Goal: Task Accomplishment & Management: Contribute content

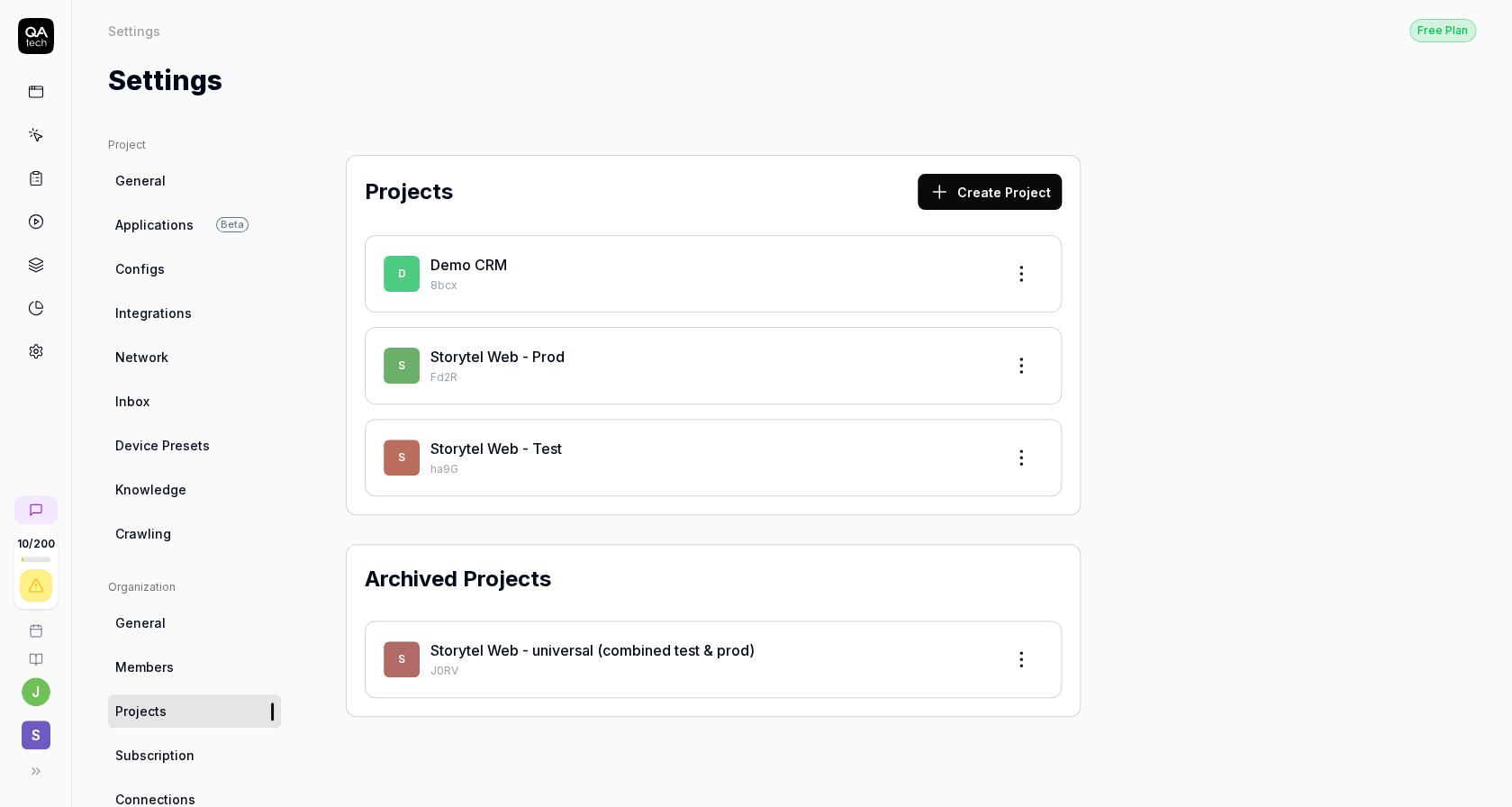
click at [529, 464] on html "10 / 200 j S Settings Free Plan Settings Free Plan Settings Project General App…" at bounding box center [756, 403] width 1512 height 807
click at [515, 455] on link "Storytel Web - Test" at bounding box center [497, 449] width 131 height 18
drag, startPoint x: 748, startPoint y: 448, endPoint x: 682, endPoint y: 461, distance: 67.3
click at [748, 448] on html "10 / 200 j S Settings Free Plan Settings Free Plan Settings Project General App…" at bounding box center [756, 403] width 1512 height 807
click at [526, 449] on link "Storytel Web - Test" at bounding box center [497, 449] width 131 height 18
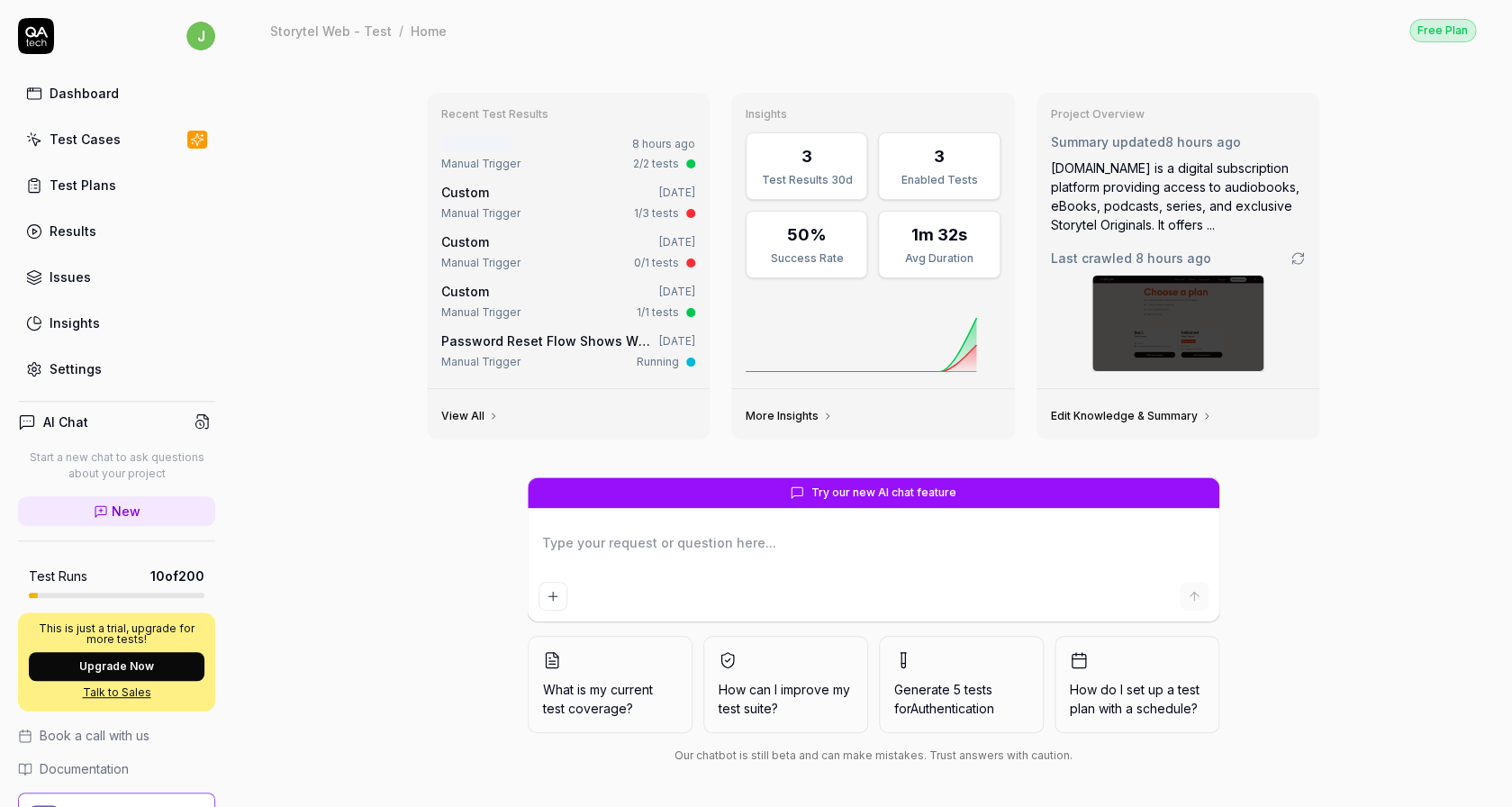
type textarea "*"
click at [76, 383] on link "Settings" at bounding box center [116, 368] width 197 height 35
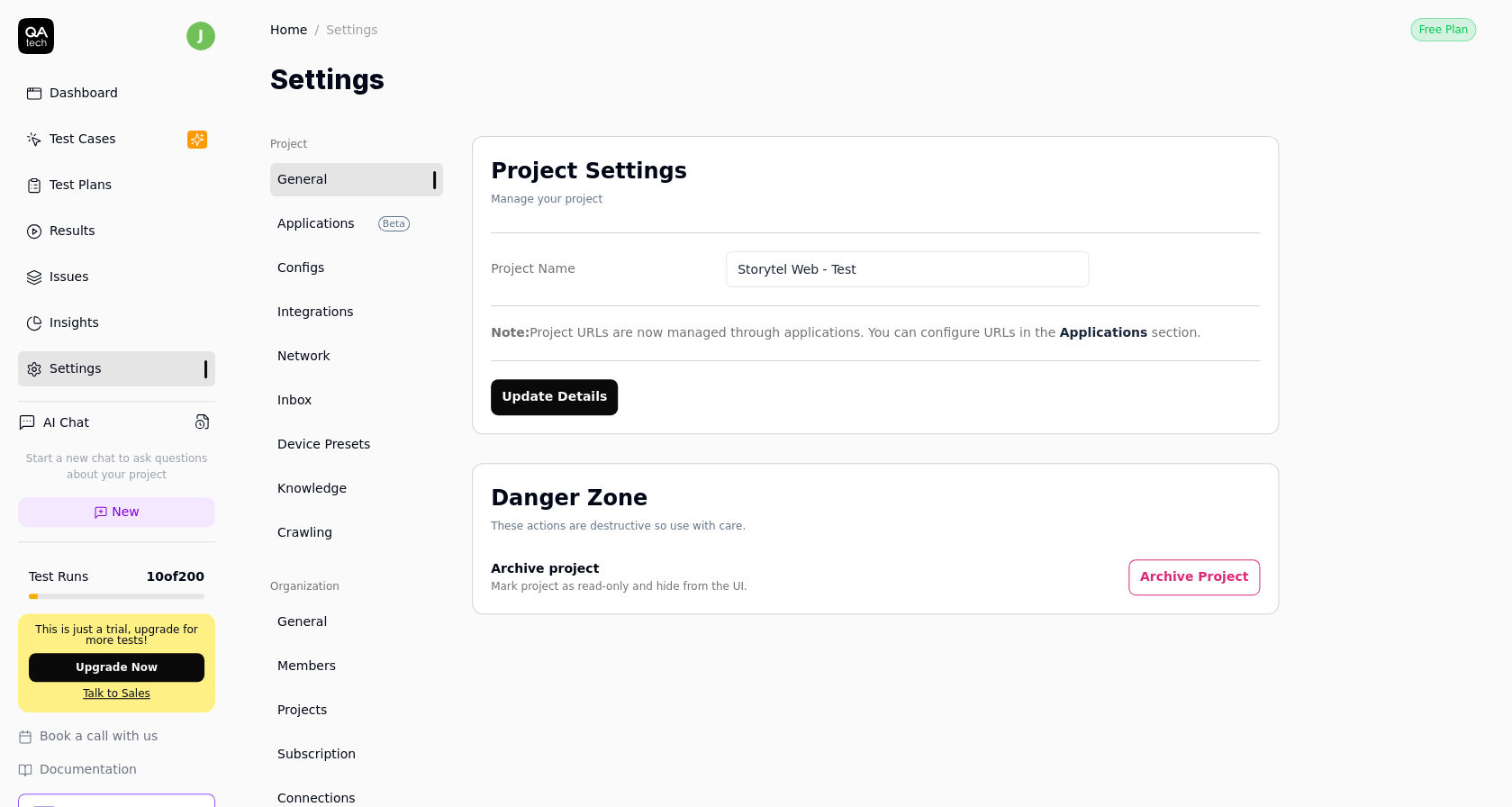
click at [324, 266] on link "Configs" at bounding box center [356, 267] width 173 height 33
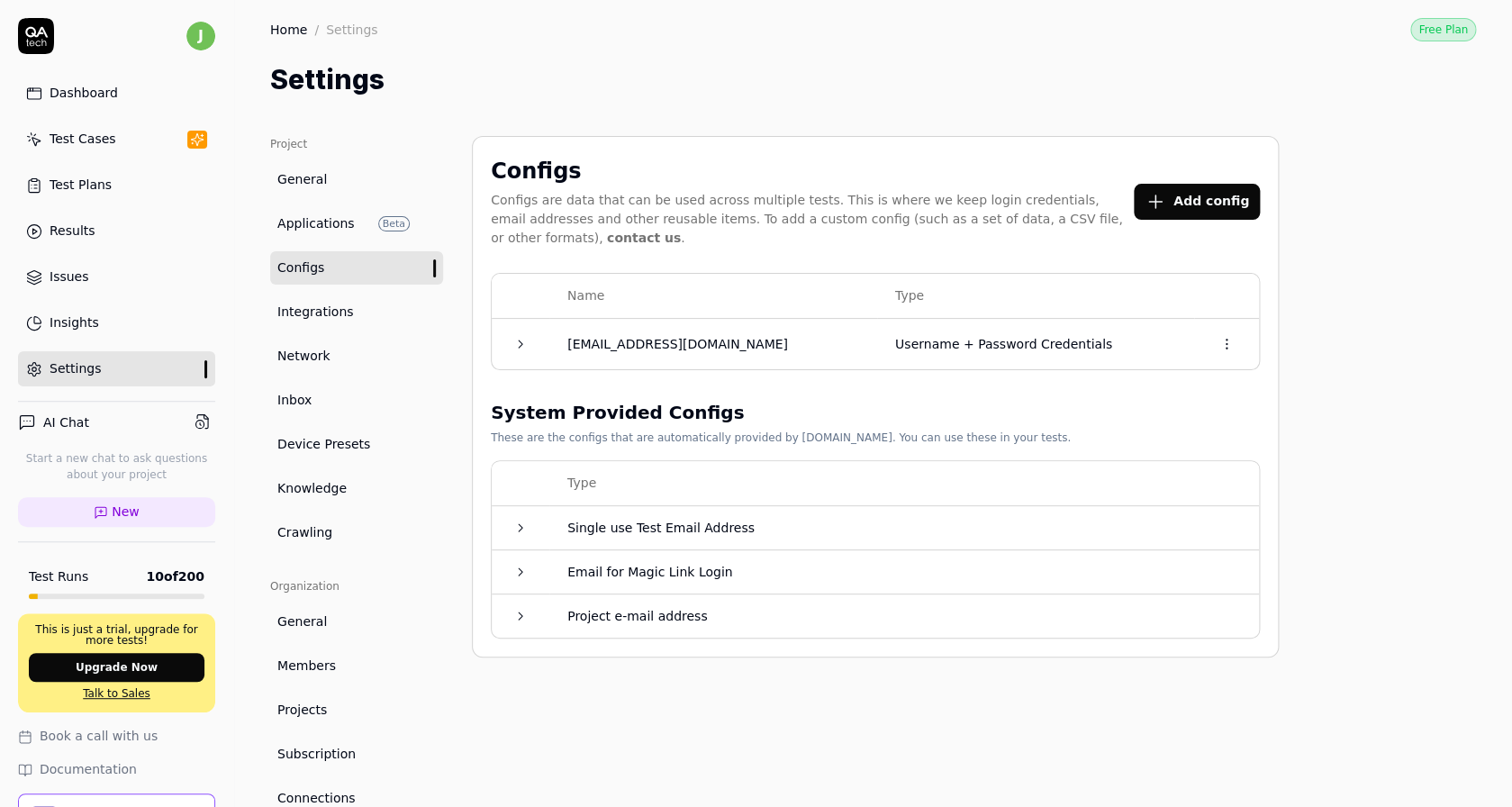
click at [324, 226] on span "Applications" at bounding box center [317, 223] width 78 height 19
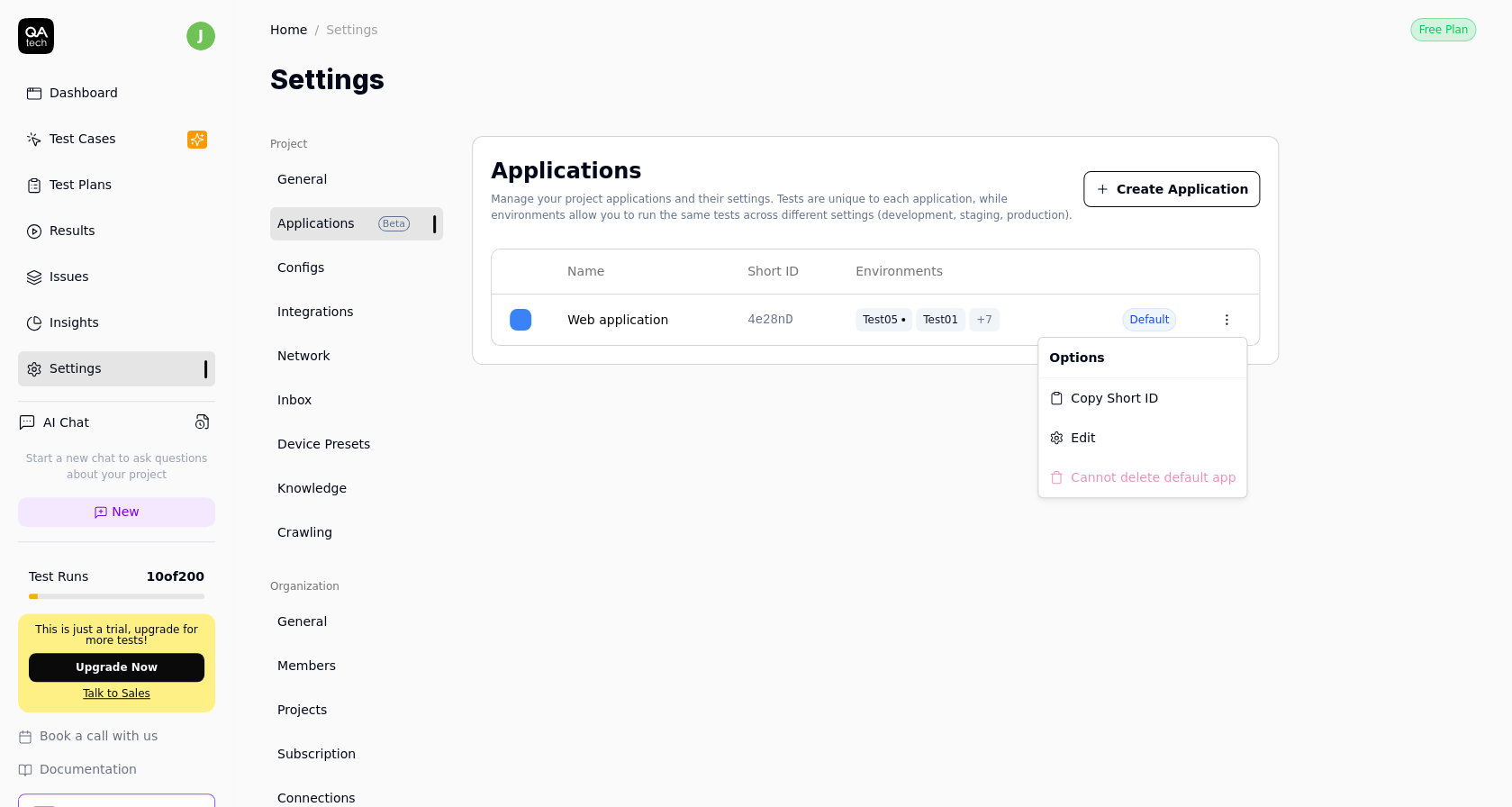
click at [1237, 317] on html "j Dashboard Test Cases Test Plans Results Issues Insights Settings AI Chat Star…" at bounding box center [756, 403] width 1512 height 807
click at [978, 318] on html "j Dashboard Test Cases Test Plans Results Issues Insights Settings AI Chat Star…" at bounding box center [756, 403] width 1512 height 807
click at [1227, 327] on html "j Dashboard Test Cases Test Plans Results Issues Insights Settings AI Chat Star…" at bounding box center [756, 403] width 1512 height 807
click at [1123, 435] on div "Edit" at bounding box center [1142, 438] width 208 height 40
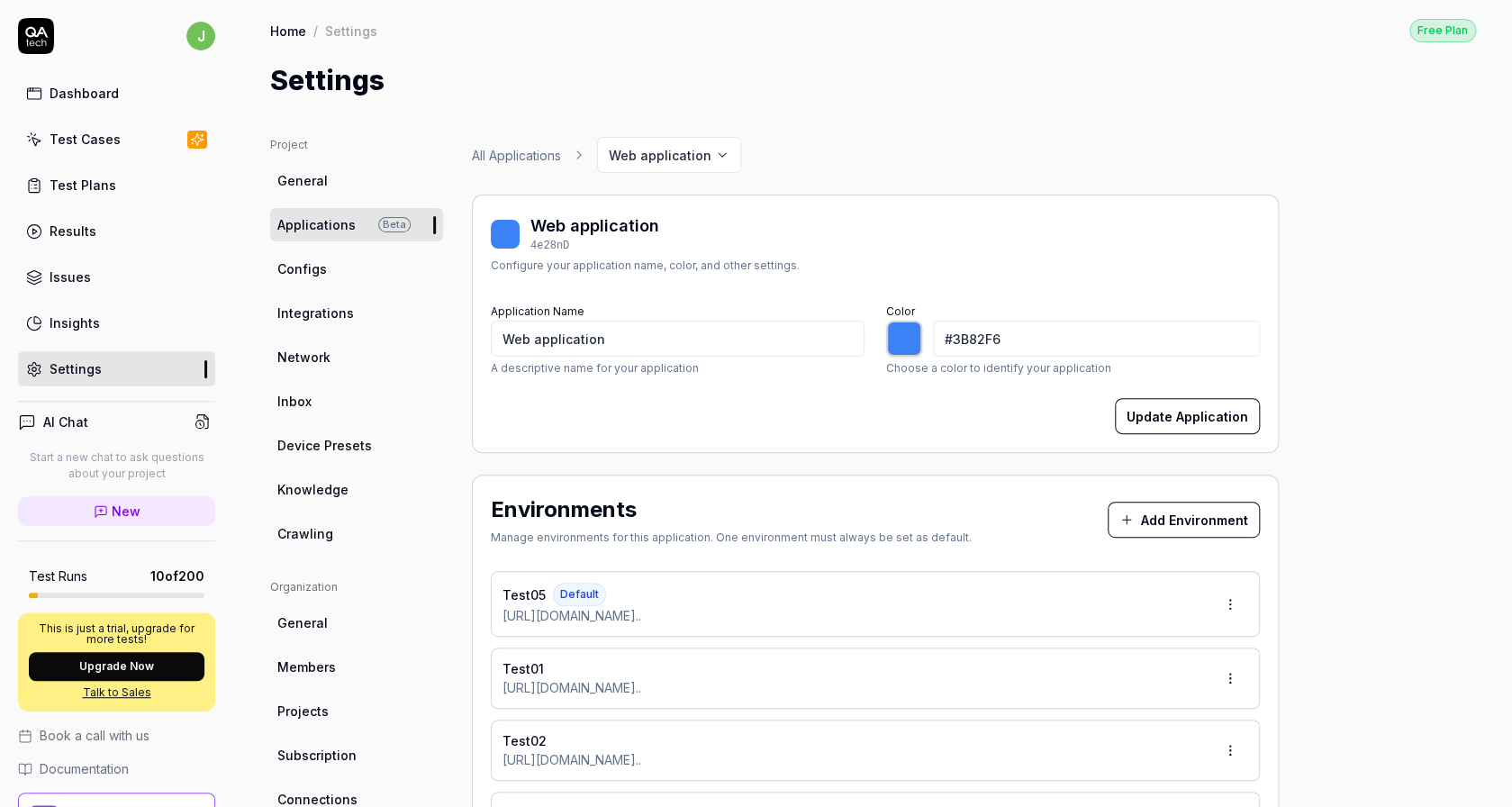
click at [147, 148] on link "Test Cases" at bounding box center [116, 138] width 197 height 35
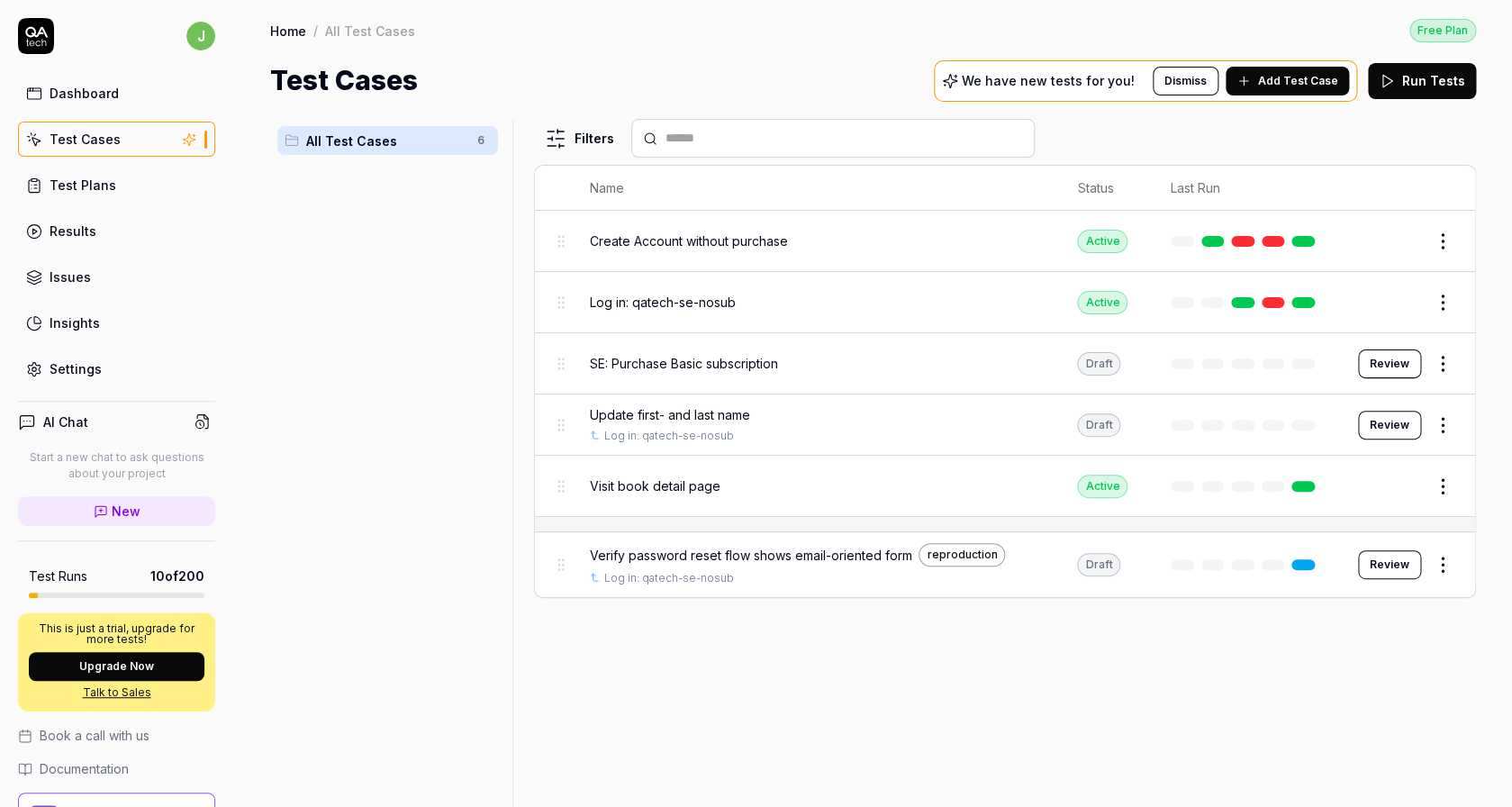
click at [1370, 118] on div "All Test Cases 6 Filters Name Status Last Run Create Account without purchase A…" at bounding box center [873, 453] width 1278 height 706
click at [1293, 80] on span "Add Test Case" at bounding box center [1298, 81] width 81 height 16
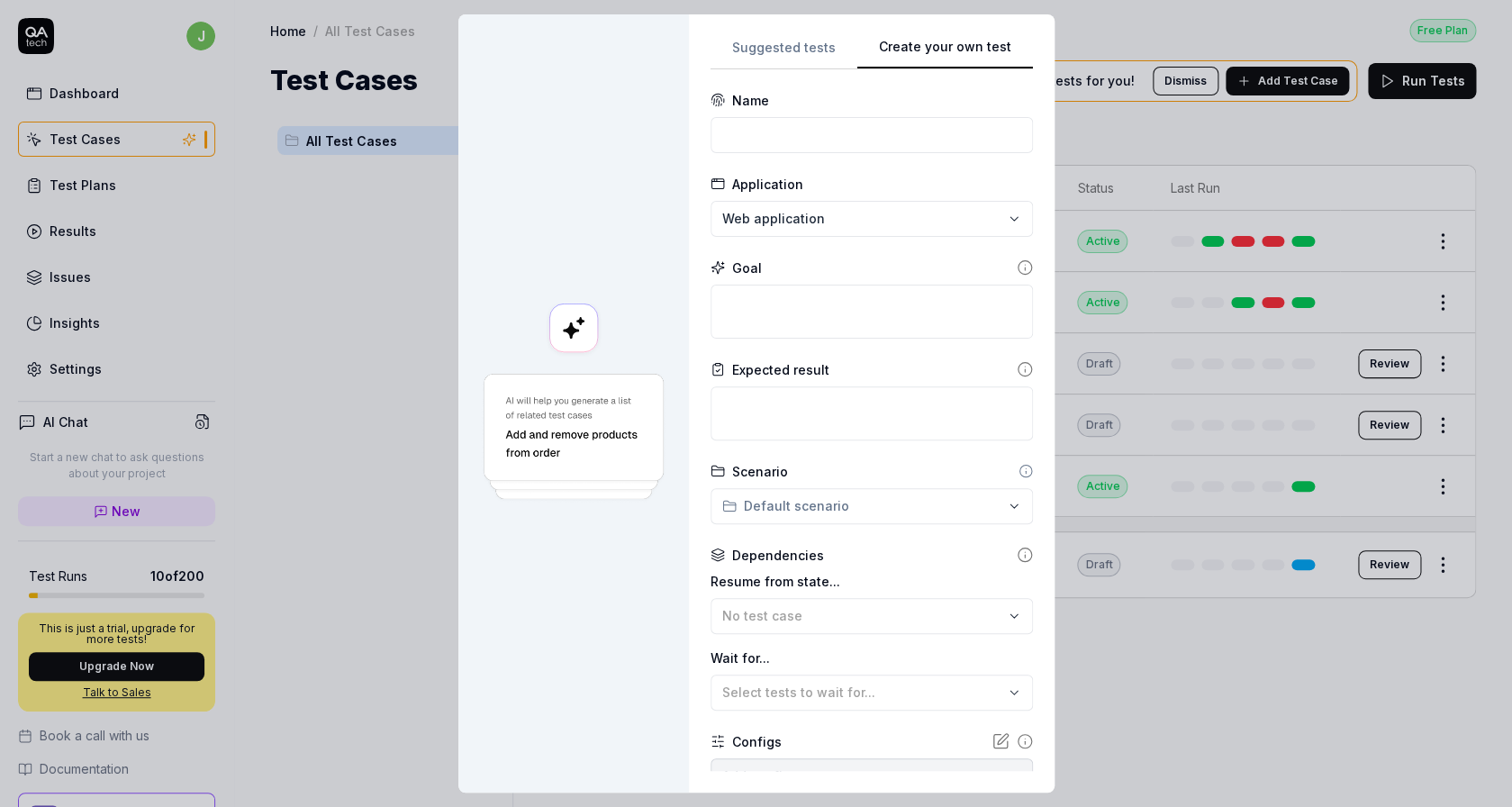
click at [1003, 50] on button "Create your own test" at bounding box center [946, 53] width 175 height 33
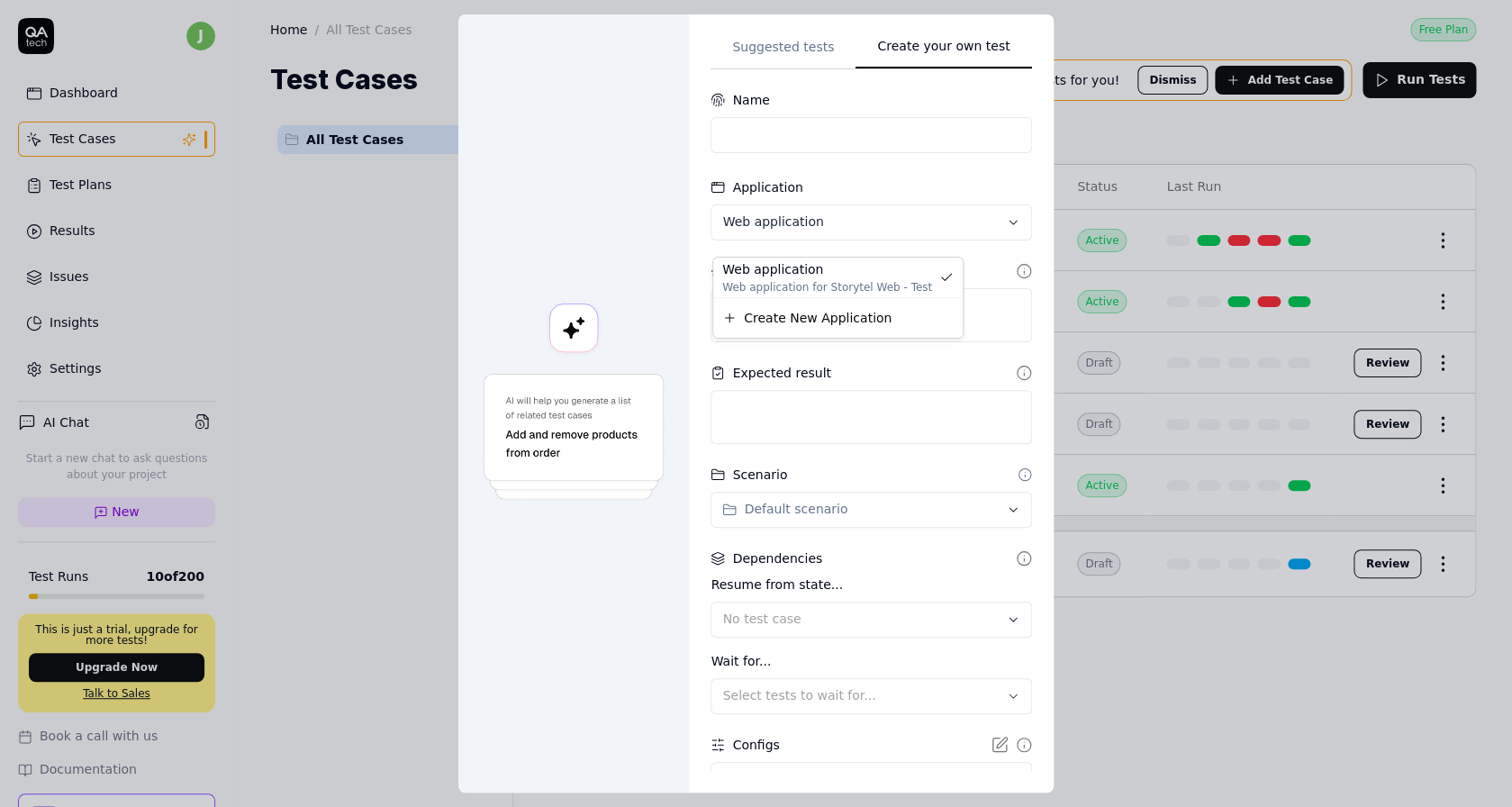
click at [848, 227] on div "**********" at bounding box center [756, 403] width 1512 height 807
click at [836, 233] on div "**********" at bounding box center [756, 403] width 1512 height 807
click at [803, 153] on input at bounding box center [871, 135] width 321 height 36
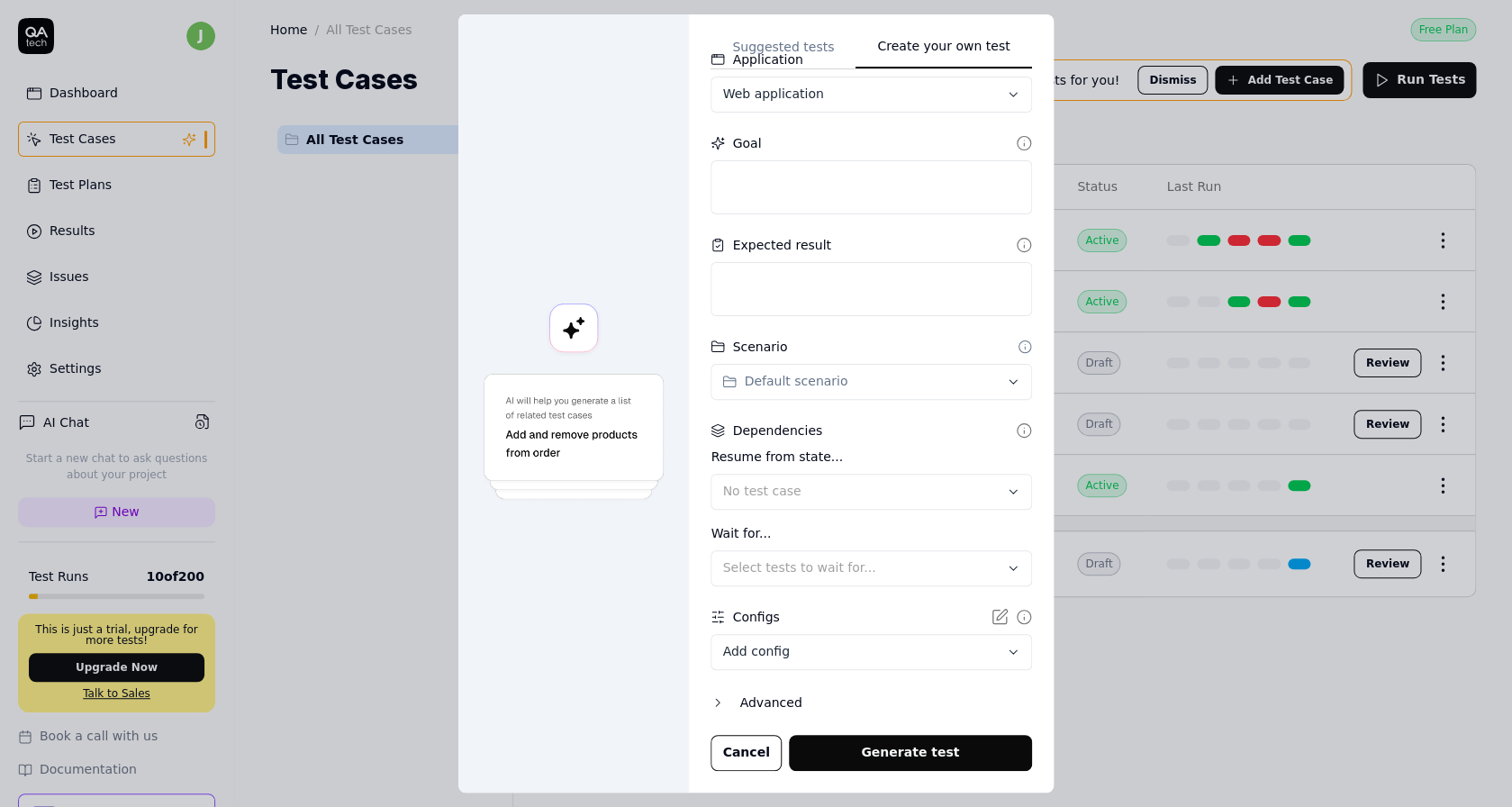
scroll to position [137, 0]
click at [806, 660] on body "j Dashboard Test Cases Test Plans Results Issues Insights Settings AI Chat Star…" at bounding box center [756, 403] width 1512 height 807
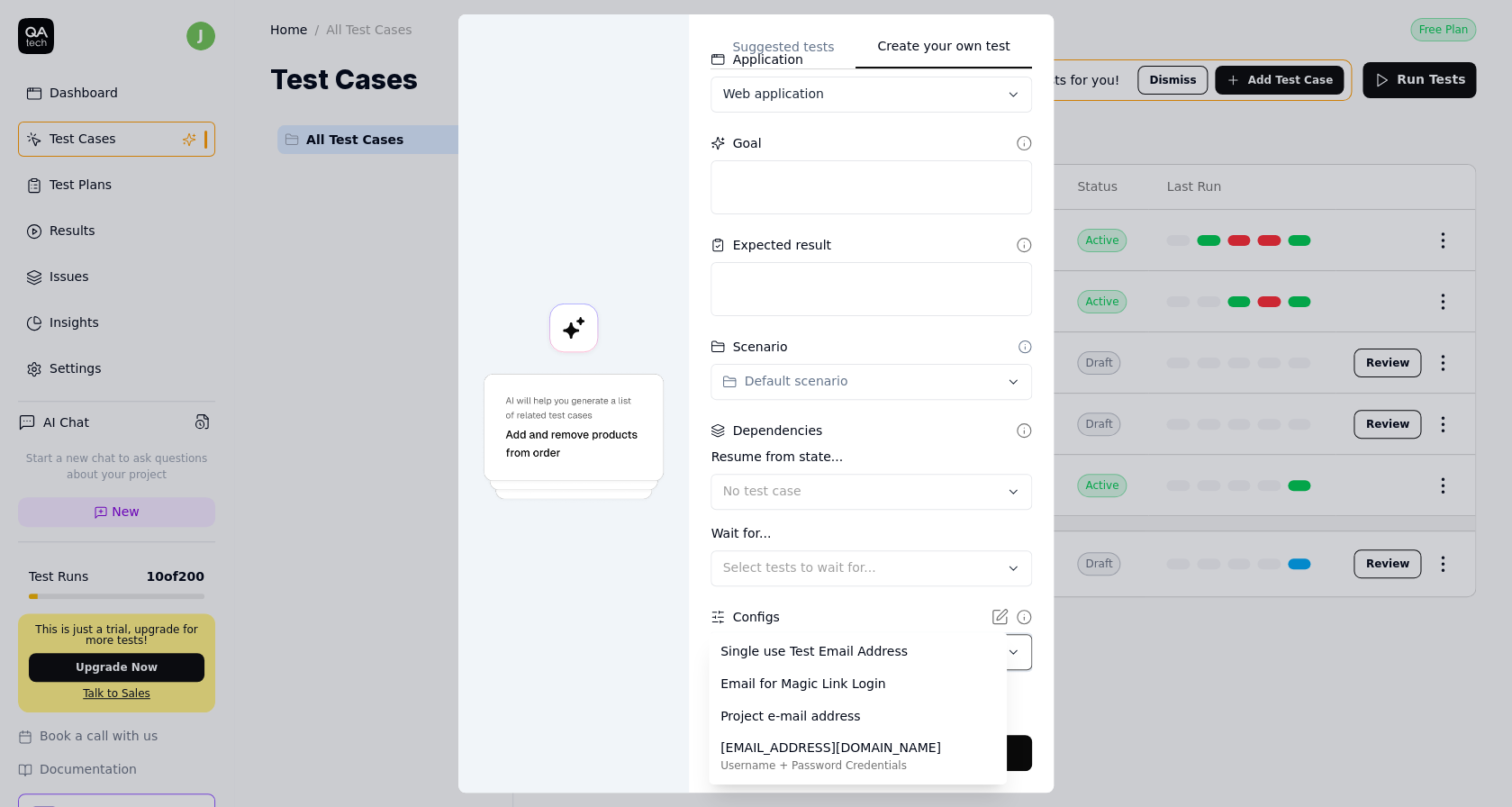
click at [821, 605] on div "**********" at bounding box center [756, 403] width 1512 height 807
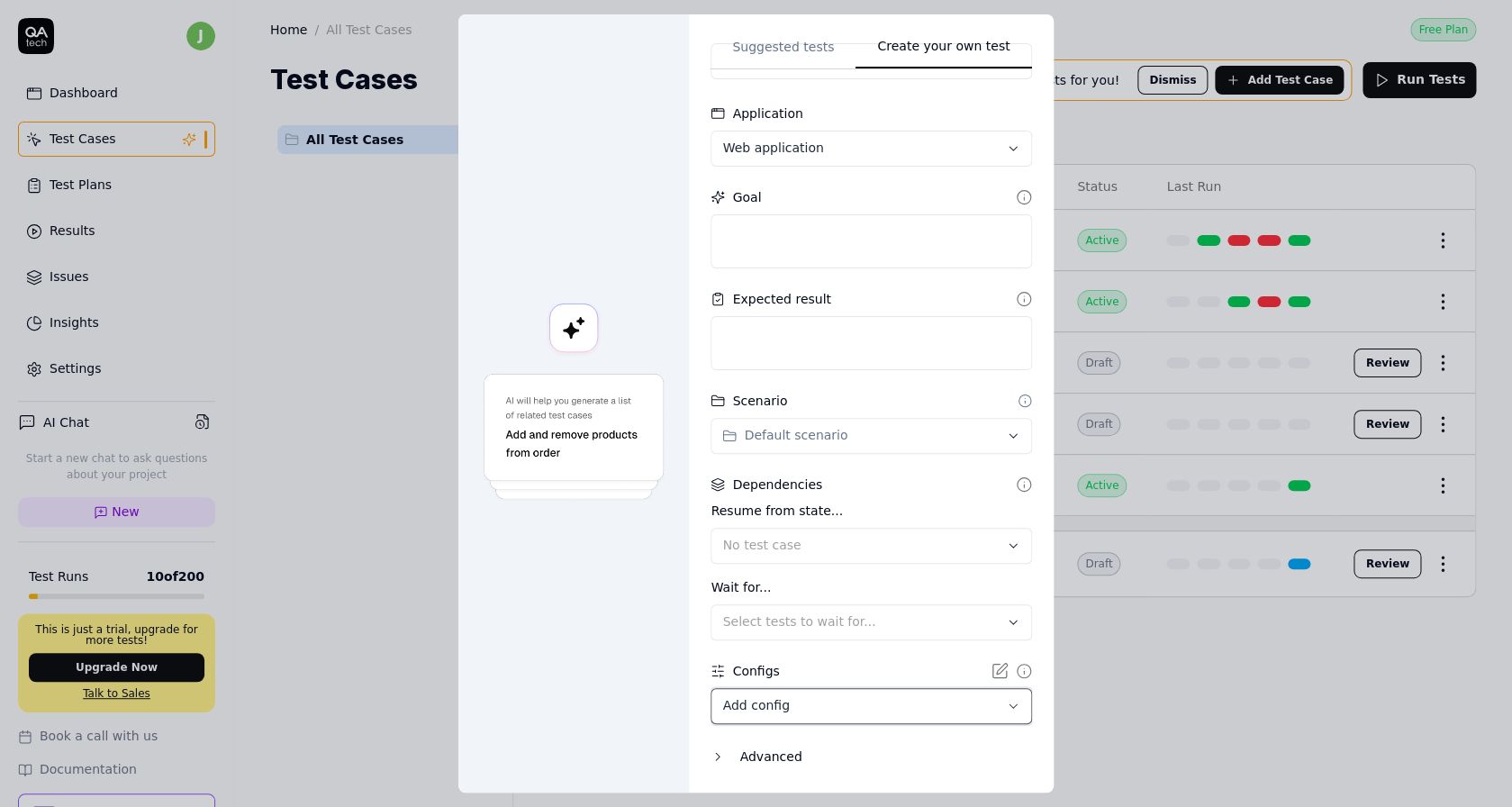
scroll to position [0, 0]
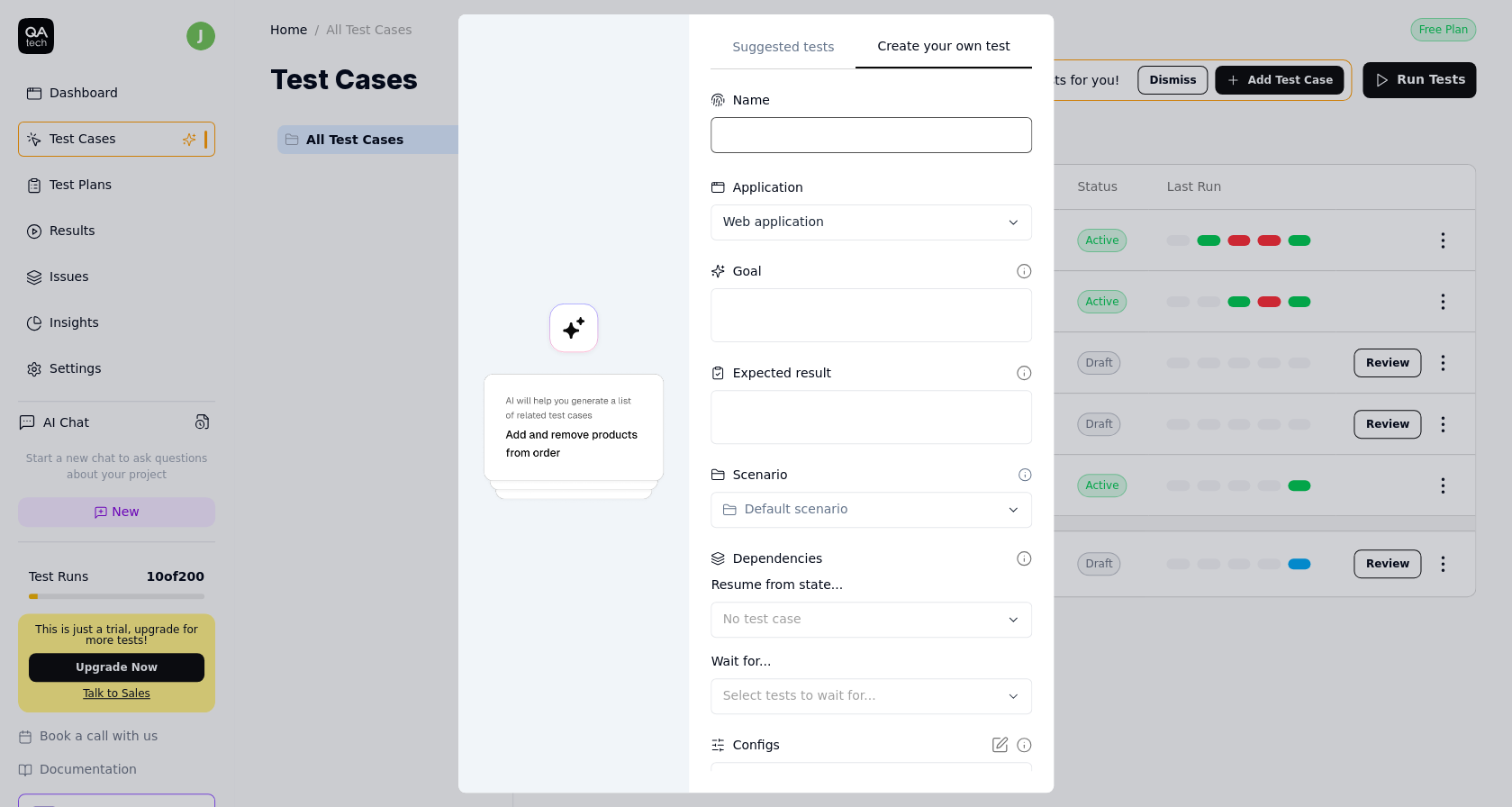
click at [828, 130] on input at bounding box center [871, 135] width 321 height 36
type input "Norway: buy PPB book"
click at [801, 329] on textarea at bounding box center [871, 315] width 321 height 54
type textarea "*"
type textarea "N"
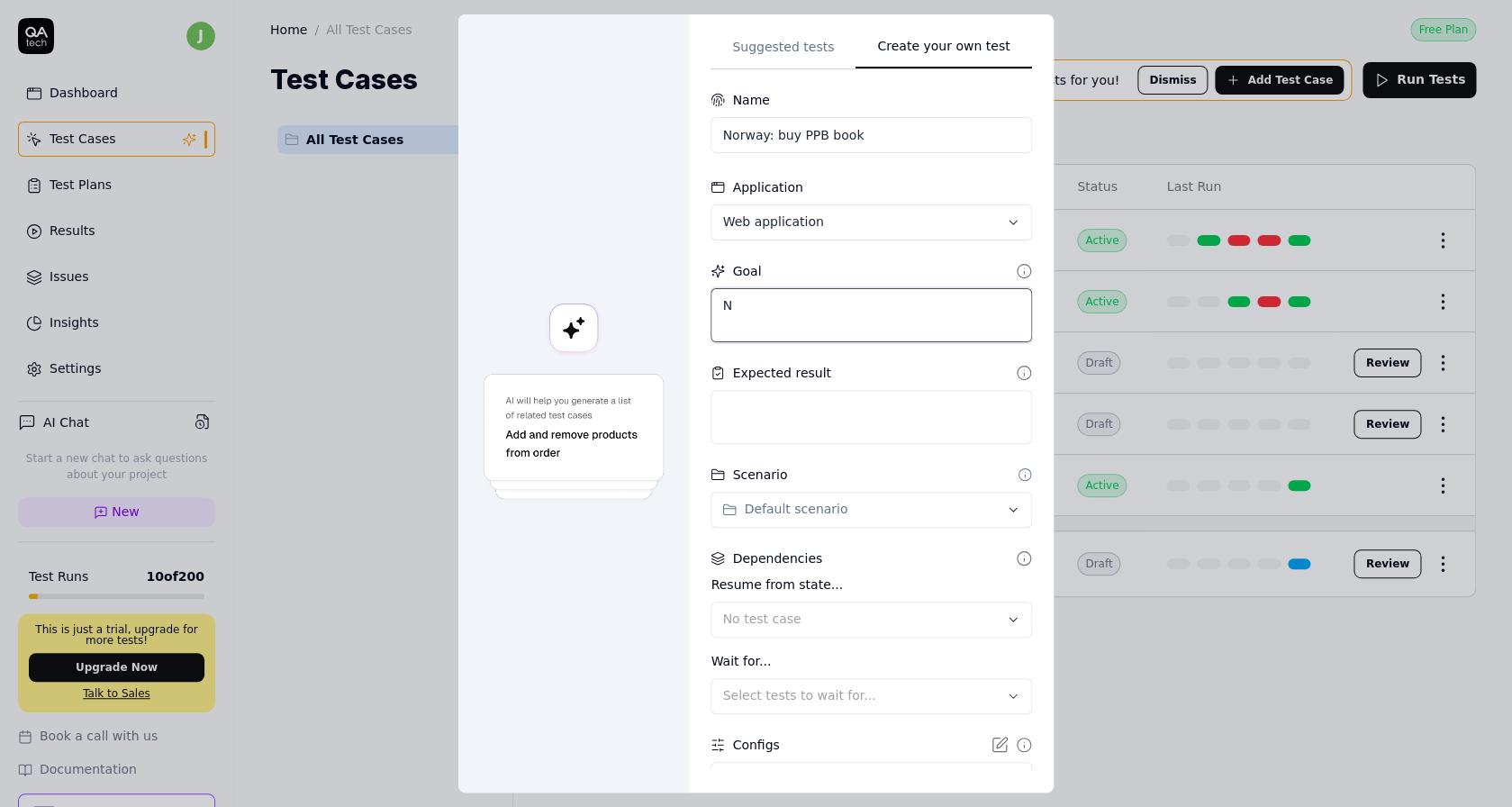
type textarea "*"
type textarea "Nv"
type textarea "*"
type textarea "N"
type textarea "*"
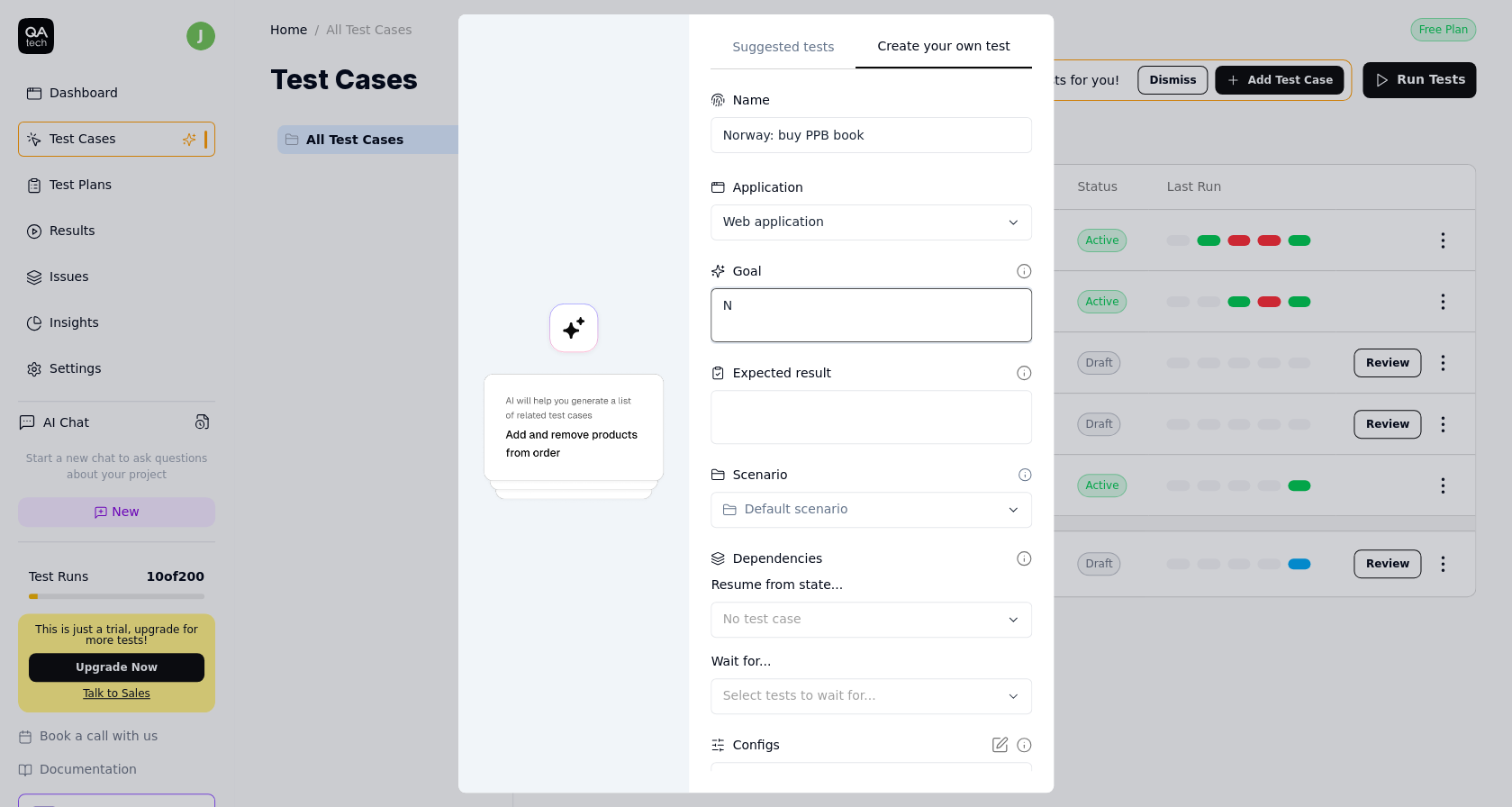
type textarea "Na"
type textarea "*"
type textarea "Navi"
type textarea "*"
type textarea "Navig"
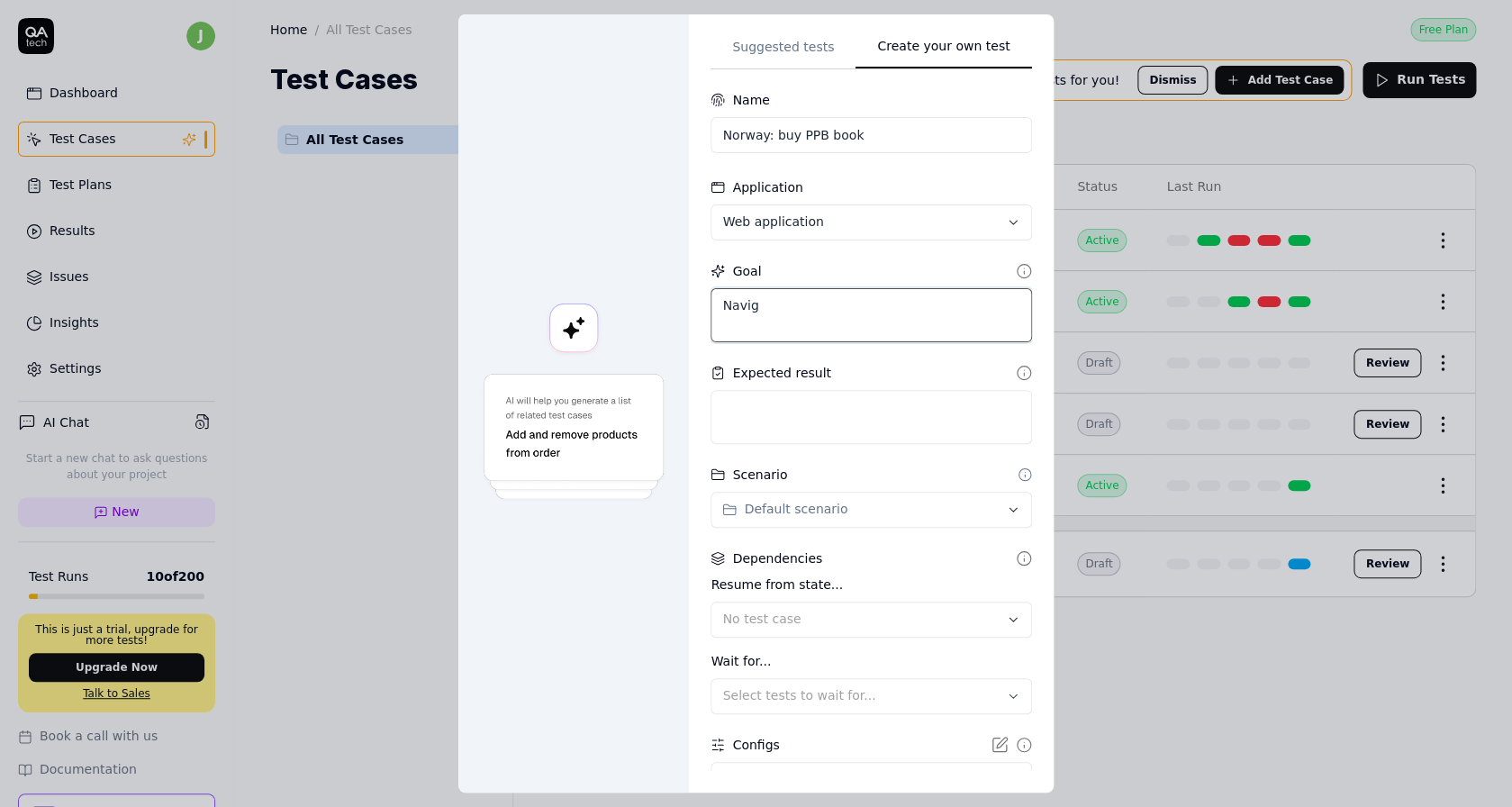
type textarea "*"
type textarea "Naviga"
type textarea "*"
type textarea "Navigat"
type textarea "*"
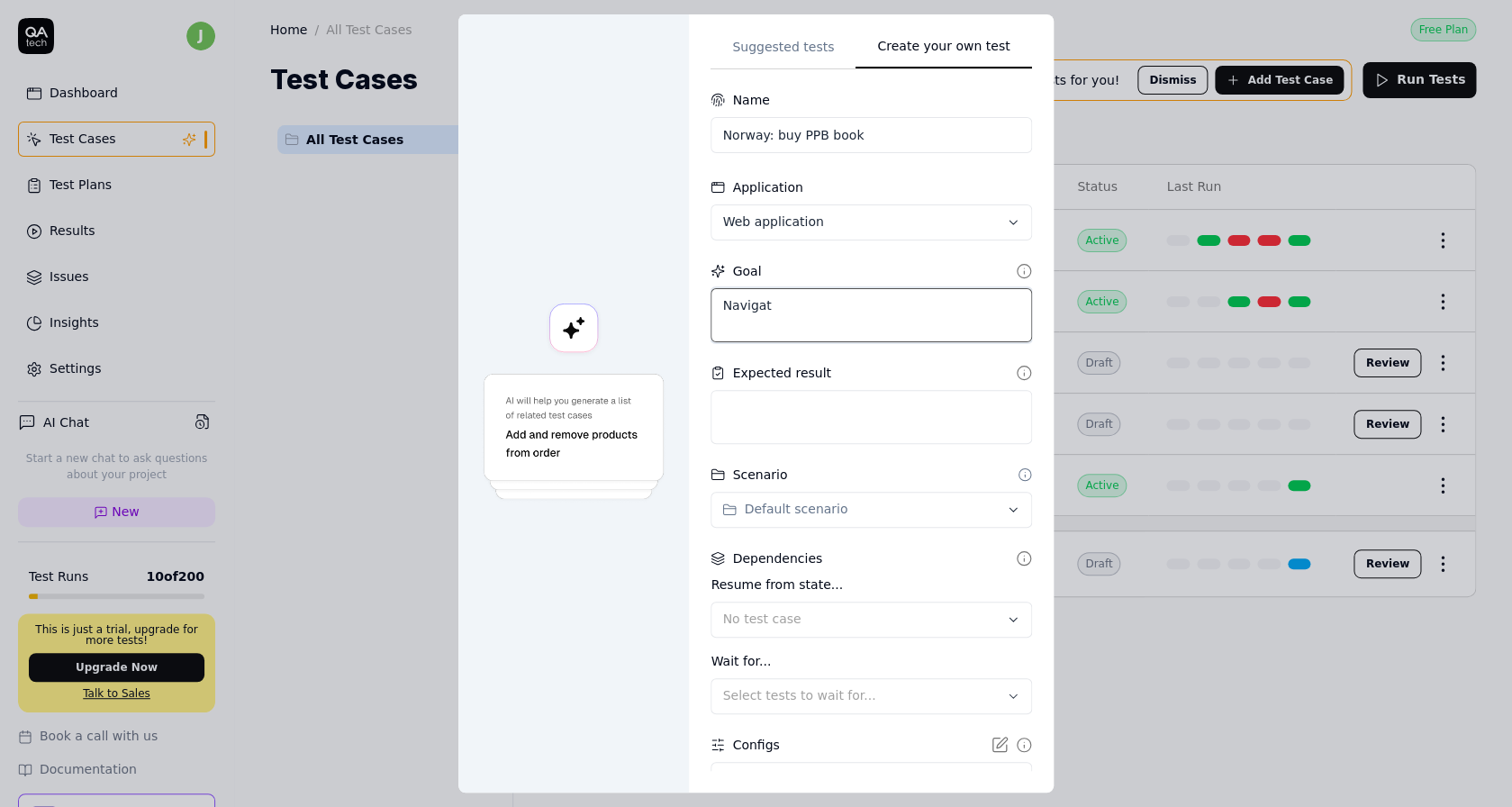
type textarea "Navigate"
type textarea "*"
type textarea "Navigate"
type textarea "*"
type textarea "Navigate t"
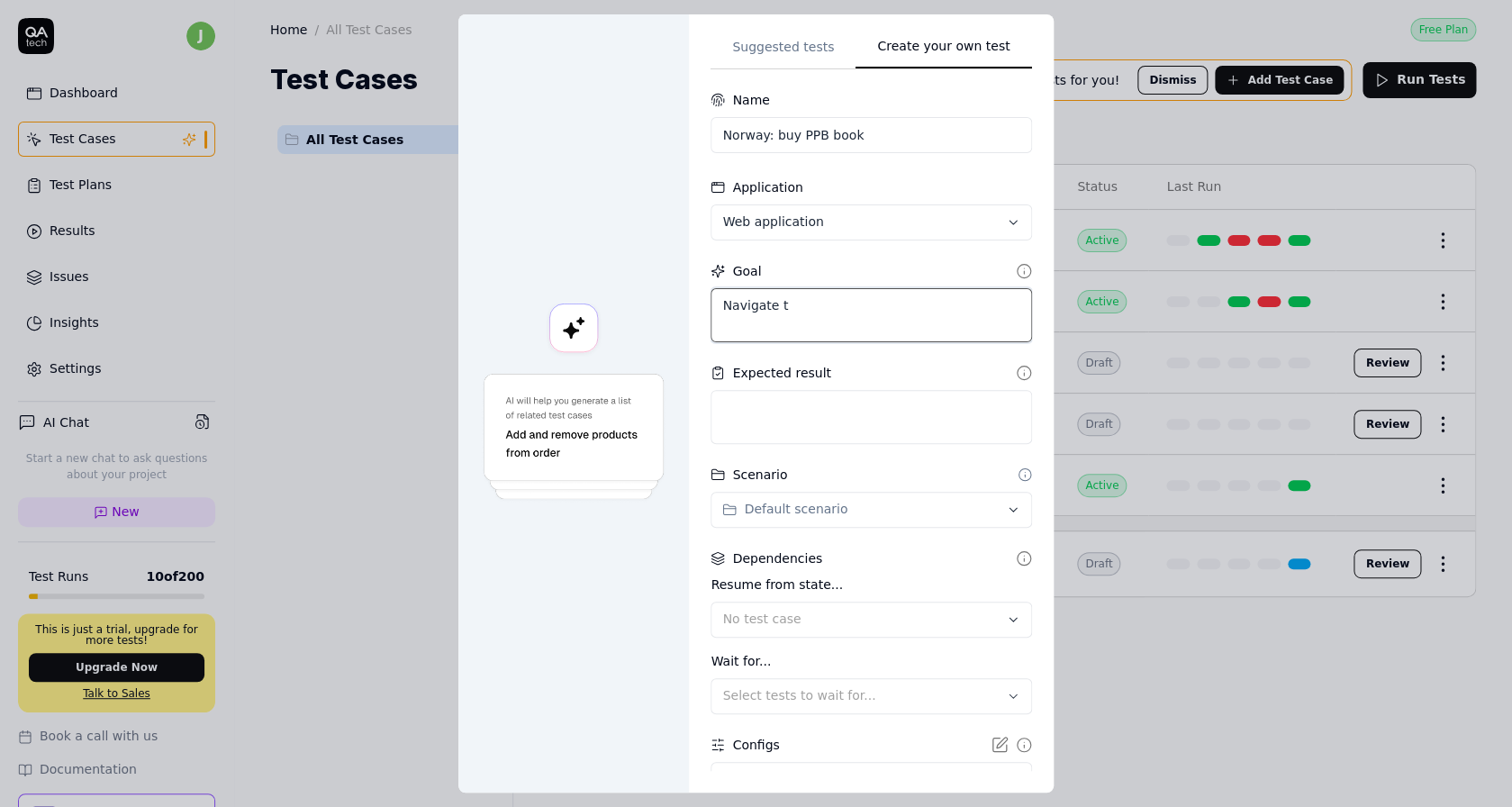
type textarea "*"
type textarea "Navigate to"
type textarea "*"
type textarea "Navigate to"
type textarea "*"
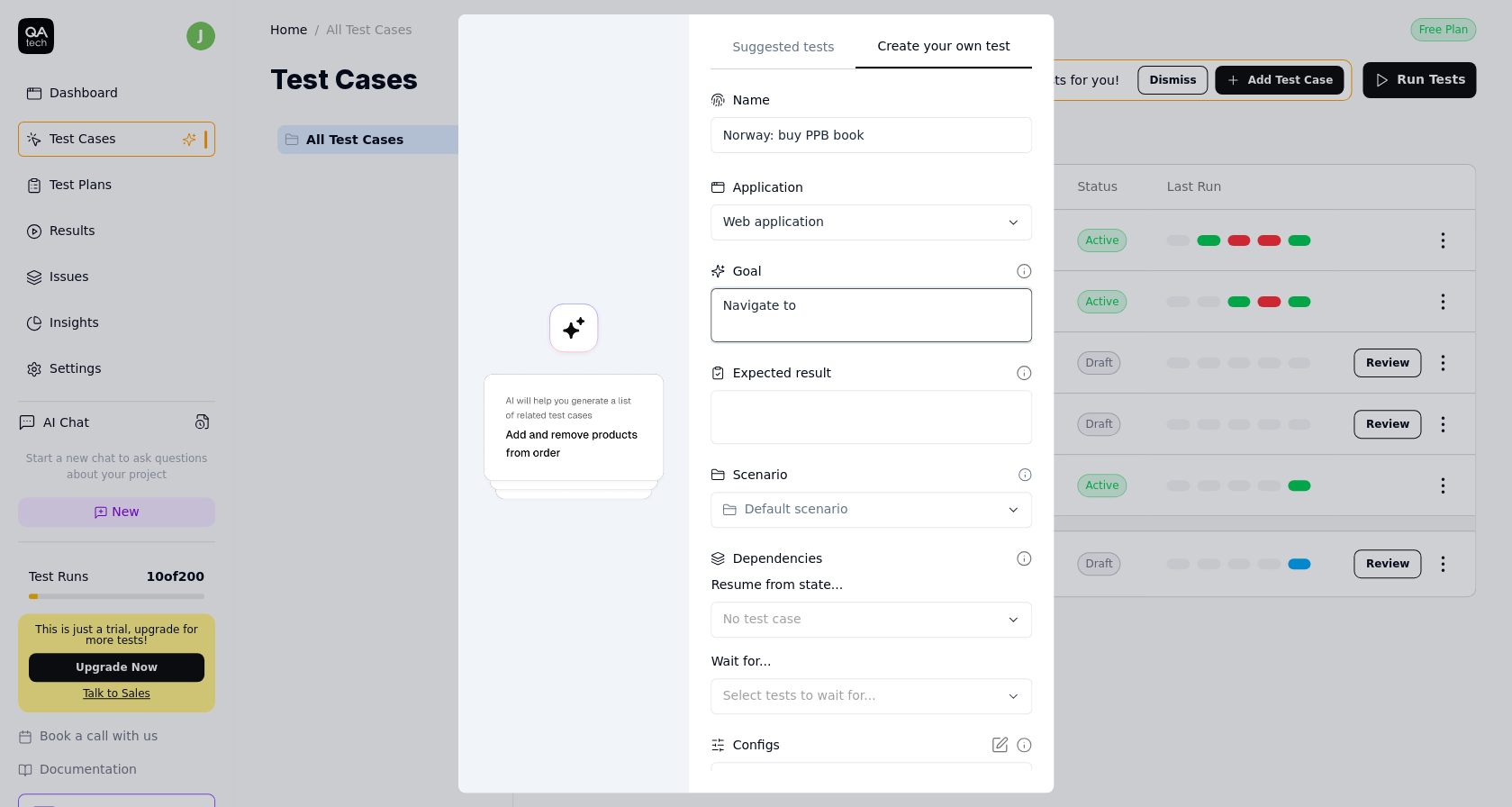
type textarea "Navigate to t"
type textarea "*"
type textarea "Navigate to th"
type textarea "*"
type textarea "Navigate to the"
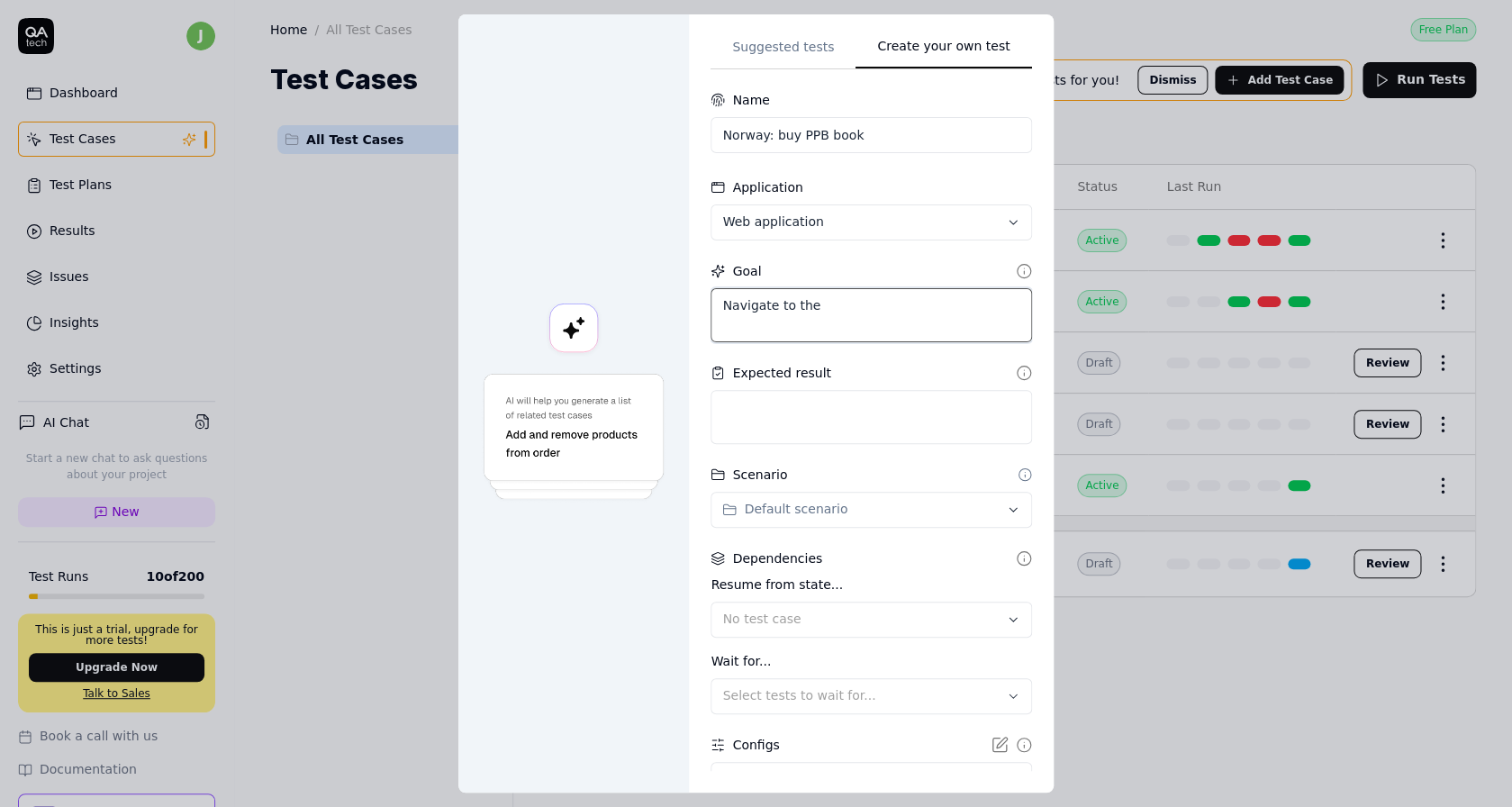
type textarea "*"
type textarea "Navigate to the"
type textarea "*"
type textarea "Navigate to the ""
click at [894, 341] on textarea "Navigate to the "" at bounding box center [871, 315] width 321 height 54
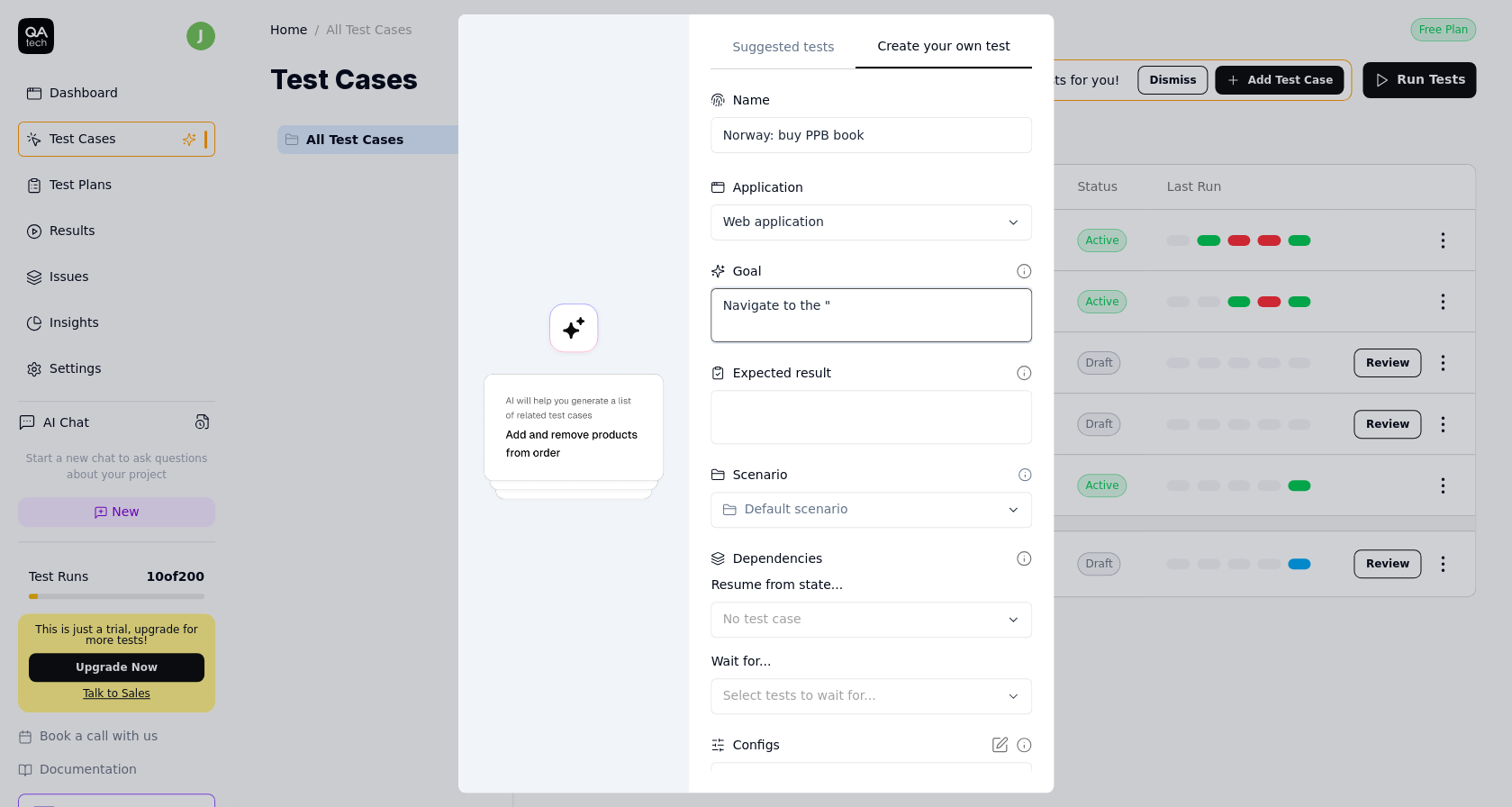
click at [832, 316] on textarea "Navigate to the "" at bounding box center [871, 315] width 321 height 54
paste textarea "bokhandel"
type textarea "*"
type textarea "Navigate to the "bokhandel"
type textarea "*"
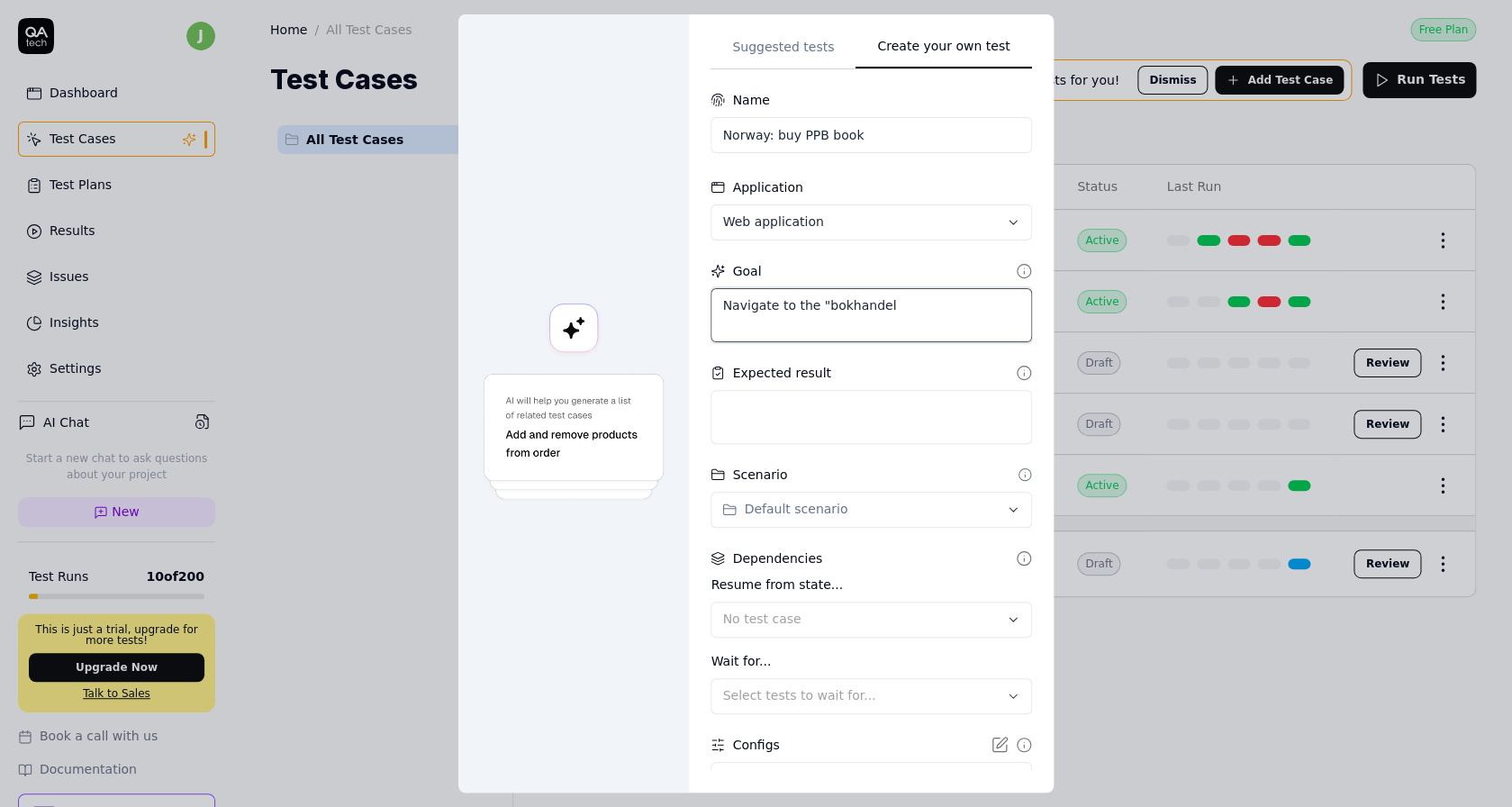
type textarea "Navigate to the ""
type textarea "*"
type textarea "Navigate to the "B"
type textarea "*"
type textarea "Navigate to the "Bo"
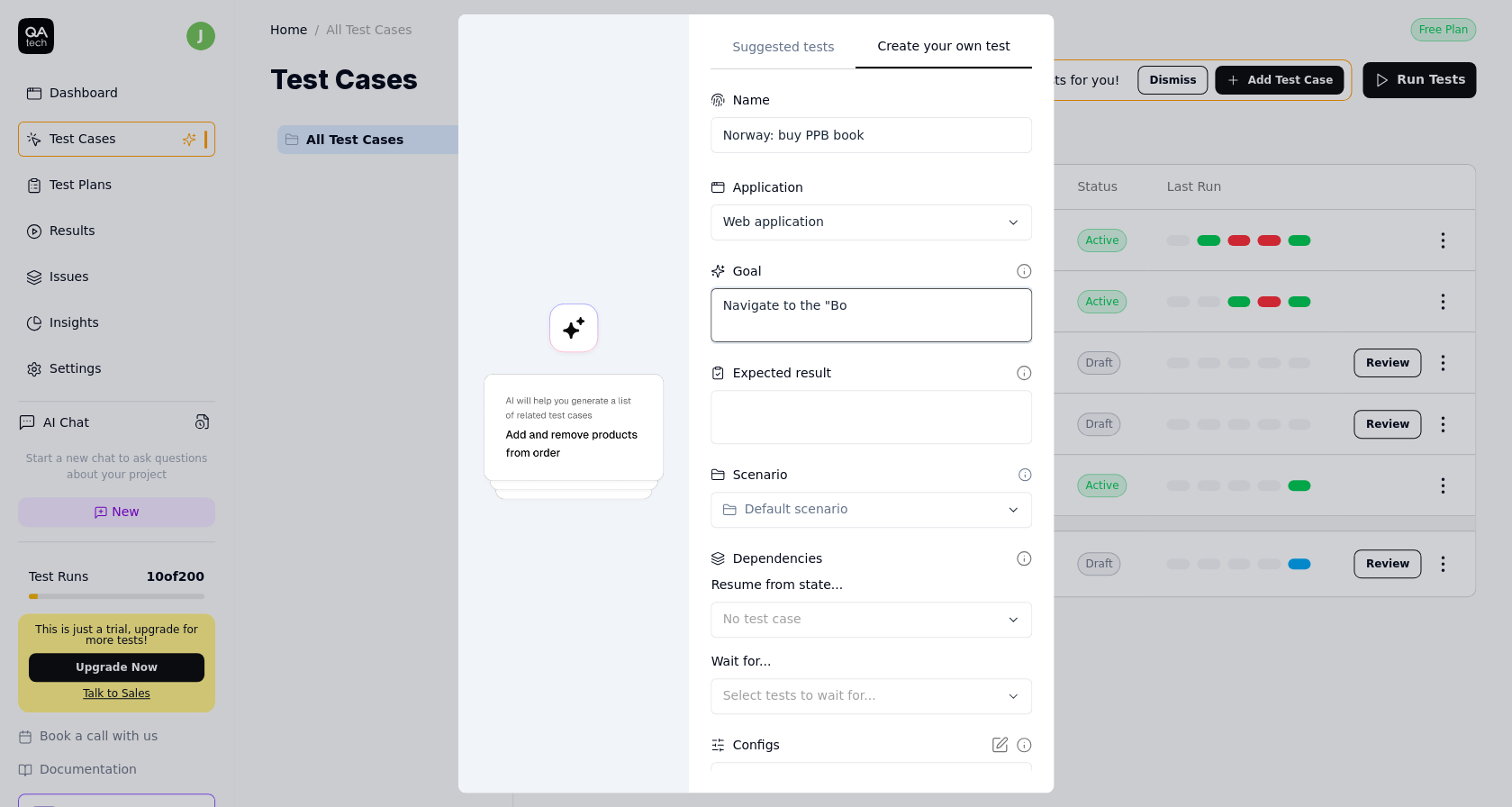
type textarea "*"
type textarea "Navigate to the "Bok"
type textarea "*"
type textarea "Navigate to the "Bokh"
type textarea "*"
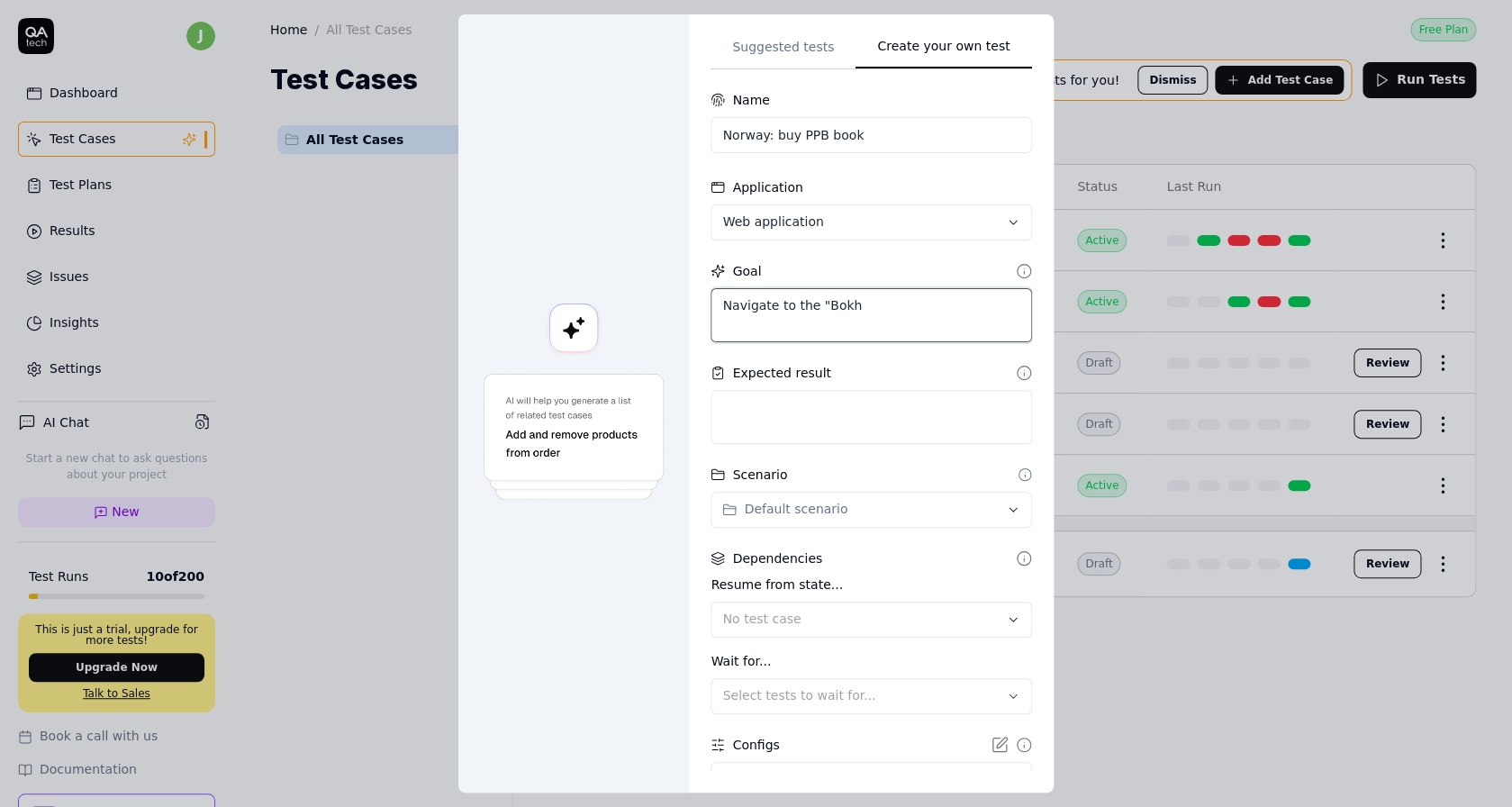
type textarea "Navigate to the "Bokha"
type textarea "*"
type textarea "Navigate to the "Bokhan"
type textarea "*"
type textarea "Navigate to the "Bokhand"
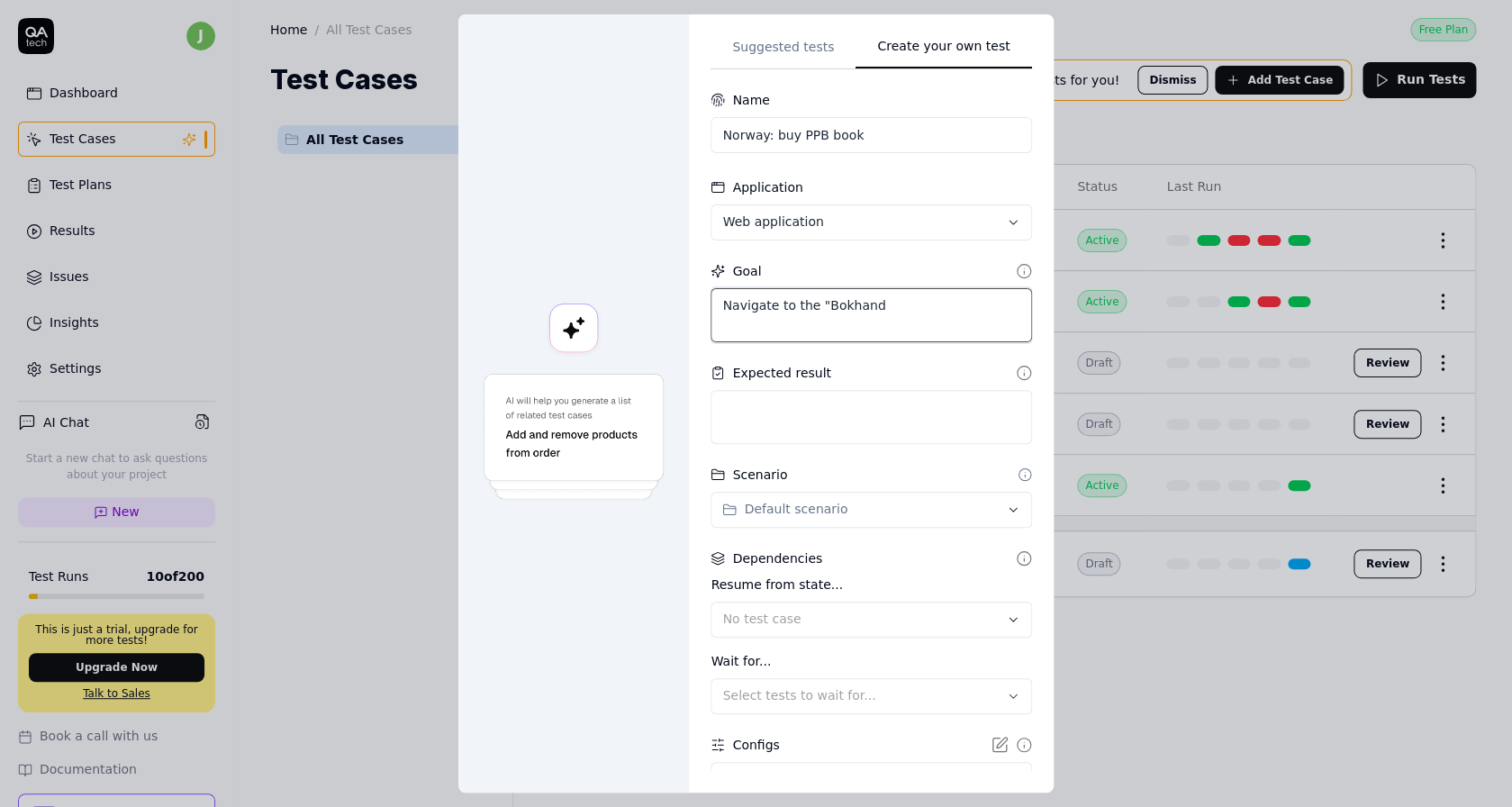
type textarea "*"
type textarea "Navigate to the "Bokhandl"
type textarea "*"
type textarea "Navigate to the "Bokhandle"
type textarea "*"
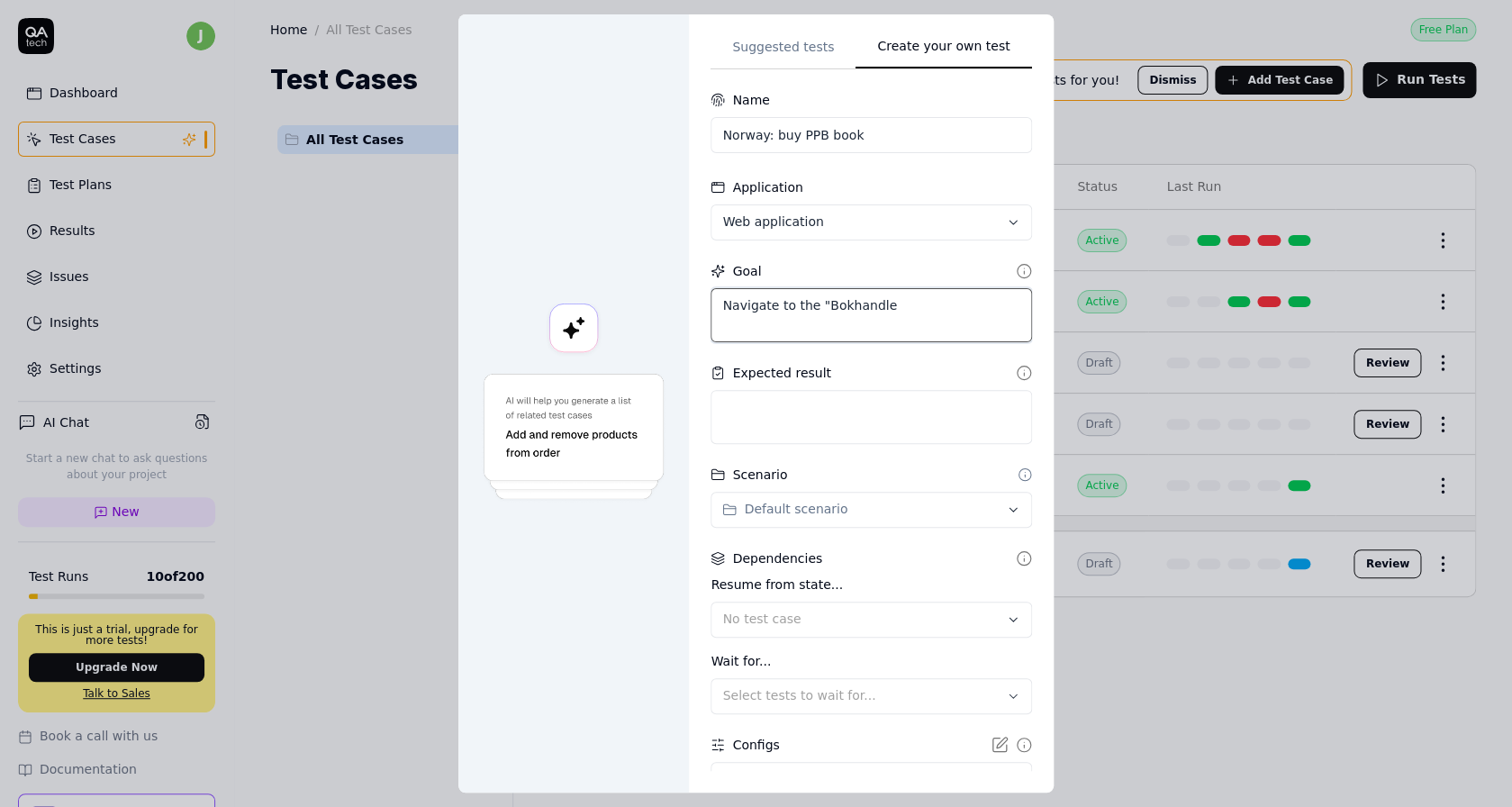
type textarea "Navigate to the "Bokhandl"
type textarea "*"
type textarea "Navigate to the "Bokhande"
type textarea "*"
type textarea "Navigate to the "Bokhandel"
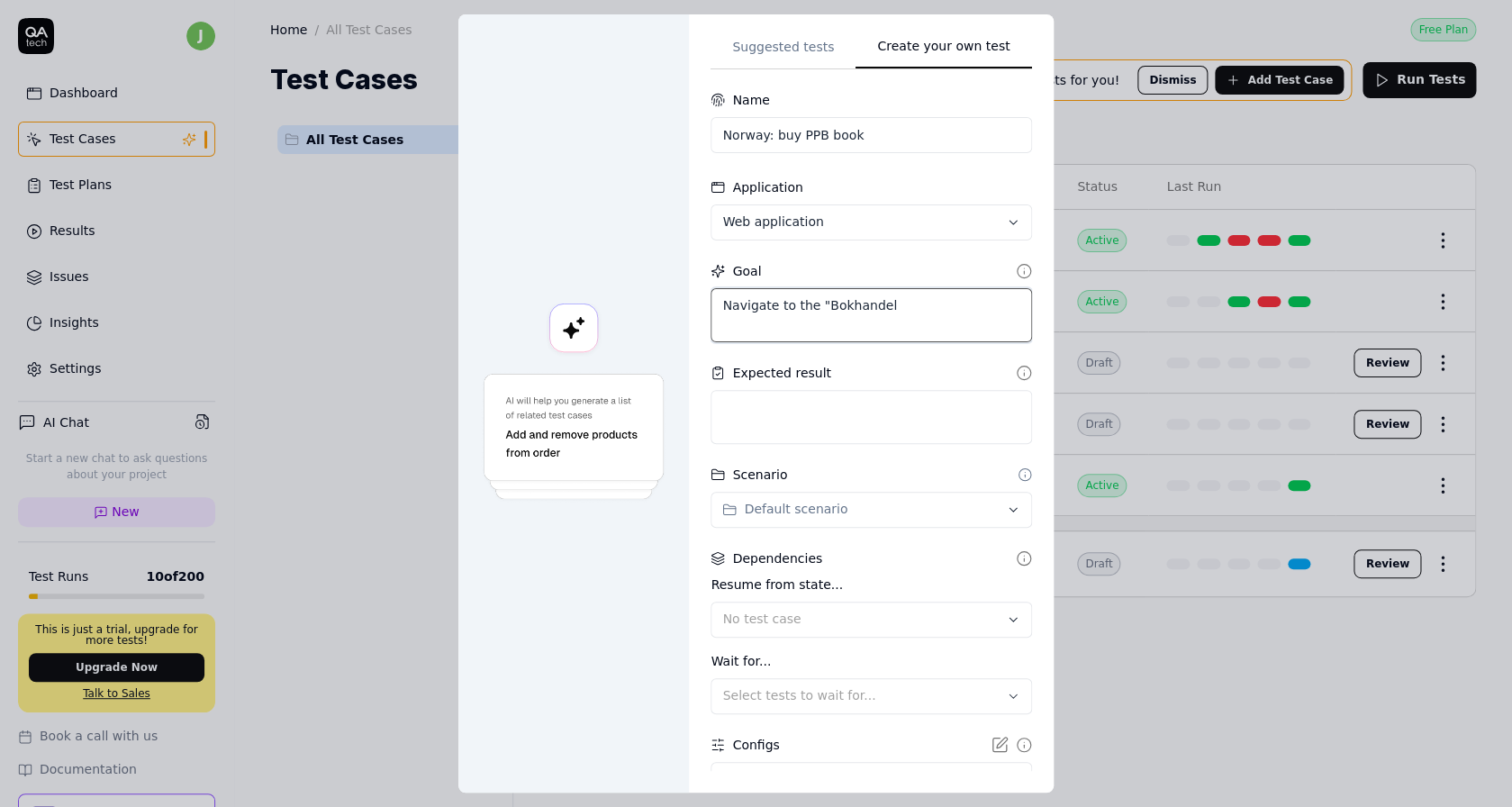
type textarea "*"
type textarea "Navigate to the "Bokhandel""
type textarea "*"
type textarea "Navigate to the "Bokhandel""
type textarea "*"
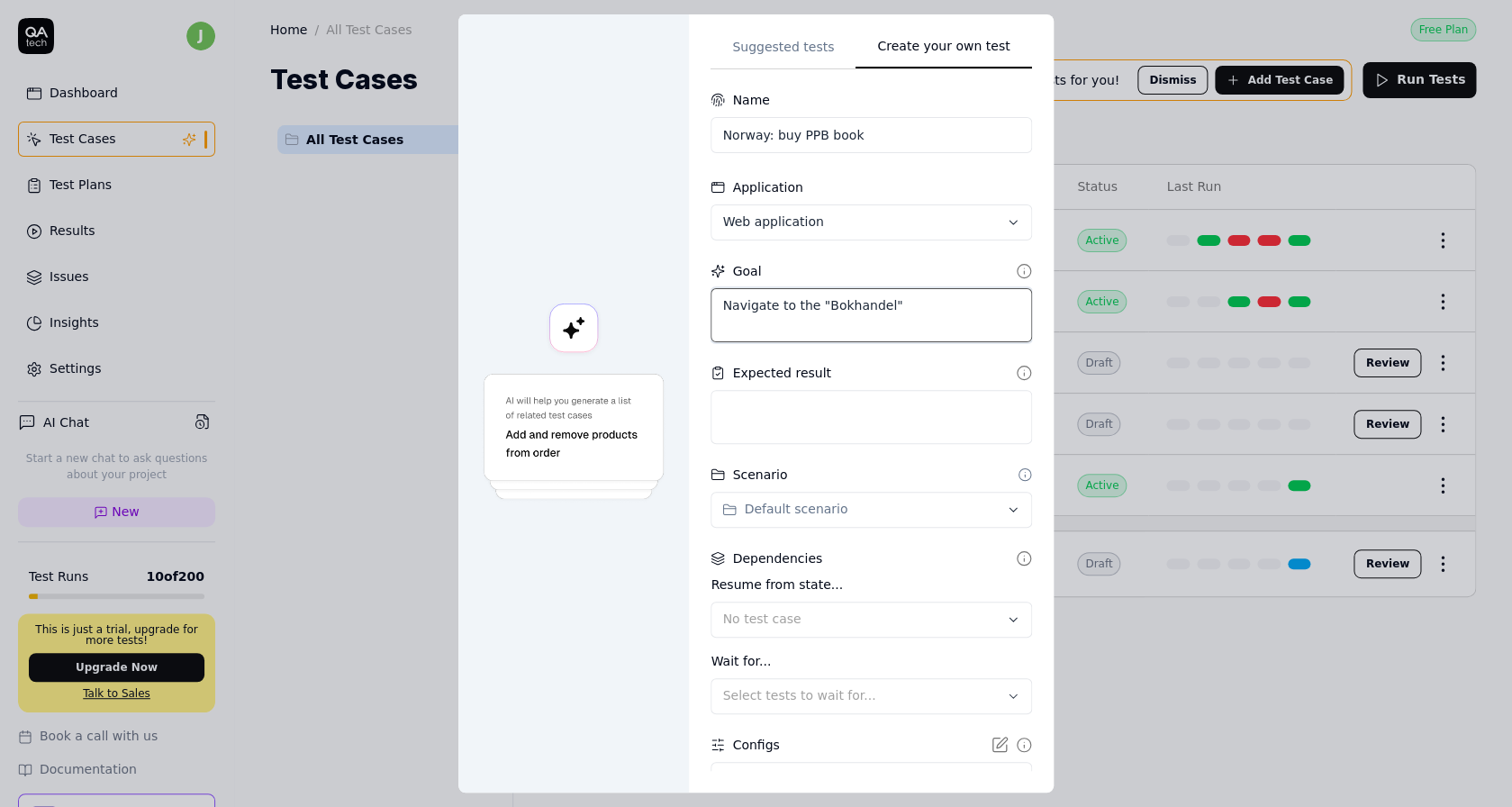
type textarea "Navigate to the "Bokhandel" p"
type textarea "*"
type textarea "Navigate to the "Bokhandel" pa"
type textarea "*"
type textarea "Navigate to the "Bokhandel" pag"
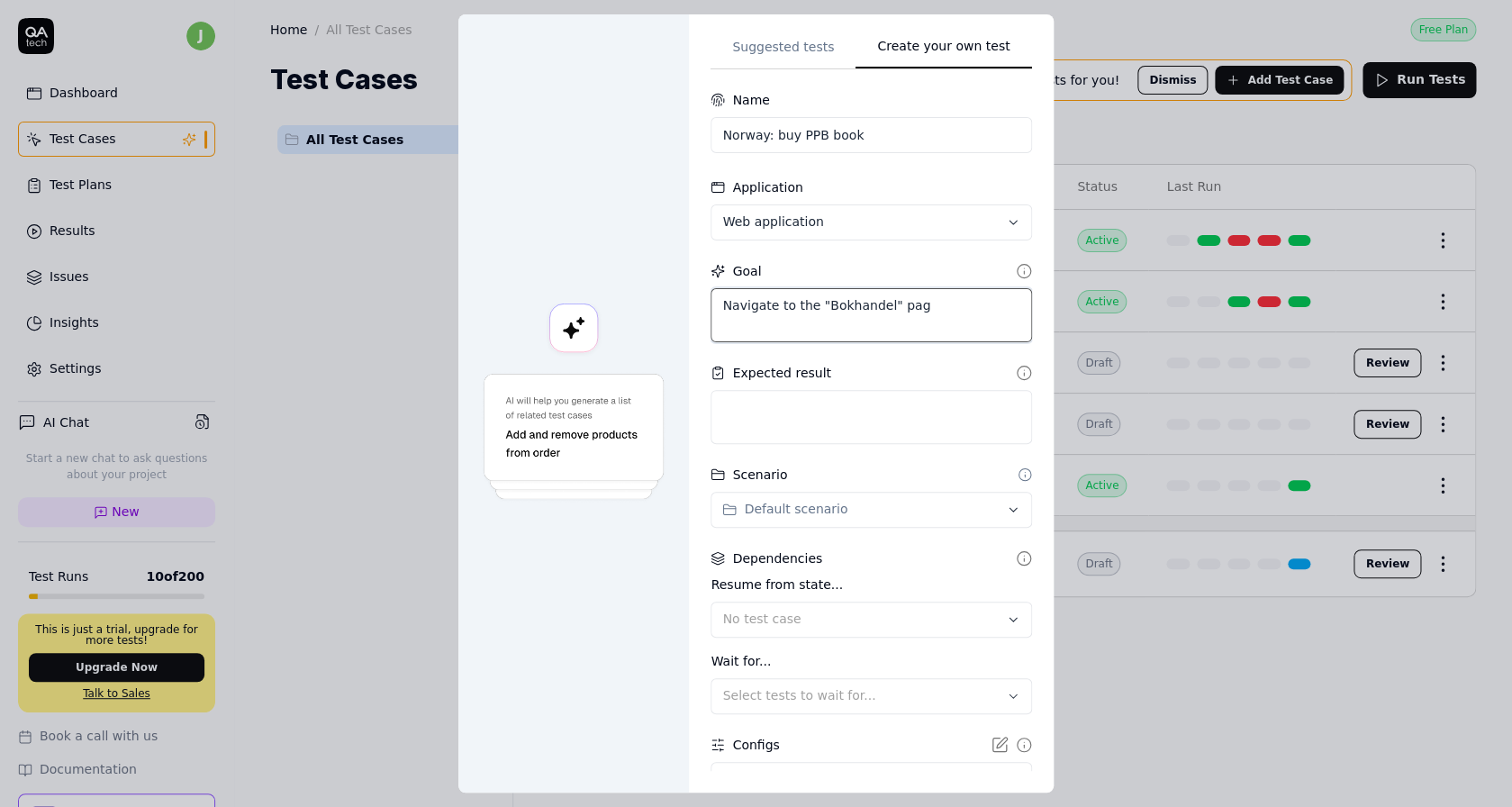
type textarea "*"
type textarea "Navigate to the "Bokhandel" page"
type textarea "*"
type textarea "Navigate to the "Bokhandel" page,"
type textarea "*"
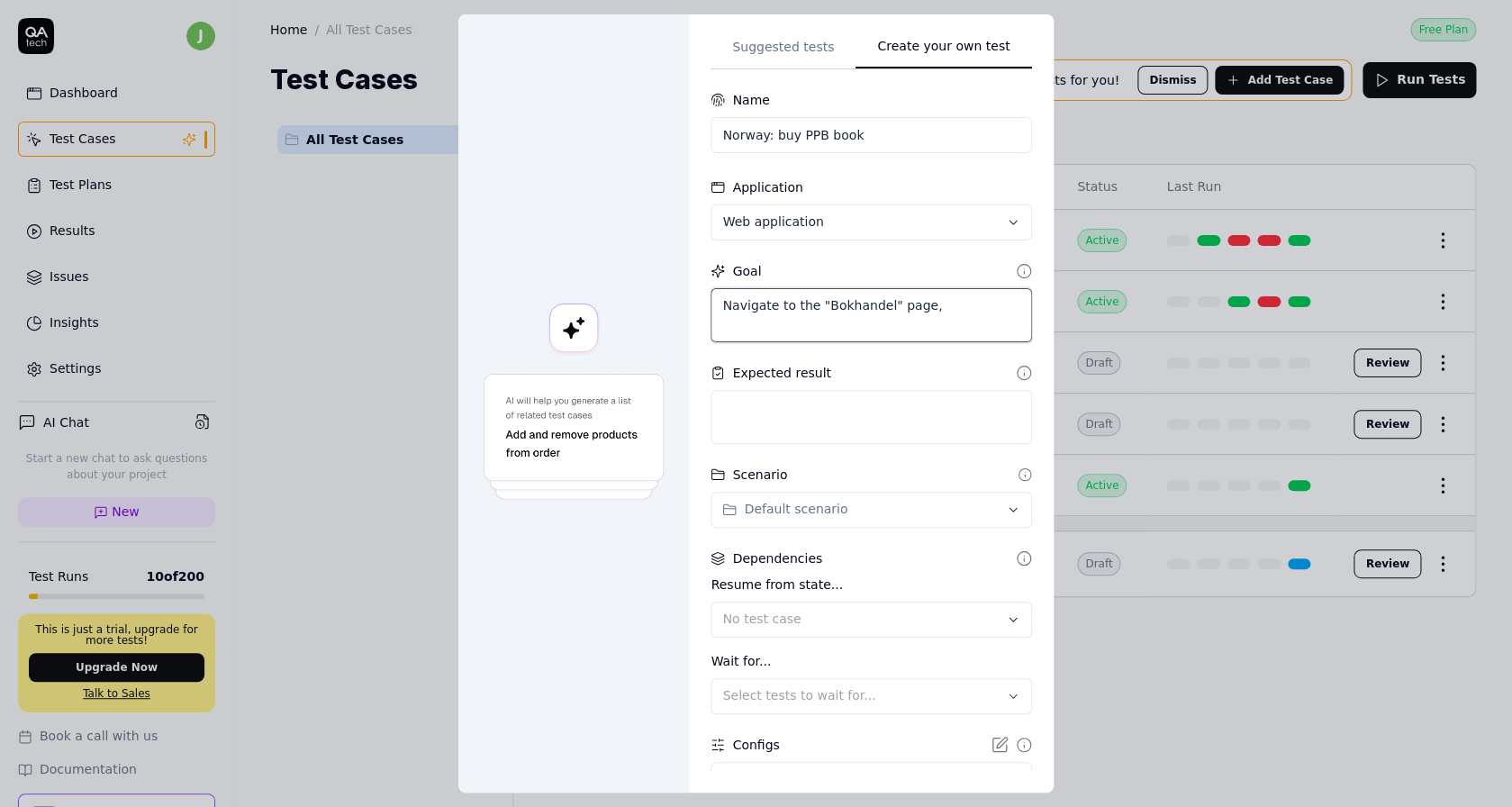
type textarea "Navigate to the "Bokhandel" page, p"
type textarea "*"
type textarea "Navigate to the "Bokhandel" page, pro"
type textarea "*"
type textarea "Navigate to the "Bokhandel" page, proc"
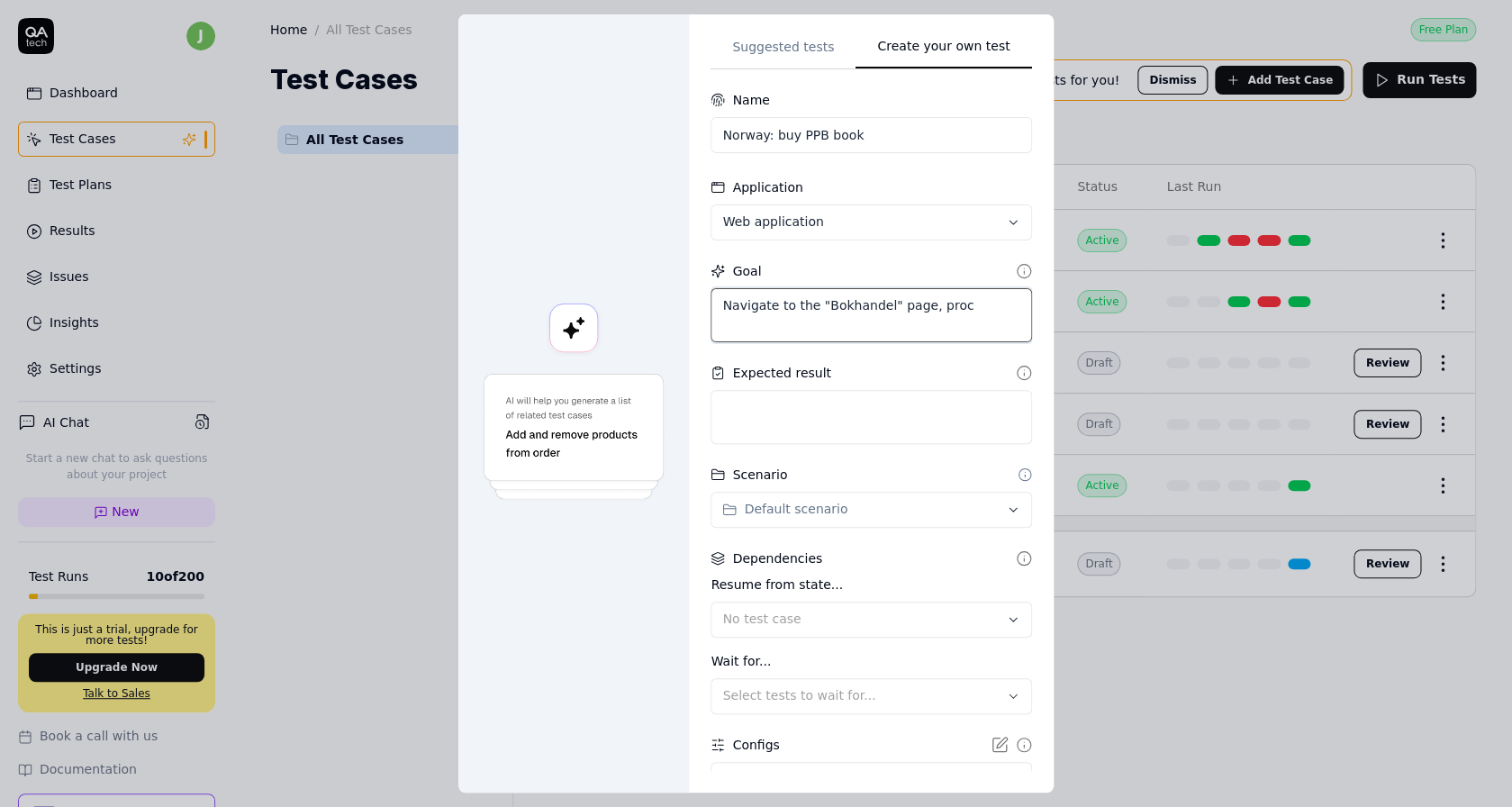
type textarea "*"
type textarea "Navigate to the "Bokhandel" page, proce"
type textarea "*"
type textarea "Navigate to the "Bokhandel" page, procee"
type textarea "*"
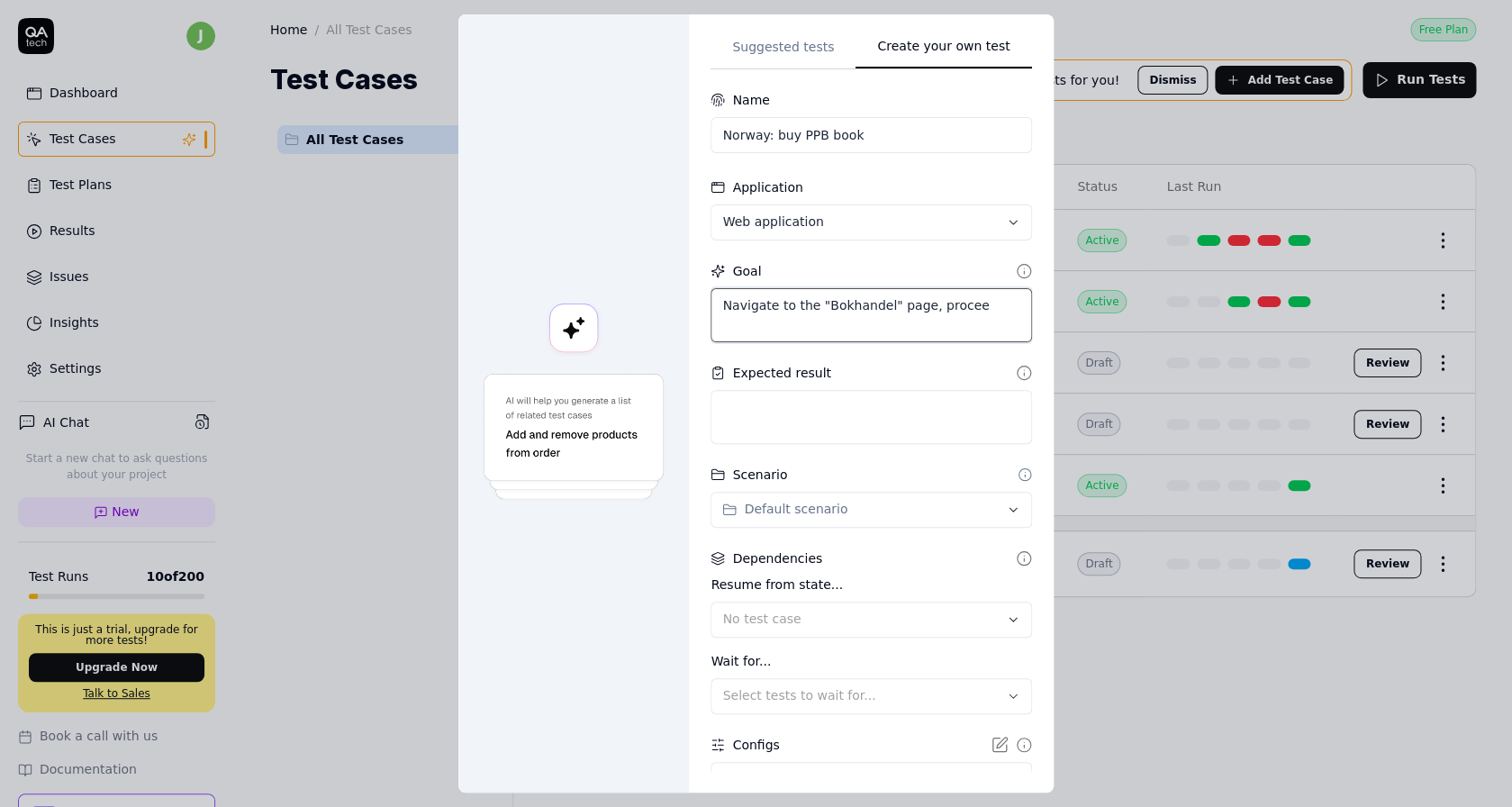
type textarea "Navigate to the "Bokhandel" page, proceed"
type textarea "*"
type textarea "Navigate to the "Bokhandel" page, proceed"
type textarea "*"
type textarea "Navigate to the "Bokhandel" page, proceed t"
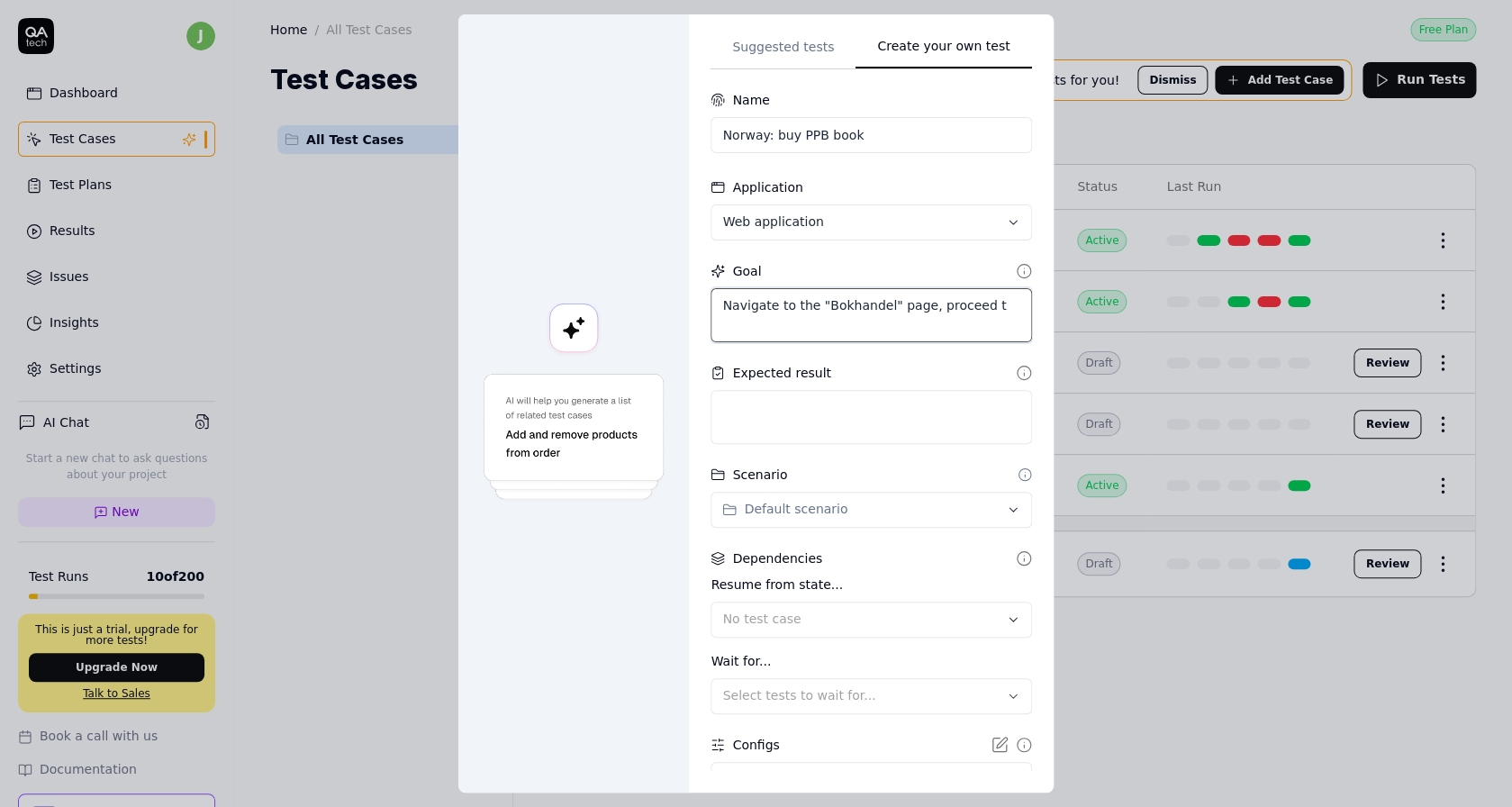
type textarea "*"
type textarea "Navigate to the "Bokhandel" page, proceed to"
type textarea "*"
type textarea "Navigate to the "Bokhandel" page, proceed to c"
type textarea "*"
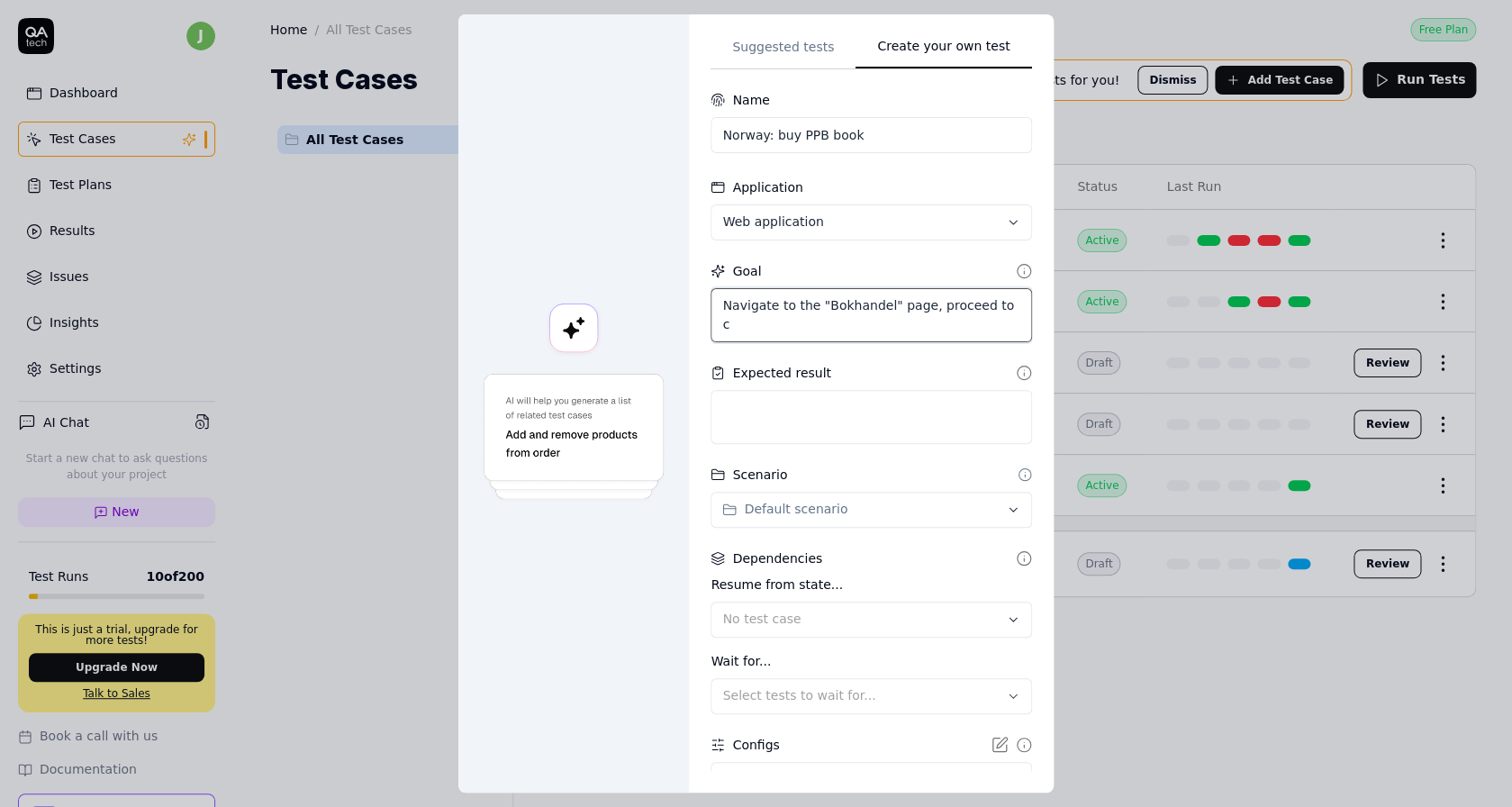
type textarea "Navigate to the "Bokhandel" page, proceed to ch"
type textarea "*"
type textarea "Navigate to the "Bokhandel" page, proceed to che"
type textarea "*"
type textarea "Navigate to the "Bokhandel" page, proceed to chec"
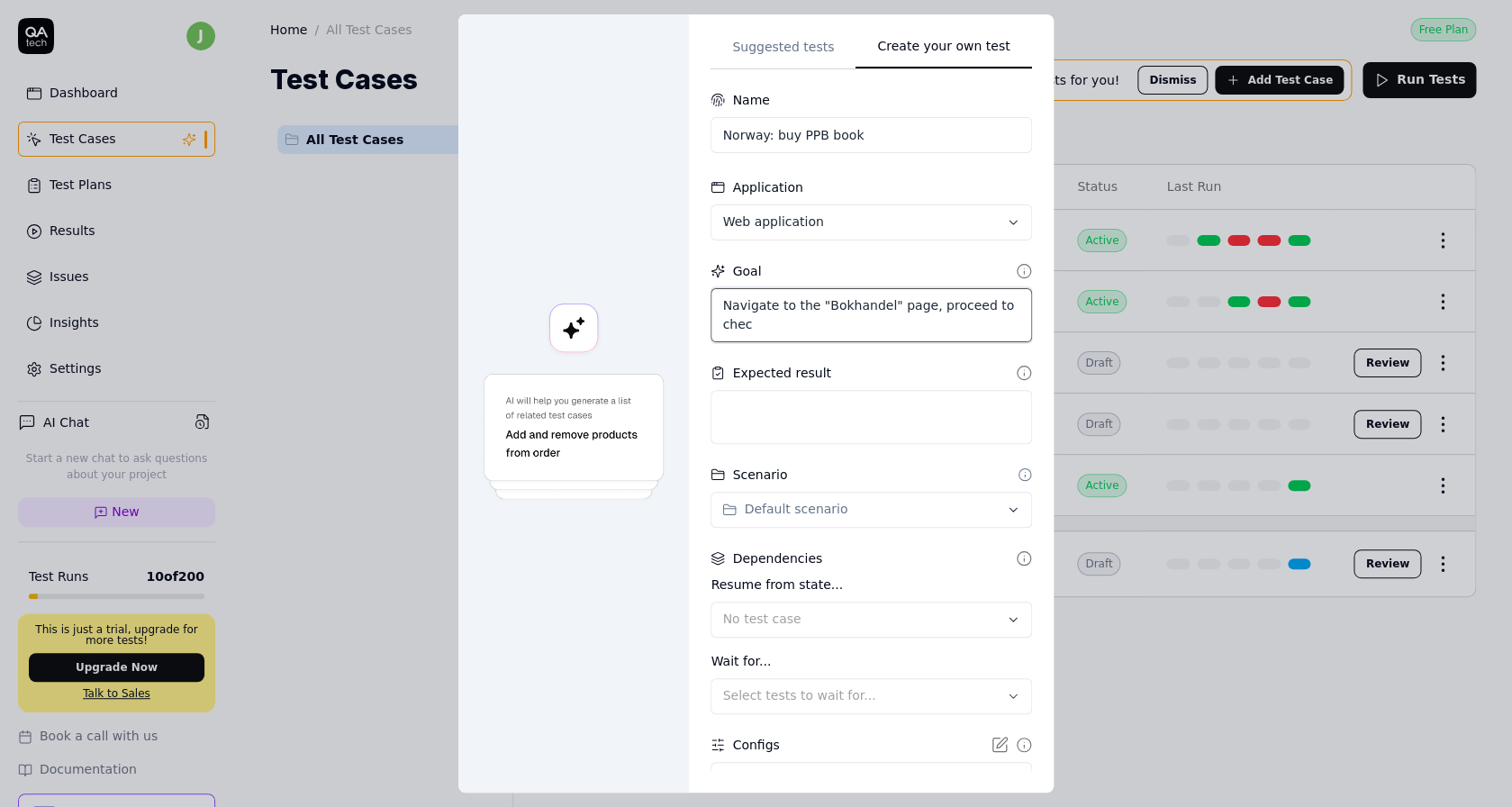
type textarea "*"
type textarea "Navigate to the "Bokhandel" page, proceed to check"
type textarea "*"
type textarea "Navigate to the "Bokhandel" page, proceed to checko"
type textarea "*"
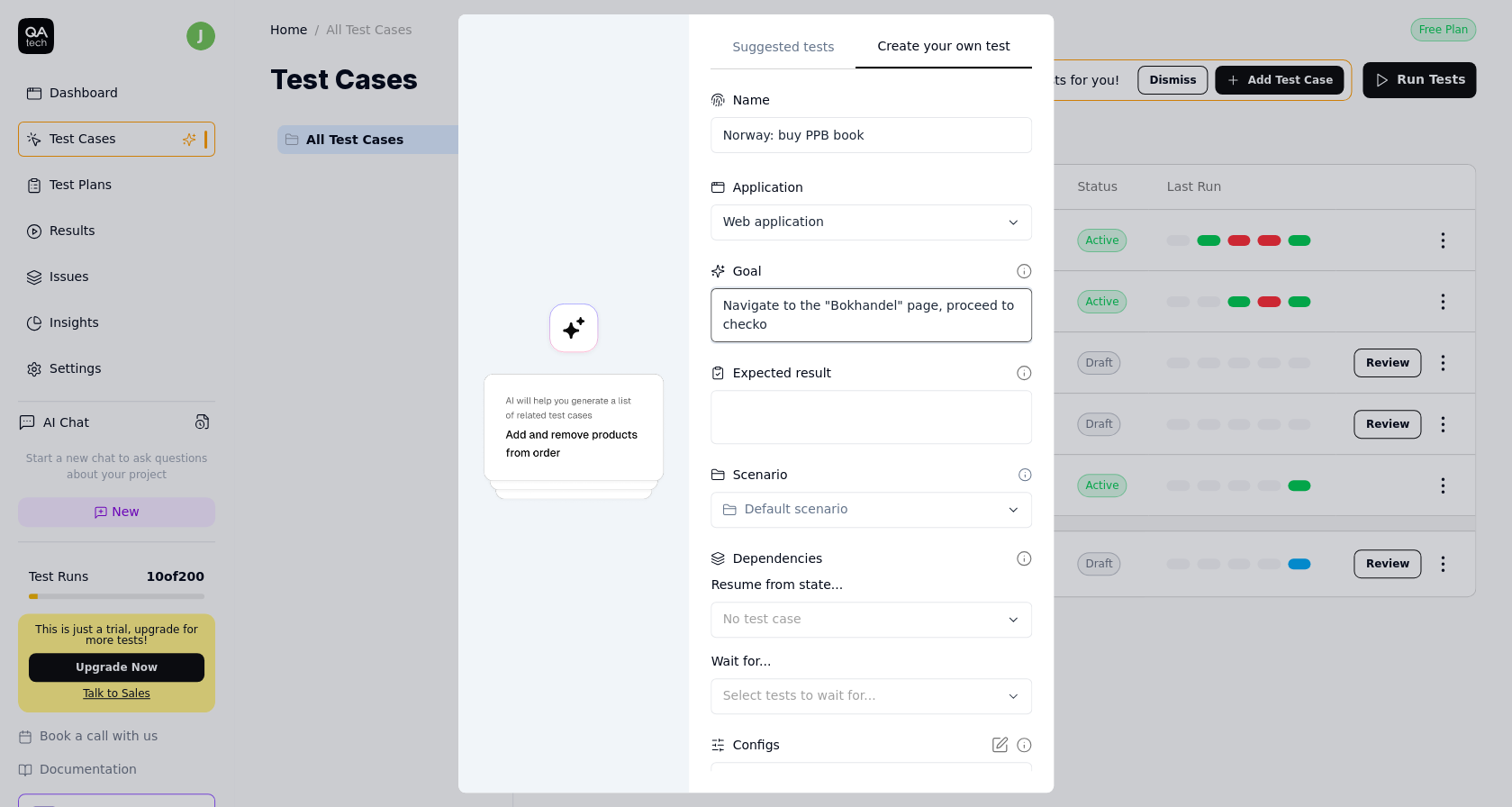
type textarea "Navigate to the "Bokhandel" page, proceed to checkou"
type textarea "*"
type textarea "Navigate to the "Bokhandel" page, proceed to checkout"
type textarea "*"
type textarea "Navigate to the "Bokhandel" page, proceed to checkout a"
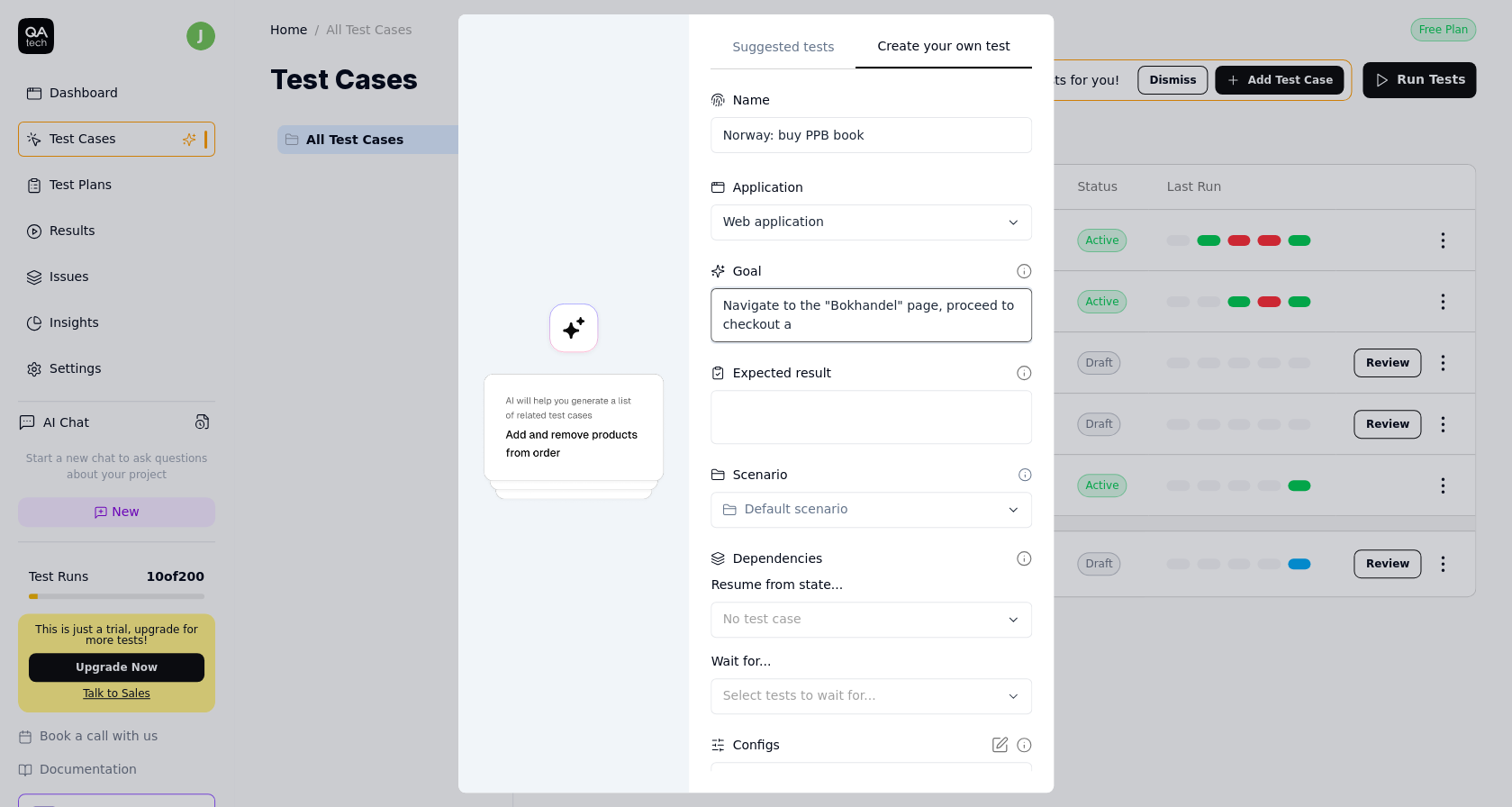
type textarea "*"
type textarea "Navigate to the "Bokhandel" page, proceed to checkout an"
type textarea "*"
type textarea "Navigate to the "Bokhandel" page, proceed to checkout and"
type textarea "*"
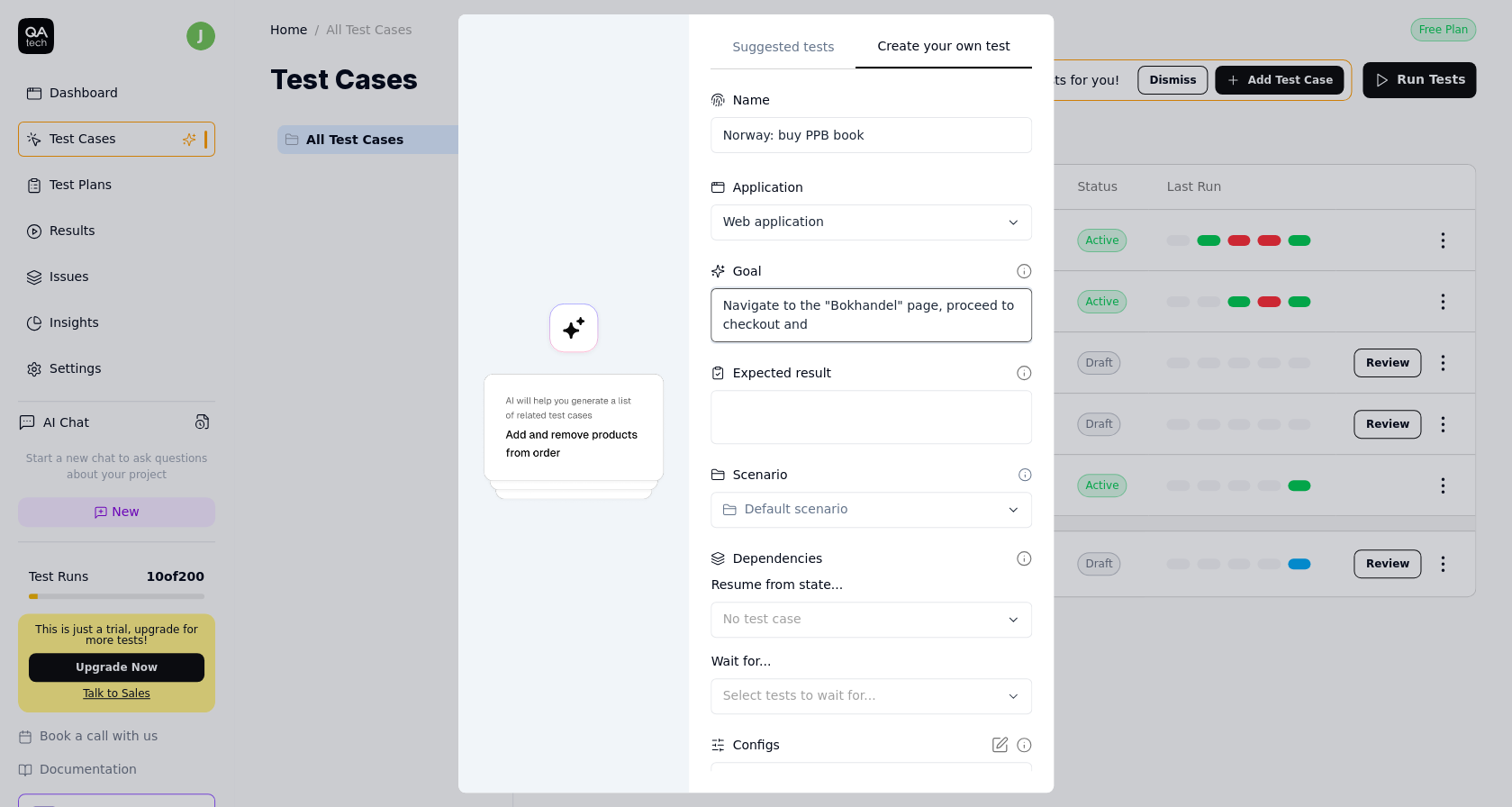
type textarea "Navigate to the "Bokhandel" page, proceed to checkout and"
type textarea "*"
type textarea "Navigate to the "Bokhandel" page, proceed to checkout and b"
type textarea "*"
type textarea "Navigate to the "Bokhandel" page, proceed to checkout and bu"
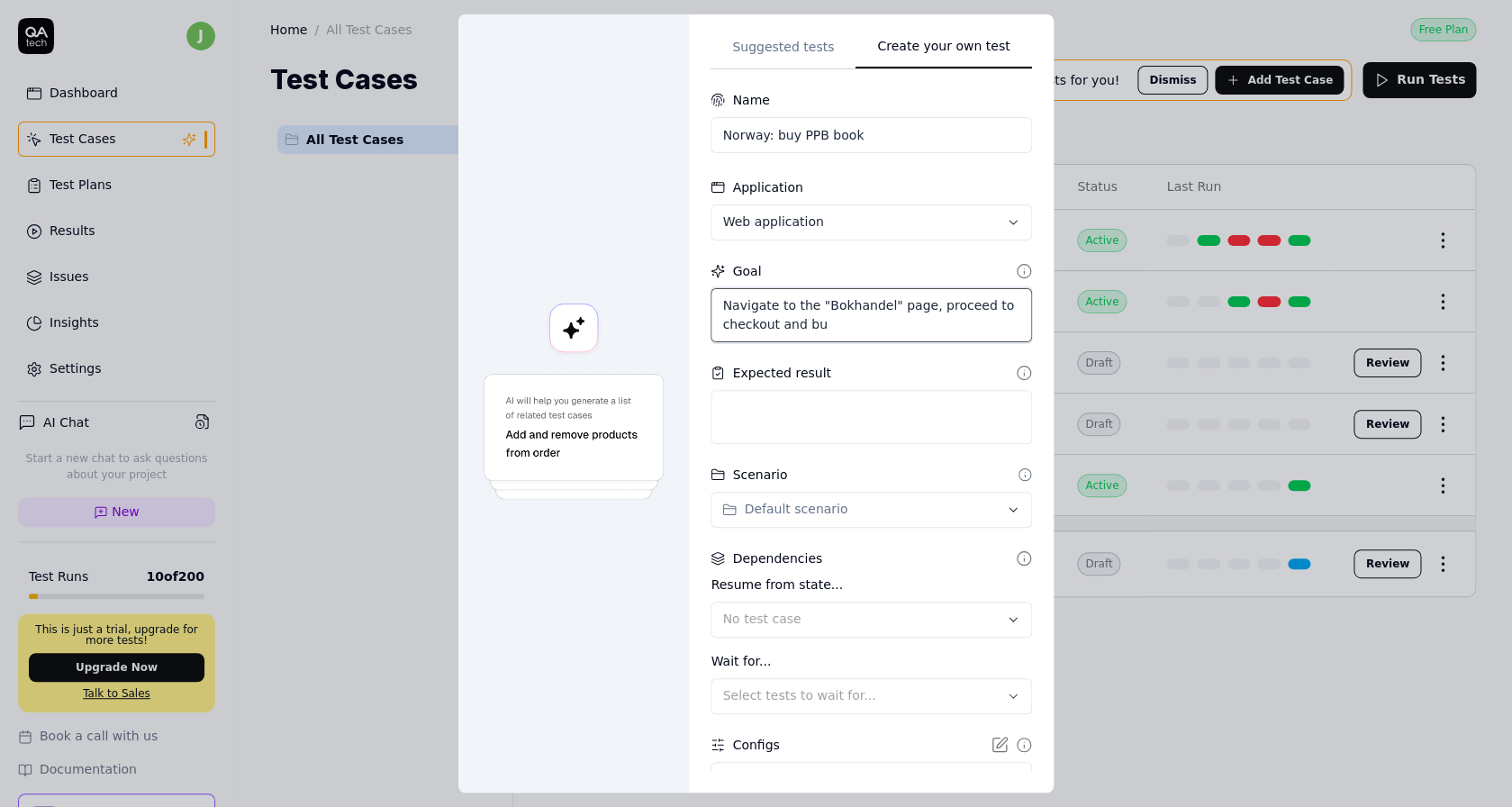
type textarea "*"
type textarea "Navigate to the "Bokhandel" page, proceed to checkout and buy"
type textarea "*"
type textarea "Navigate to the "Bokhandel" page, proceed to checkout and buy"
type textarea "*"
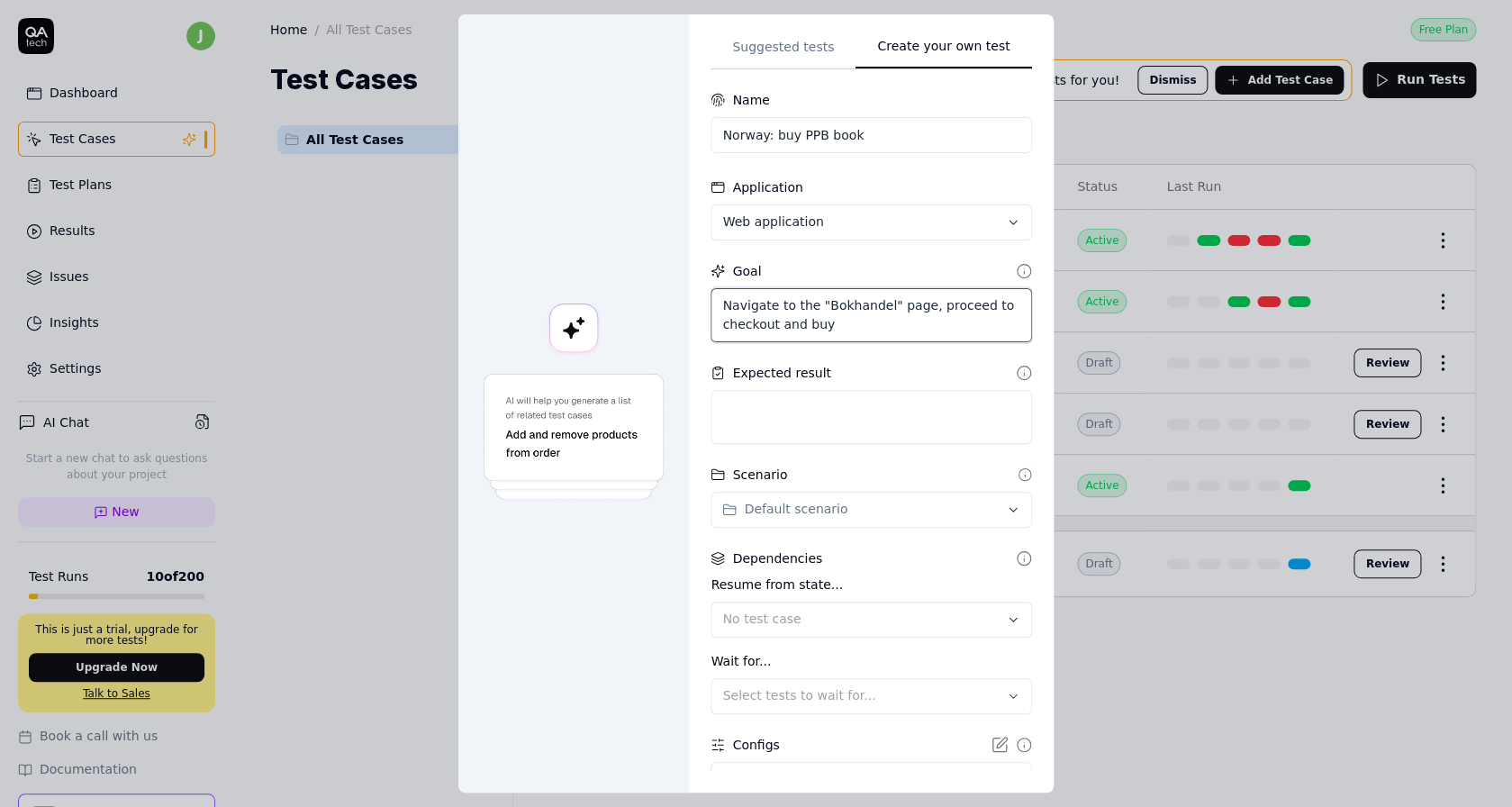
type textarea "Navigate to the "Bokhandel" page, proceed to checkout and"
type textarea "*"
type textarea "Navigate to the "Bokhandel" page, proceed to checkout and p"
type textarea "*"
type textarea "Navigate to the "Bokhandel" page, proceed to checkout and pur"
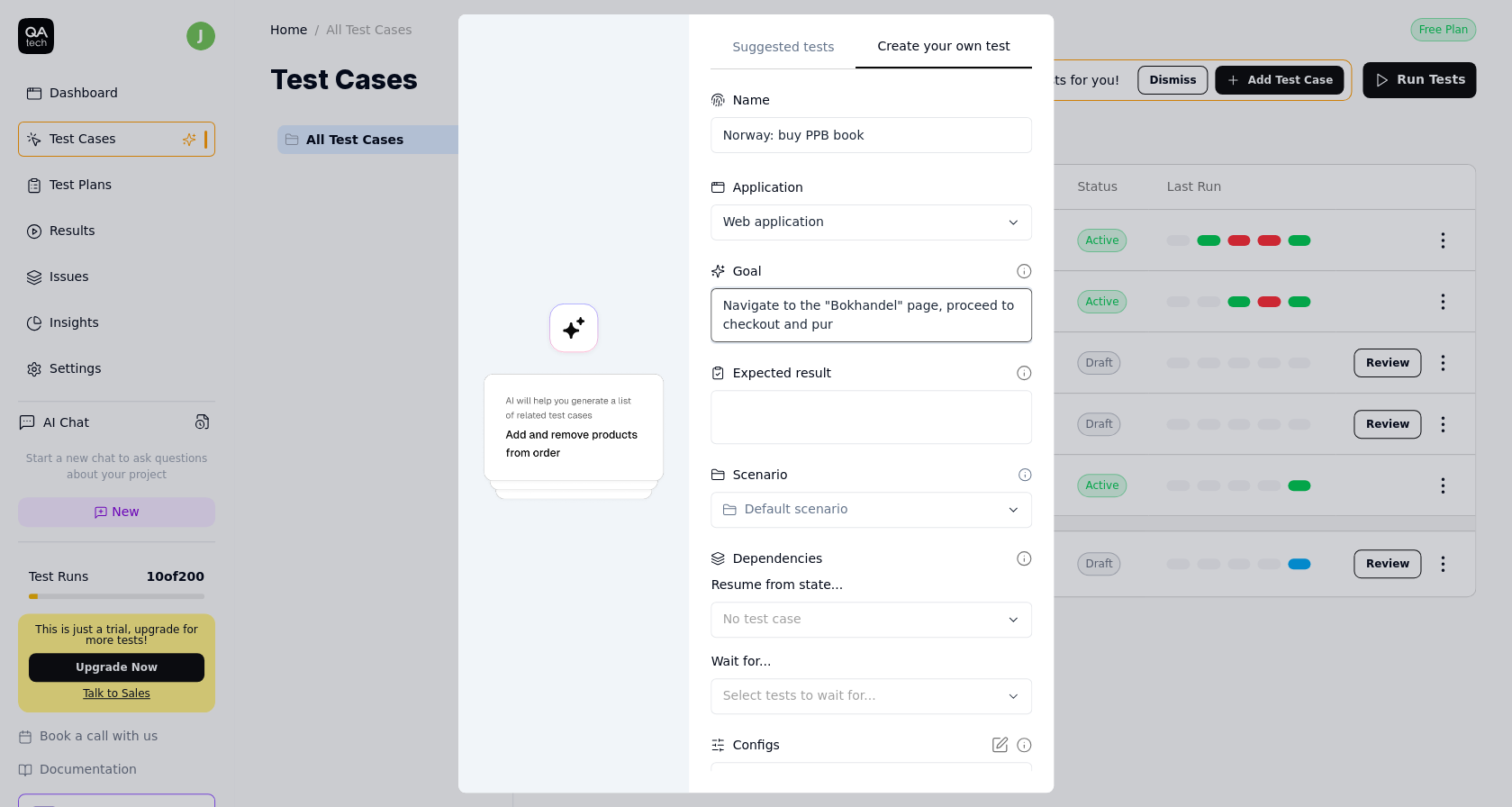
type textarea "*"
type textarea "Navigate to the "Bokhandel" page, proceed to checkout and purc"
type textarea "*"
type textarea "Navigate to the "Bokhandel" page, proceed to checkout and purch"
type textarea "*"
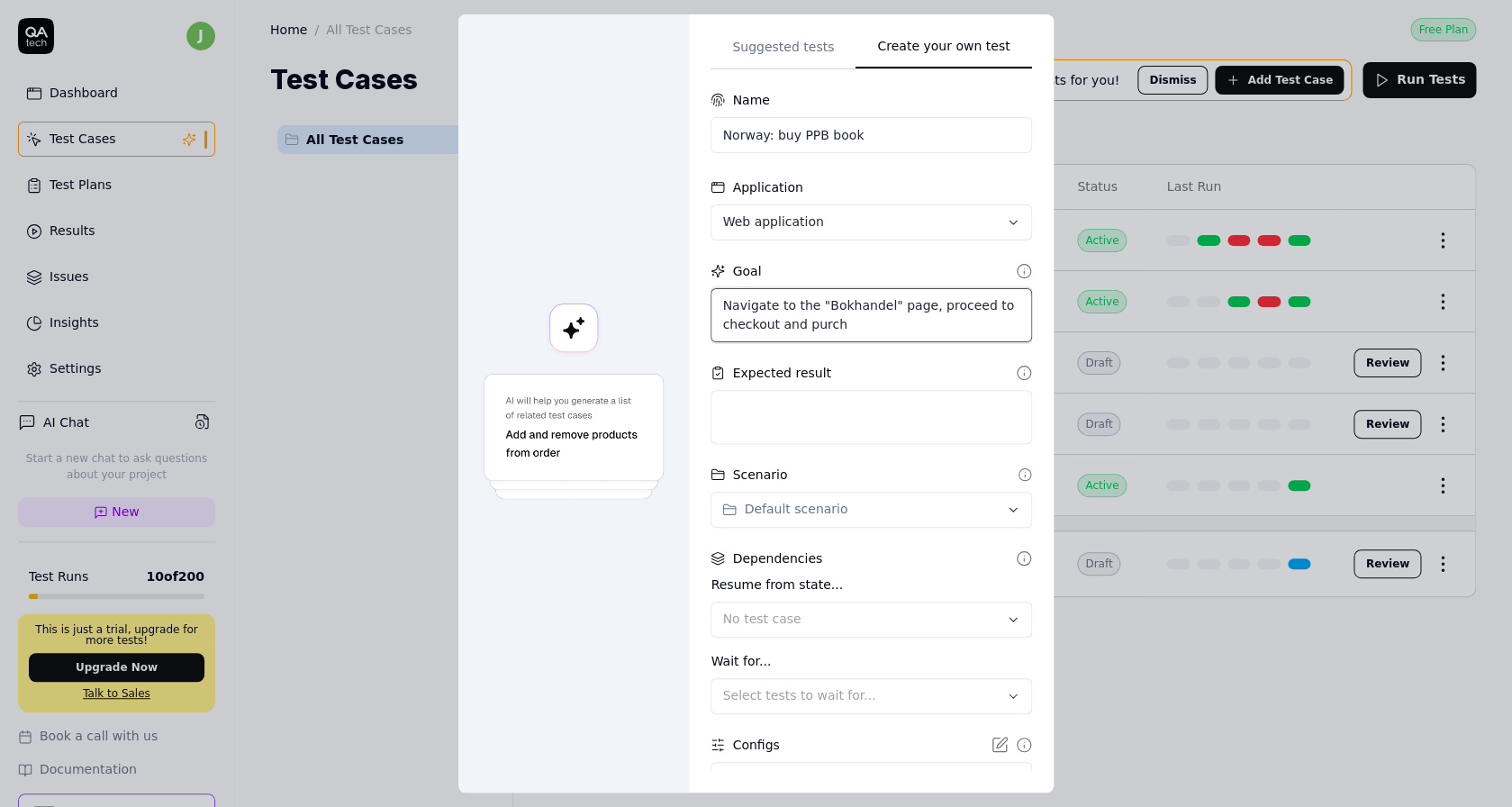
type textarea "Navigate to the "Bokhandel" page, proceed to checkout and purcha"
type textarea "*"
type textarea "Navigate to the "Bokhandel" page, proceed to checkout and purchas"
type textarea "*"
type textarea "Navigate to the "Bokhandel" page, proceed to checkout and purchase"
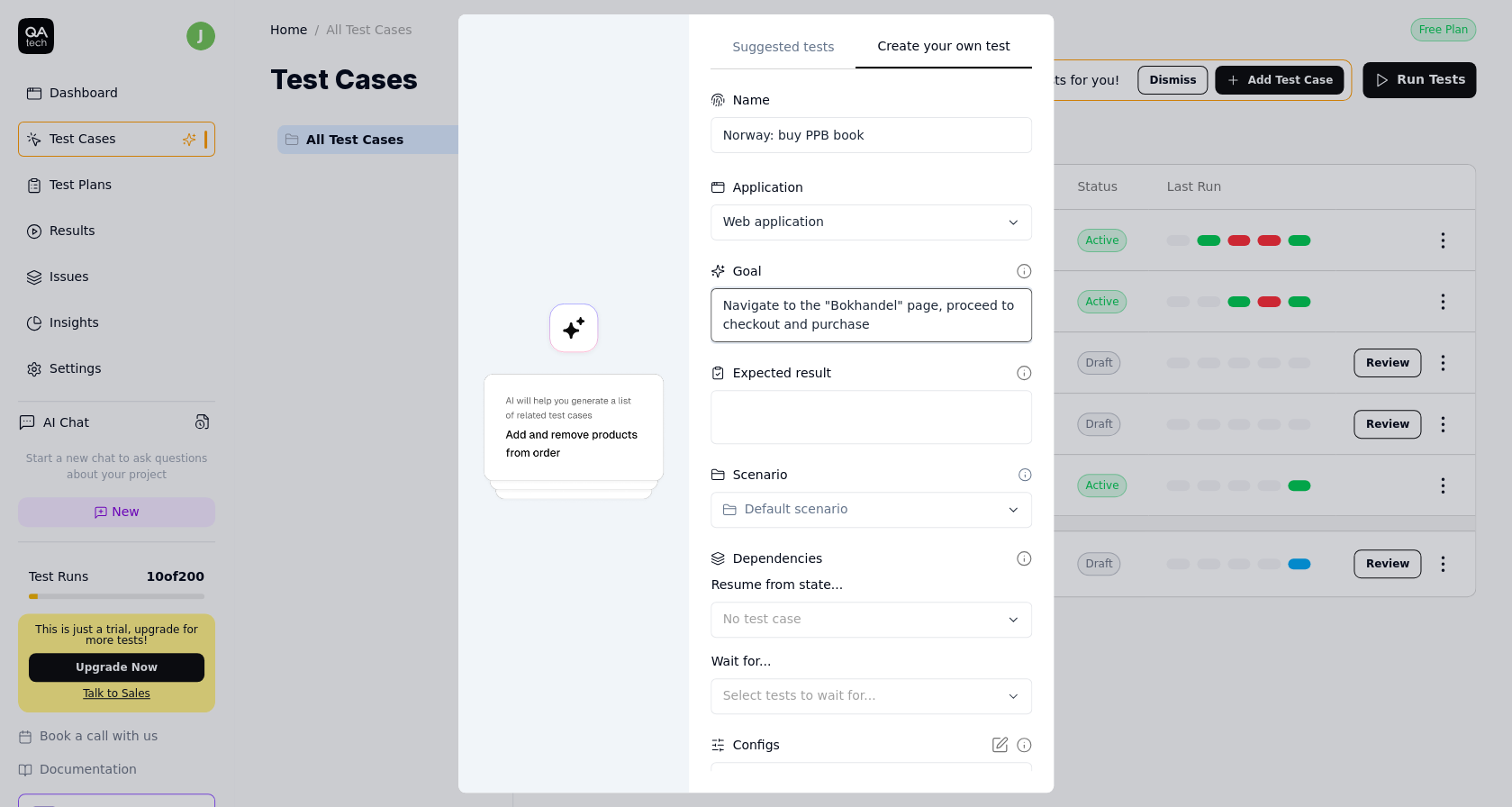
type textarea "*"
type textarea "Navigate to the "Bokhandel" page, proceed to checkout and purchase"
type textarea "*"
type textarea "Navigate to the "Bokhandel" page, proceed to checkout and purchase t"
type textarea "*"
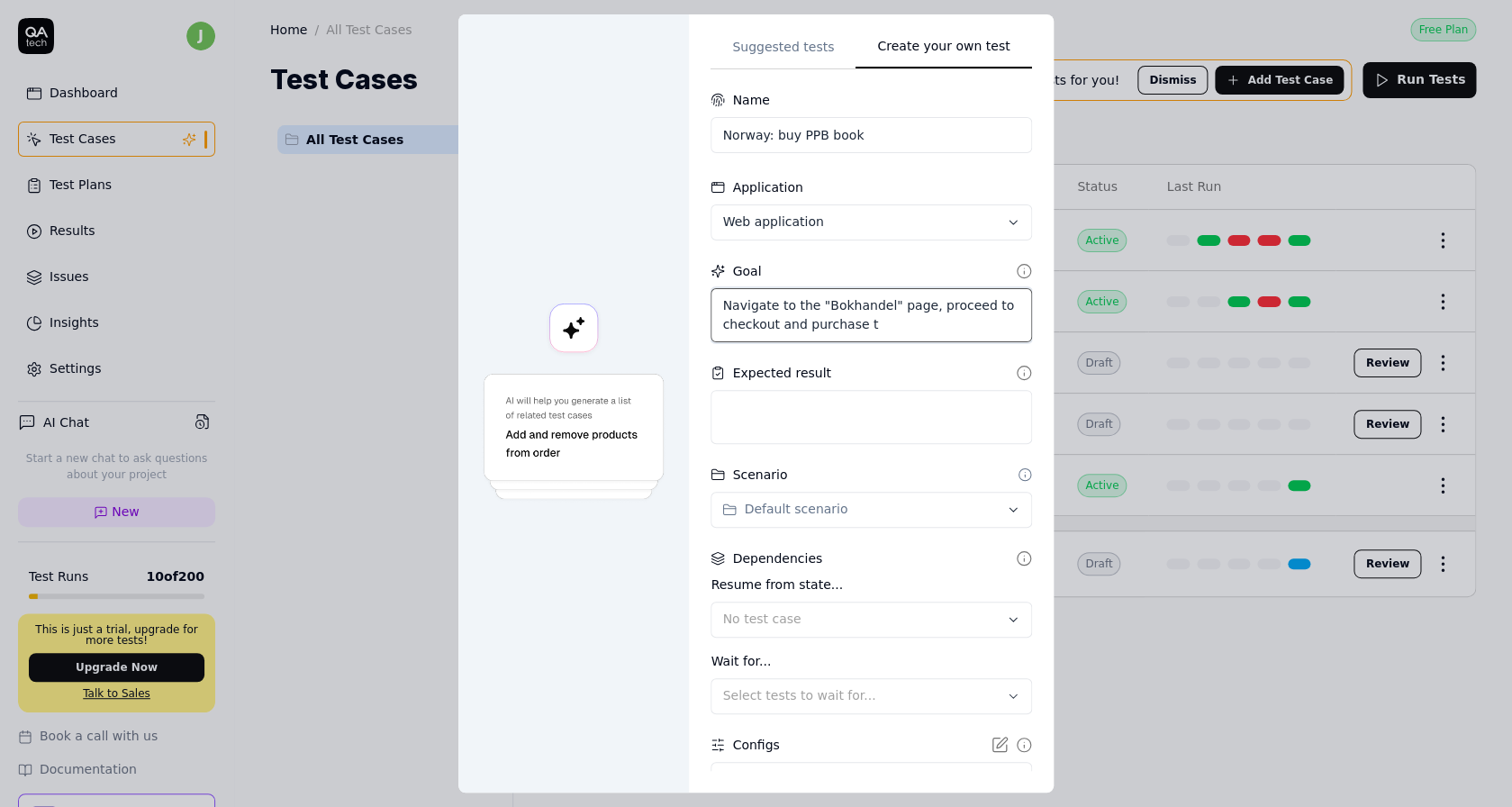
type textarea "Navigate to the "Bokhandel" page, proceed to checkout and purchase th"
type textarea "*"
type textarea "Navigate to the "Bokhandel" page, proceed to checkout and purchase"
type textarea "*"
type textarea "Navigate to the "Bokhandel" page, proceed to checkout and"
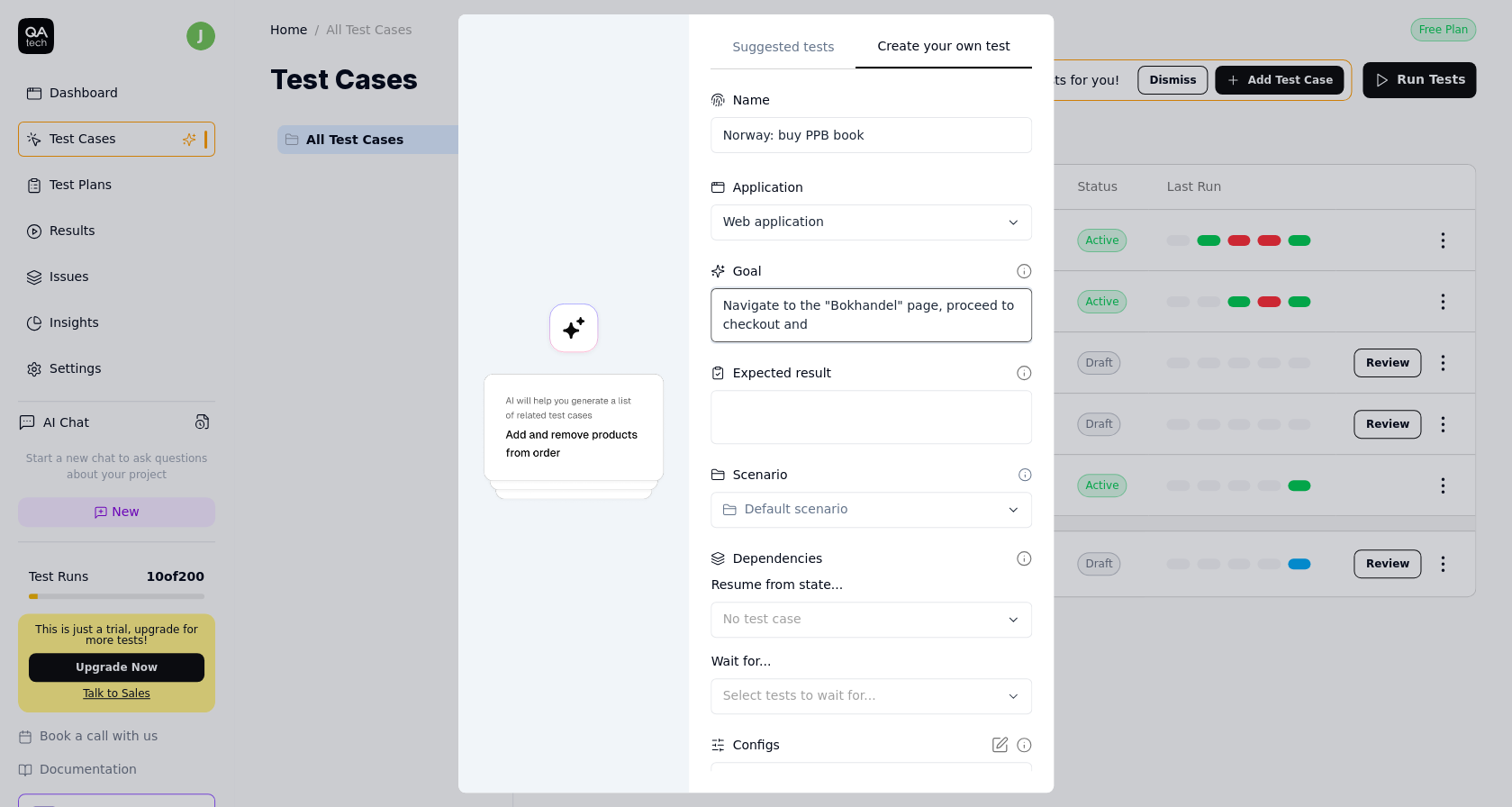
type textarea "*"
type textarea "Navigate to the "Bokhandel" page, proceed to checkout"
type textarea "*"
type textarea "Navigate to the "Bokhandel" page, proceed to"
type textarea "*"
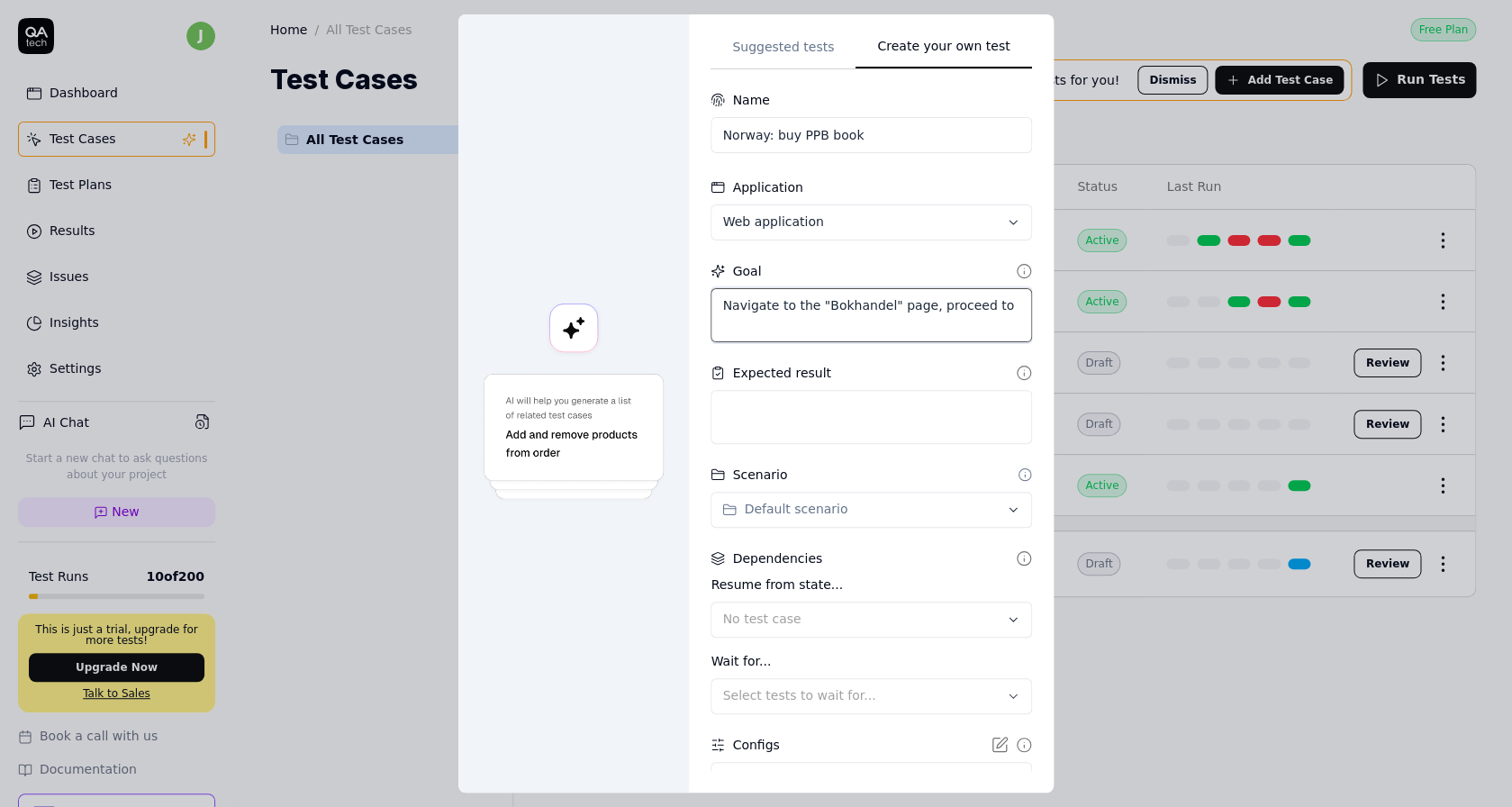
type textarea "Navigate to the "Bokhandel" page, proceed"
type textarea "*"
type textarea "Navigate to the "Bokhandel" page,"
type textarea "*"
type textarea "Navigate to the "Bokhandel" page, s"
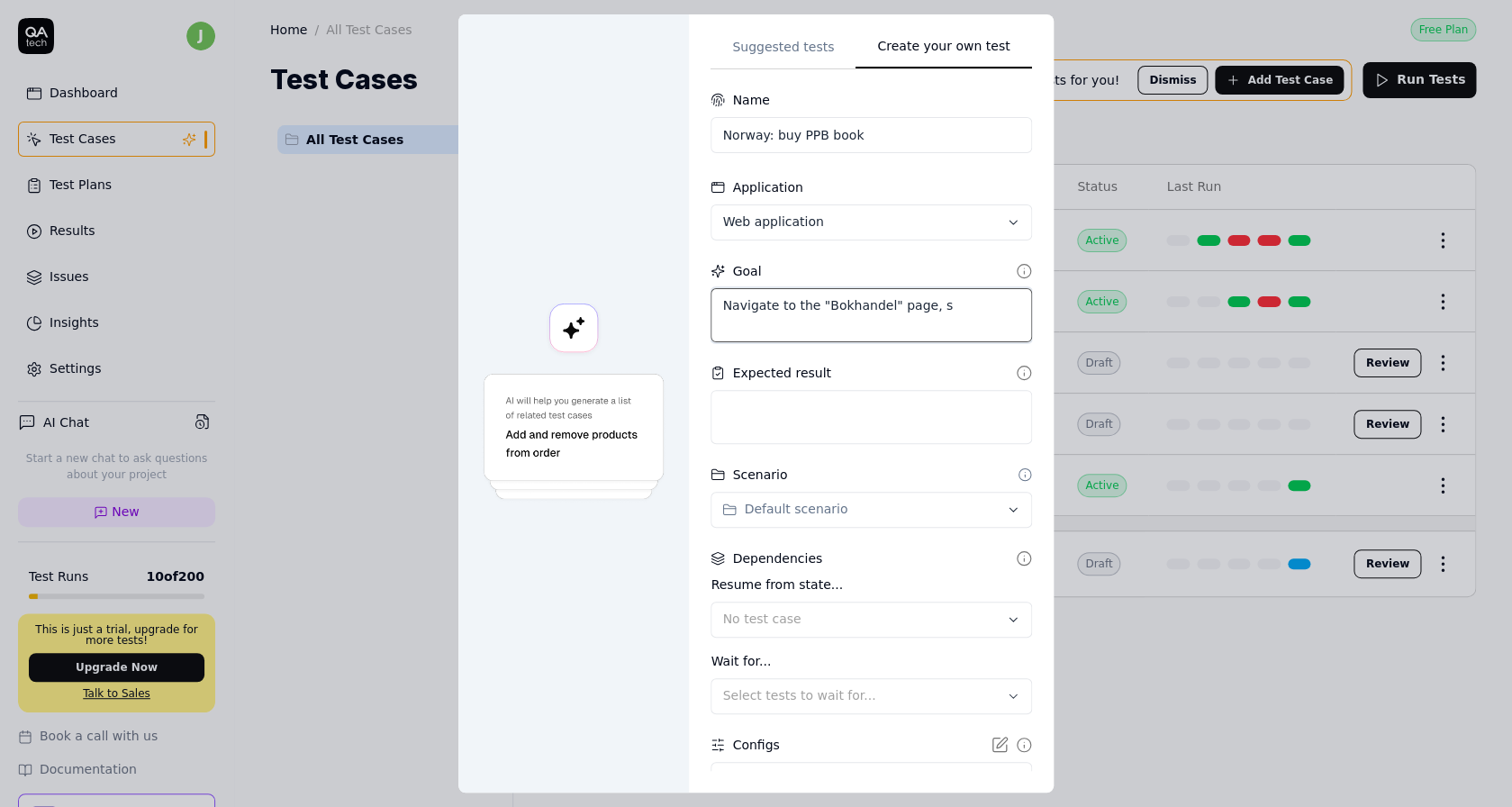
type textarea "*"
type textarea "Navigate to the "Bokhandel" page, se"
type textarea "*"
type textarea "Navigate to the "Bokhandel" page, sel"
type textarea "*"
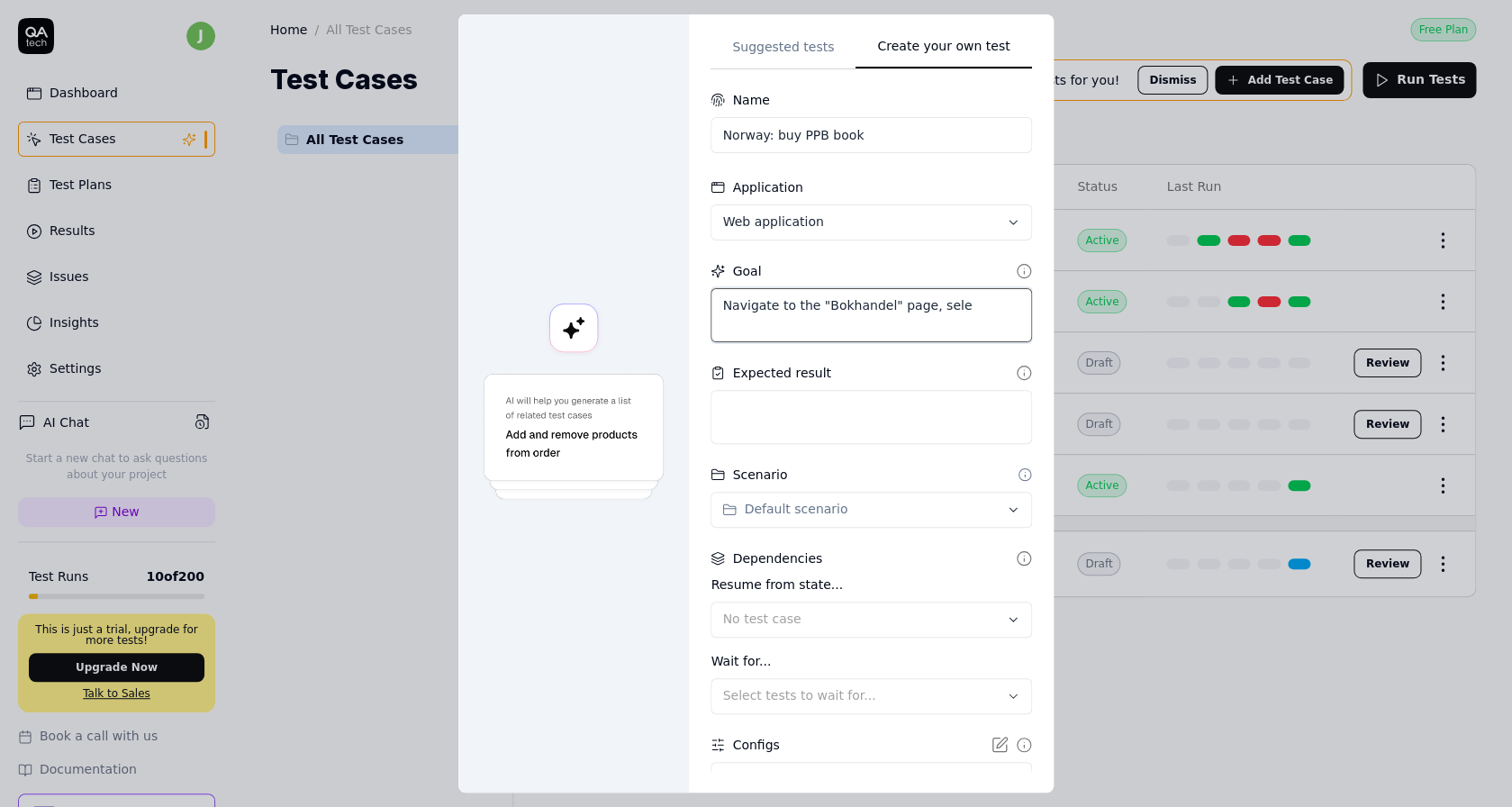
type textarea "Navigate to the "Bokhandel" page, selec"
type textarea "*"
type textarea "Navigate to the "Bokhandel" page, select"
type textarea "*"
type textarea "Navigate to the "Bokhandel" page, select o"
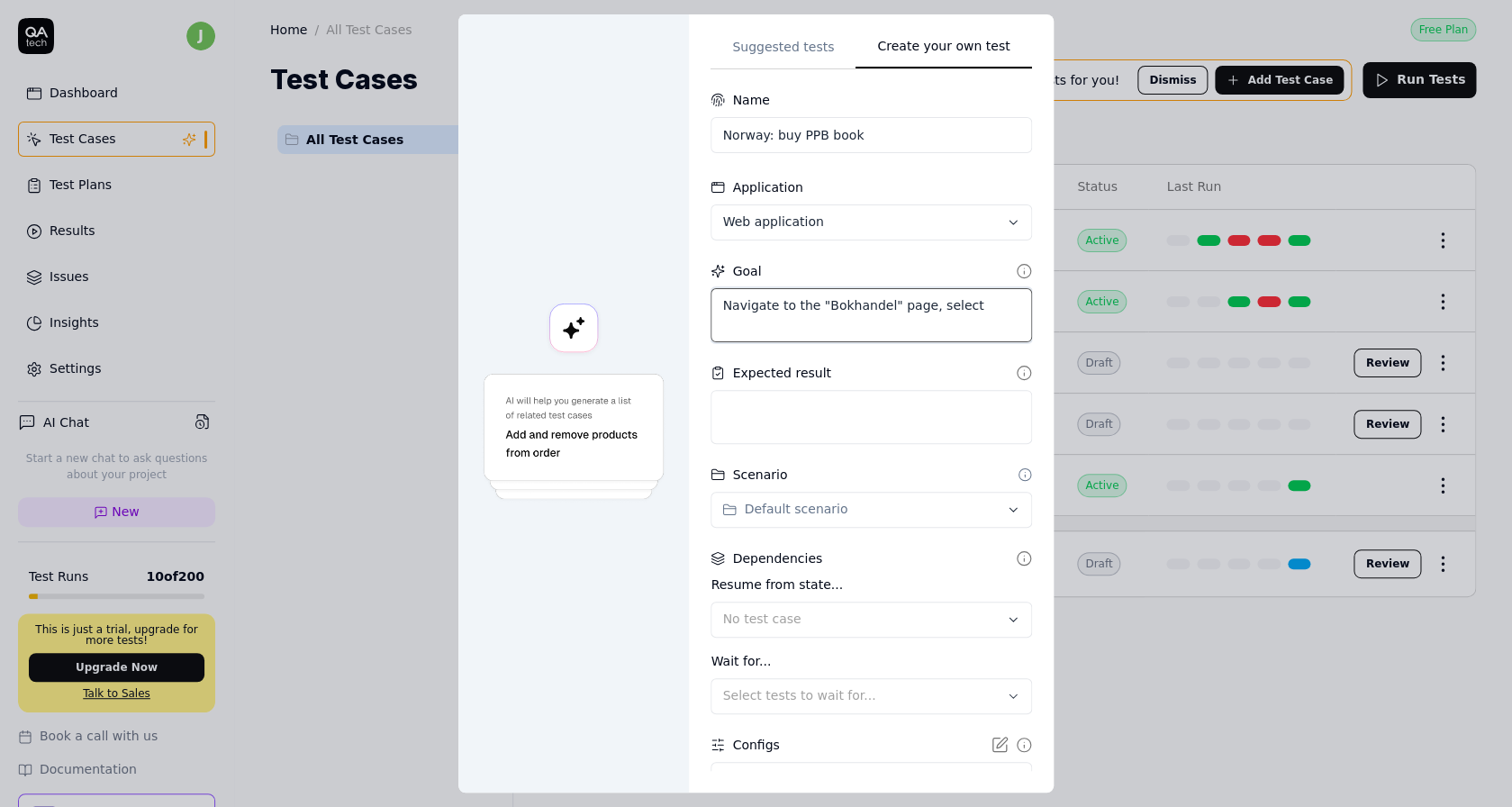
type textarea "*"
type textarea "Navigate to the "Bokhandel" page, select on"
type textarea "*"
type textarea "Navigate to the "Bokhandel" page, select one"
type textarea "*"
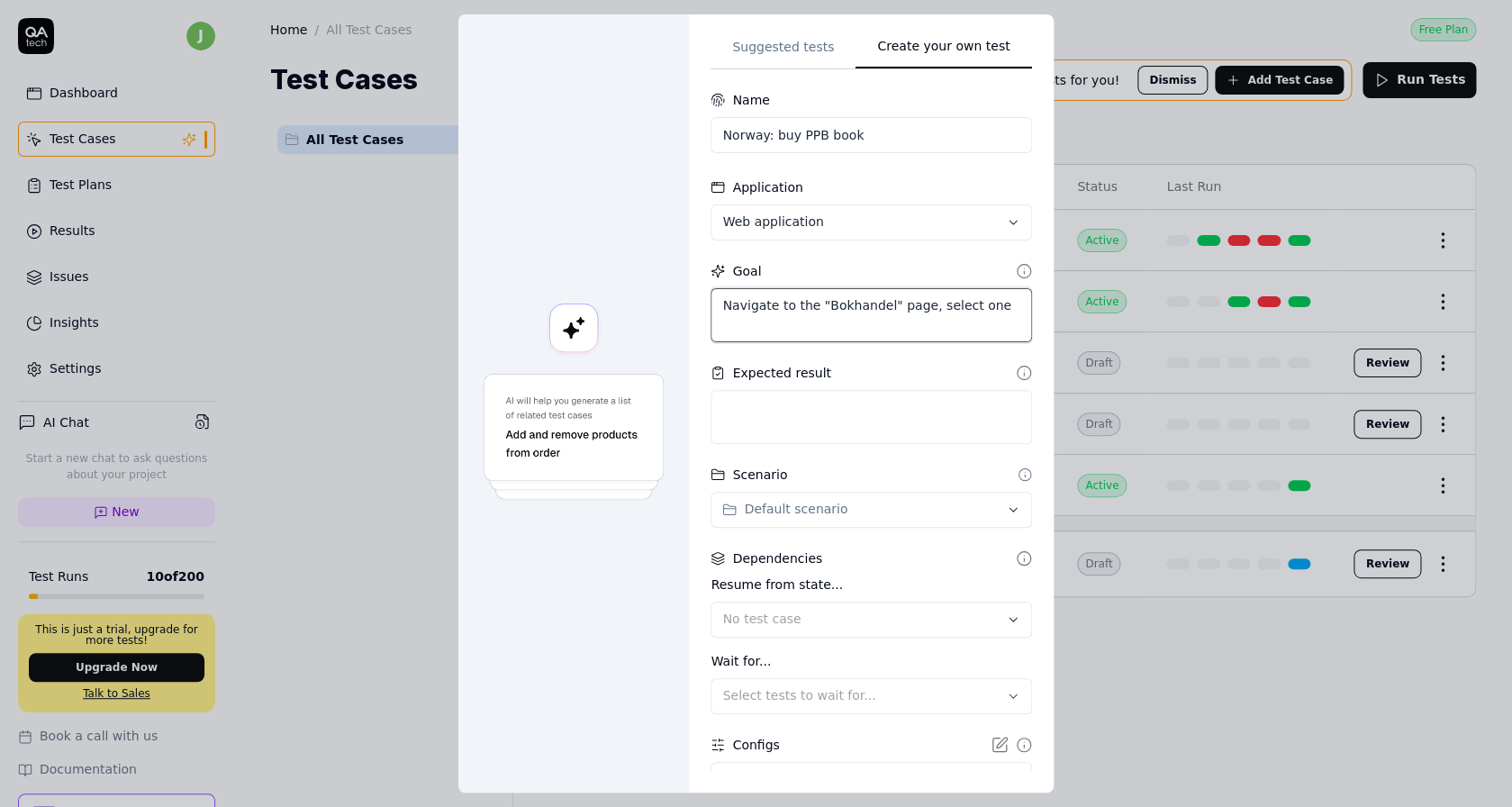
type textarea "Navigate to the "Bokhandel" page, select one"
type textarea "*"
type textarea "Navigate to the "Bokhandel" page, select one t"
type textarea "*"
type textarea "Navigate to the "Bokhandel" page, select one to"
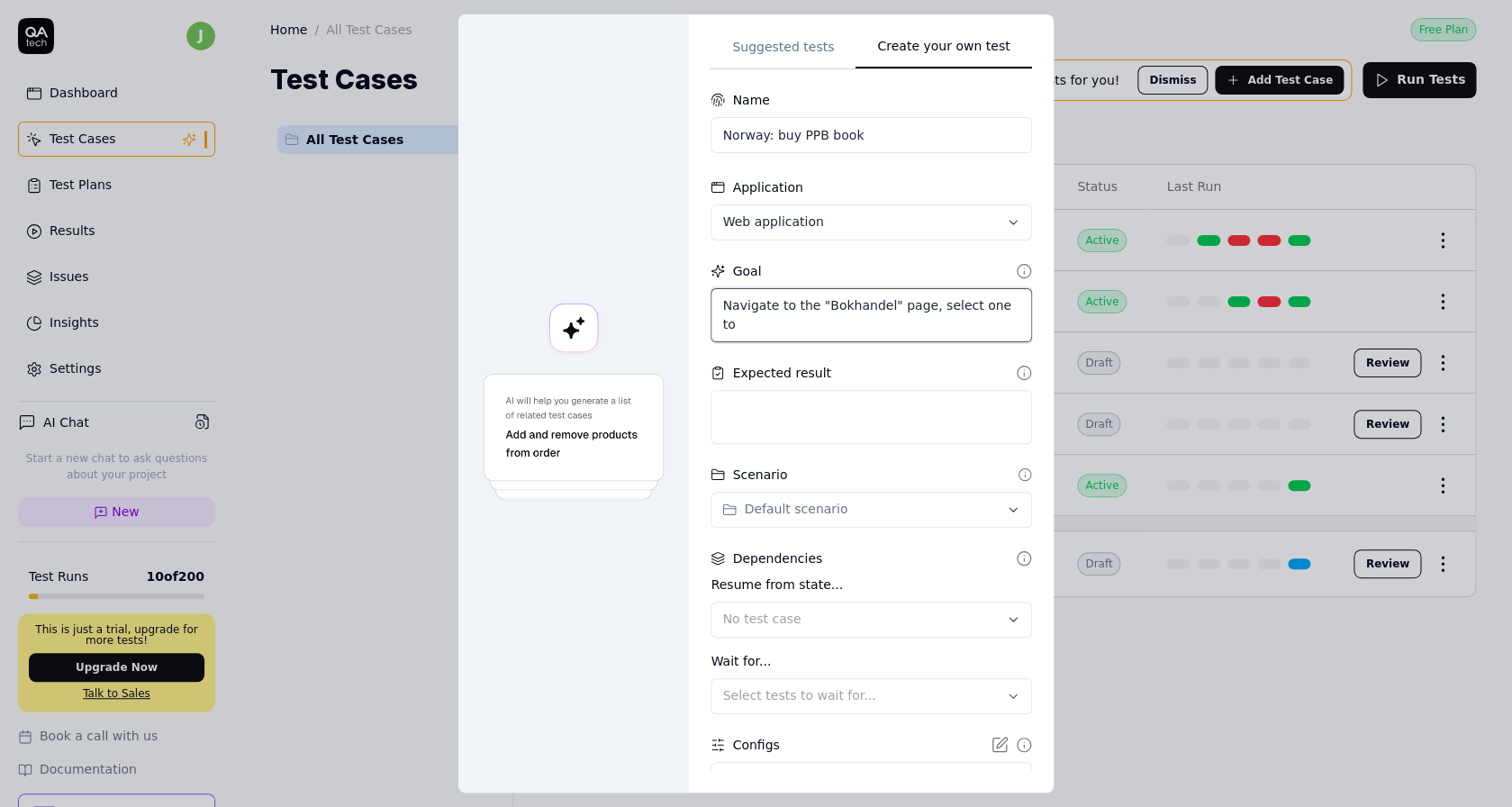
type textarea "*"
type textarea "Navigate to the "Bokhandel" page, select one to"
type textarea "*"
type textarea "Navigate to the "Bokhandel" page, select one to b"
type textarea "*"
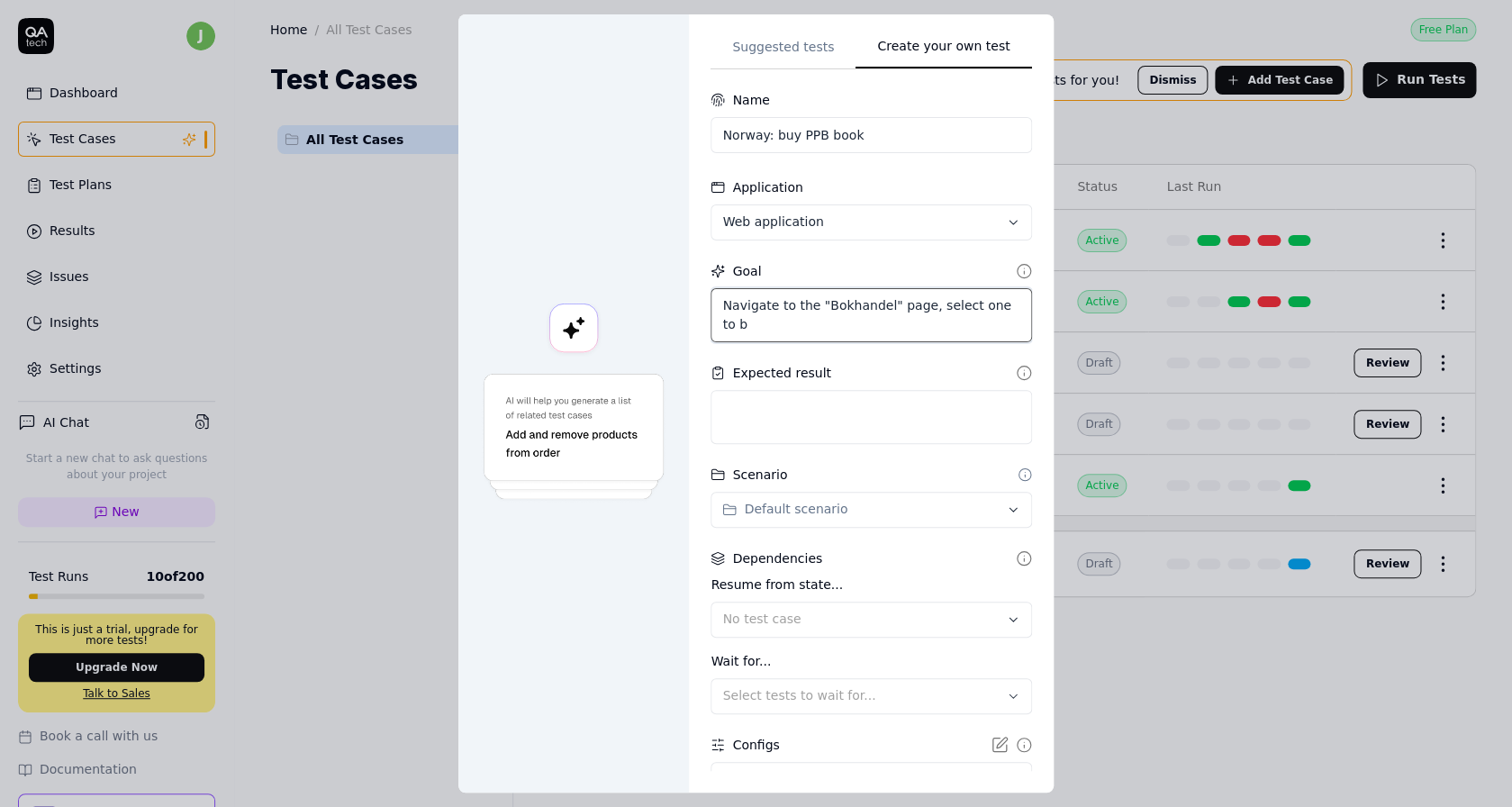
type textarea "Navigate to the "Bokhandel" page, select one to by"
type textarea "*"
type textarea "Navigate to the "Bokhandel" page, select one to b"
type textarea "*"
type textarea "Navigate to the "Bokhandel" page, select one to bu"
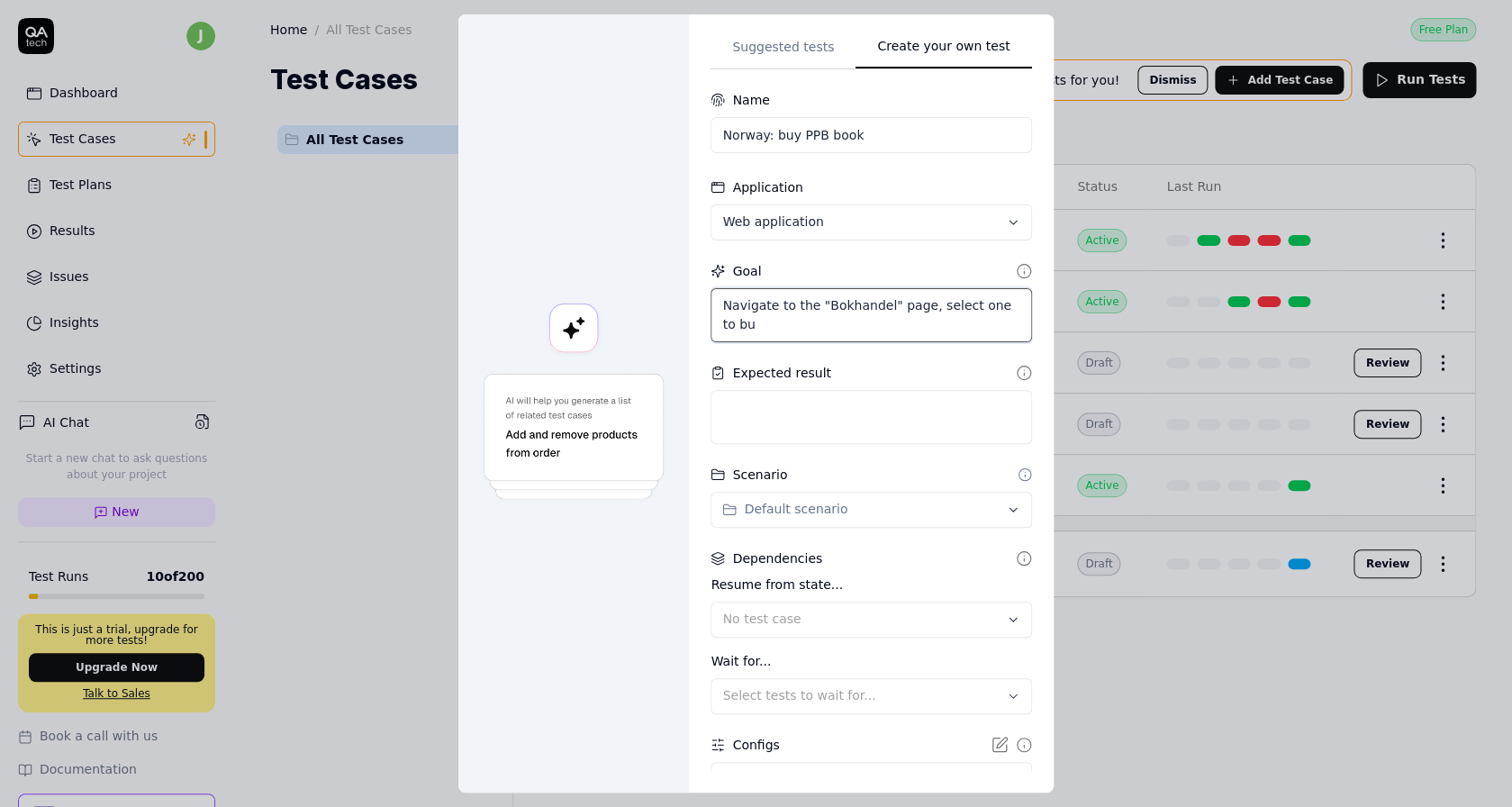
type textarea "*"
type textarea "Navigate to the "Bokhandel" page, select one to buy"
type textarea "*"
type textarea "Navigate to the "Bokhandel" page, select one to buy."
type textarea "*"
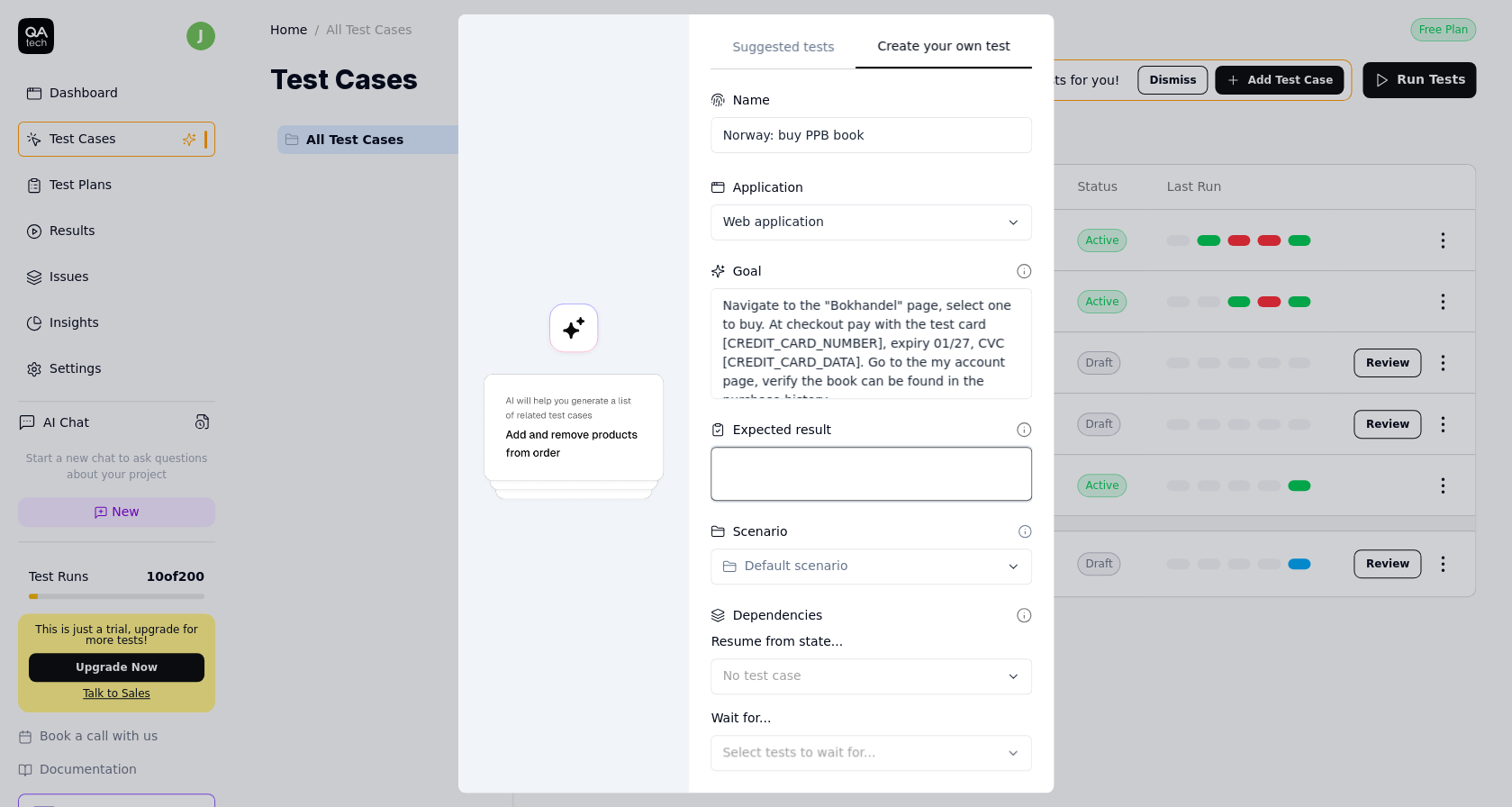
click at [866, 480] on textarea at bounding box center [871, 474] width 321 height 54
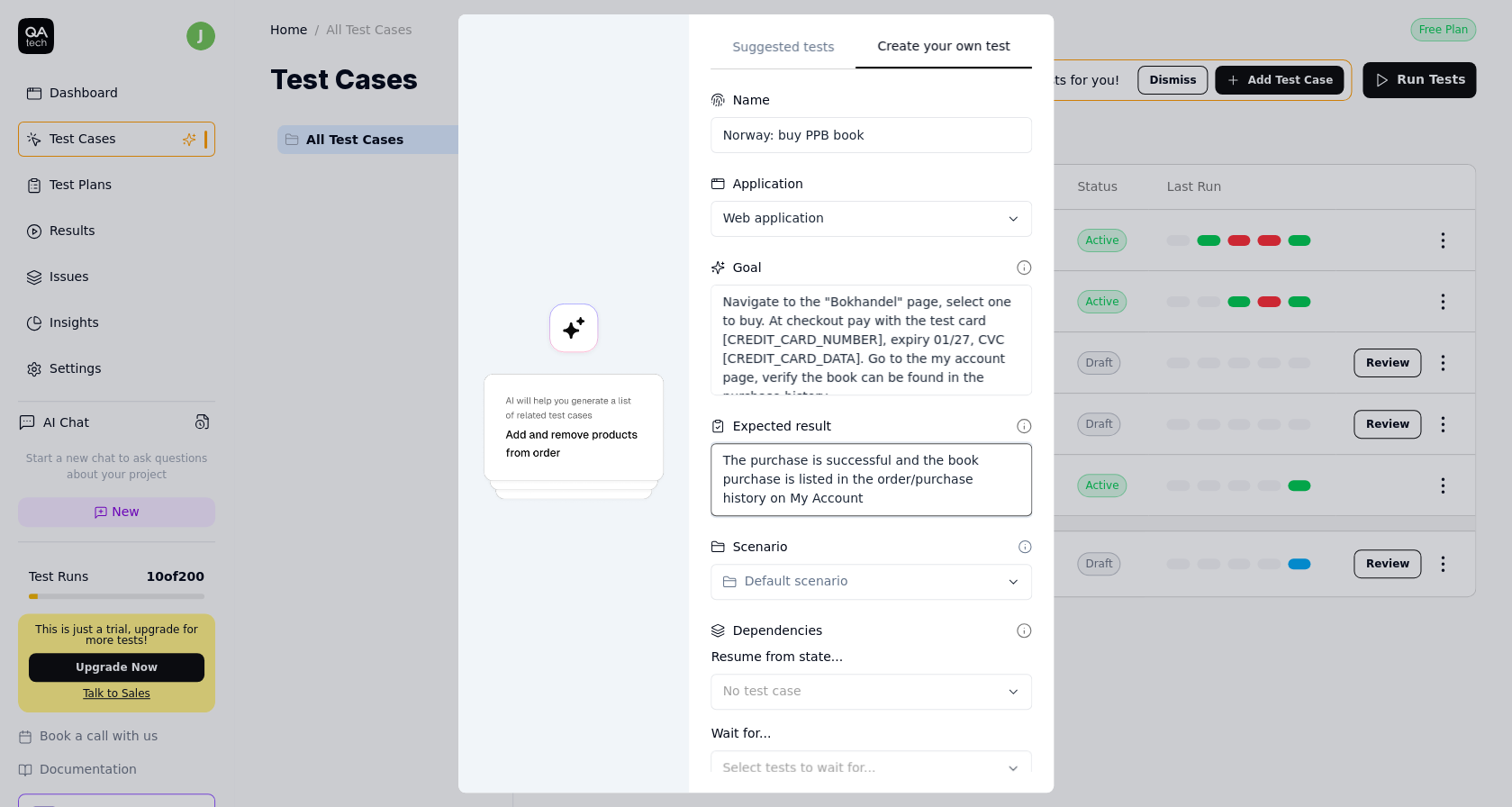
scroll to position [213, 0]
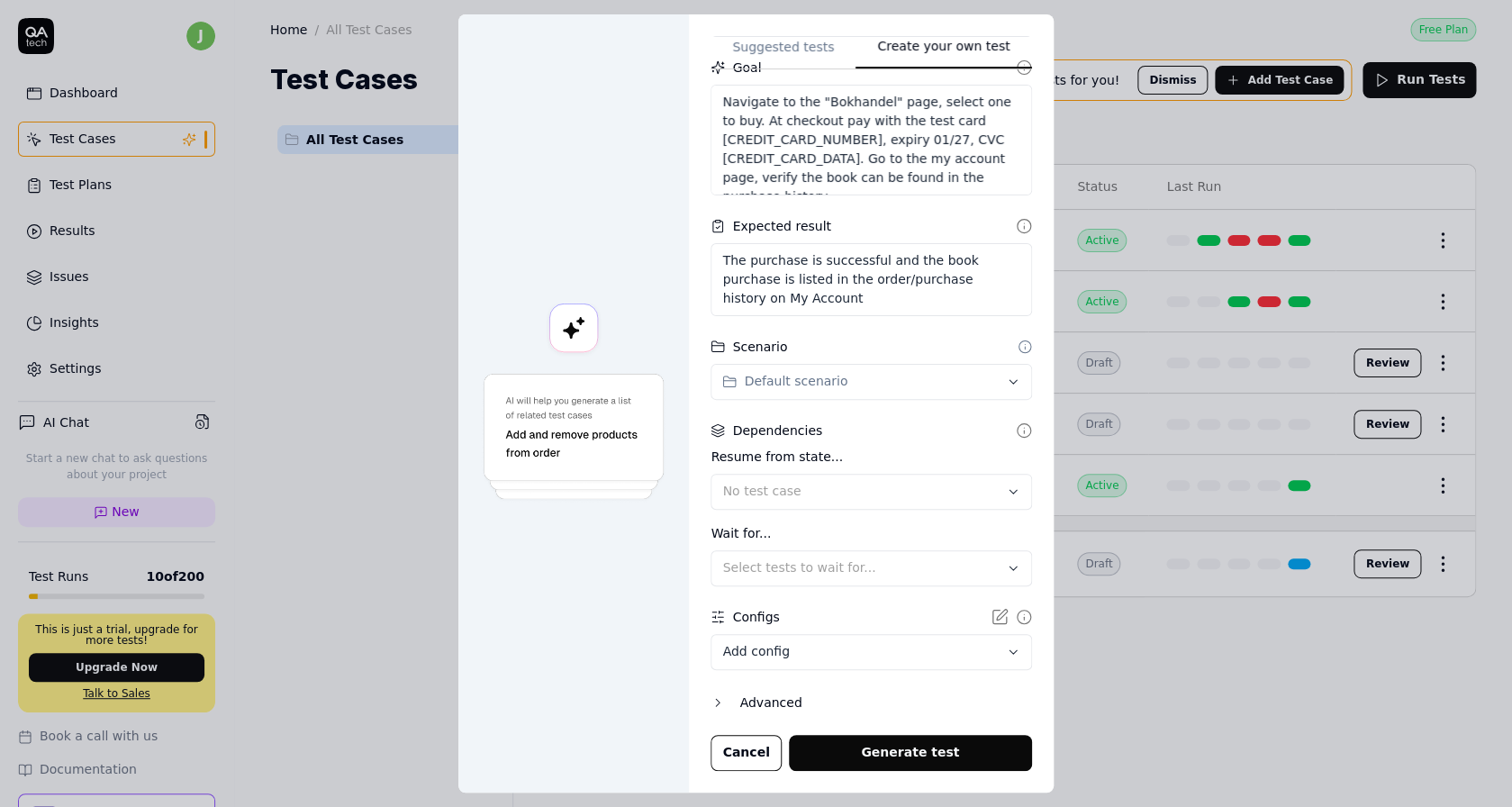
click at [888, 751] on button "Generate test" at bounding box center [911, 752] width 243 height 36
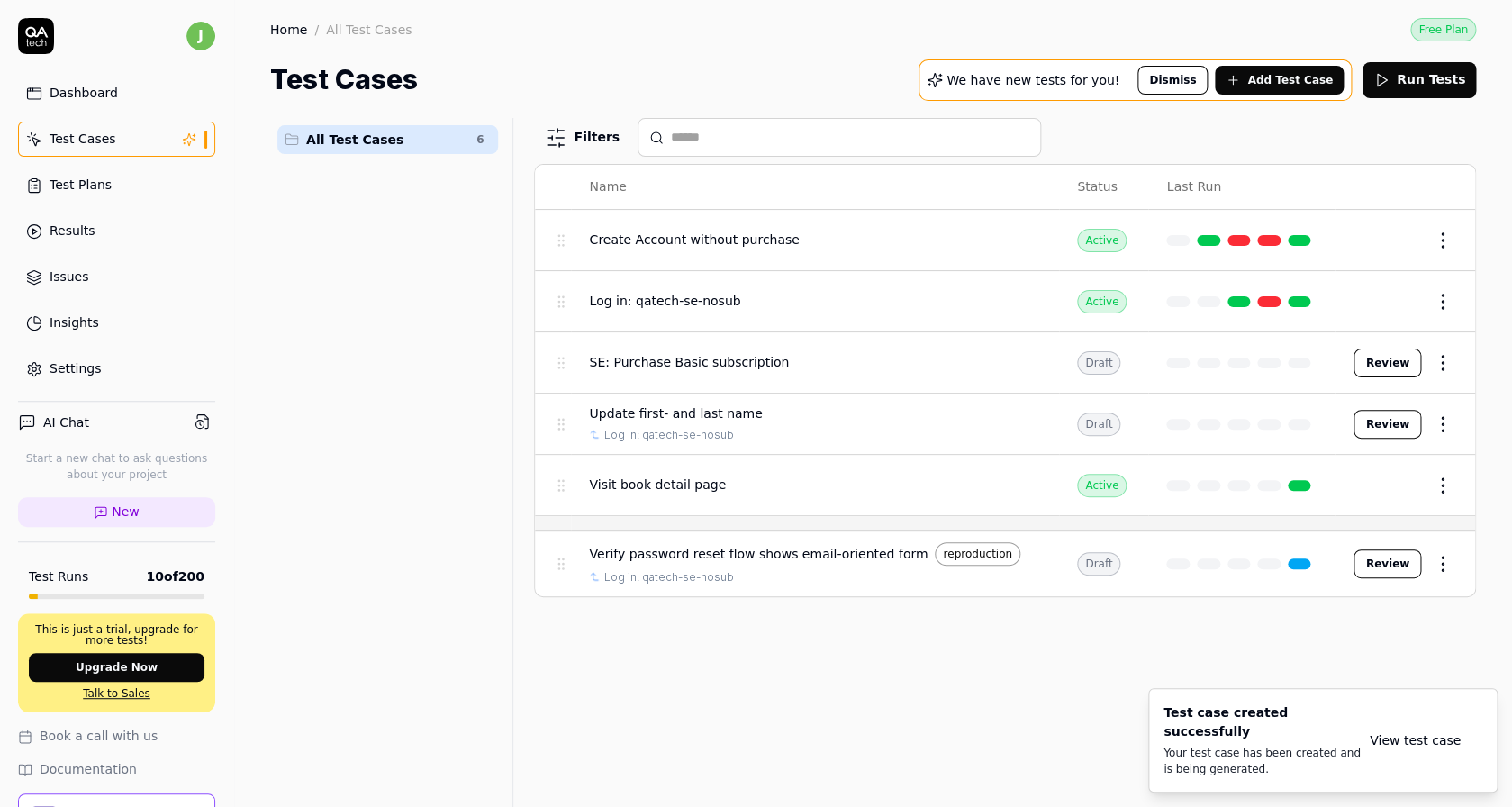
click at [1413, 742] on link "View test case" at bounding box center [1414, 740] width 91 height 19
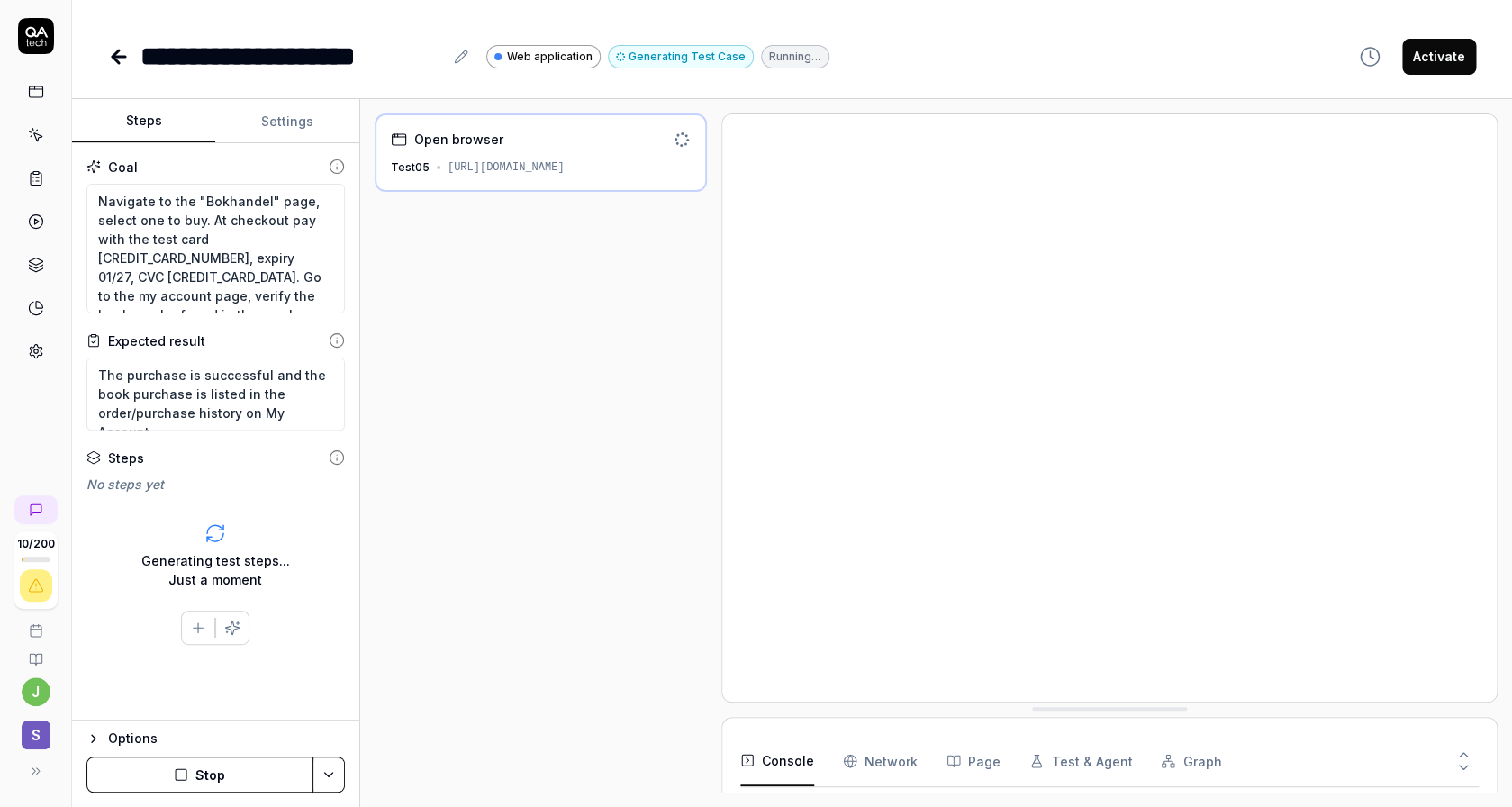
click at [124, 735] on div "Options" at bounding box center [227, 738] width 237 height 22
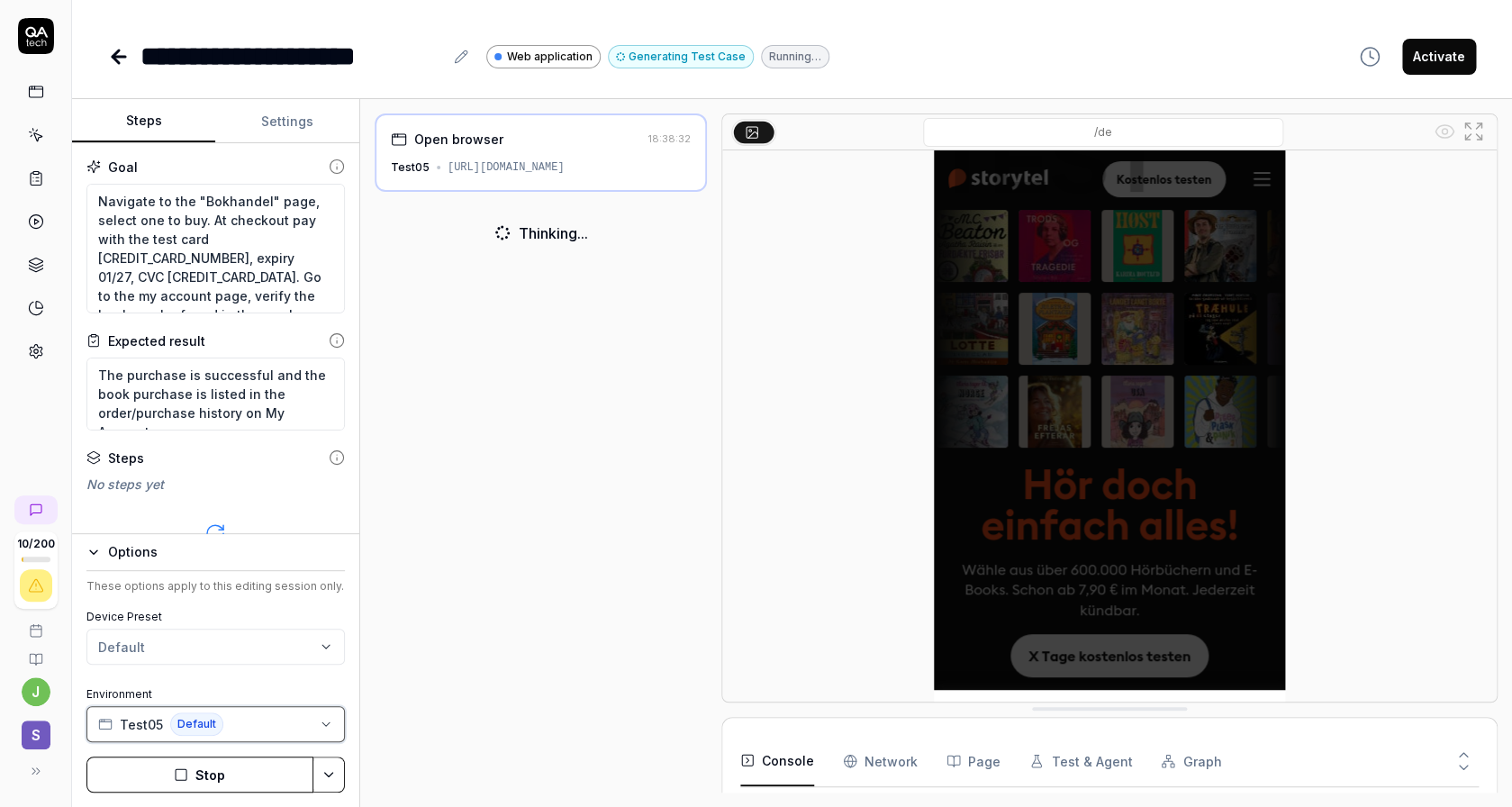
click at [294, 723] on button "Test05 Default" at bounding box center [216, 723] width 259 height 36
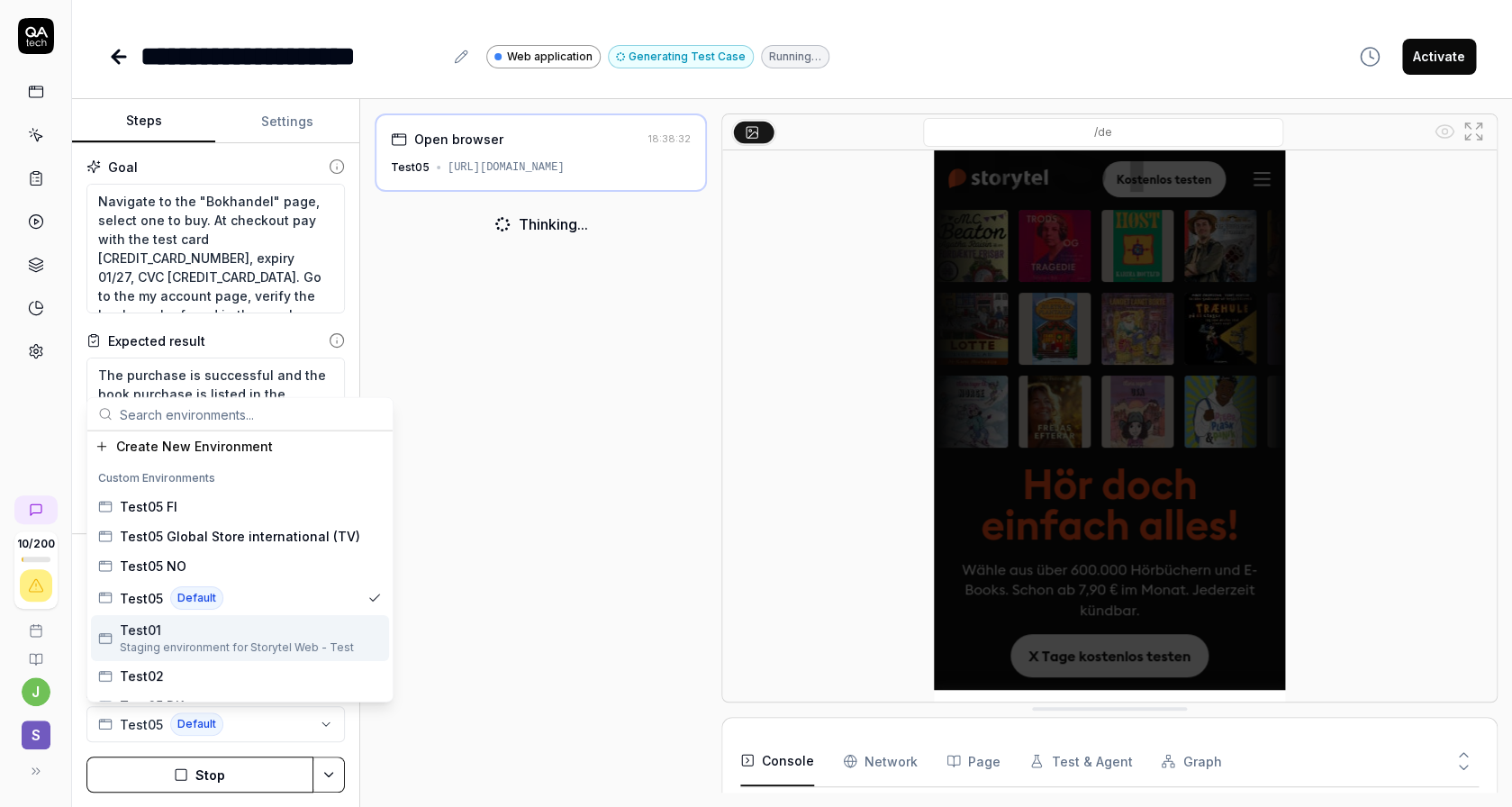
scroll to position [82, 0]
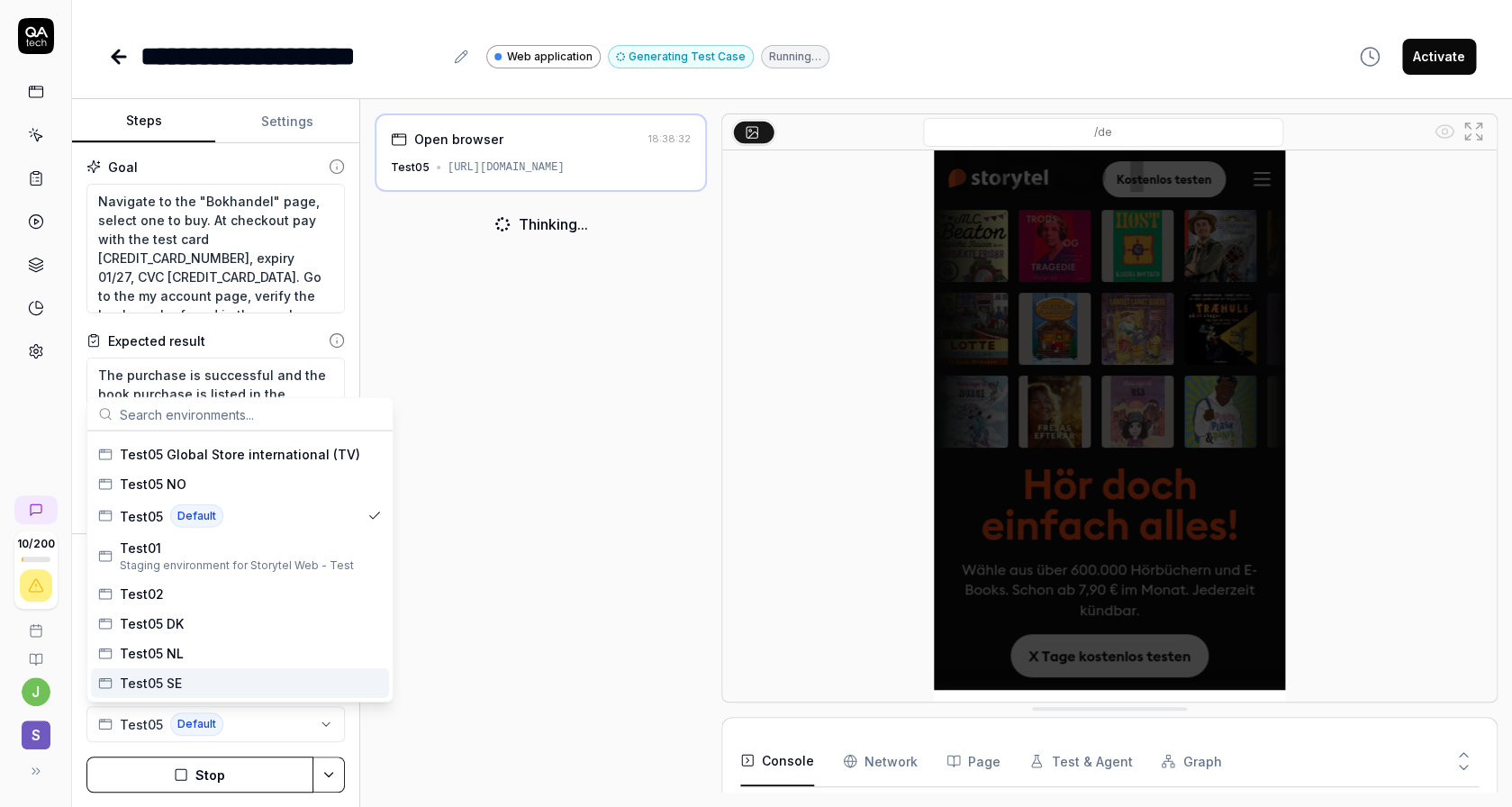
click at [223, 685] on div "Test05 SE" at bounding box center [240, 683] width 299 height 30
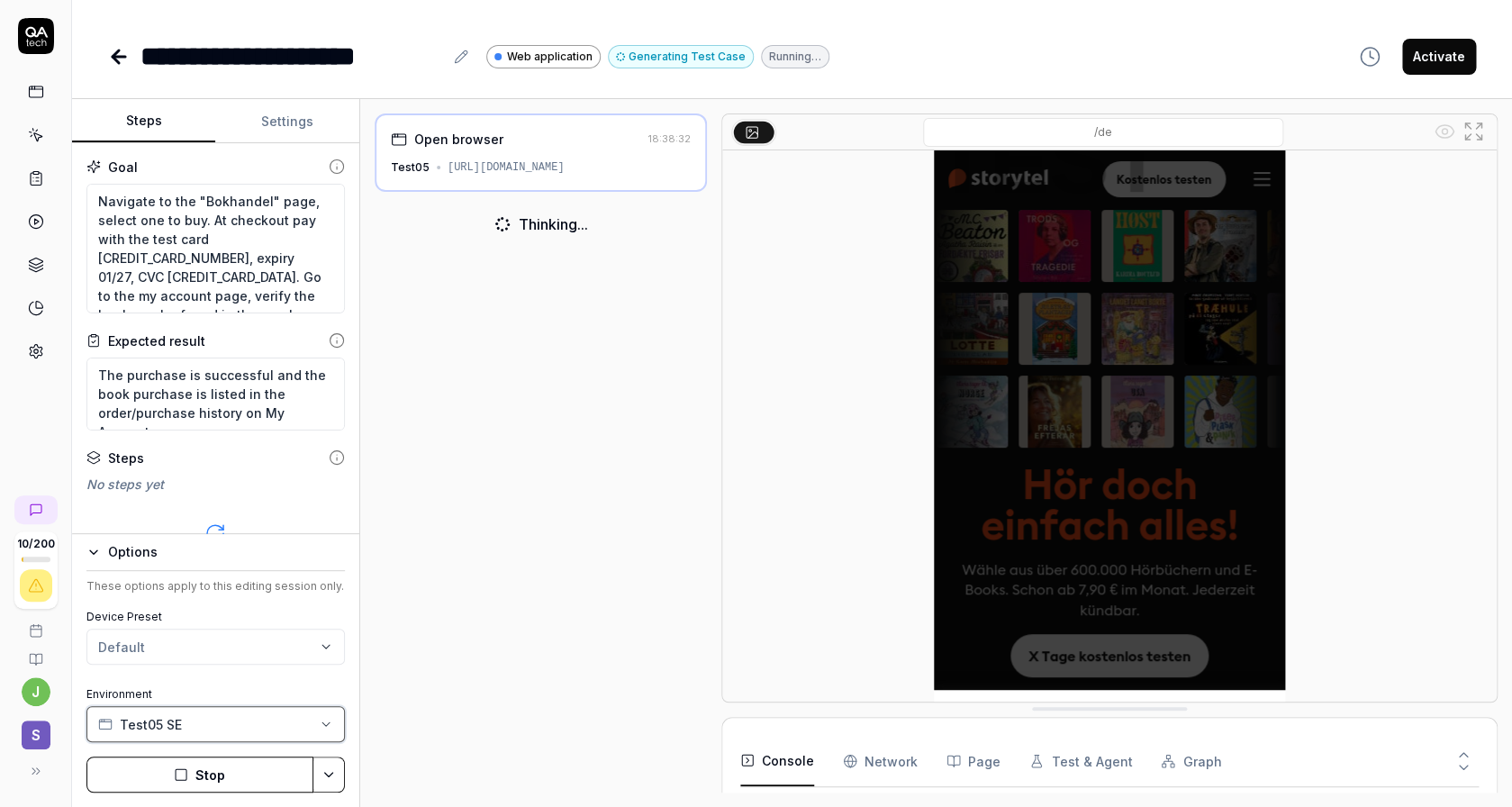
click at [219, 726] on button "Test05 SE" at bounding box center [216, 723] width 259 height 36
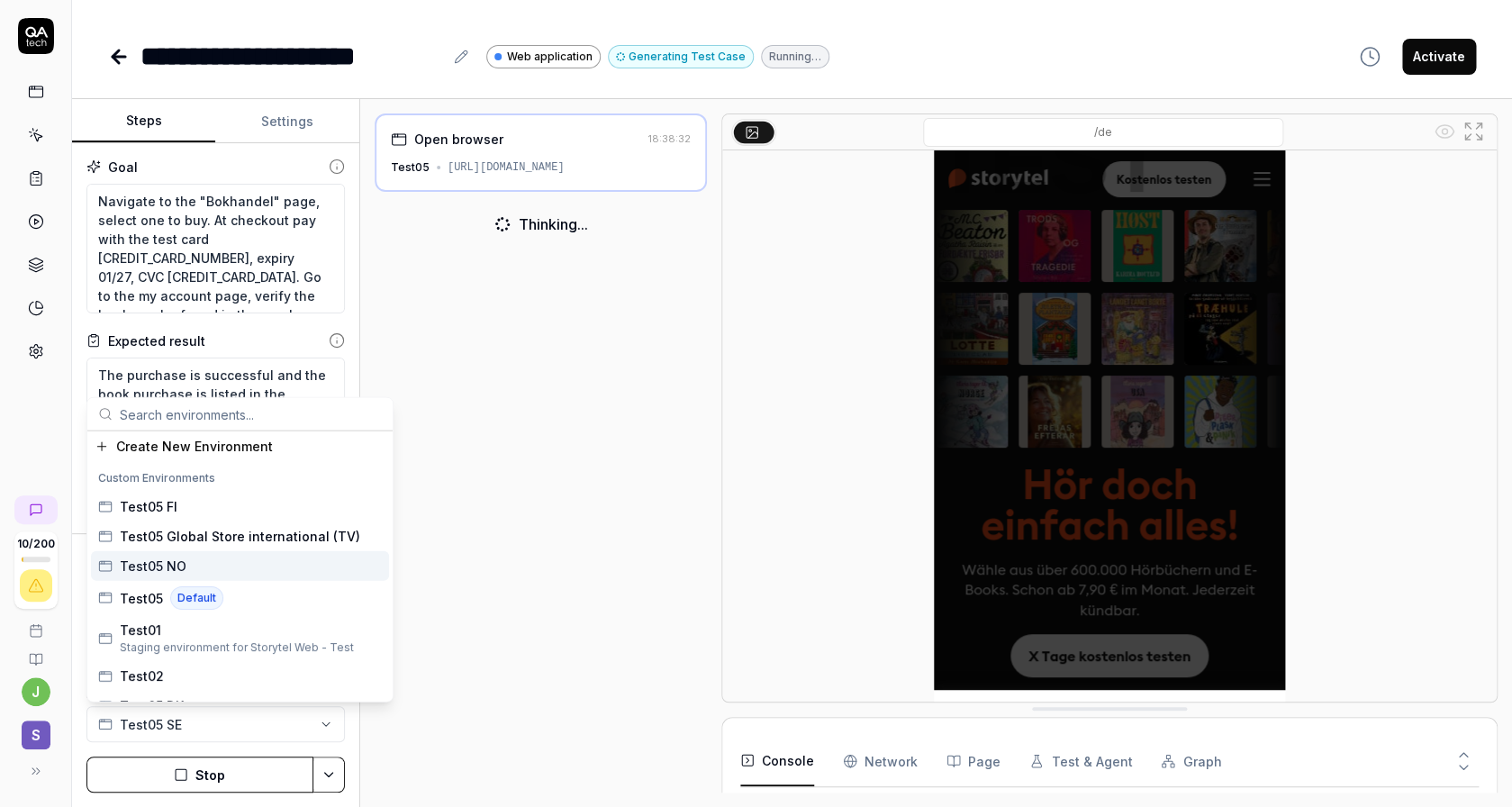
click at [199, 566] on div "Test05 NO" at bounding box center [240, 566] width 299 height 30
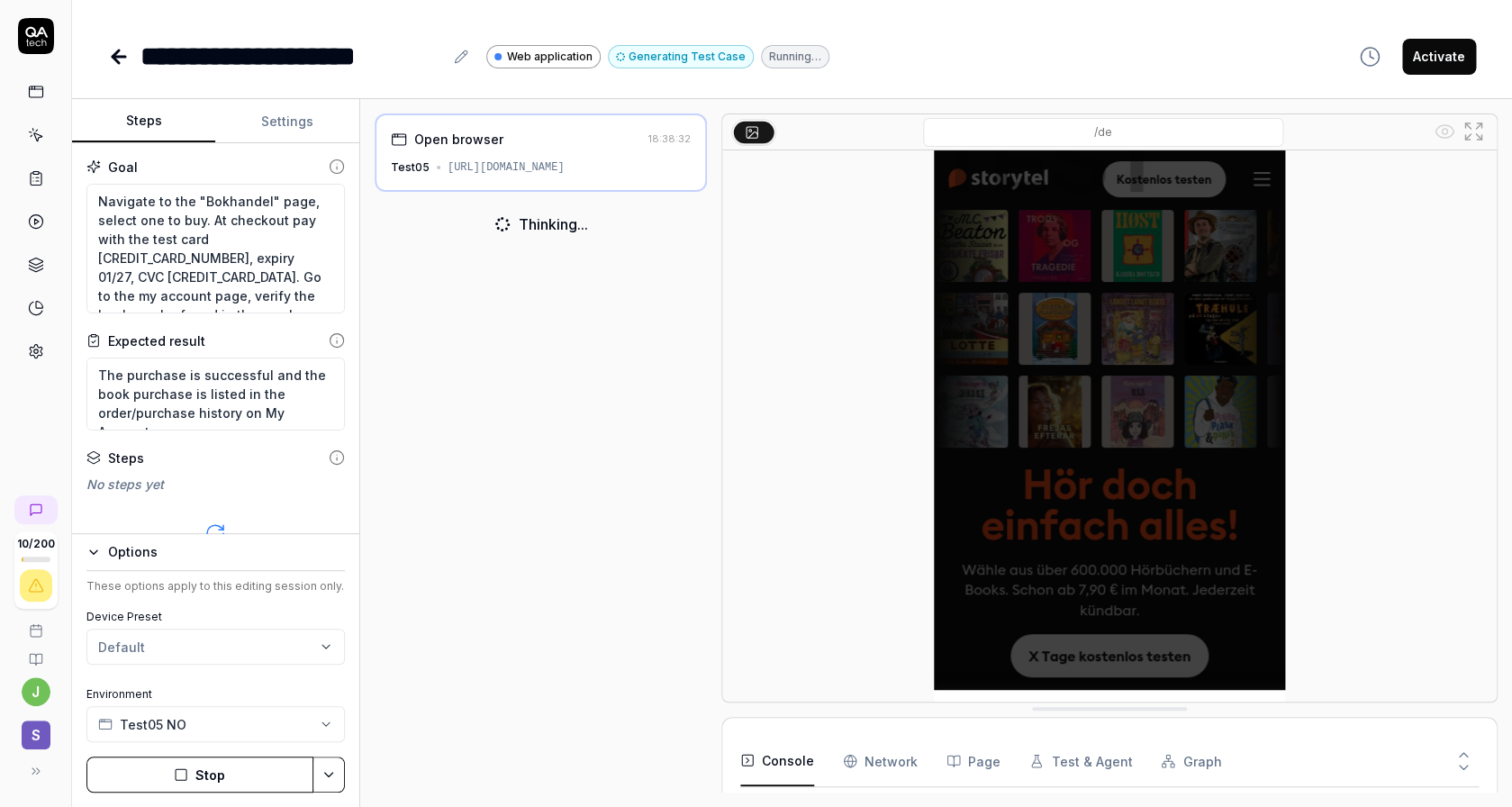
click at [232, 781] on button "Stop" at bounding box center [200, 774] width 227 height 36
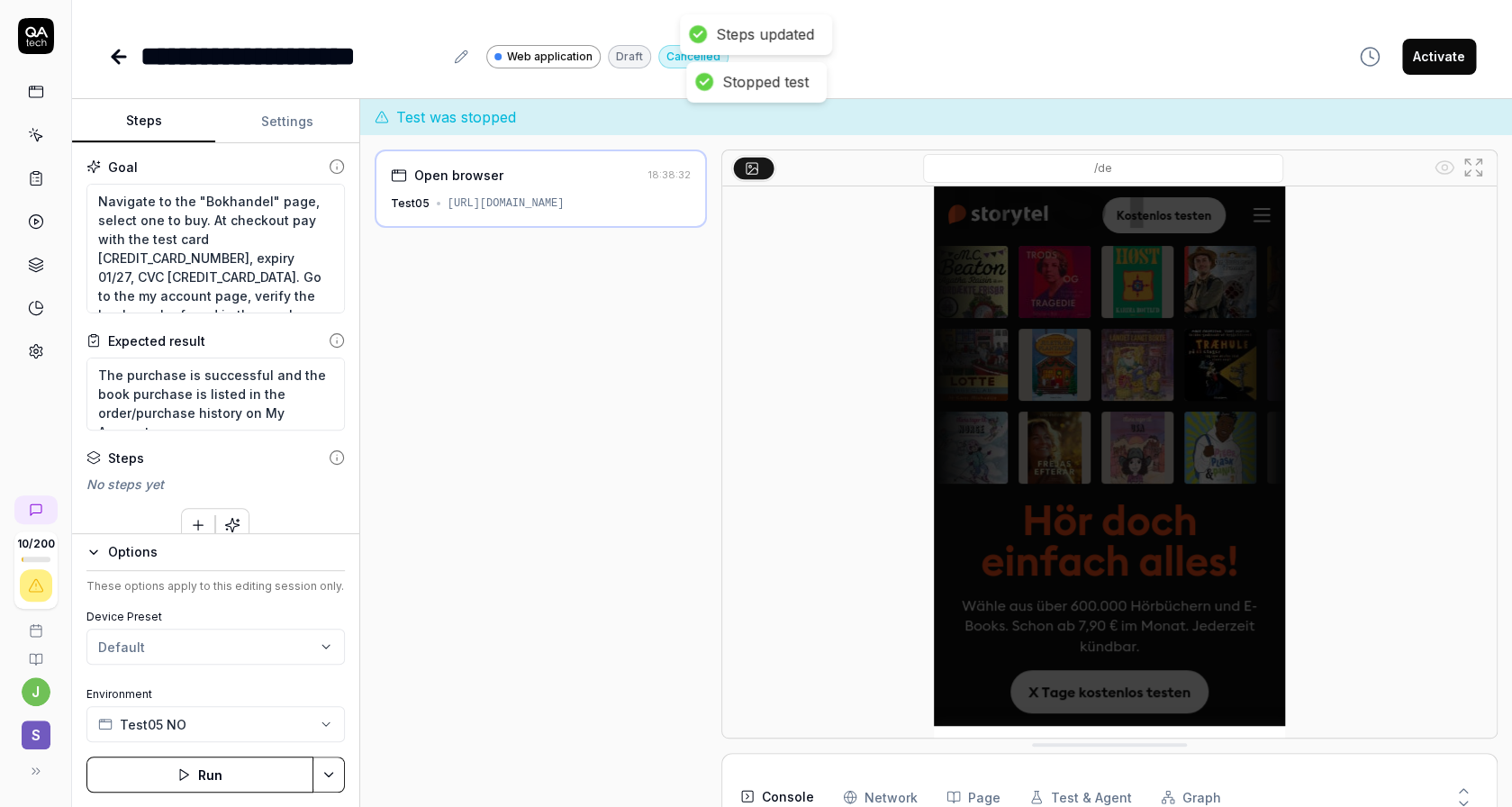
click at [241, 783] on button "Run" at bounding box center [200, 774] width 227 height 36
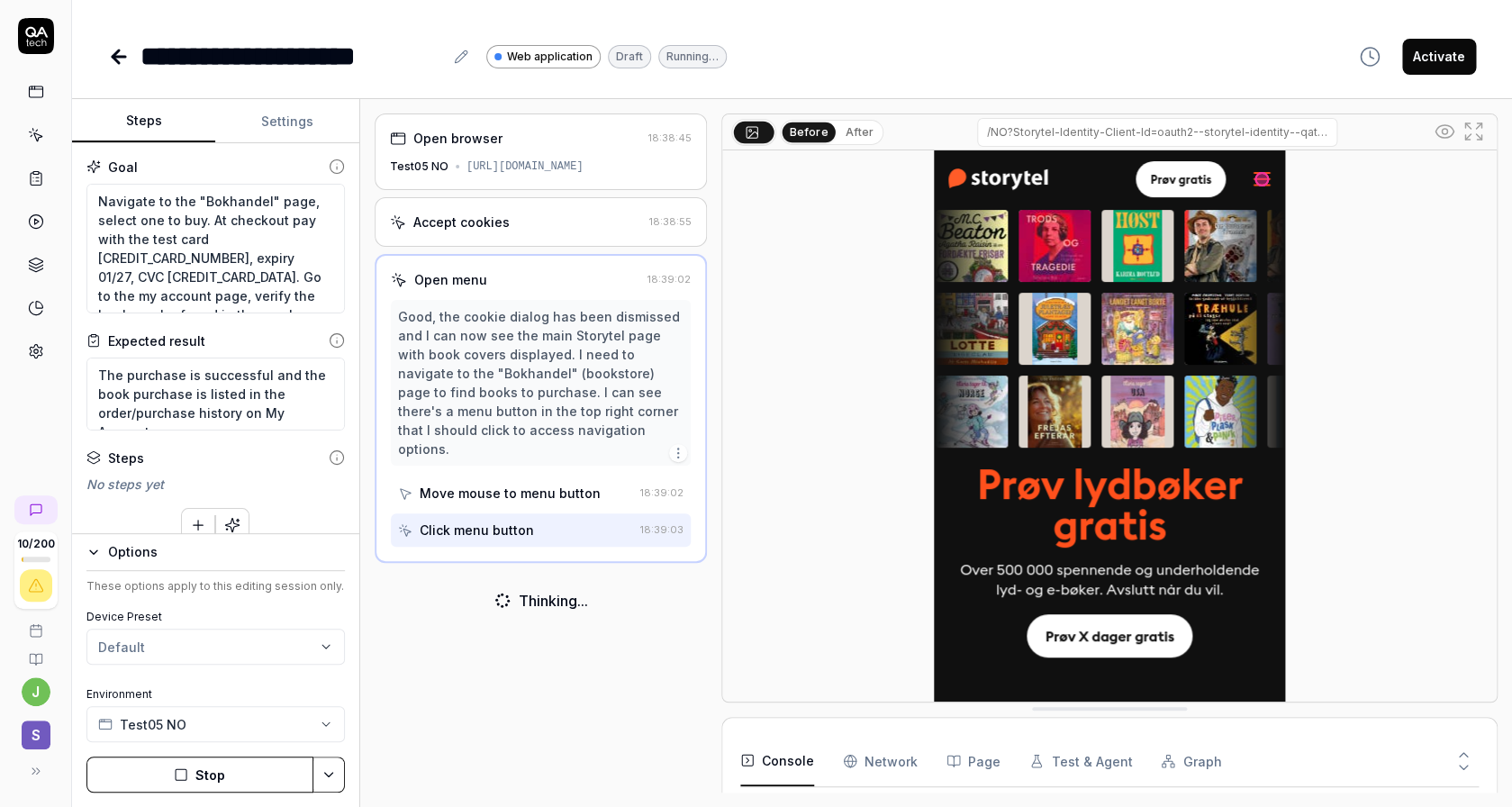
scroll to position [209, 0]
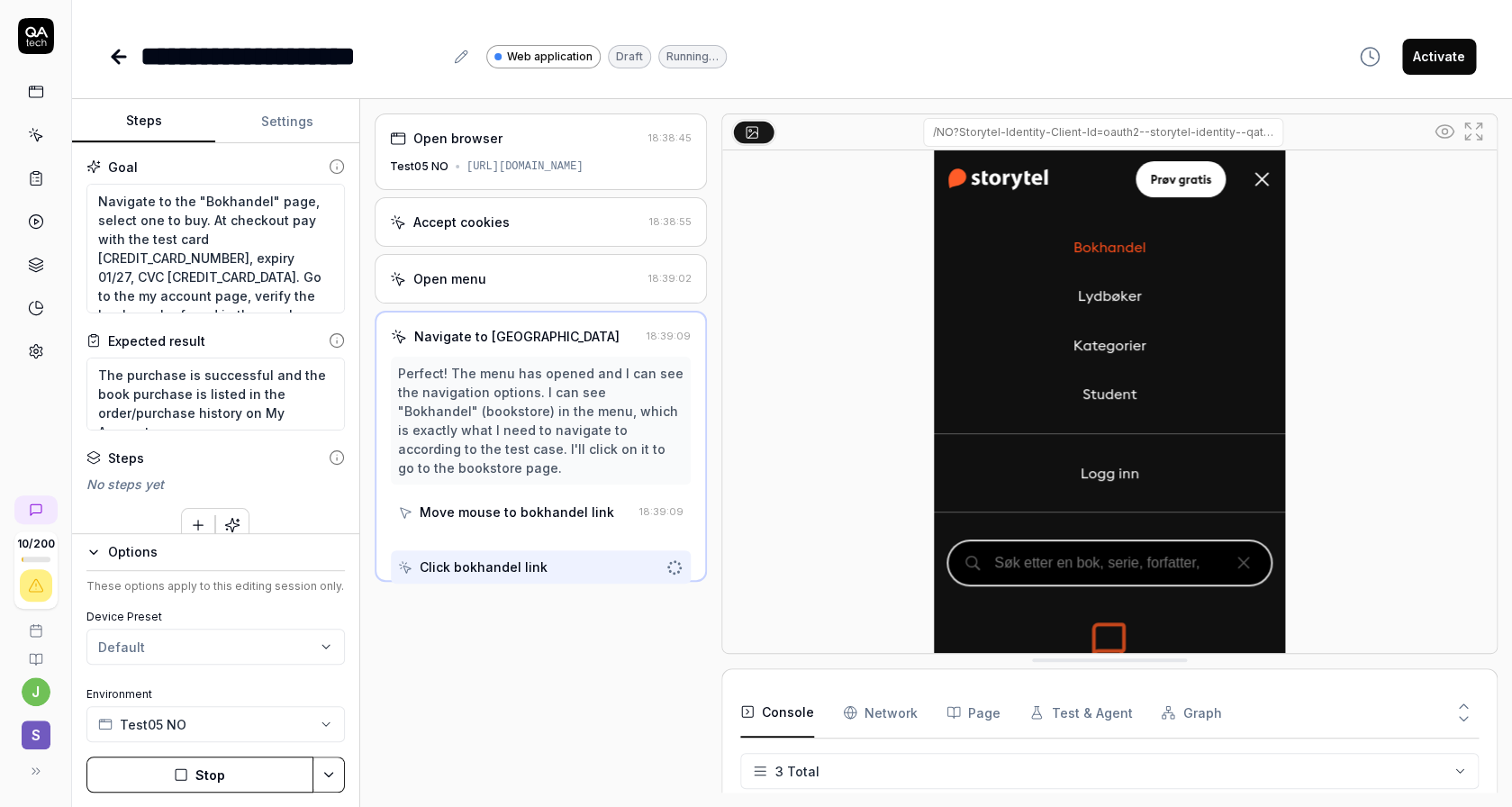
drag, startPoint x: 1085, startPoint y: 707, endPoint x: 1075, endPoint y: 441, distance: 266.2
click at [1074, 445] on div "/NO?Storytel-Identity-Client-Id=oauth2--storytel-identity--qatech&Storytel-Iden…" at bounding box center [1110, 383] width 776 height 540
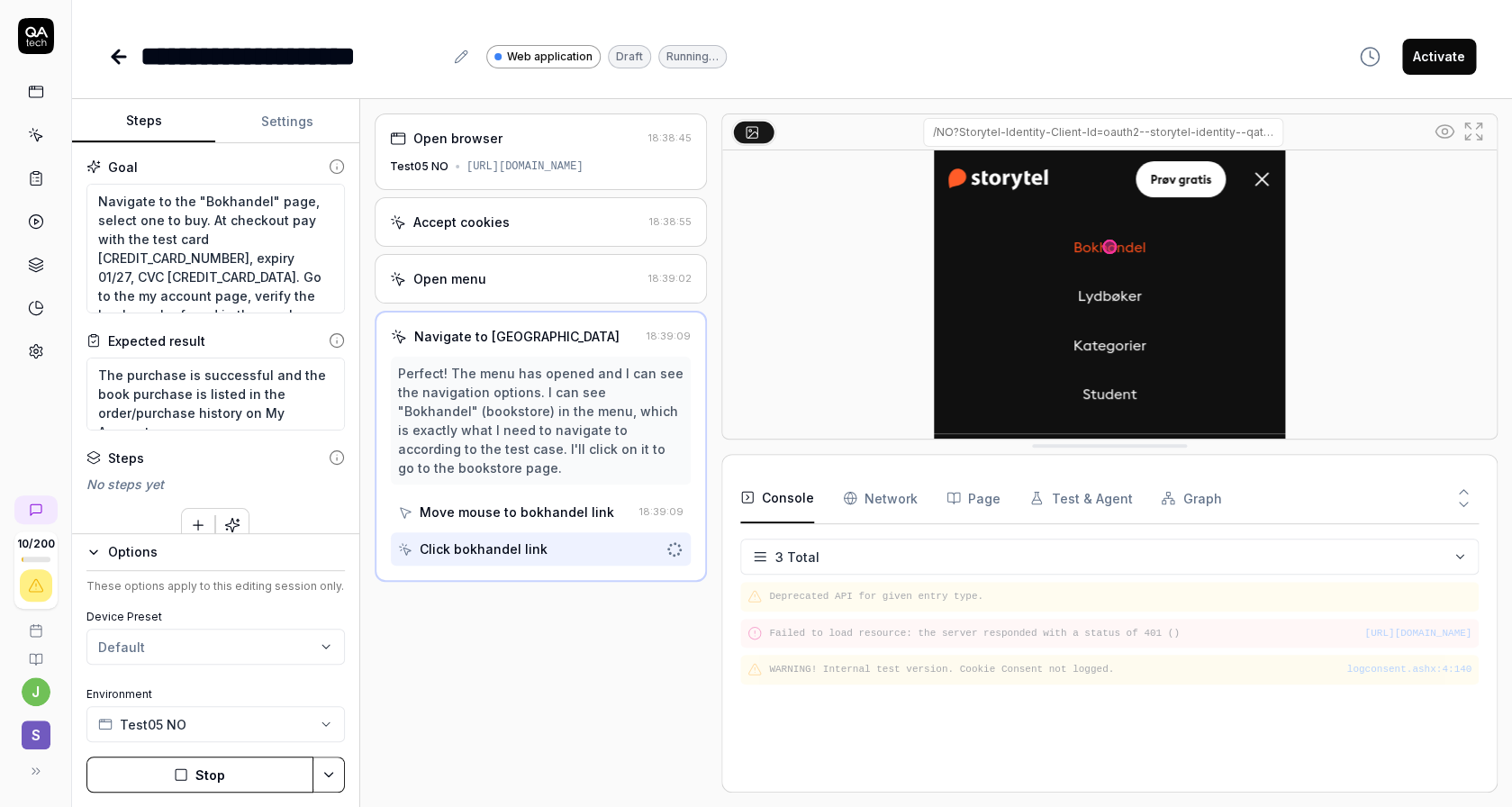
click at [1052, 501] on button "Test & Agent" at bounding box center [1080, 498] width 103 height 51
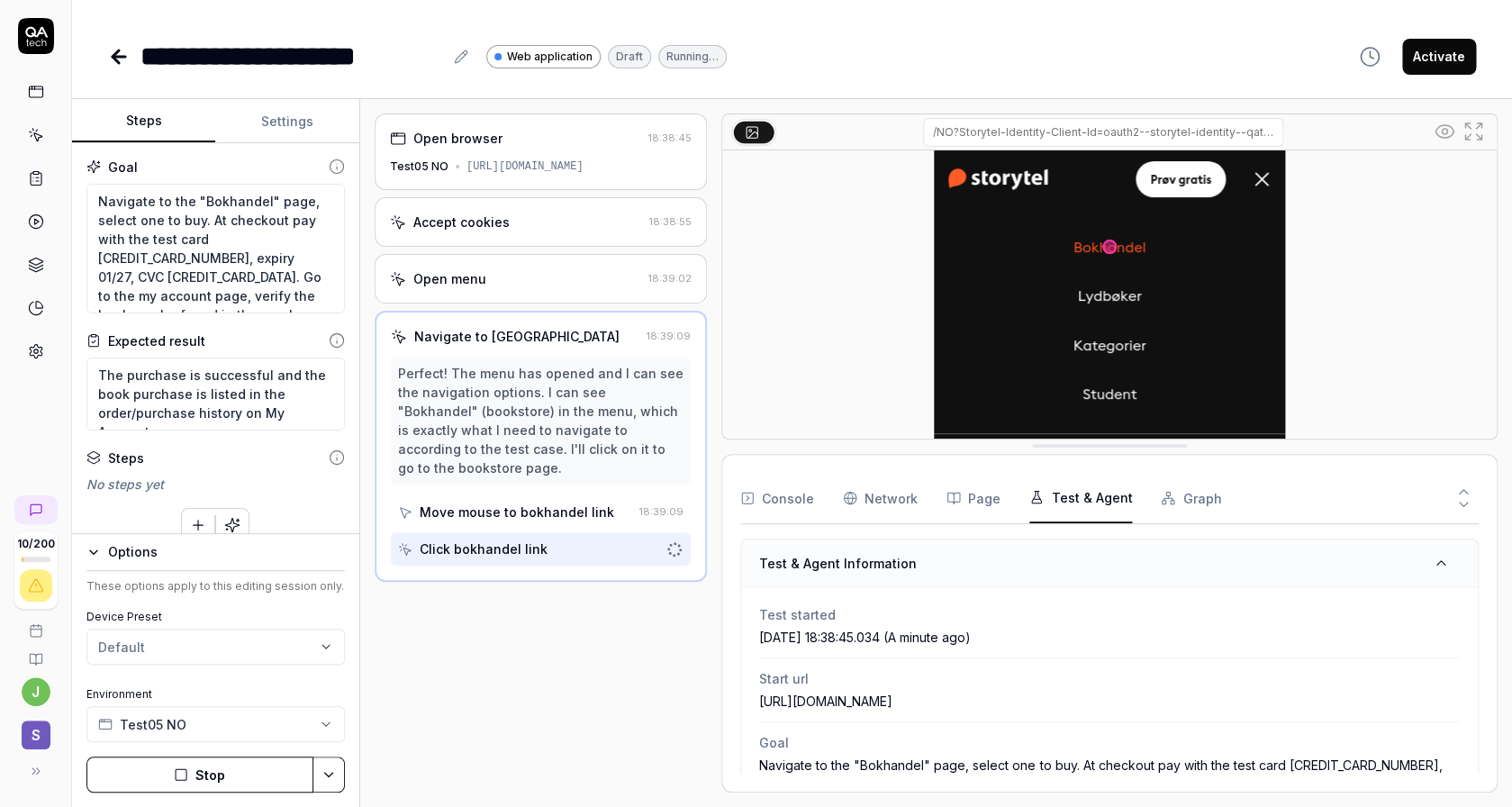
click at [1163, 512] on button "Graph" at bounding box center [1190, 498] width 61 height 51
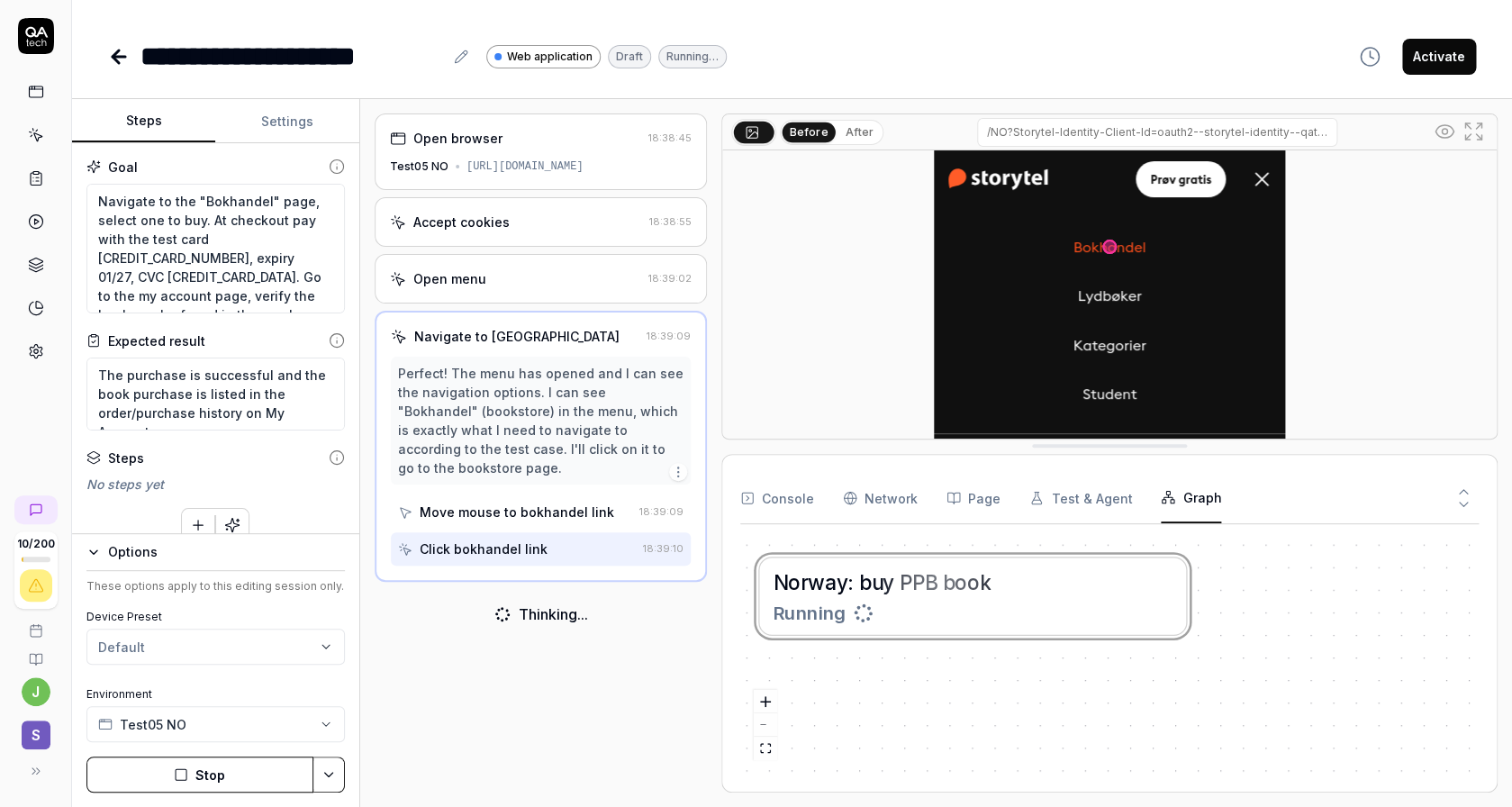
click at [781, 501] on button "Console" at bounding box center [777, 498] width 74 height 51
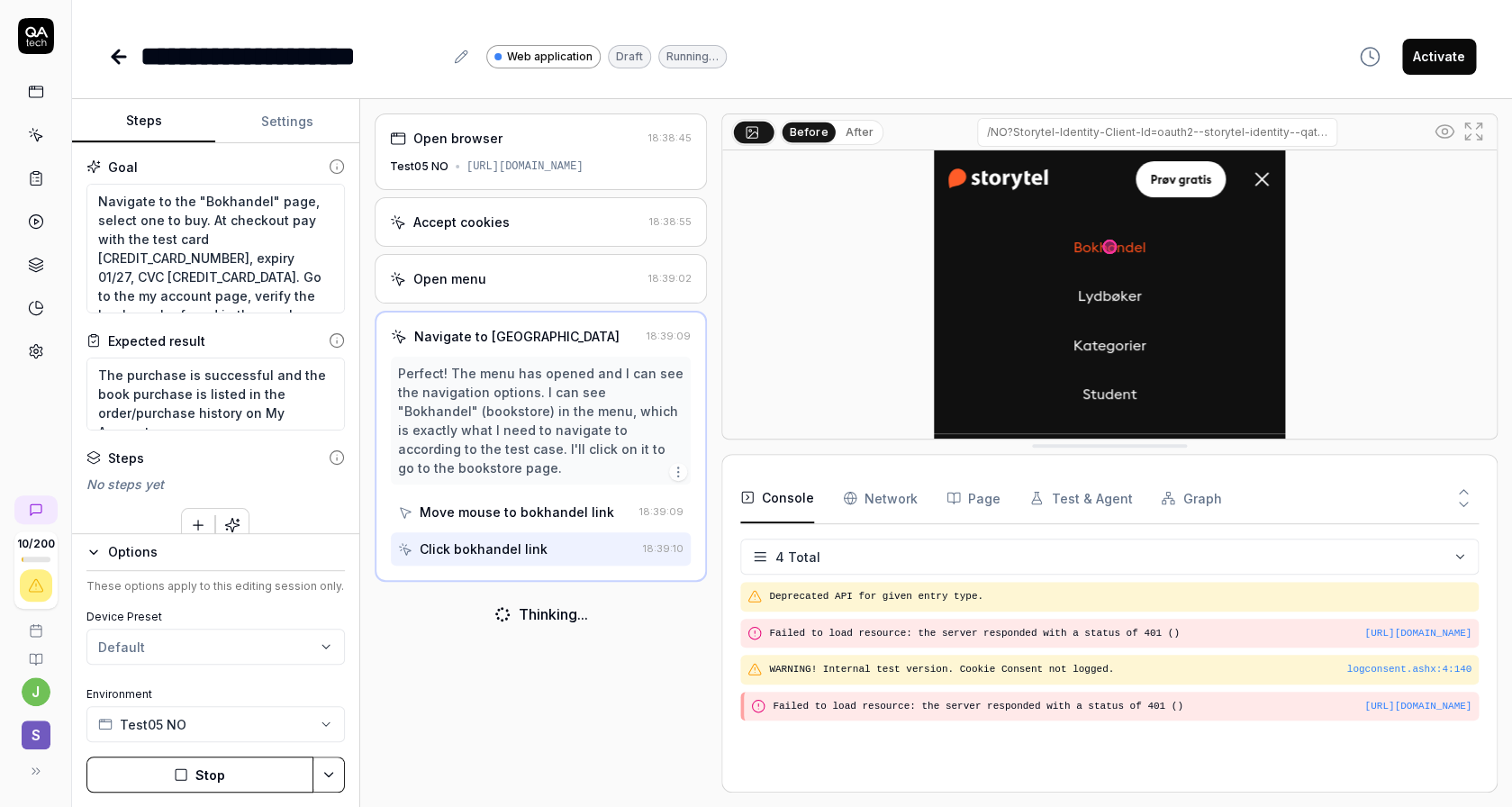
scroll to position [0, 0]
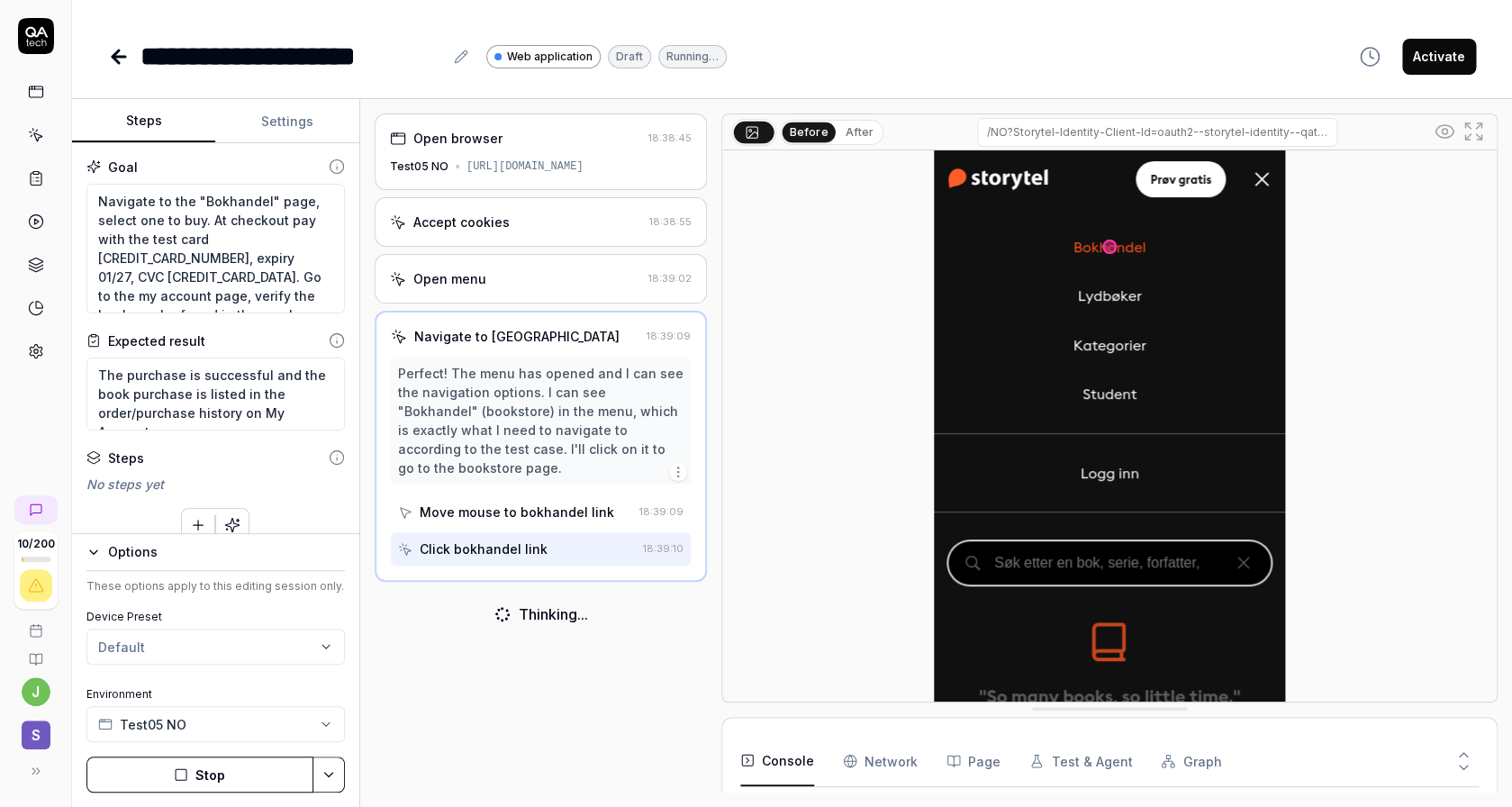
drag, startPoint x: 1064, startPoint y: 450, endPoint x: 1041, endPoint y: 732, distance: 282.9
click at [1041, 703] on div "Before After /NO?Storytel-Identity-Client-Id=oauth2--storytel-identity--qatech&…" at bounding box center [1110, 408] width 776 height 589
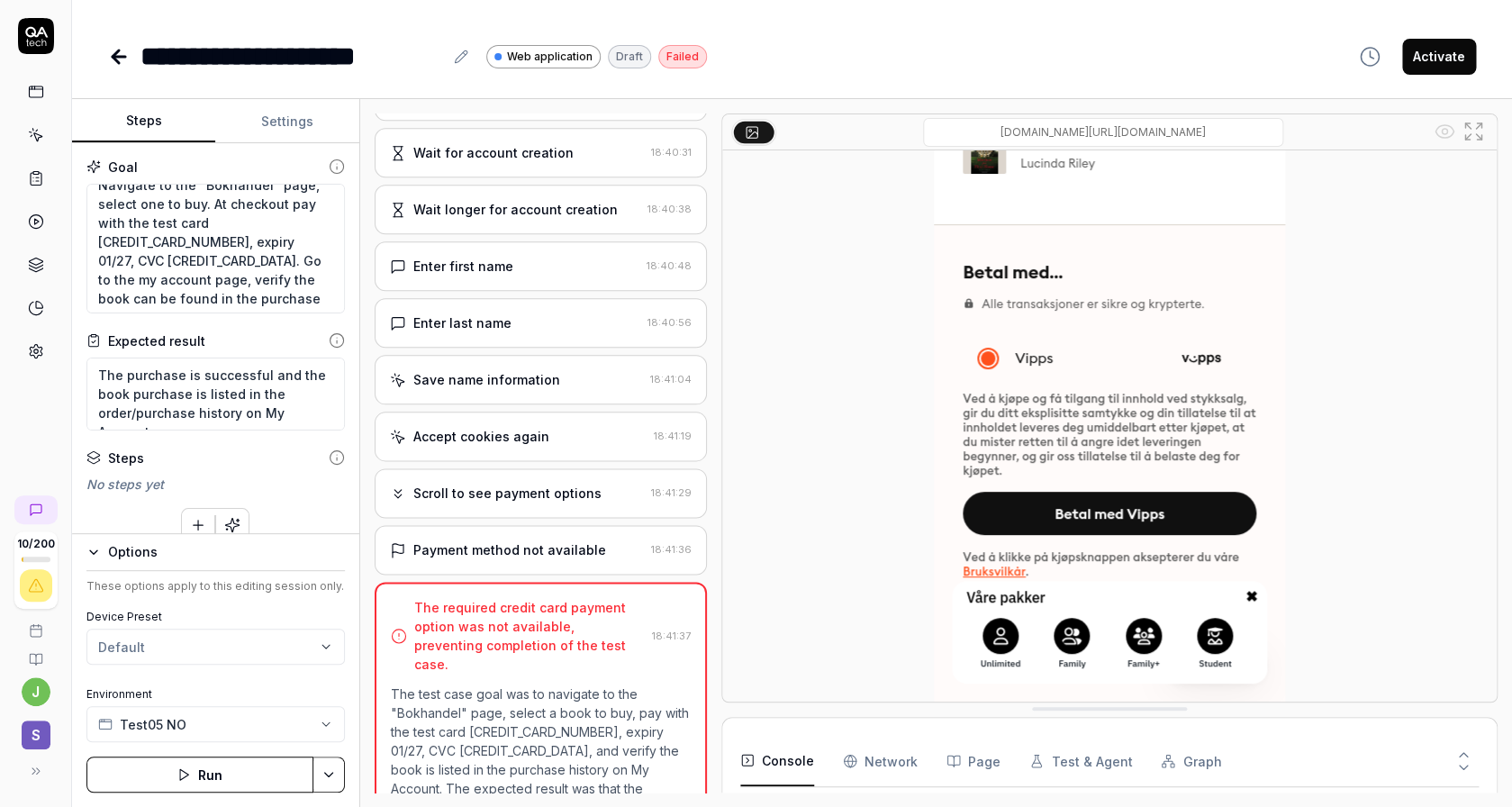
scroll to position [19, 0]
click at [93, 553] on icon "button" at bounding box center [93, 552] width 7 height 4
type textarea "*"
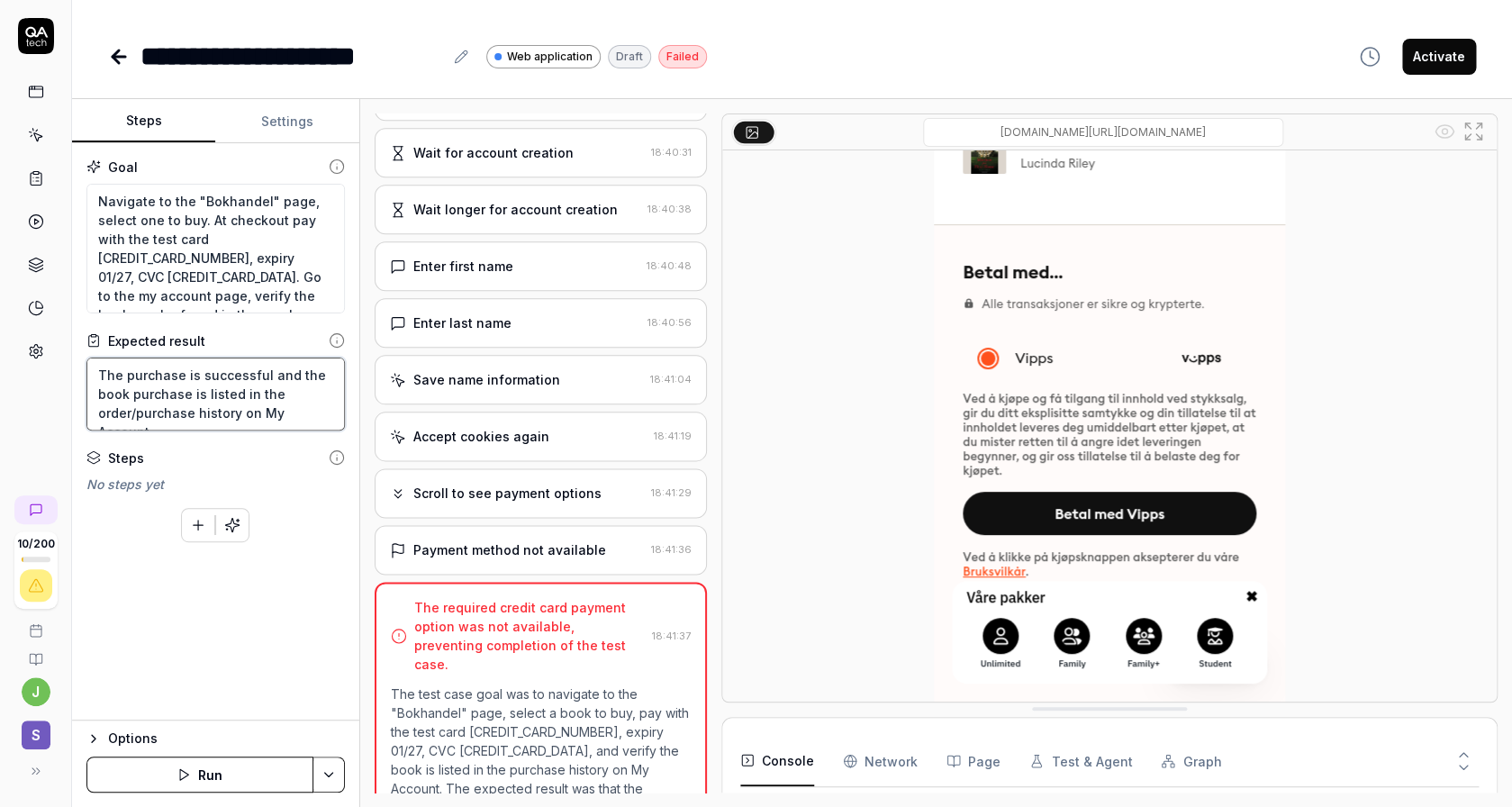
click at [251, 399] on textarea "The purchase is successful and the book purchase is listed in the order/purchas…" at bounding box center [216, 393] width 259 height 73
click at [270, 267] on textarea "Navigate to the "Bokhandel" page, select one to buy. At checkout pay with the t…" at bounding box center [216, 249] width 259 height 129
click at [286, 292] on textarea "Navigate to the "Bokhandel" page, select one to buy. At checkout pay with the t…" at bounding box center [216, 249] width 259 height 129
click at [237, 261] on textarea "Navigate to the "Bokhandel" page, select one to buy. At checkout pay with the t…" at bounding box center [216, 249] width 259 height 129
type textarea "Navigate to the "Bokhandel" page, select one to buy. At checkout pay with the t…"
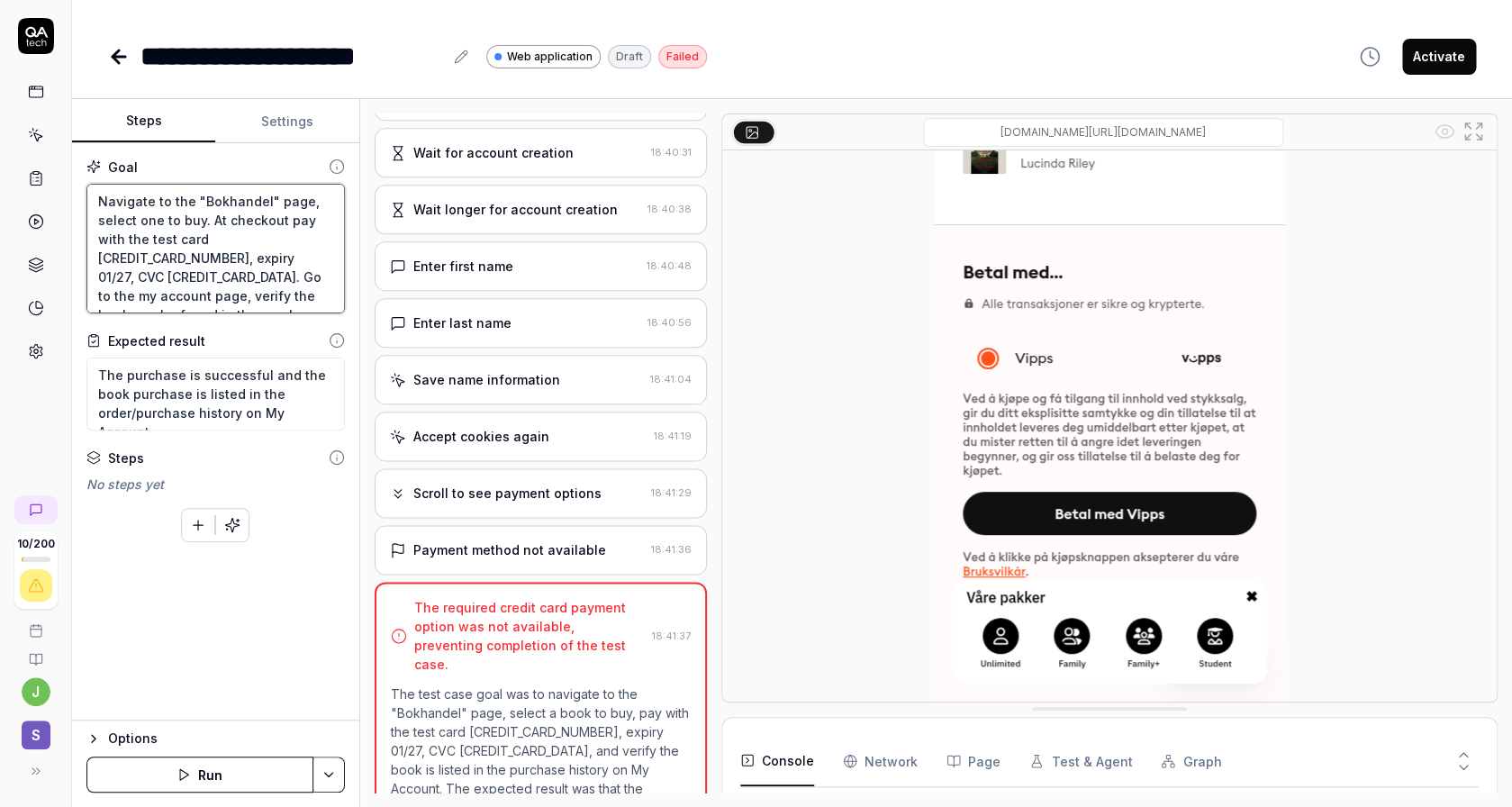
type textarea "*"
type textarea "Navigate to the "Bokhandel" page, select one to buy. At checkout pay with the t…"
type textarea "*"
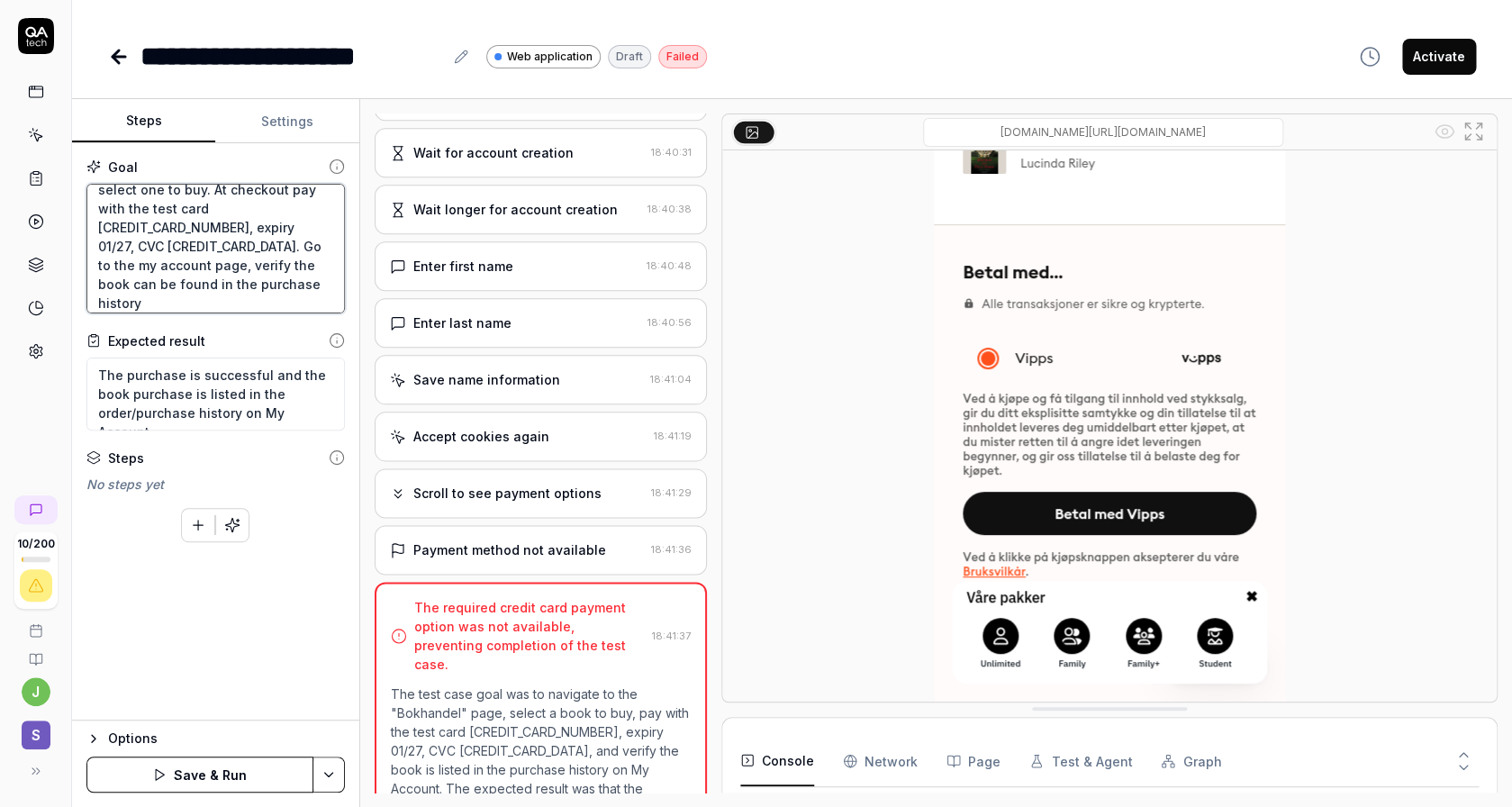
type textarea "Navigate to the "Bokhandel" page, select one to buy. At checkout pay with the t…"
type textarea "*"
type textarea "Navigate to the "Bokhandel" page, select one to buy. At checkout pay with the t…"
type textarea "*"
type textarea "Navigate to the "Bokhandel" page, select one to buy. At checkout pay with the t…"
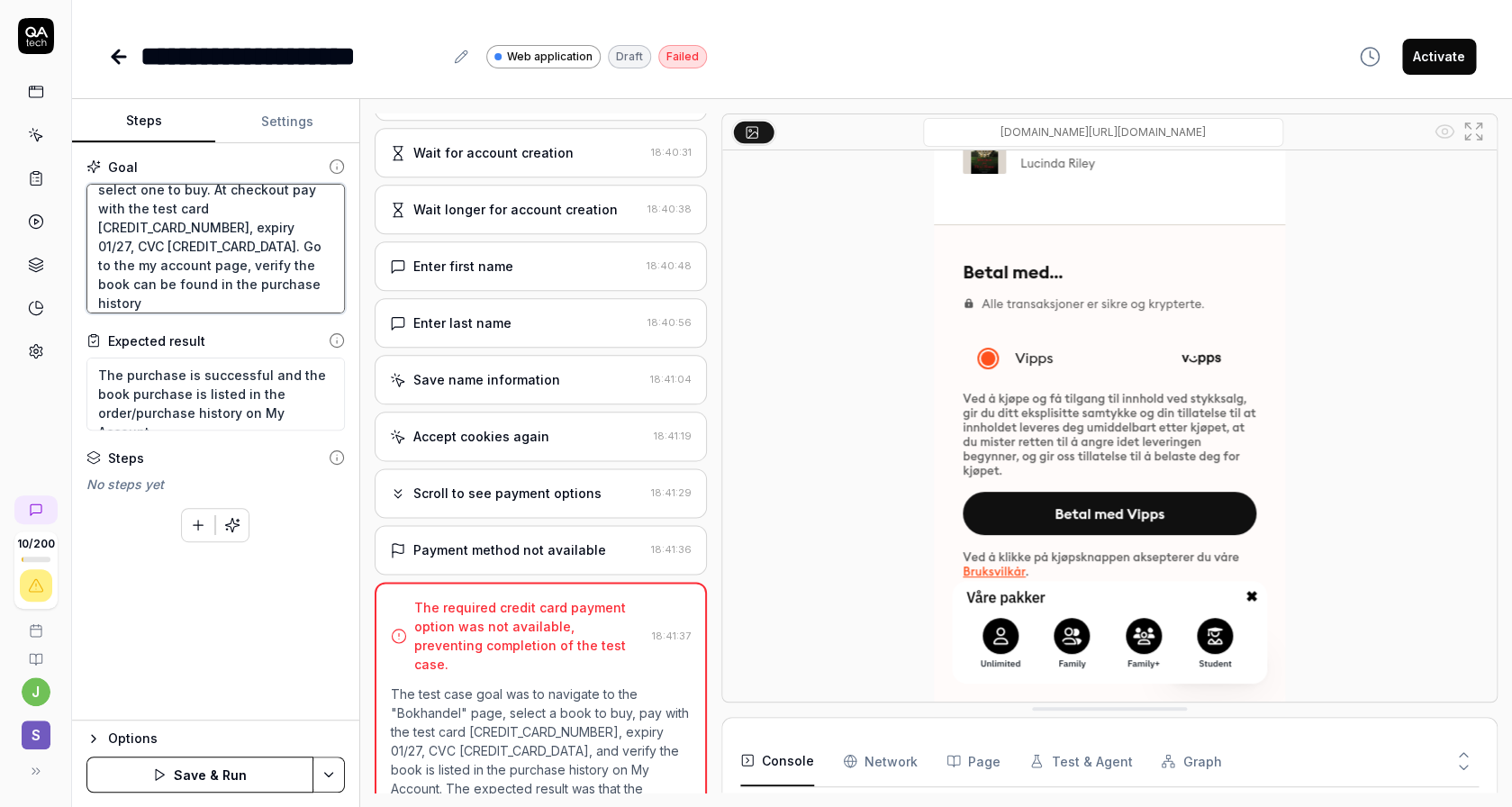
type textarea "*"
type textarea "Navigate to the "Bokhandel" page, select one to buy. At checkout pay with the t…"
type textarea "*"
type textarea "Navigate to the "Bokhandel" page, select one to buy. At checkout pay with the t…"
type textarea "*"
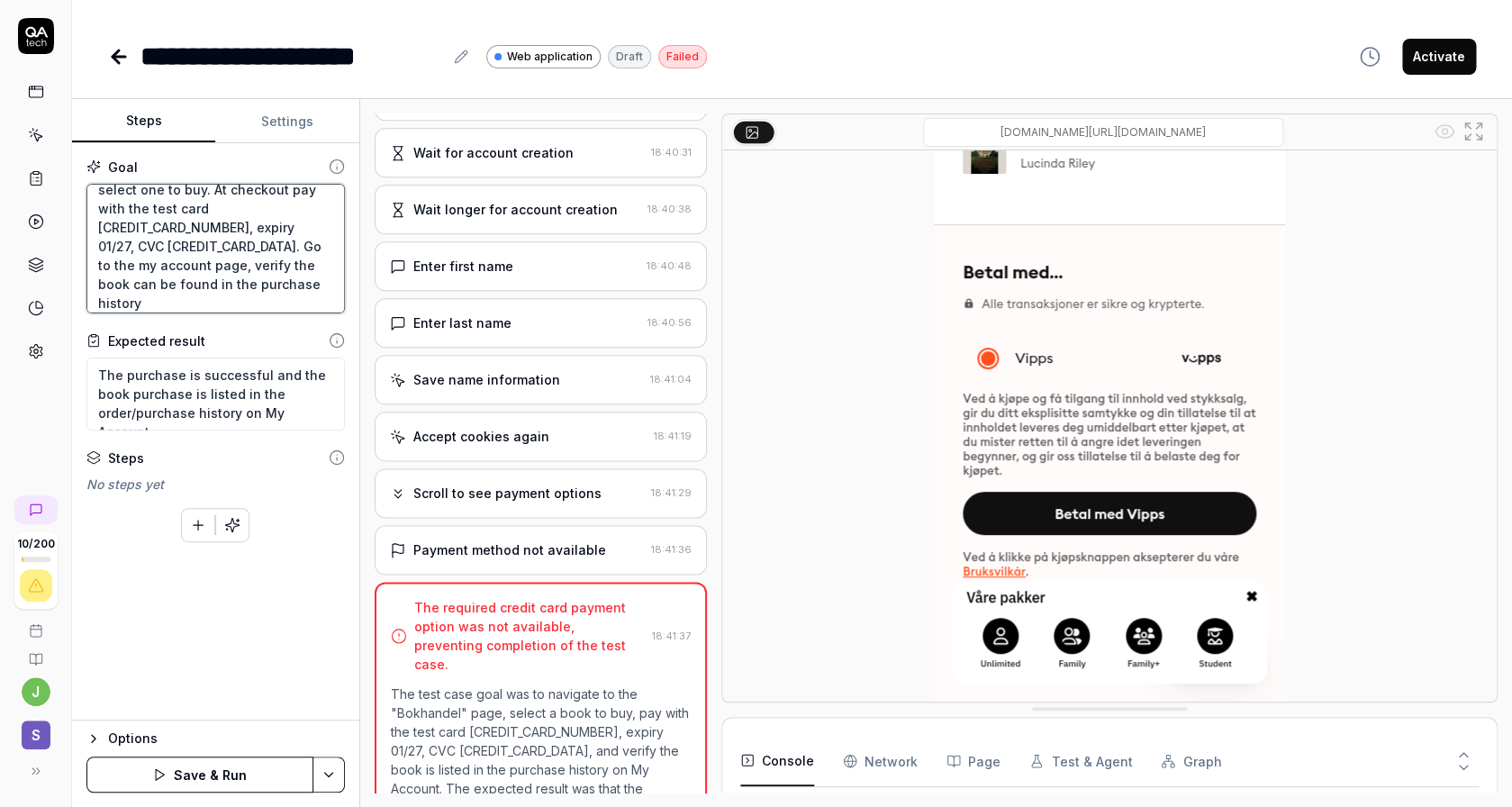
type textarea "Navigate to the "Bokhandel" page, select one to buy. At checkout pay with the t…"
type textarea "*"
type textarea "Navigate to the "Bokhandel" page, select one to buy. At checkout pay with the t…"
type textarea "*"
type textarea "Navigate to the "Bokhandel" page, select one to buy. At checkout pay with the t…"
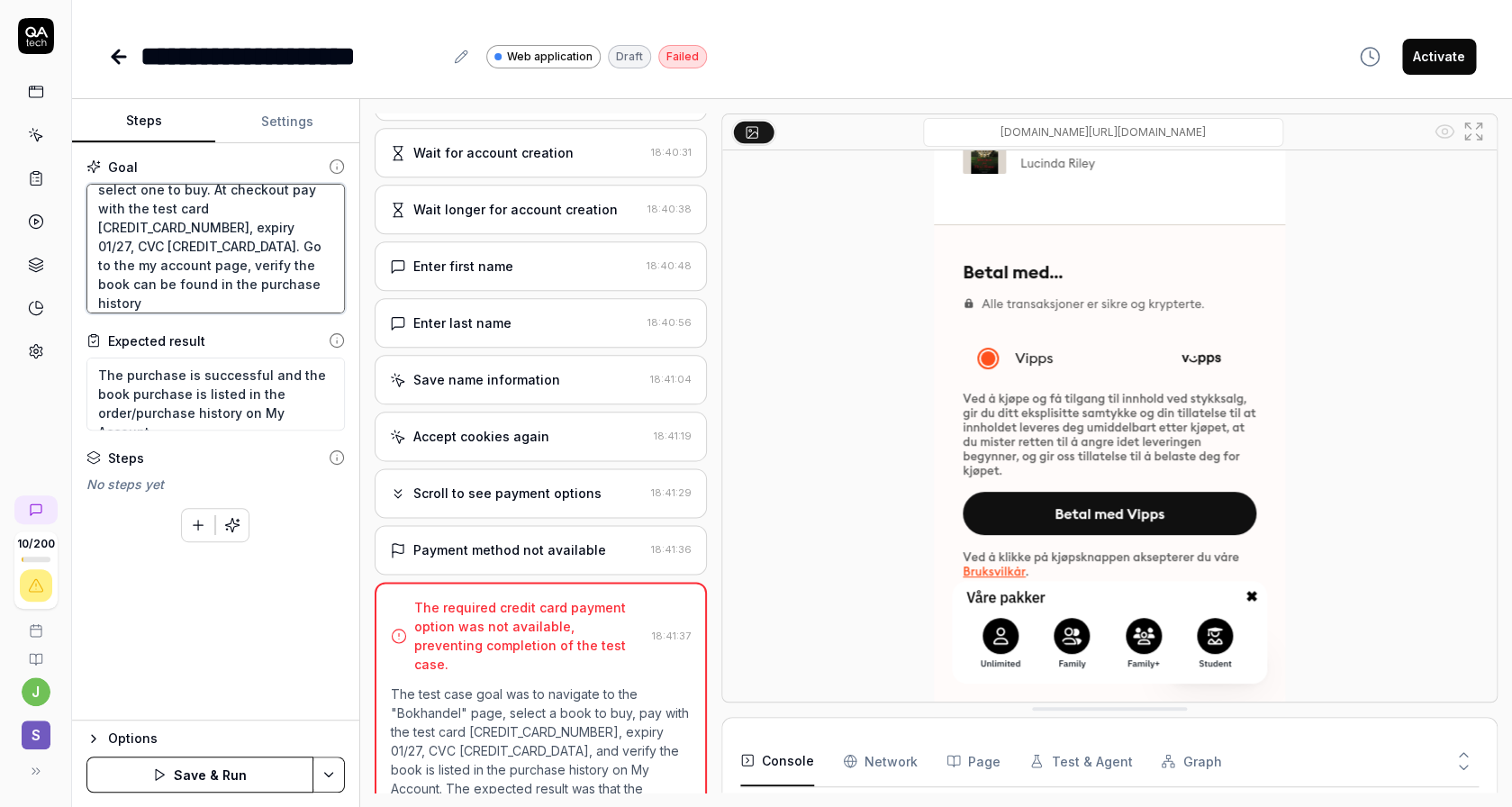
type textarea "*"
type textarea "Navigate to the "Bokhandel" page, select one to buy. At checkout pay with the t…"
type textarea "*"
type textarea "Navigate to the "Bokhandel" page, select one to buy. At checkout pay with the t…"
type textarea "*"
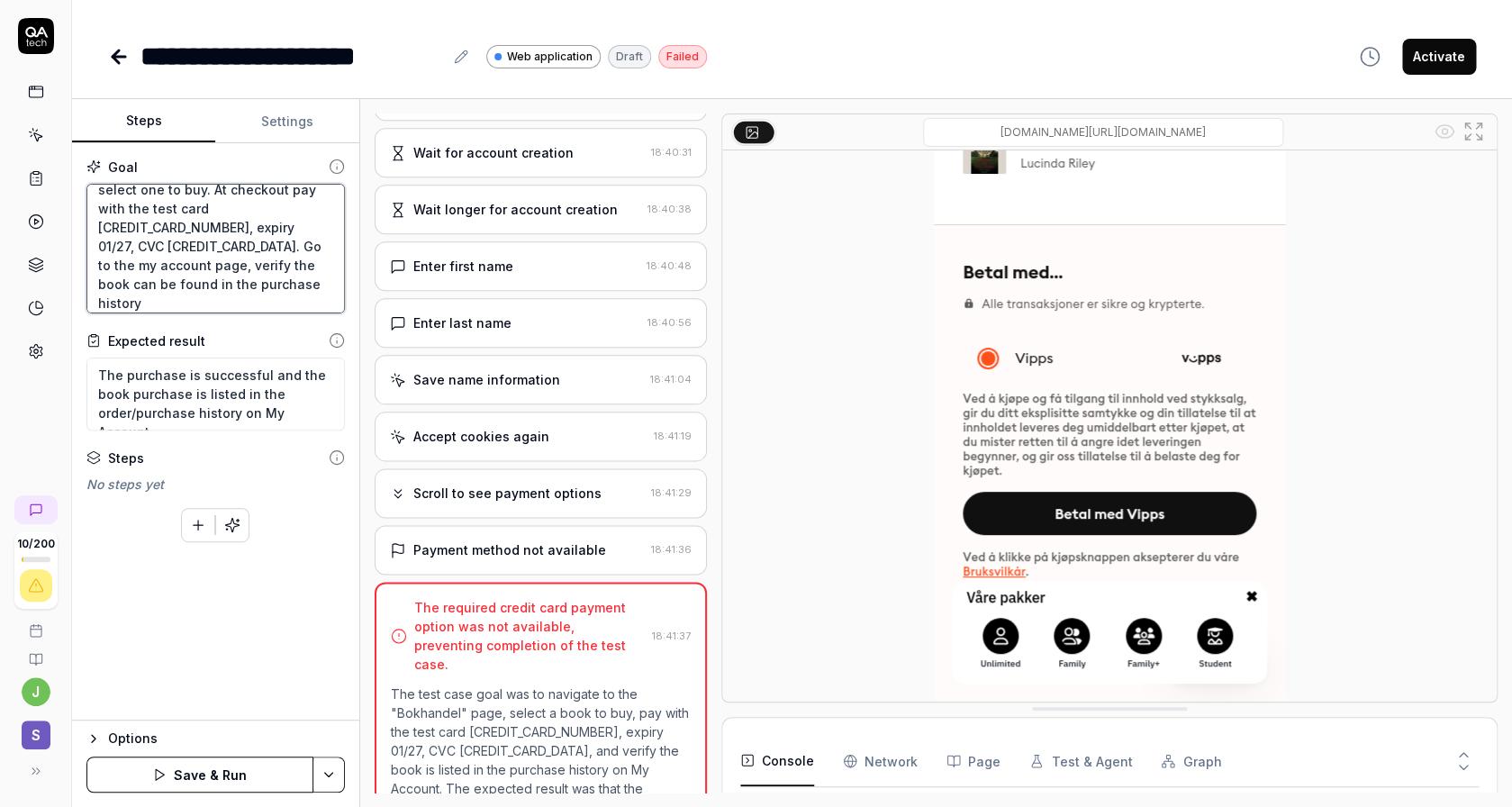
type textarea "Navigate to the "Bokhandel" page, select one to buy. At checkout pay with the t…"
type textarea "*"
type textarea "Navigate to the "Bokhandel" page, select one to buy. At checkout pay with the t…"
type textarea "*"
type textarea "Navigate to the "Bokhandel" page, select one to buy. At checkout pay with the t…"
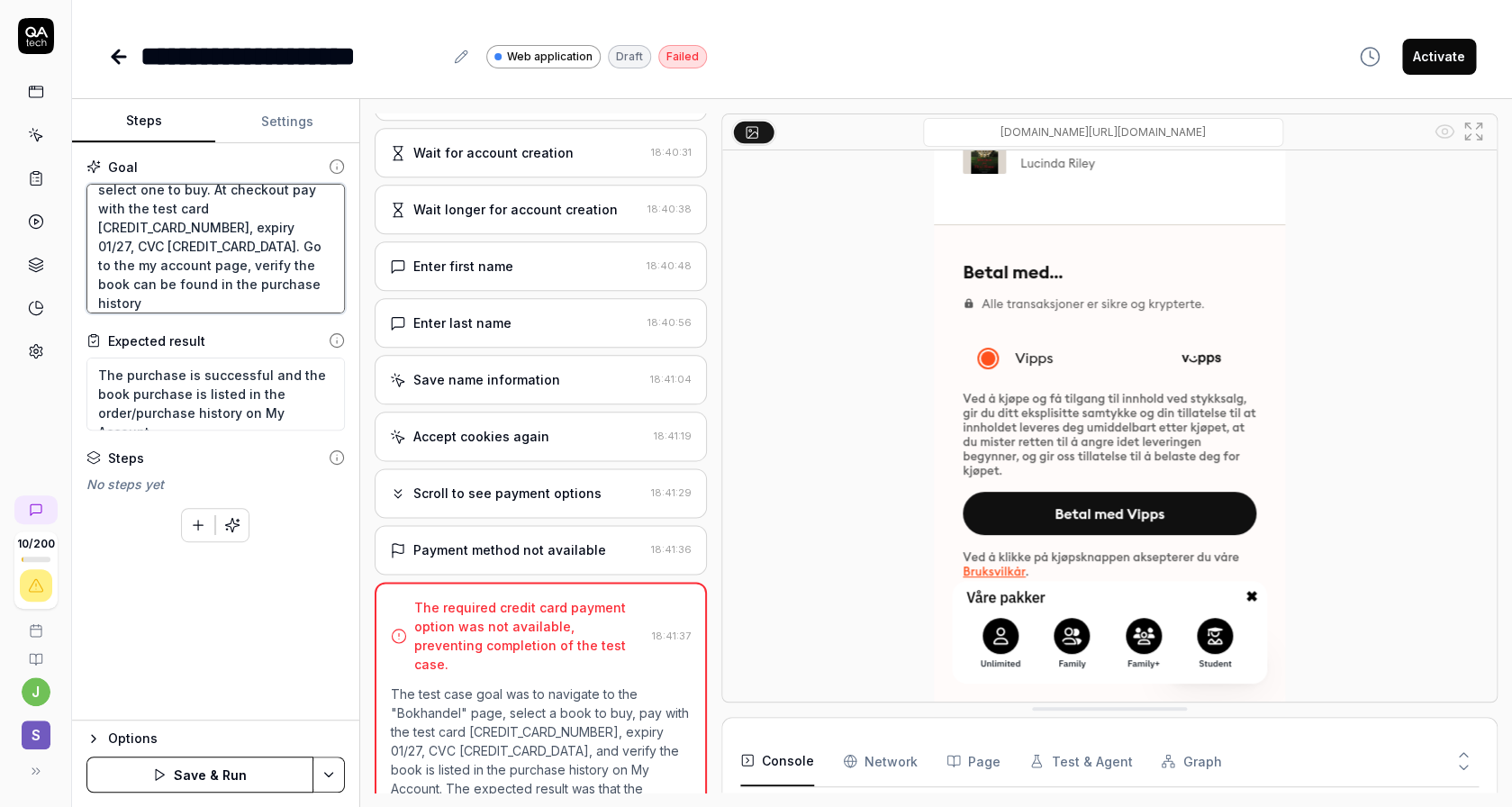
type textarea "*"
type textarea "Navigate to the "Bokhandel" page, select one to buy. At checkout pay with the t…"
type textarea "*"
type textarea "Navigate to the "Bokhandel" page, select one to buy. At checkout pay with the t…"
type textarea "*"
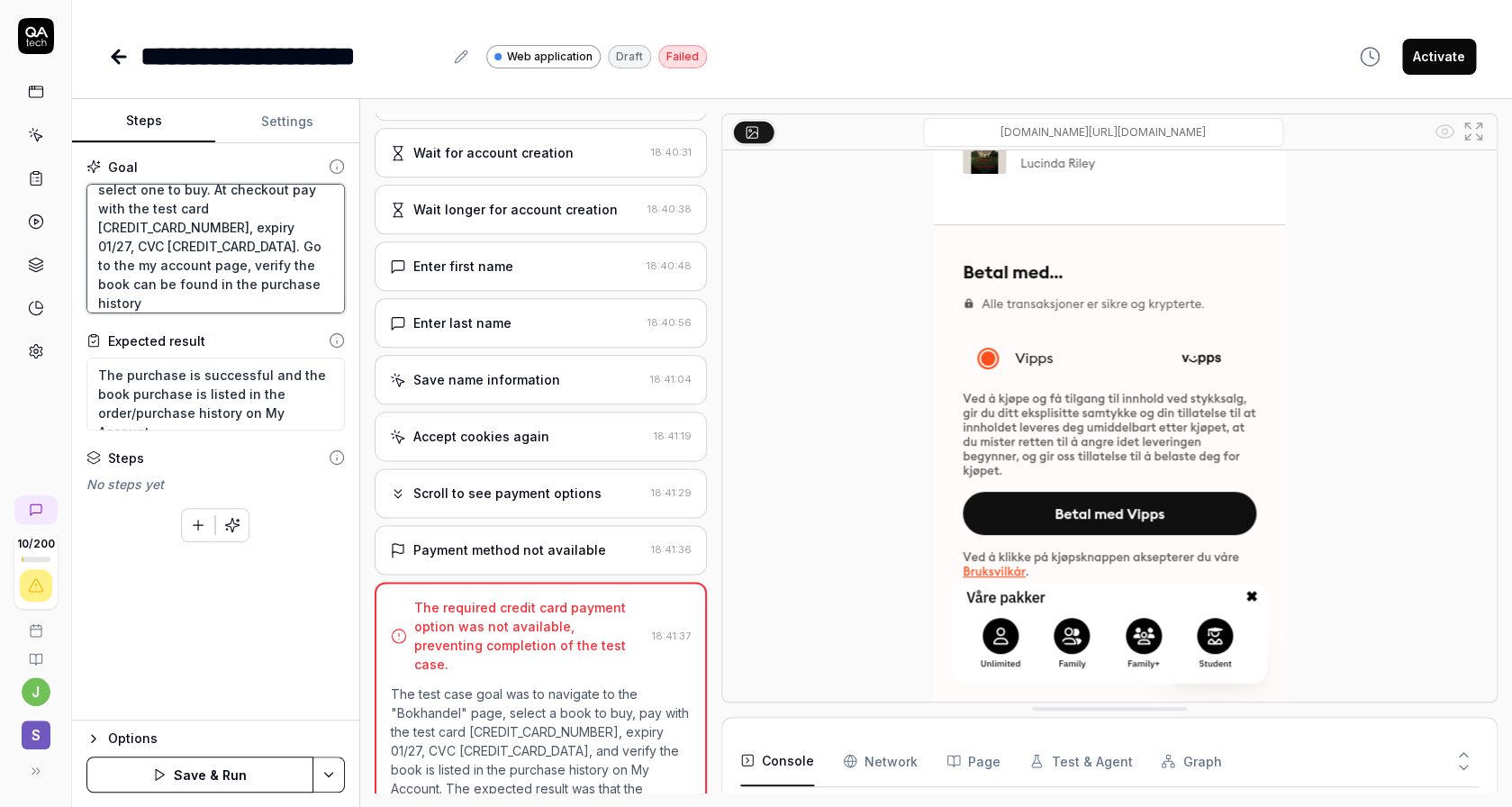
type textarea "Navigate to the "Bokhandel" page, select one to buy. At checkout pay with the t…"
type textarea "*"
type textarea "Navigate to the "Bokhandel" page, select one to buy. At checkout pay with the t…"
type textarea "*"
type textarea "Navigate to the "Bokhandel" page, select one to buy. At checkout pay with the t…"
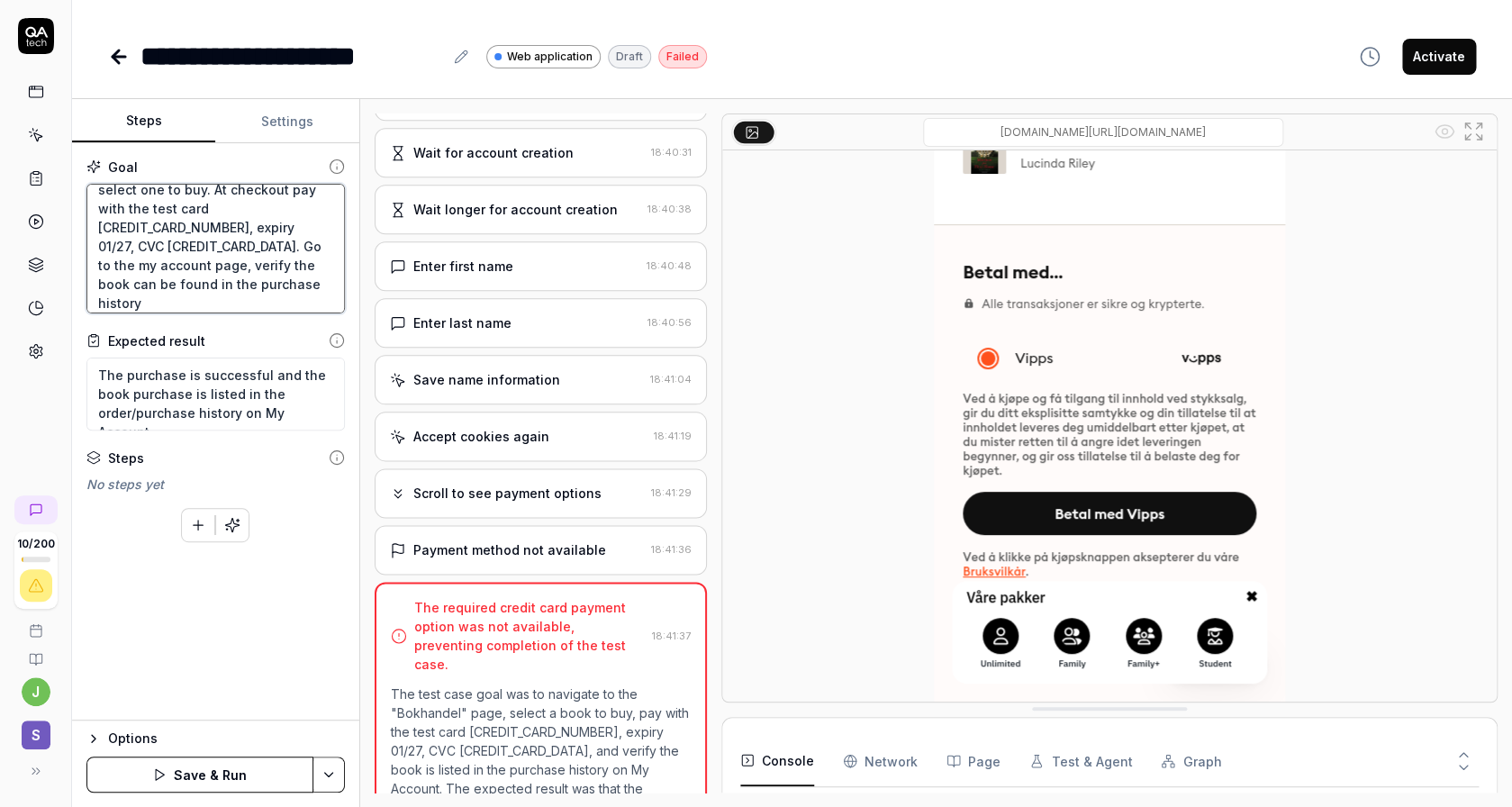
type textarea "*"
type textarea "Navigate to the "Bokhandel" page, select one to buy. At checkout pay with the t…"
type textarea "*"
type textarea "Navigate to the "Bokhandel" page, select one to buy. At checkout pay with the t…"
type textarea "*"
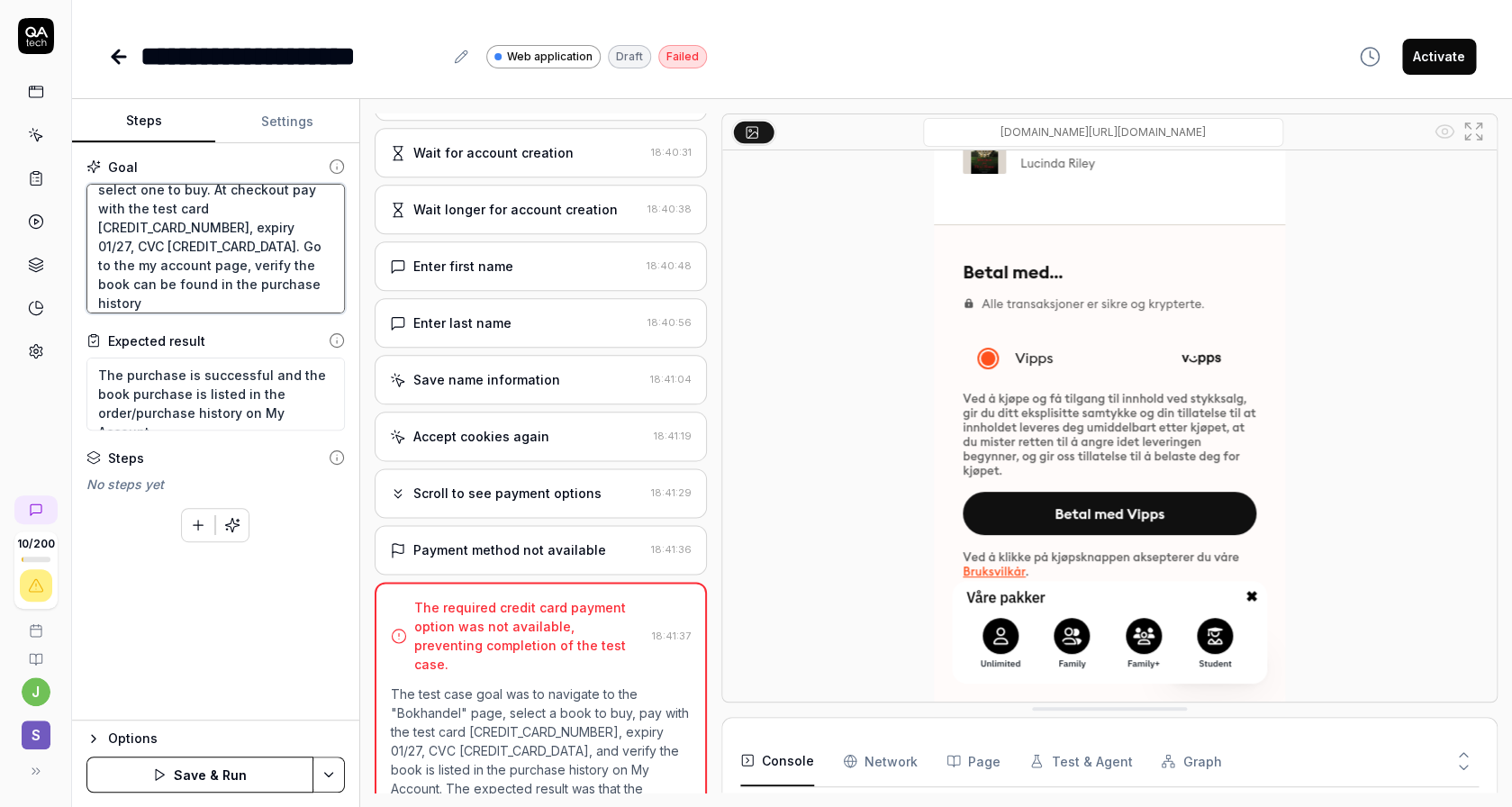
type textarea "Navigate to the "Bokhandel" page, select one to buy. At checkout pay with the t…"
type textarea "*"
type textarea "Navigate to the "Bokhandel" page, select one to buy. At checkout pay with the t…"
type textarea "*"
type textarea "Navigate to the "Bokhandel" page, select one to buy. At checkout pay with the t…"
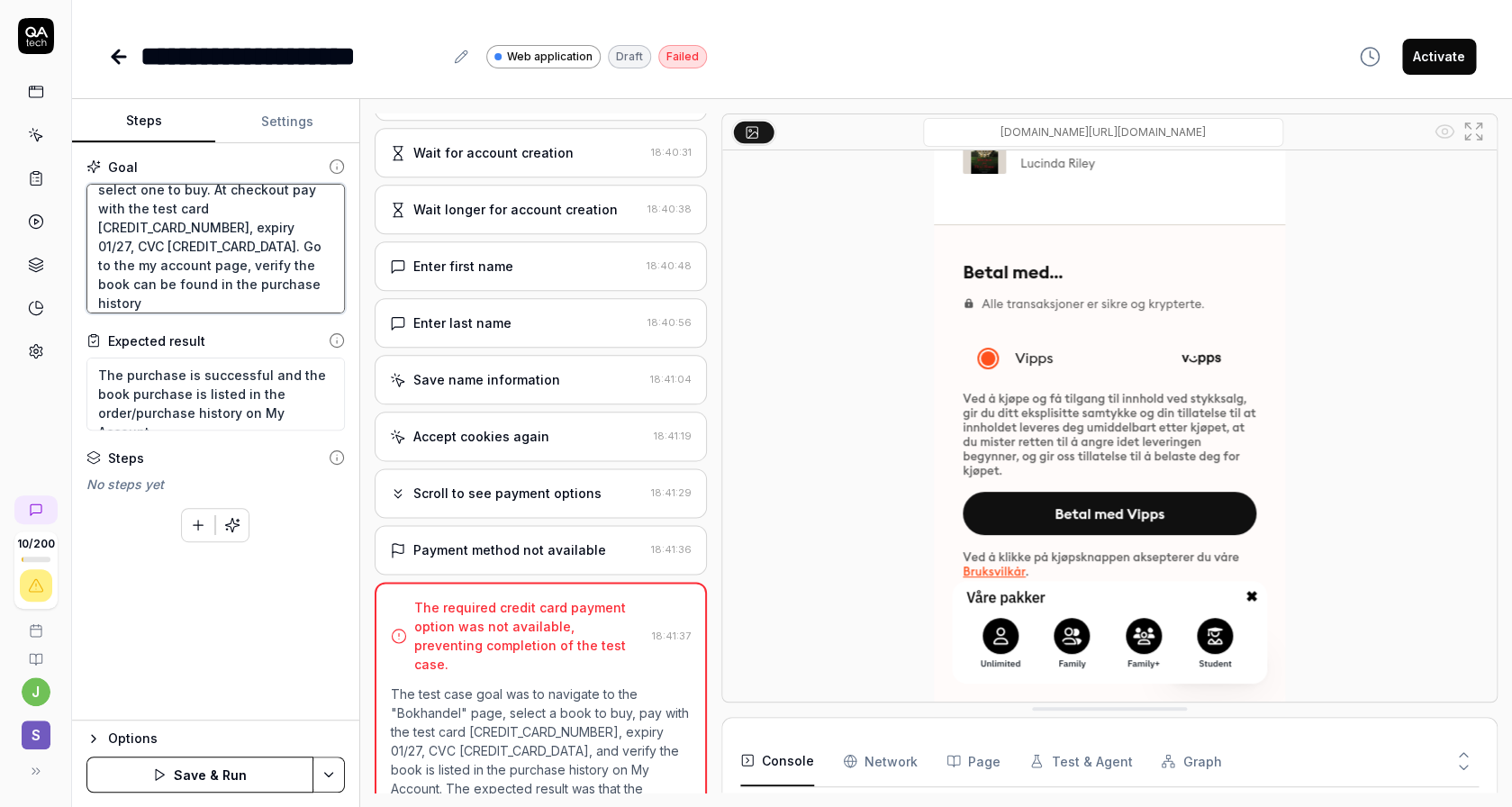
type textarea "*"
type textarea "Navigate to the "Bokhandel" page, select one to buy. At checkout pay with the t…"
type textarea "*"
type textarea "Navigate to the "Bokhandel" page, select one to buy. At checkout pay with the t…"
type textarea "*"
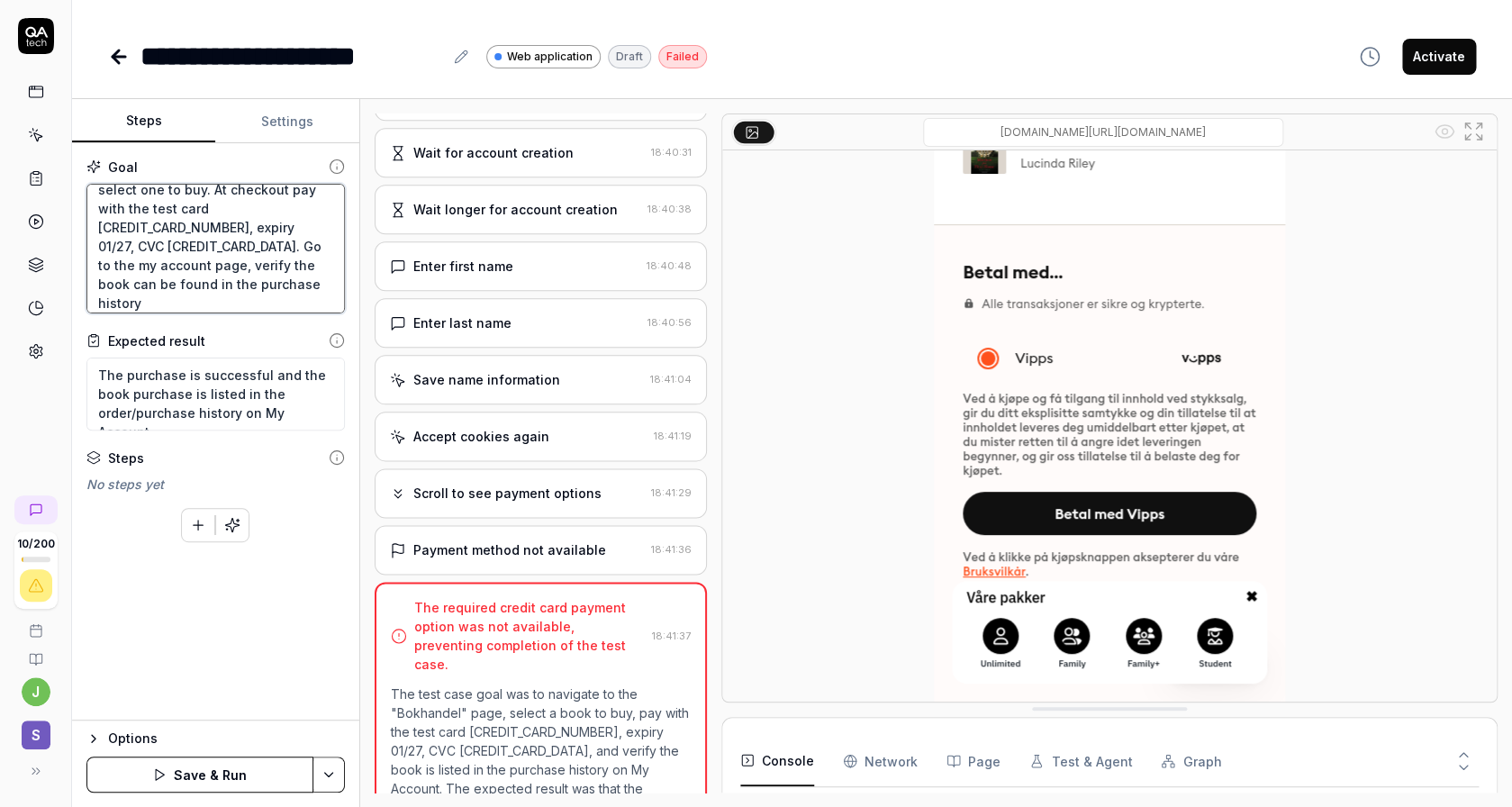
type textarea "Navigate to the "Bokhandel" page, select one to buy. At checkout pay with the t…"
type textarea "*"
type textarea "Navigate to the "Bokhandel" page, select one to buy. At checkout pay with the t…"
type textarea "*"
type textarea "Navigate to the "Bokhandel" page, select one to buy. At checkout pay with the t…"
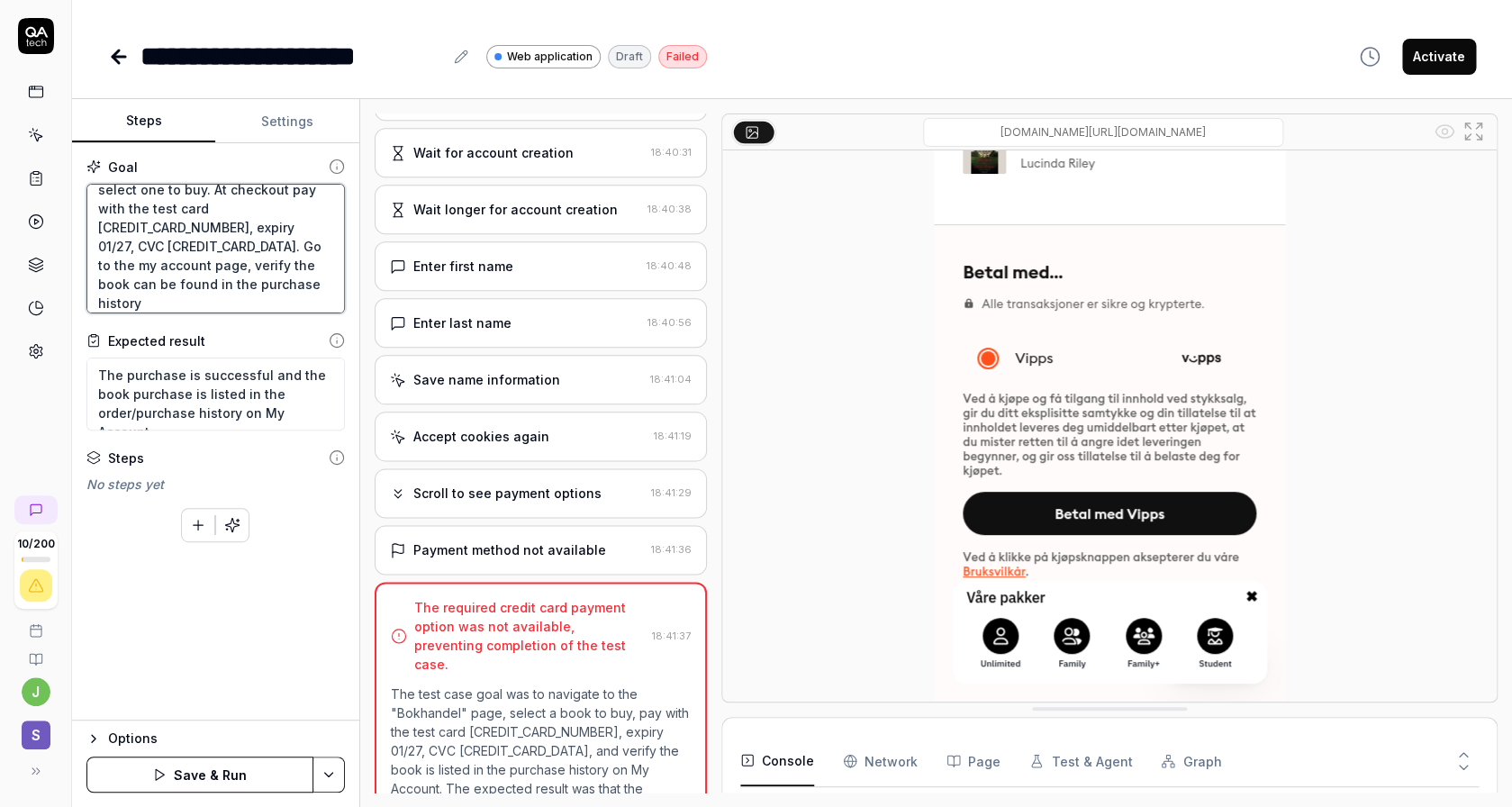
type textarea "*"
type textarea "Navigate to the "Bokhandel" page, select one to buy. At checkout pay with the t…"
type textarea "*"
type textarea "Navigate to the "Bokhandel" page, select one to buy. At checkout pay with the t…"
type textarea "*"
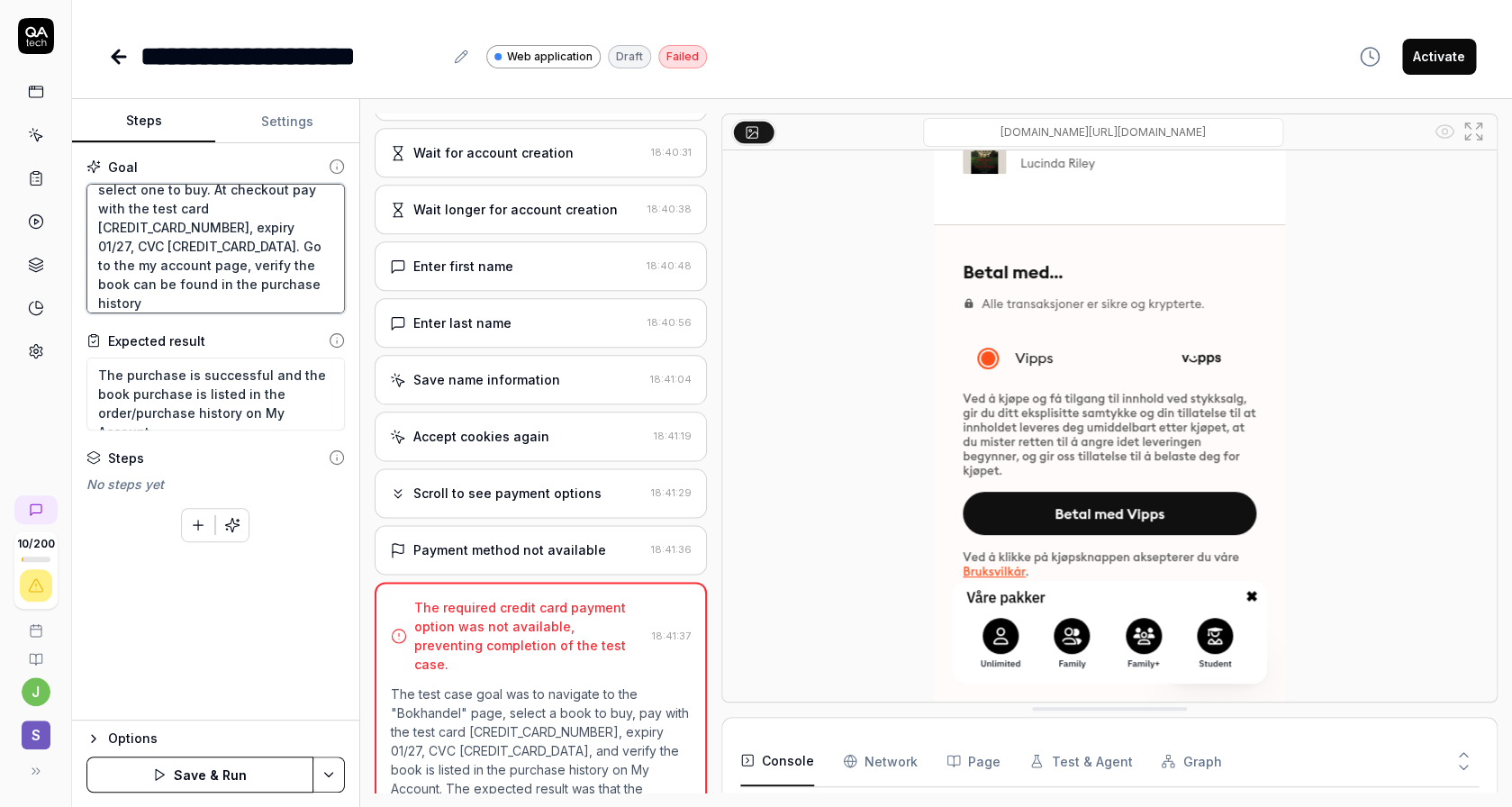
type textarea "Navigate to the "Bokhandel" page, select one to buy. At checkout pay with the t…"
type textarea "*"
type textarea "Navigate to the "Bokhandel" page, select one to buy. At checkout pay with the t…"
type textarea "*"
type textarea "Navigate to the "Bokhandel" page, select one to buy. At checkout pay with the t…"
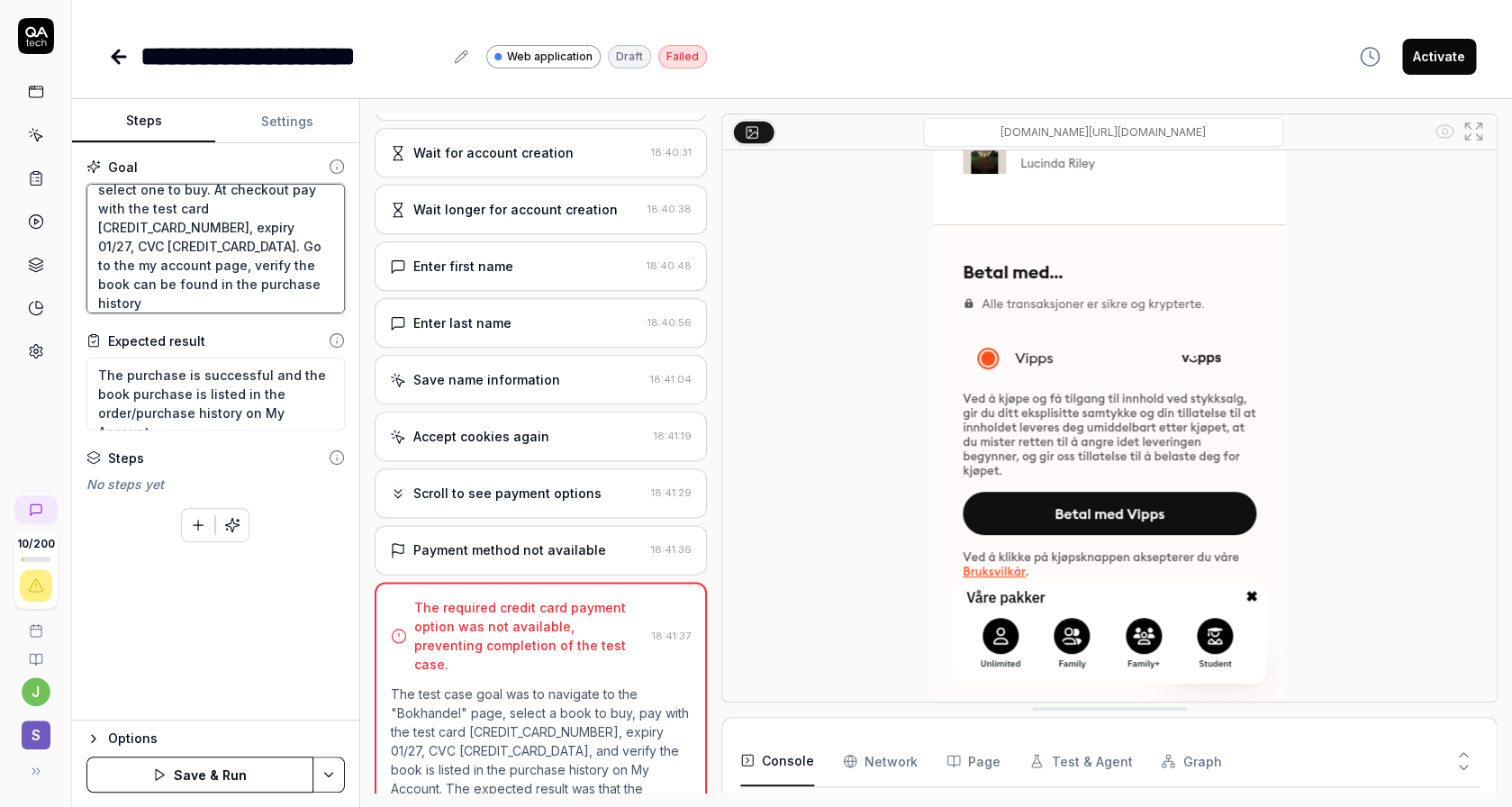
type textarea "*"
type textarea "Navigate to the "Bokhandel" page, select one to buy. At checkout pay with the t…"
type textarea "*"
type textarea "Navigate to the "Bokhandel" page, select one to buy. At checkout pay with the t…"
type textarea "*"
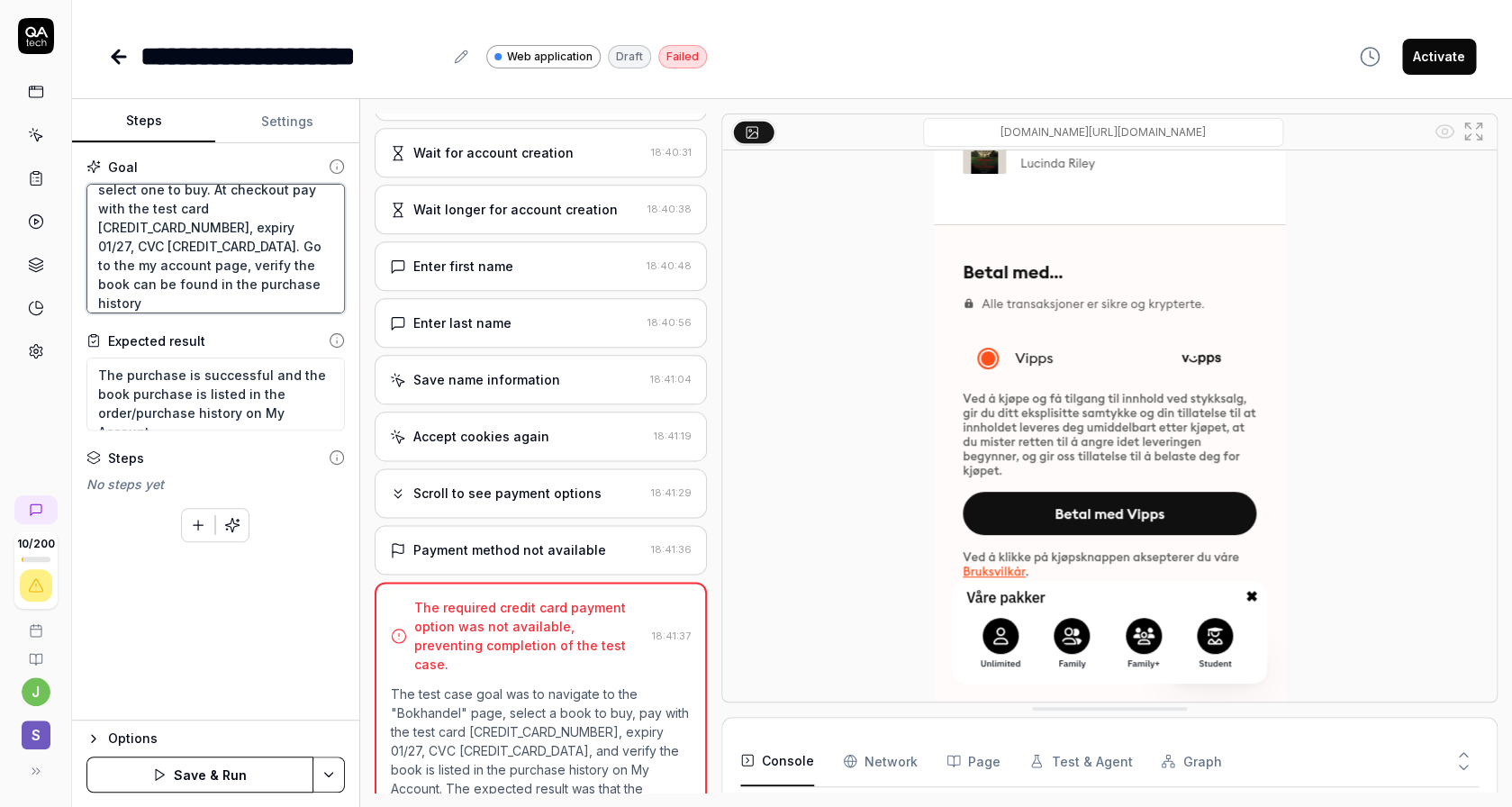
type textarea "Navigate to the "Bokhandel" page, select one to buy. At checkout pay with the t…"
type textarea "*"
type textarea "Navigate to the "Bokhandel" page, select one to buy. At checkout pay with the t…"
type textarea "*"
type textarea "Navigate to the "Bokhandel" page, select one to buy. At checkout pay with the t…"
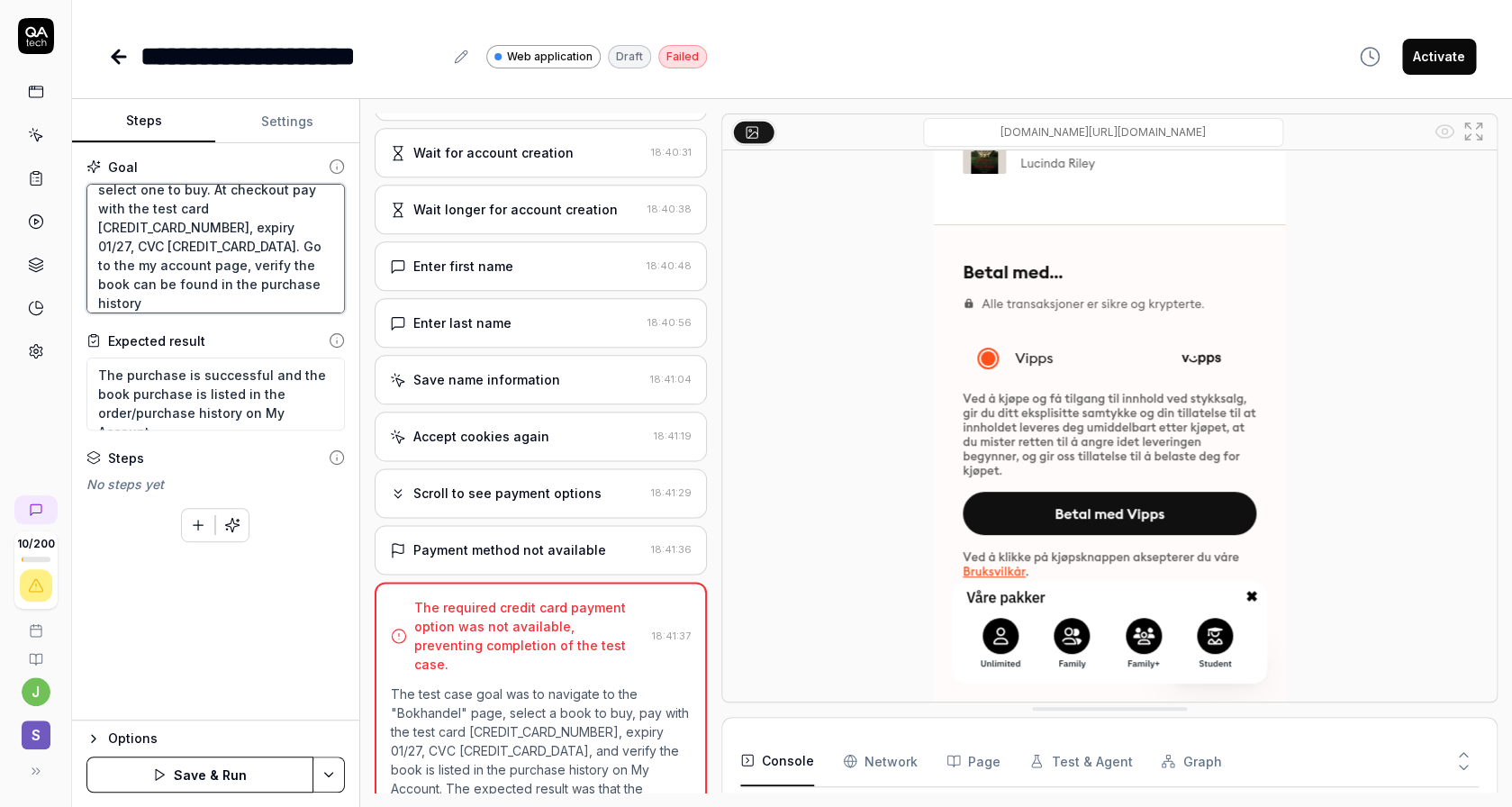
type textarea "*"
type textarea "Navigate to the "Bokhandel" page, select one to buy. At checkout pay with the t…"
type textarea "*"
type textarea "Navigate to the "Bokhandel" page, select one to buy. At checkout pay with the t…"
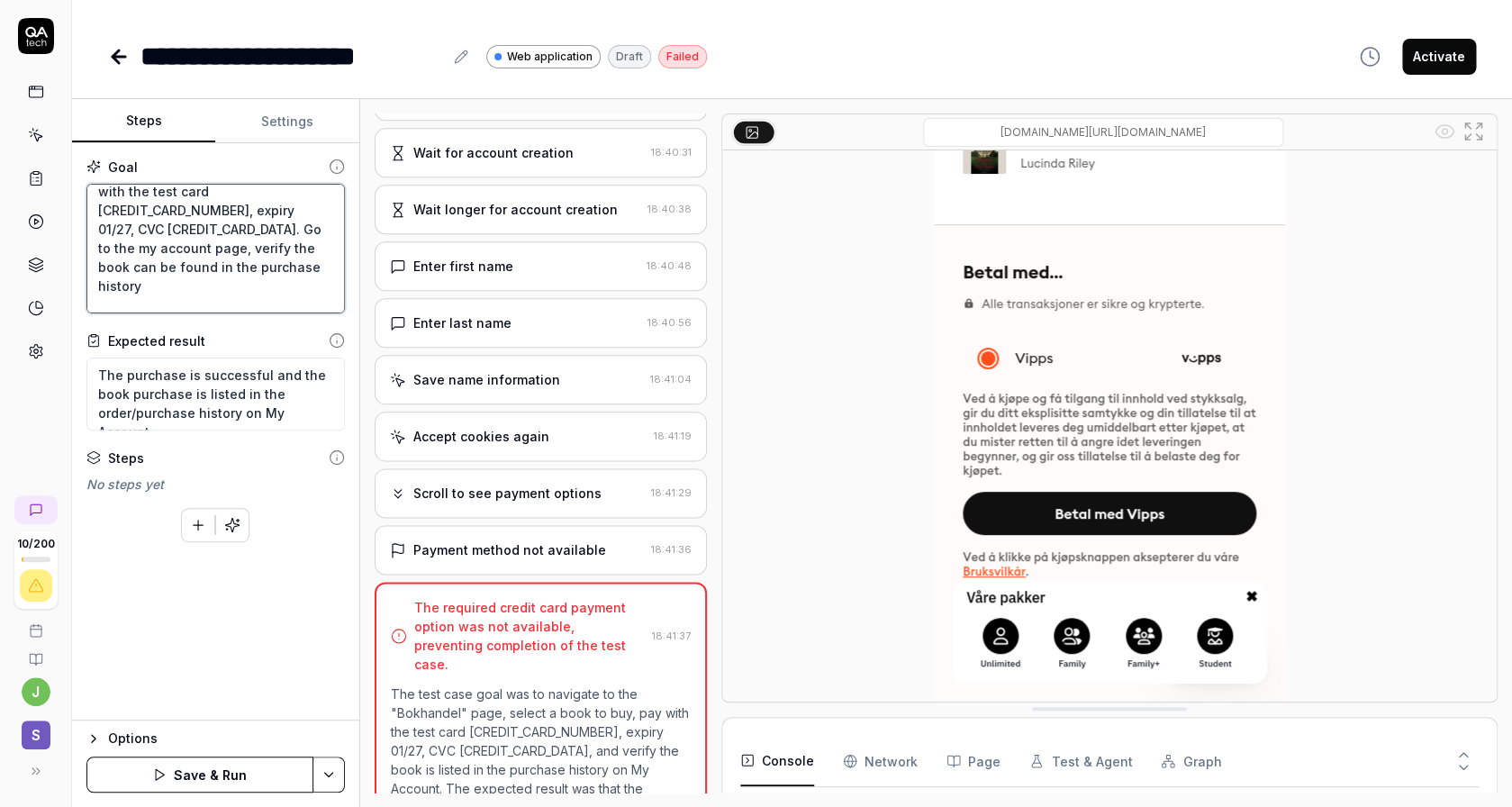
type textarea "*"
type textarea "Navigate to the "Bokhandel" page, select one to buy. At checkout pay with the t…"
type textarea "*"
type textarea "Navigate to the "Bokhandel" page, select one to buy. At checkout pay with the t…"
type textarea "*"
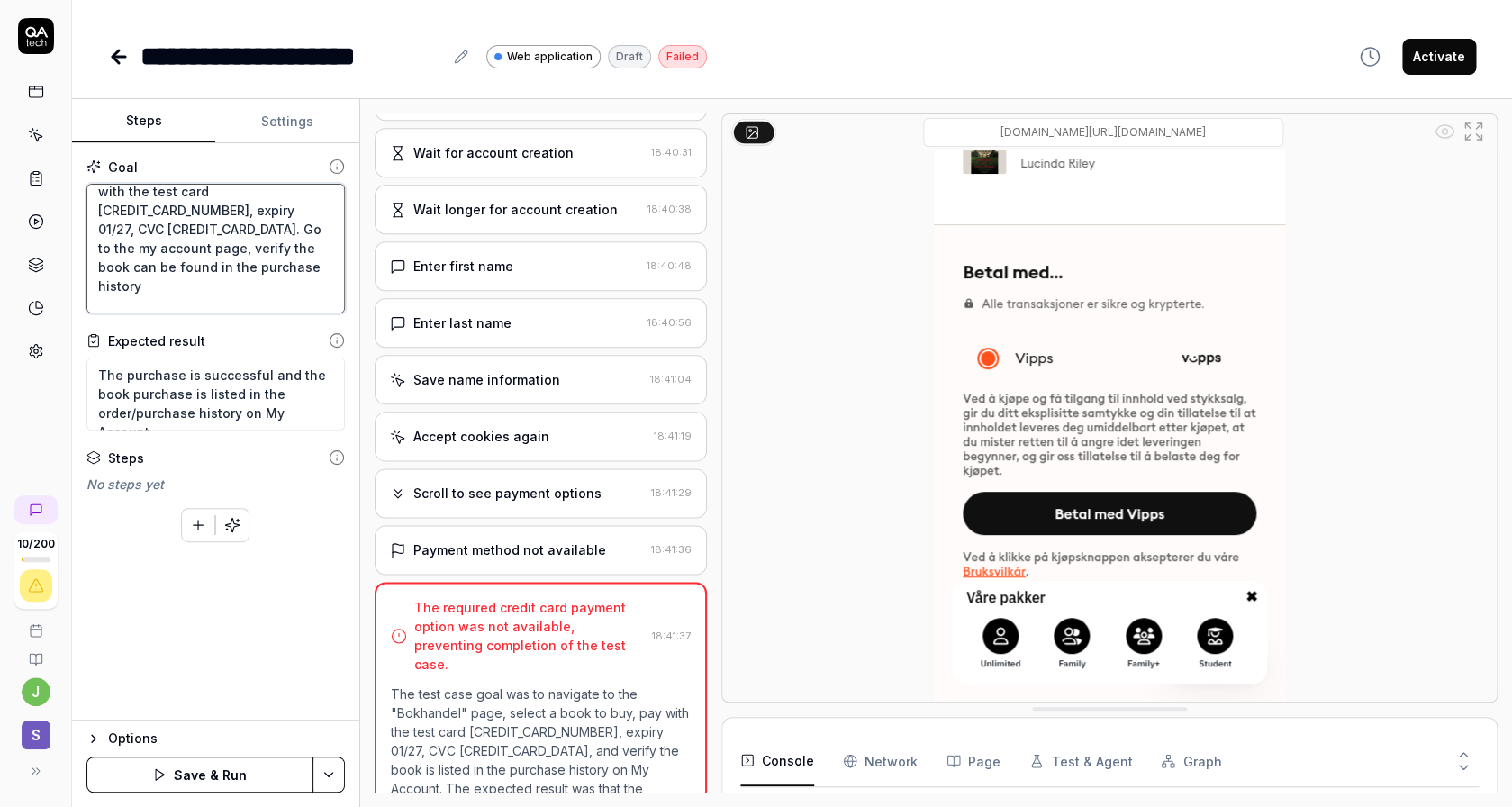
type textarea "Navigate to the "Bokhandel" page, select one to buy. At checkout pay with the t…"
type textarea "*"
type textarea "Navigate to the "Bokhandel" page, select one to buy. At checkout pay with the t…"
type textarea "*"
type textarea "Navigate to the "Bokhandel" page, select one to buy. At checkout pay with the t…"
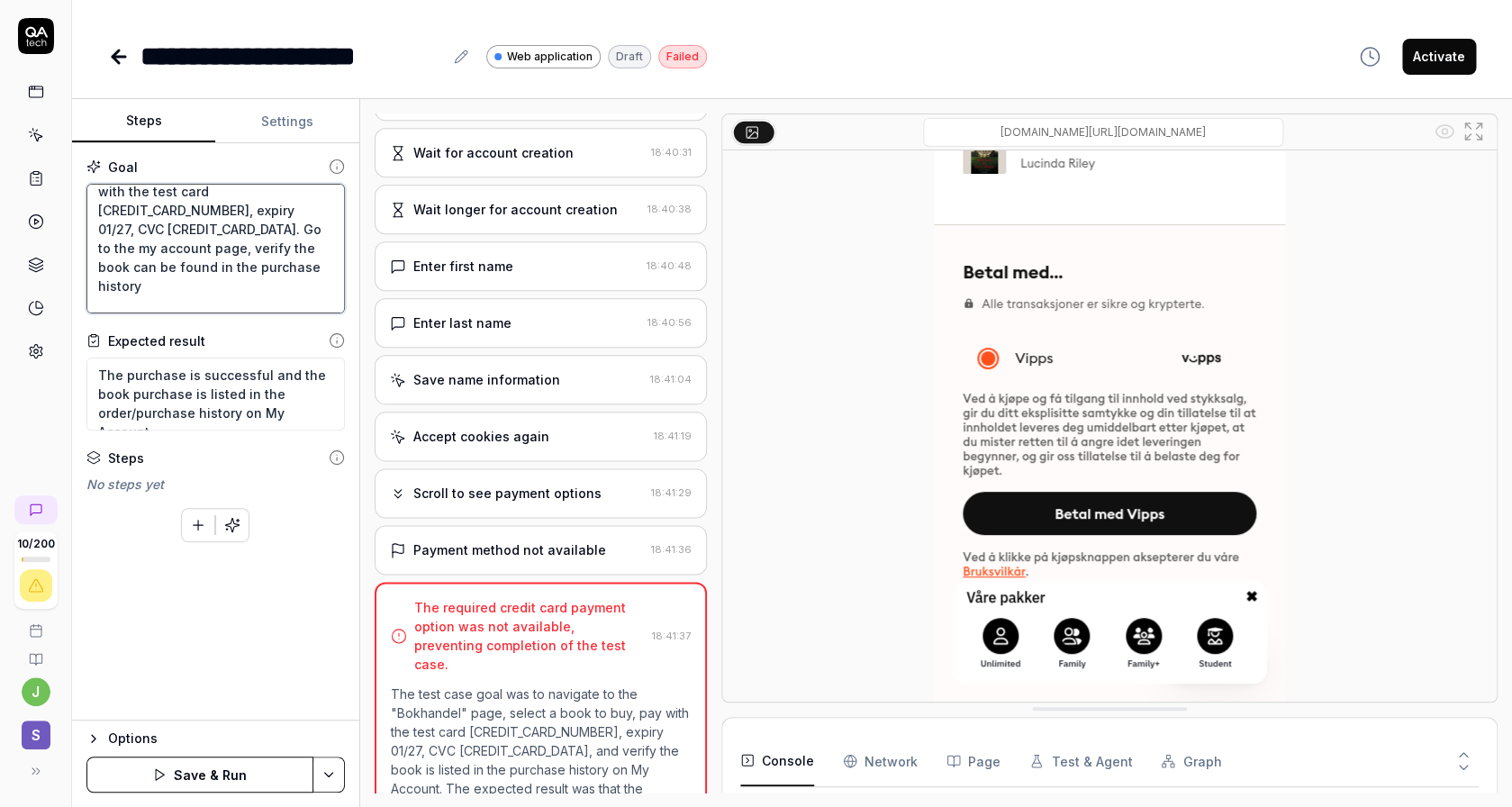
type textarea "*"
type textarea "Navigate to the "Bokhandel" page, select one to buy. At checkout pay with the t…"
type textarea "*"
type textarea "Navigate to the "Bokhandel" page, select one to buy. At checkout pay with the t…"
type textarea "*"
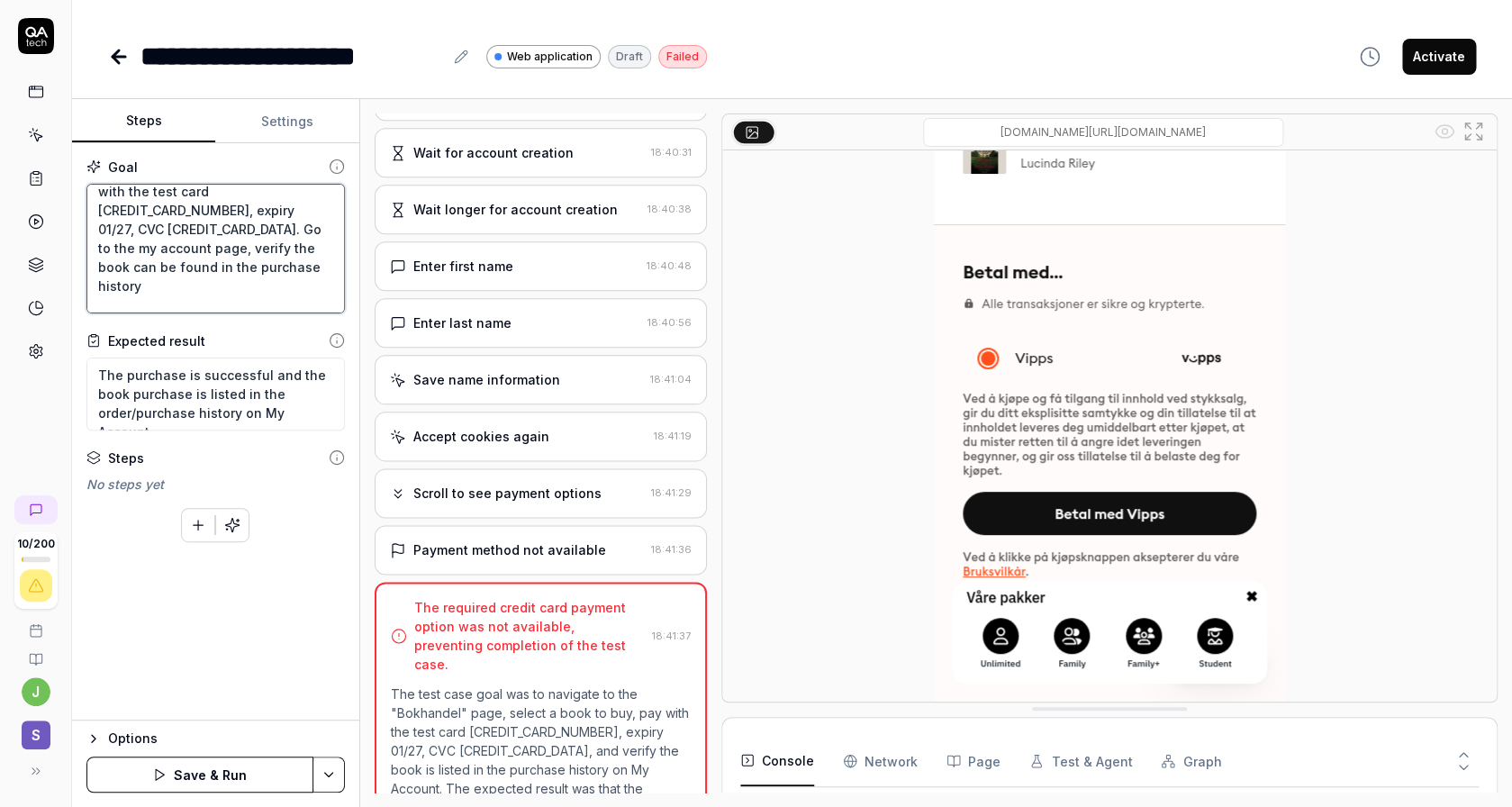
type textarea "Navigate to the "Bokhandel" page, select one to buy. At checkout pay with the t…"
type textarea "*"
type textarea "Navigate to the "Bokhandel" page, select one to buy. At checkout pay with the t…"
type textarea "*"
type textarea "Navigate to the "Bokhandel" page, select one to buy. At checkout pay with the t…"
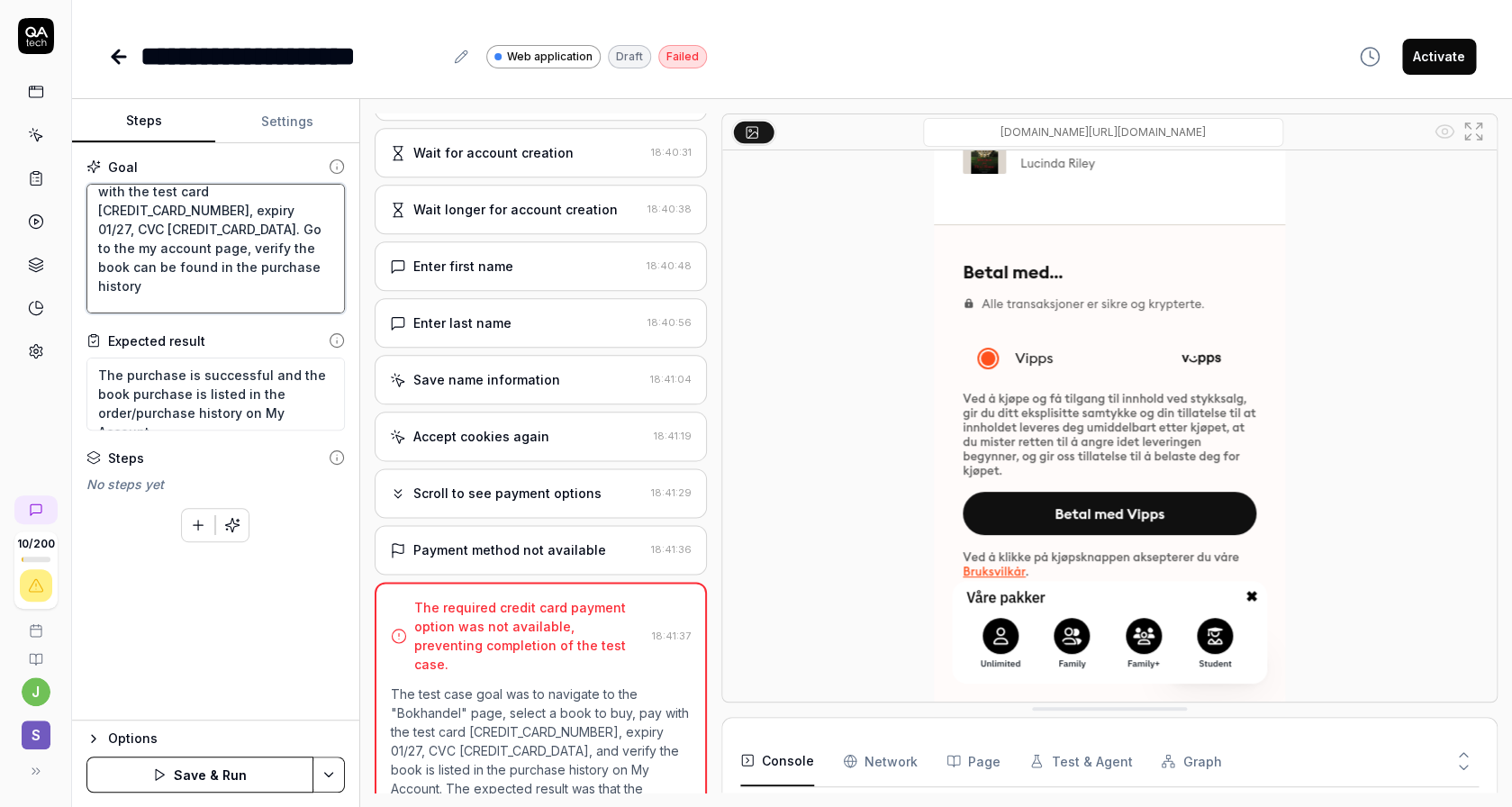
type textarea "*"
type textarea "Navigate to the "Bokhandel" page, select one to buy. At checkout pay with the t…"
type textarea "*"
type textarea "Navigate to the "Bokhandel" page, select one to buy. At checkout pay with the t…"
type textarea "*"
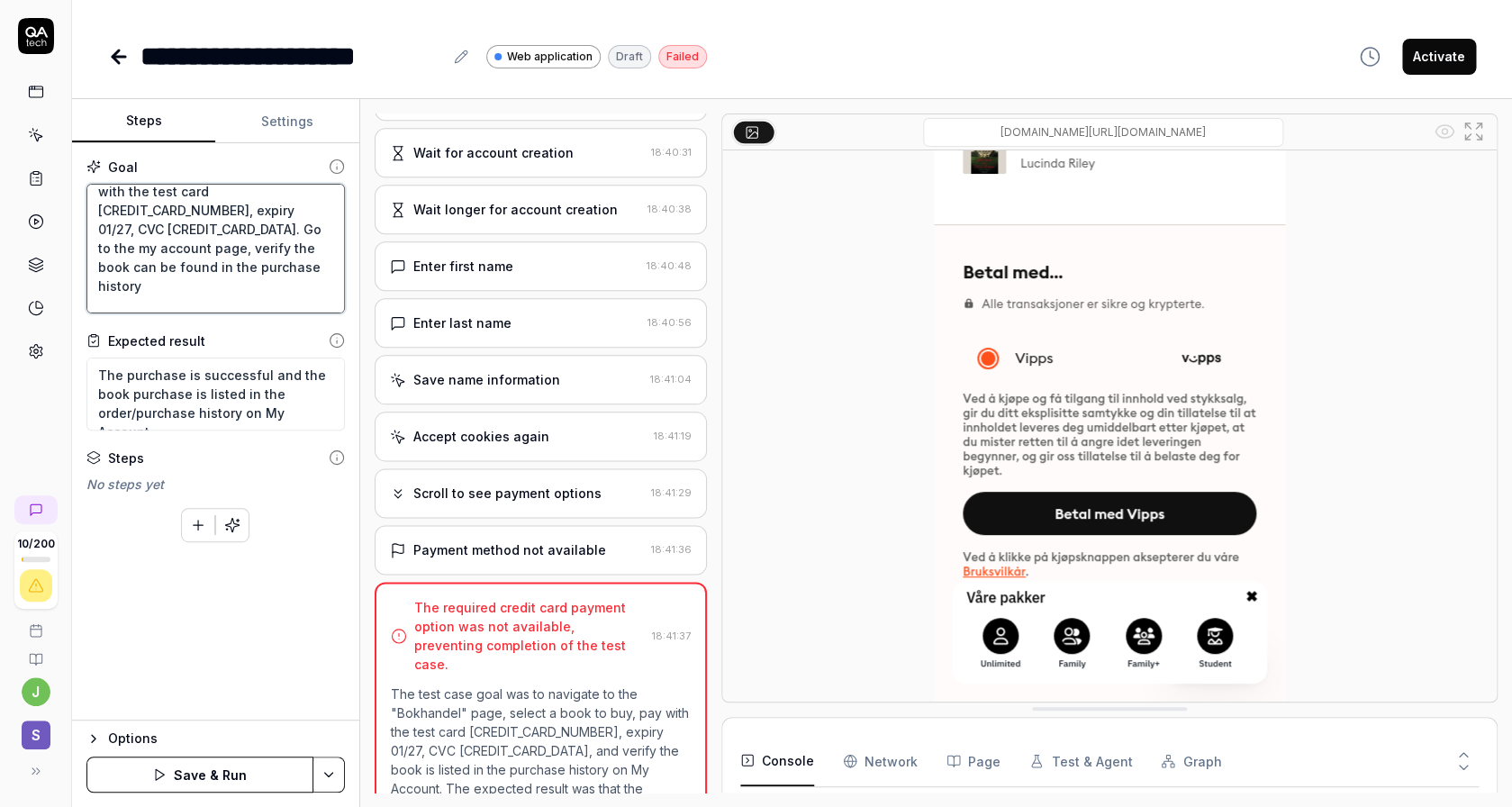
type textarea "Navigate to the "Bokhandel" page, select one to buy. At checkout pay with the t…"
type textarea "*"
type textarea "Navigate to the "Bokhandel" page, select one to buy. At checkout pay with the t…"
type textarea "*"
type textarea "Navigate to the "Bokhandel" page, select one to buy. At checkout pay with the t…"
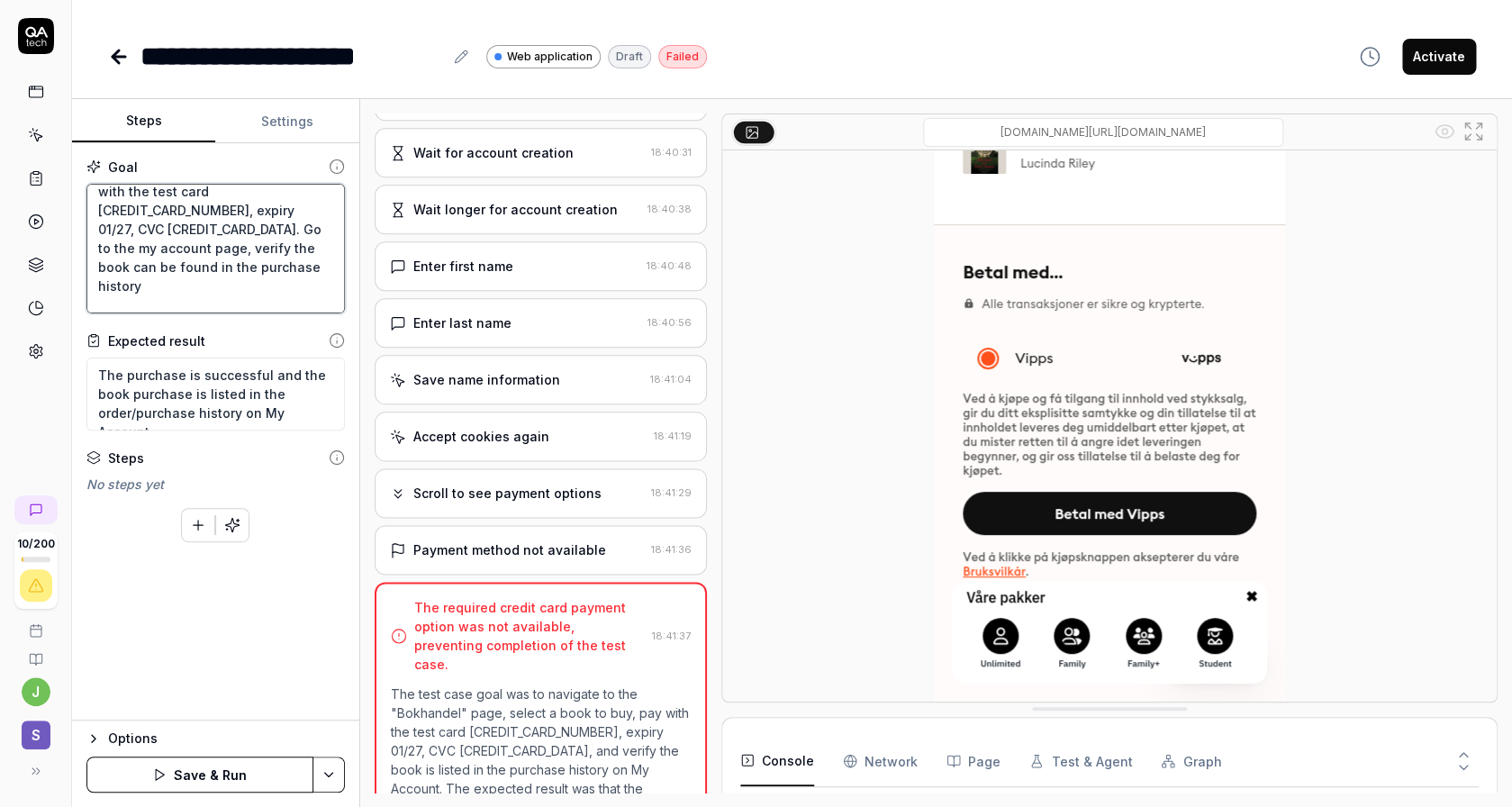
type textarea "*"
type textarea "Navigate to the "Bokhandel" page, select one to buy. At checkout pay with the t…"
type textarea "*"
type textarea "Navigate to the "Bokhandel" page, select one to buy. At checkout pay with the t…"
type textarea "*"
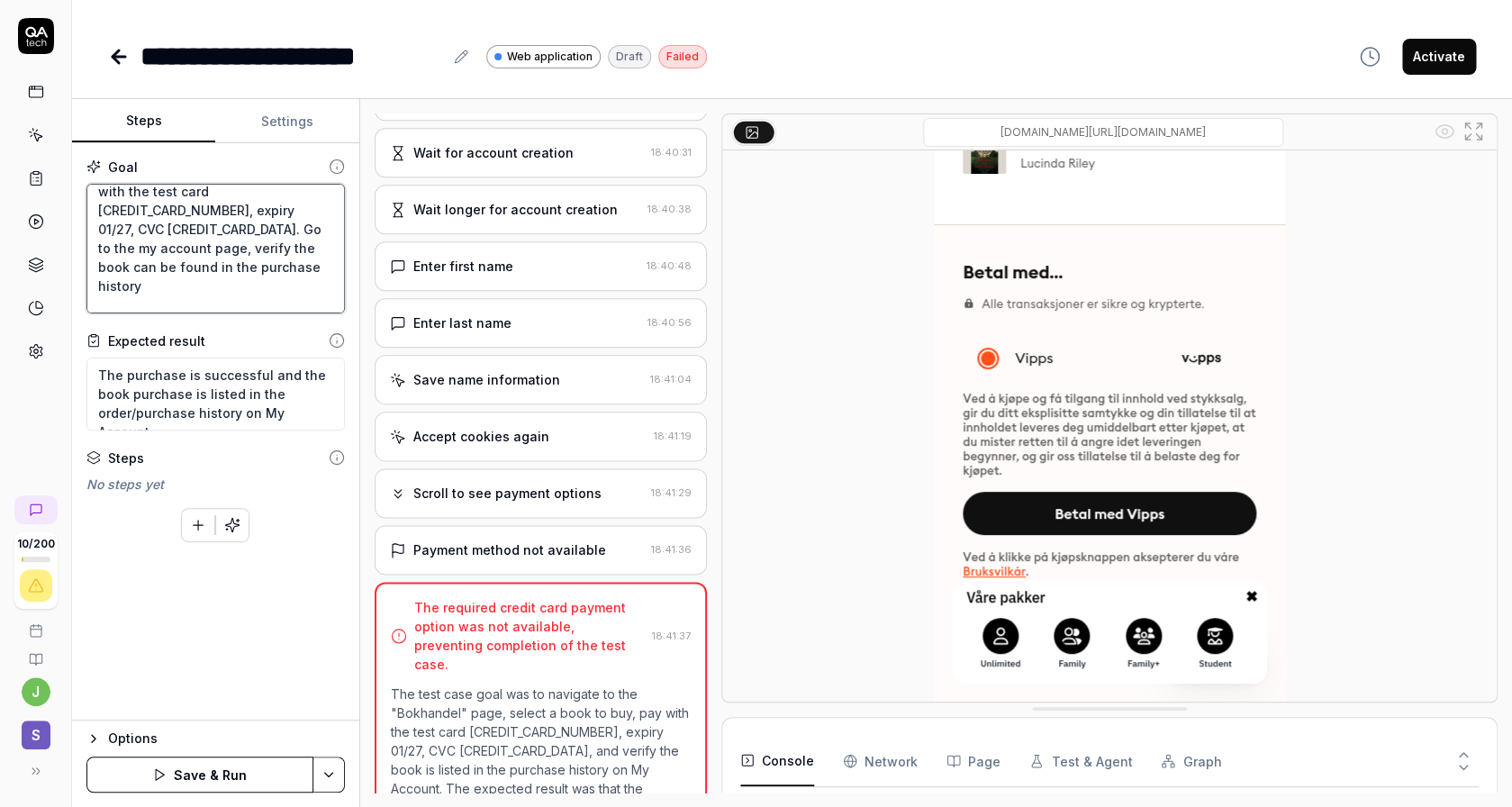
type textarea "Navigate to the "Bokhandel" page, select one to buy. At checkout pay with the t…"
type textarea "*"
type textarea "Navigate to the "Bokhandel" page, select one to buy. At checkout pay with the t…"
type textarea "*"
type textarea "Navigate to the "Bokhandel" page, select one to buy. At checkout pay with the t…"
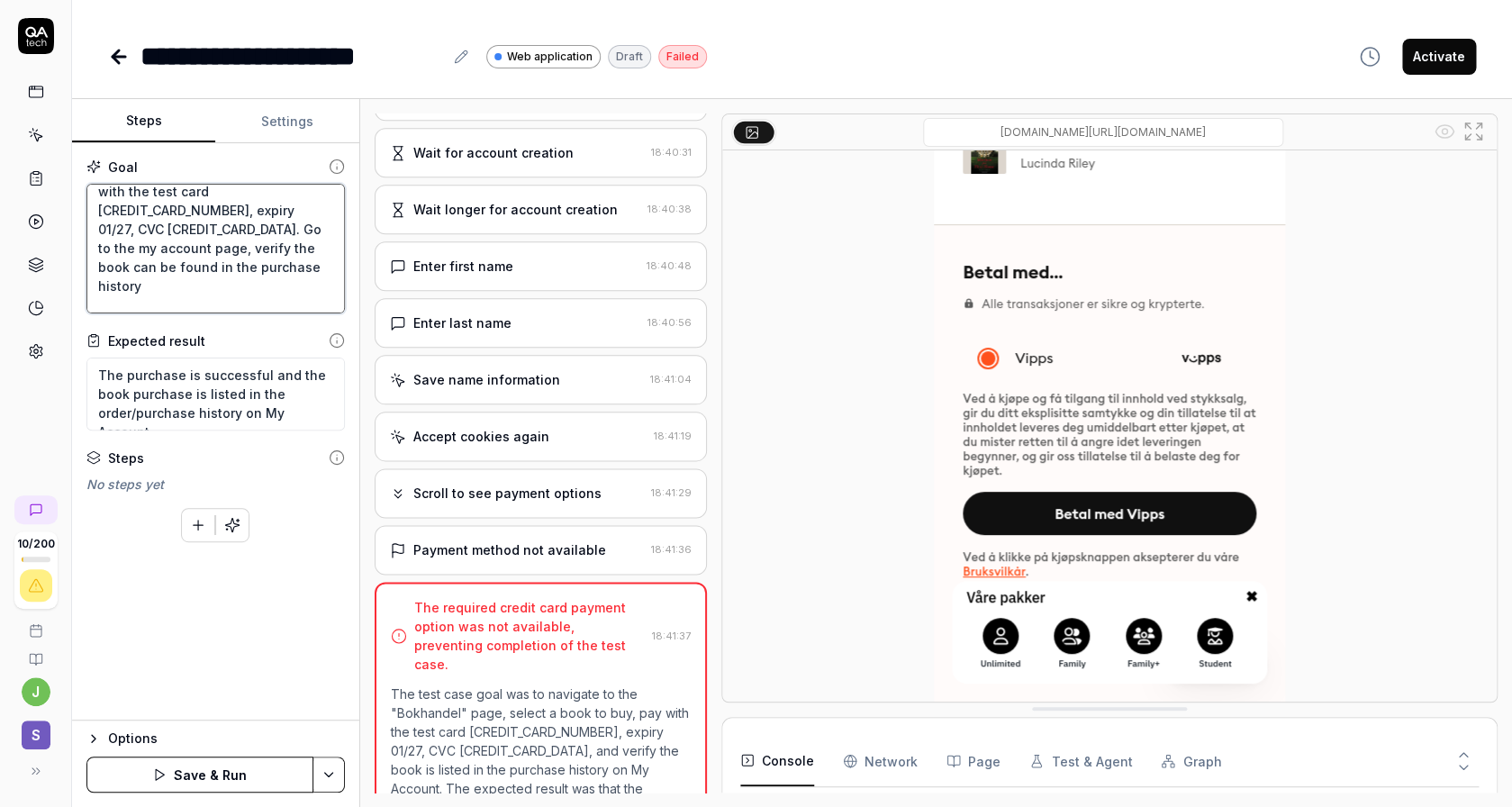
type textarea "*"
type textarea "Navigate to the "Bokhandel" page, select one to buy. At checkout pay with the t…"
type textarea "*"
type textarea "Navigate to the "Bokhandel" page, select one to buy. At checkout pay with the t…"
type textarea "*"
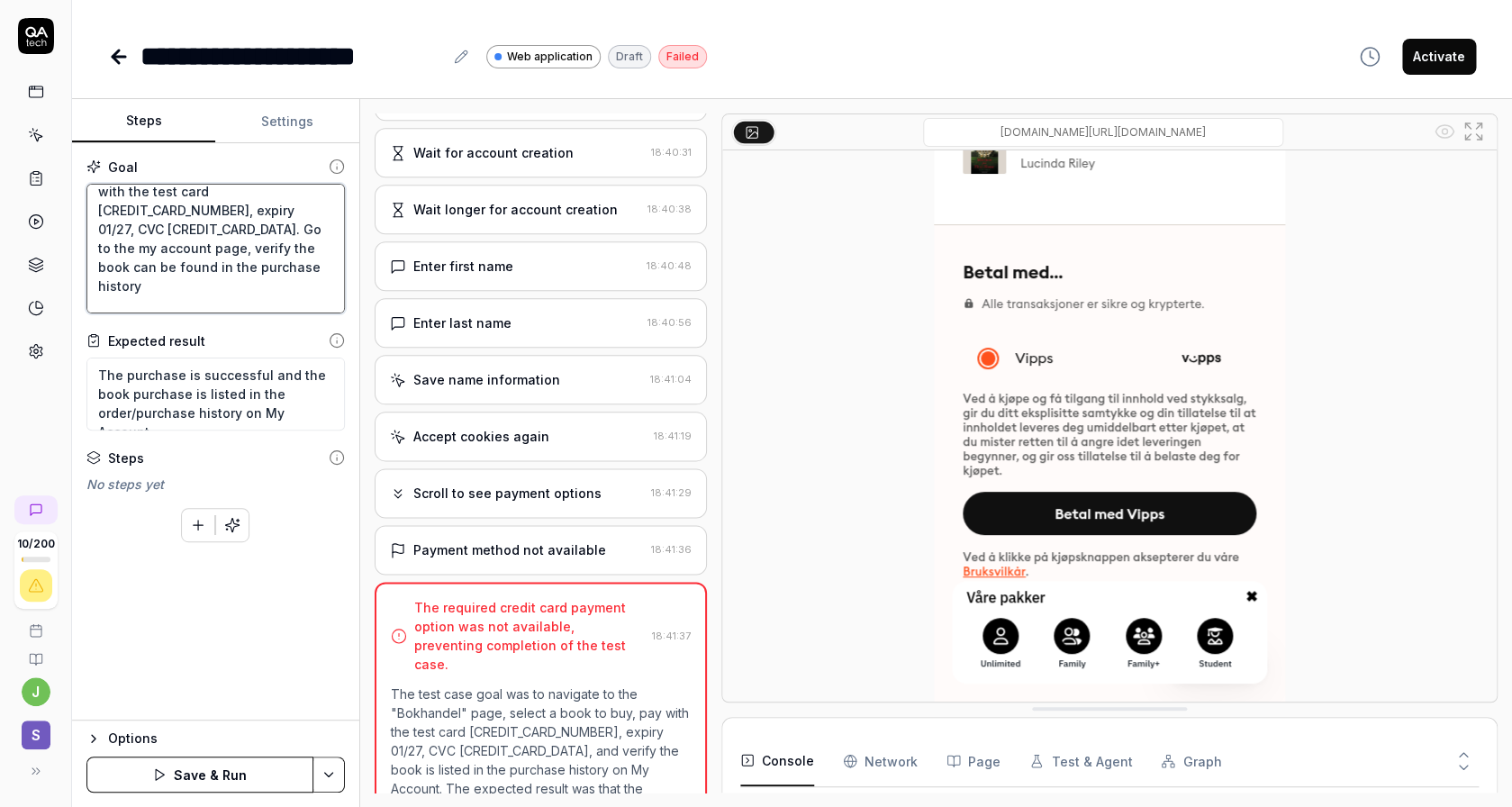
type textarea "Navigate to the "Bokhandel" page, select one to buy. At checkout pay with the t…"
type textarea "*"
type textarea "Navigate to the "Bokhandel" page, select one to buy. At checkout pay with the t…"
type textarea "*"
type textarea "Navigate to the "Bokhandel" page, select one to buy. At checkout pay with the t…"
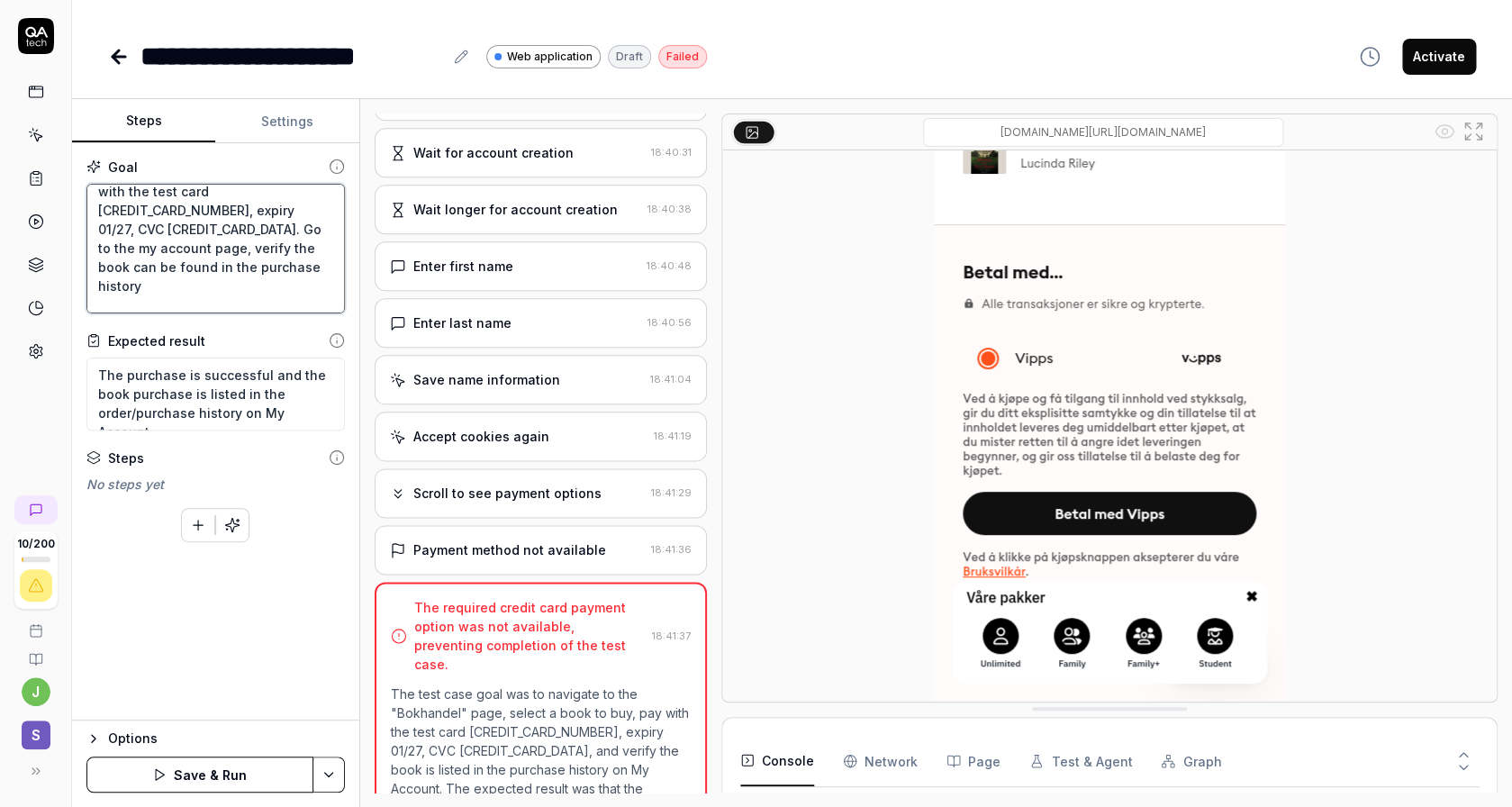
type textarea "*"
type textarea "Navigate to the "Bokhandel" page, select one to buy. At checkout pay with the t…"
type textarea "*"
type textarea "Navigate to the "Bokhandel" page, select one to buy. At checkout pay with the t…"
type textarea "*"
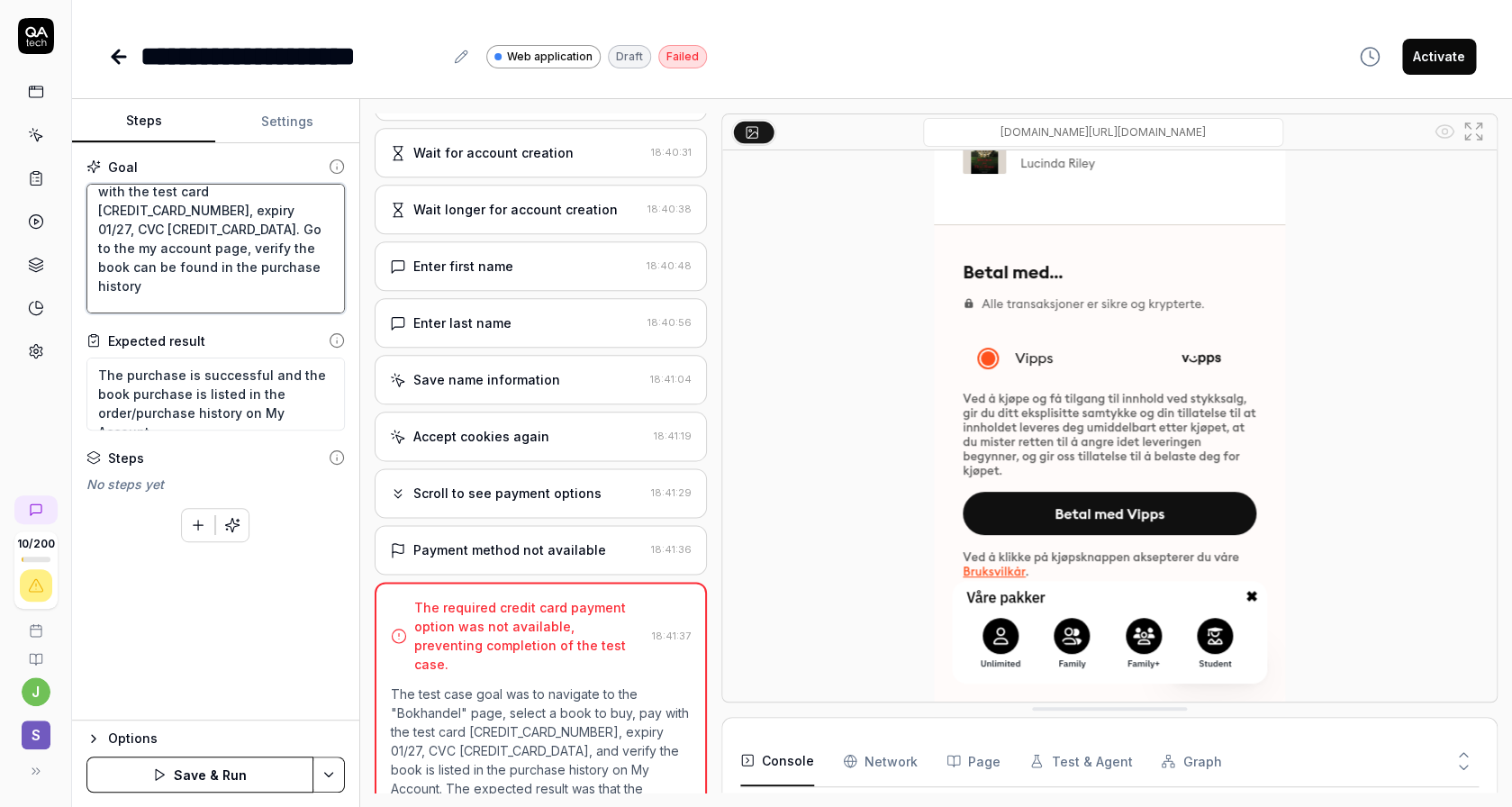
type textarea "Navigate to the "Bokhandel" page, select one to buy. At checkout pay with the t…"
type textarea "*"
type textarea "Navigate to the "Bokhandel" page, select one to buy. At checkout pay with the t…"
type textarea "*"
type textarea "Navigate to the "Bokhandel" page, select one to buy. At checkout pay with the t…"
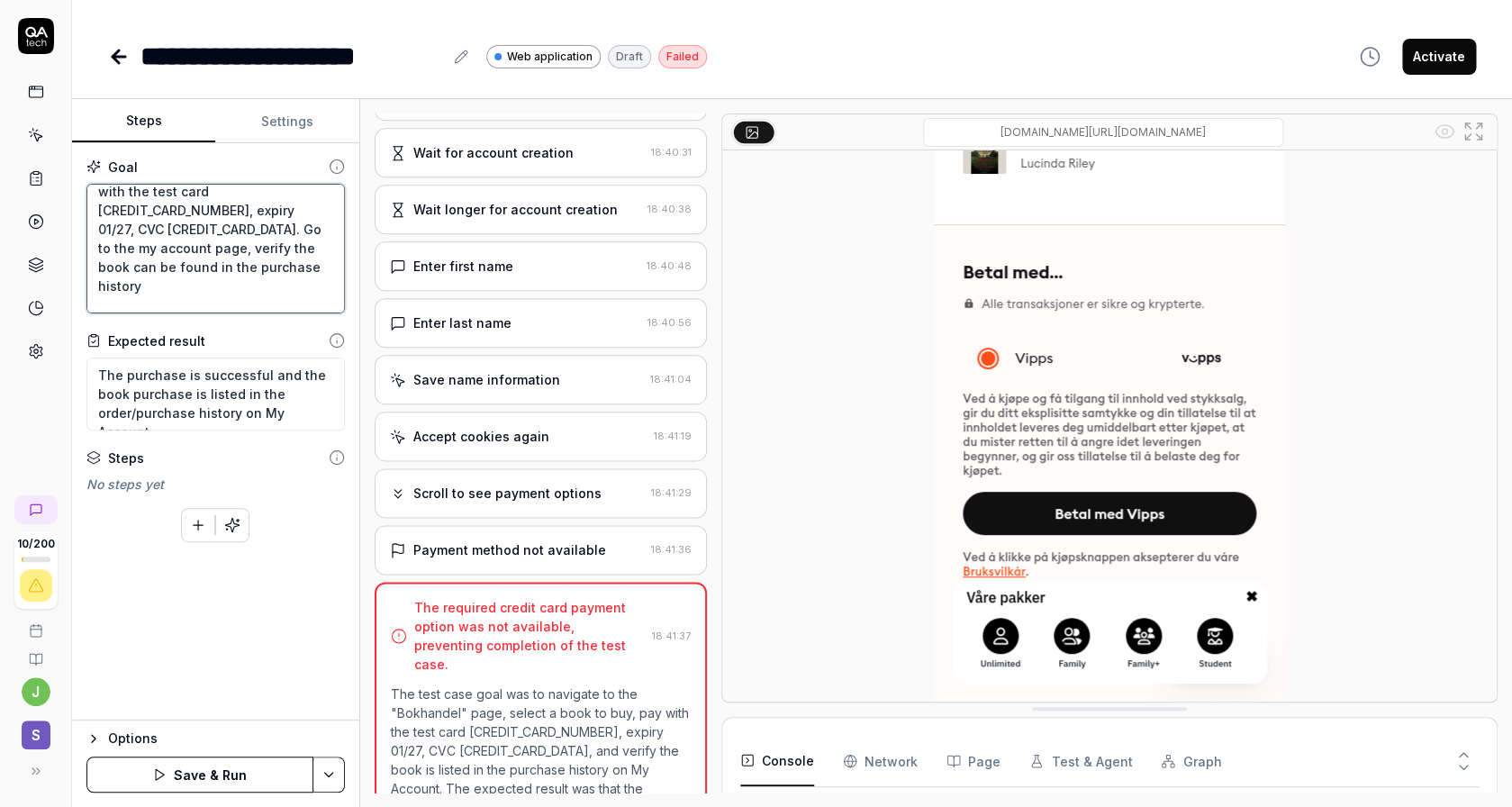
type textarea "*"
type textarea "Navigate to the "Bokhandel" page, select one to buy. At checkout pay with the t…"
type textarea "*"
type textarea "Navigate to the "Bokhandel" page, select one to buy. At checkout pay with the t…"
type textarea "*"
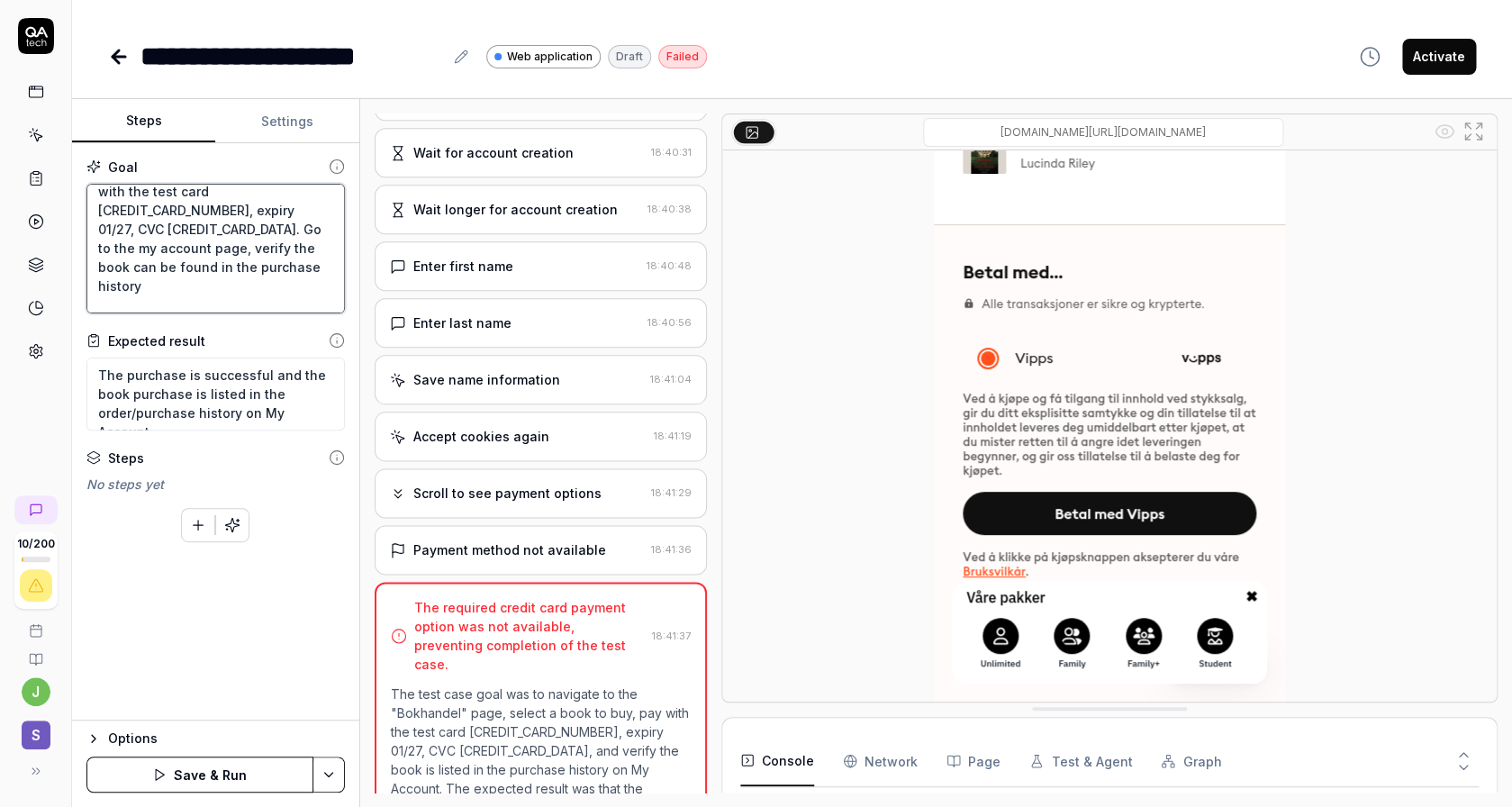
type textarea "Navigate to the "Bokhandel" page, select one to buy. At checkout pay with the t…"
type textarea "*"
type textarea "Navigate to the "Bokhandel" page, select one to buy. At checkout pay with the t…"
type textarea "*"
type textarea "Navigate to the "Bokhandel" page, select one to buy. At checkout pay with the t…"
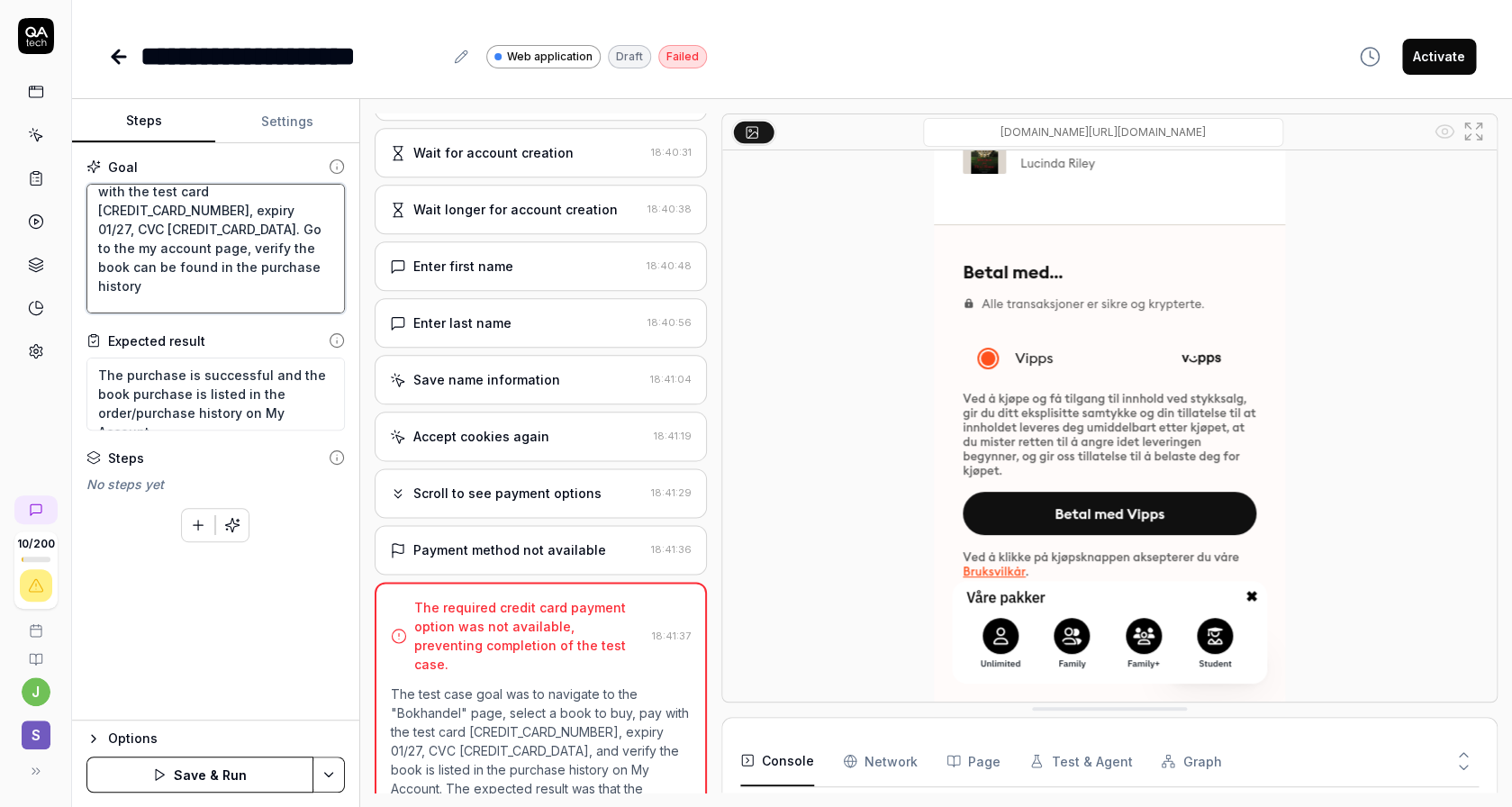
type textarea "*"
type textarea "Navigate to the "Bokhandel" page, select one to buy. At checkout pay with the t…"
type textarea "*"
type textarea "Navigate to the "Bokhandel" page, select one to buy. At checkout pay with the t…"
type textarea "*"
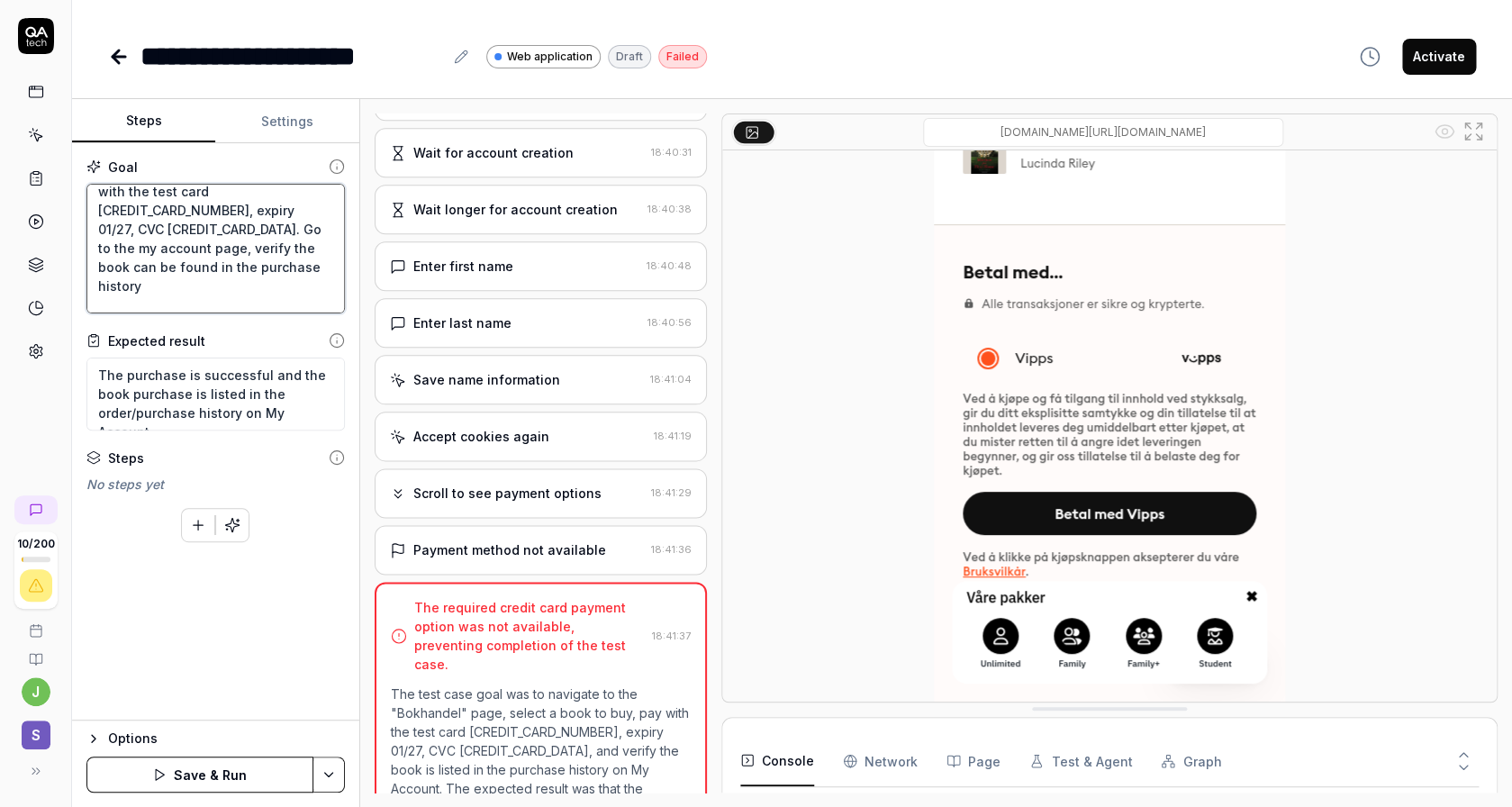
type textarea "Navigate to the "Bokhandel" page, select one to buy. At checkout pay with the t…"
type textarea "*"
type textarea "Navigate to the "Bokhandel" page, select one to buy. At checkout pay with the t…"
type textarea "*"
type textarea "Navigate to the "Bokhandel" page, select one to buy. At checkout pay with the t…"
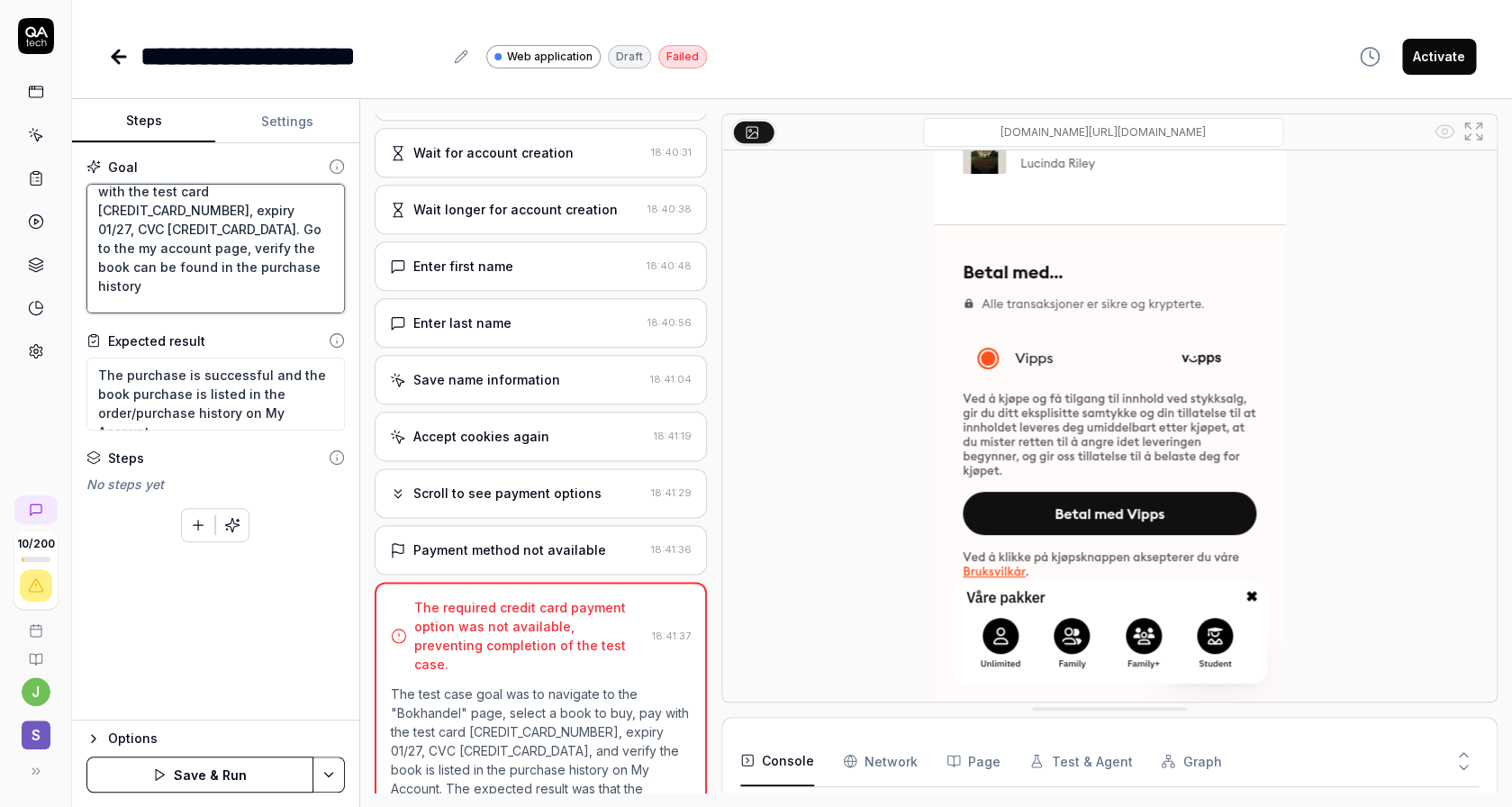
type textarea "*"
type textarea "Navigate to the "Bokhandel" page, select one to buy. At checkout pay with the t…"
type textarea "*"
type textarea "Navigate to the "Bokhandel" page, select one to buy. At checkout pay with the t…"
type textarea "*"
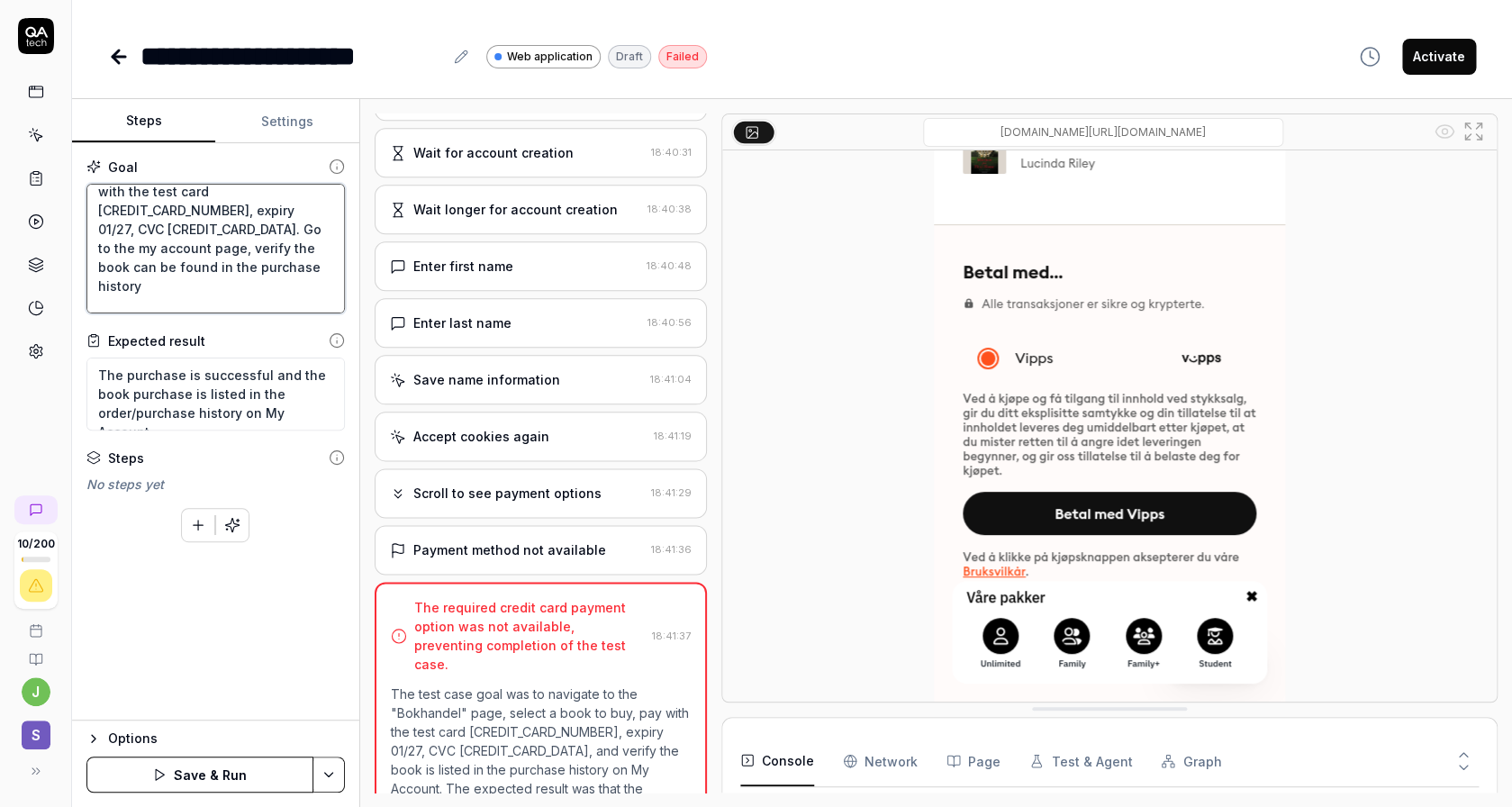
type textarea "Navigate to the "Bokhandel" page, select one to buy. At checkout pay with the t…"
type textarea "*"
type textarea "Navigate to the "Bokhandel" page, select one to buy. At checkout pay with the t…"
type textarea "*"
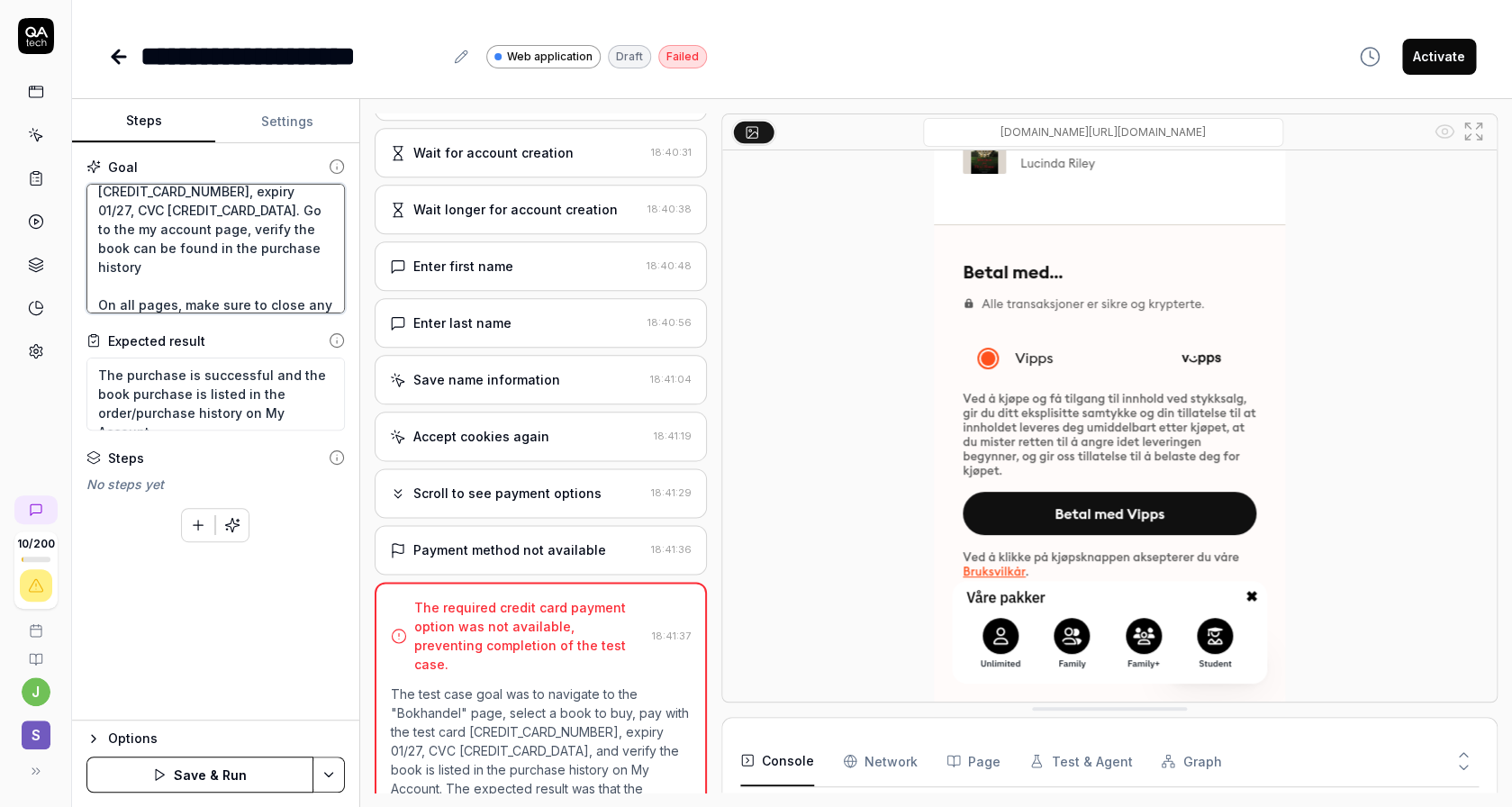
type textarea "Navigate to the "Bokhandel" page, select one to buy. At checkout pay with the t…"
type textarea "*"
type textarea "Navigate to the "Bokhandel" page, select one to buy. At checkout pay with the t…"
type textarea "*"
type textarea "Navigate to the "Bokhandel" page, select one to buy. At checkout pay with the t…"
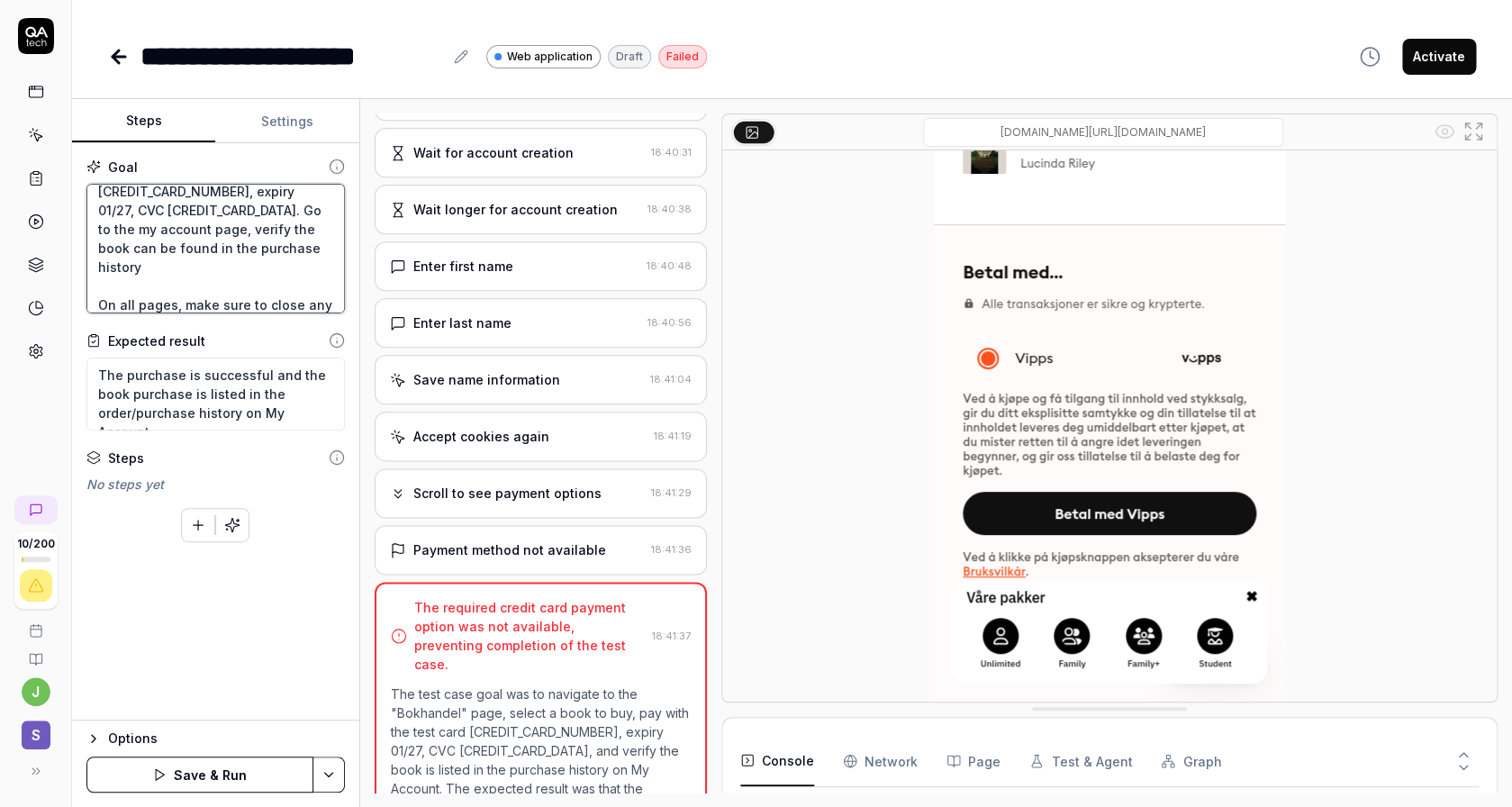
type textarea "*"
type textarea "Navigate to the "Bokhandel" page, select one to buy. At checkout pay with the t…"
type textarea "*"
type textarea "Navigate to the "Bokhandel" page, select one to buy. At checkout pay with the t…"
type textarea "*"
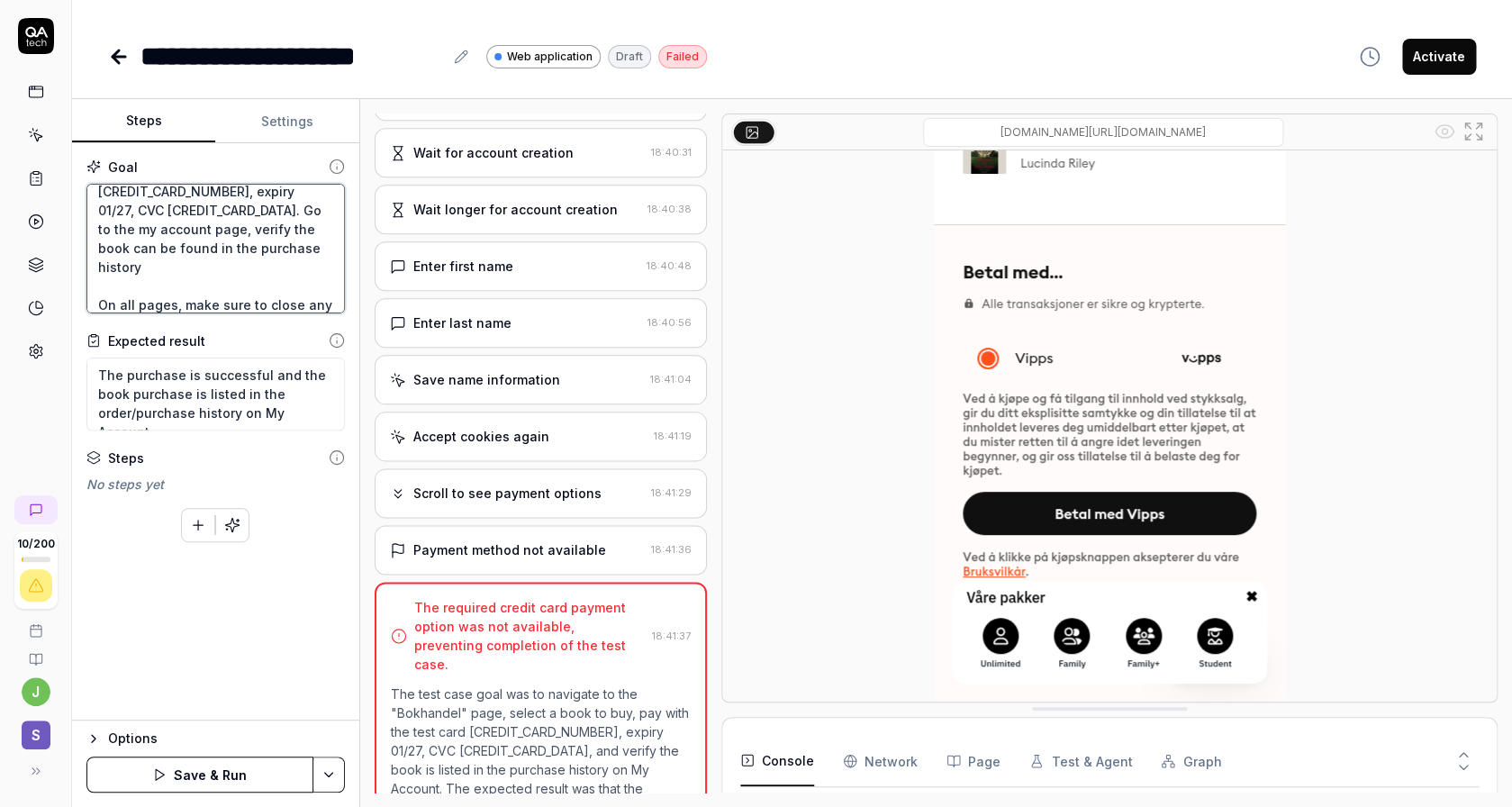
type textarea "Navigate to the "Bokhandel" page, select one to buy. At checkout pay with the t…"
type textarea "*"
type textarea "Navigate to the "Bokhandel" page, select one to buy. At checkout pay with the t…"
type textarea "*"
type textarea "Navigate to the "Bokhandel" page, select one to buy. At checkout pay with the t…"
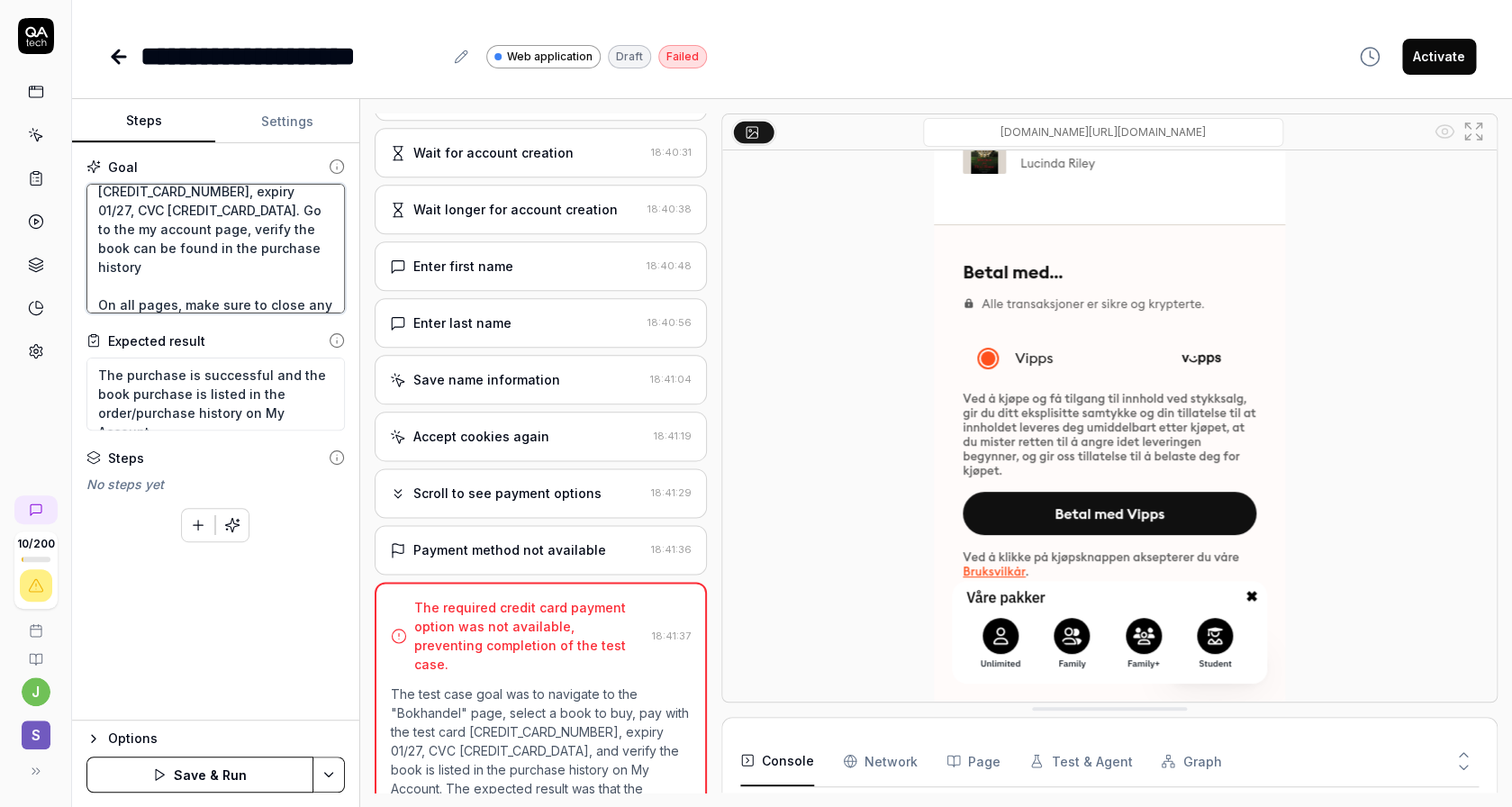
type textarea "*"
type textarea "Navigate to the "Bokhandel" page, select one to buy. At checkout pay with the t…"
type textarea "*"
type textarea "Navigate to the "Bokhandel" page, select one to buy. At checkout pay with the t…"
type textarea "*"
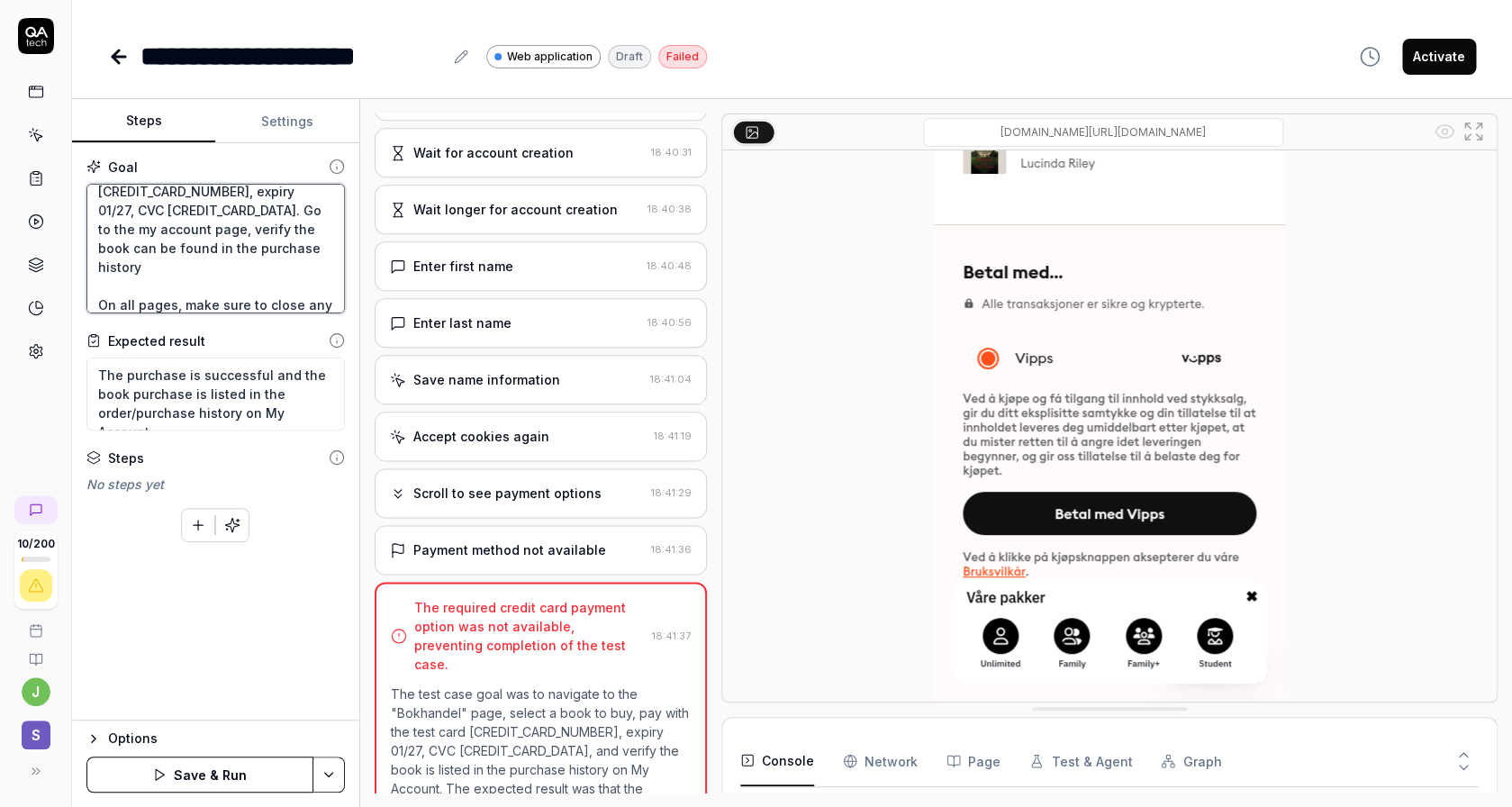
type textarea "Navigate to the "Bokhandel" page, select one to buy. At checkout pay with the t…"
type textarea "*"
type textarea "Navigate to the "Bokhandel" page, select one to buy. At checkout pay with the t…"
type textarea "*"
type textarea "Navigate to the "Bokhandel" page, select one to buy. At checkout pay with the t…"
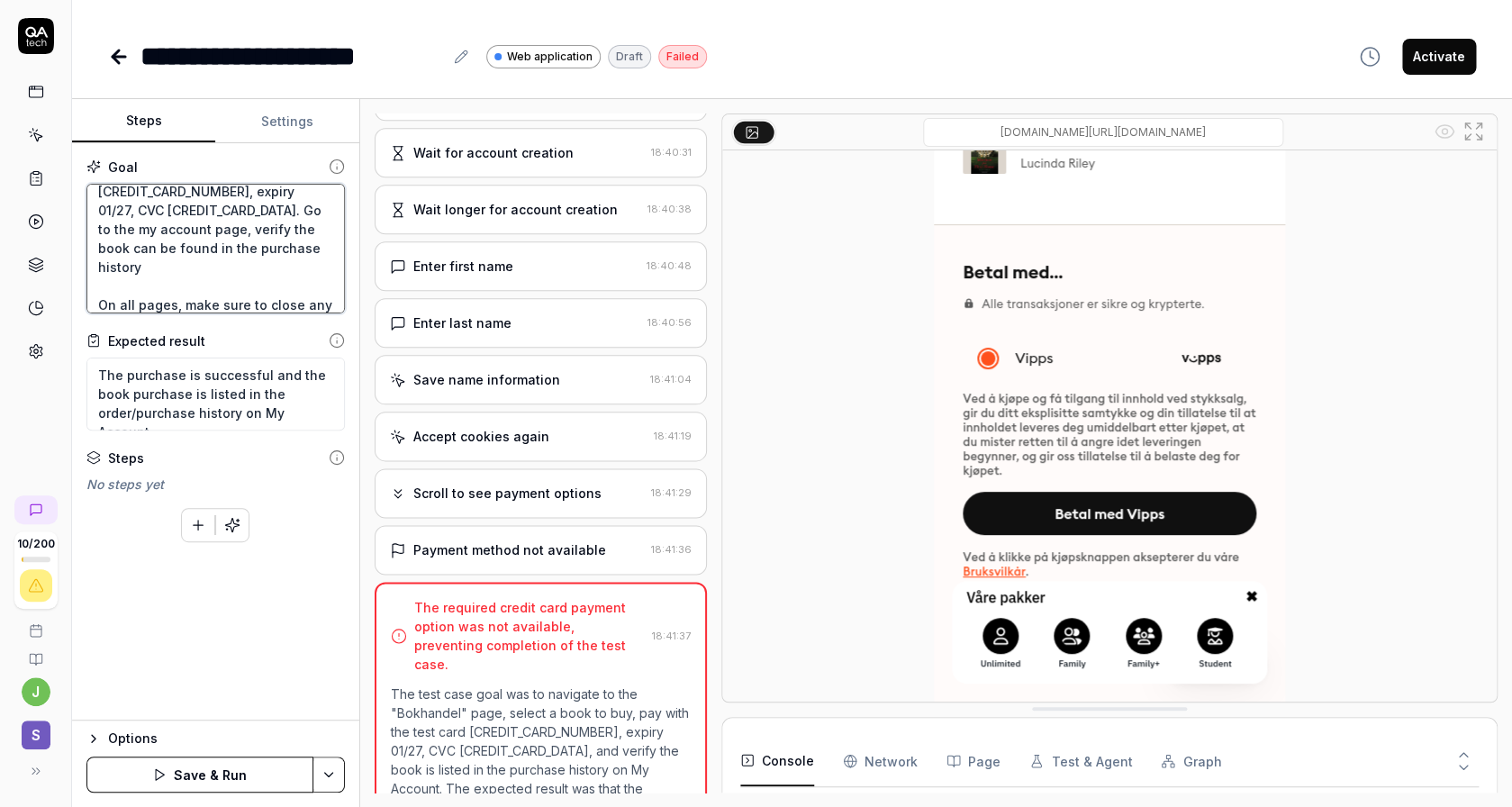
type textarea "*"
type textarea "Navigate to the "Bokhandel" page, select one to buy. At checkout pay with the t…"
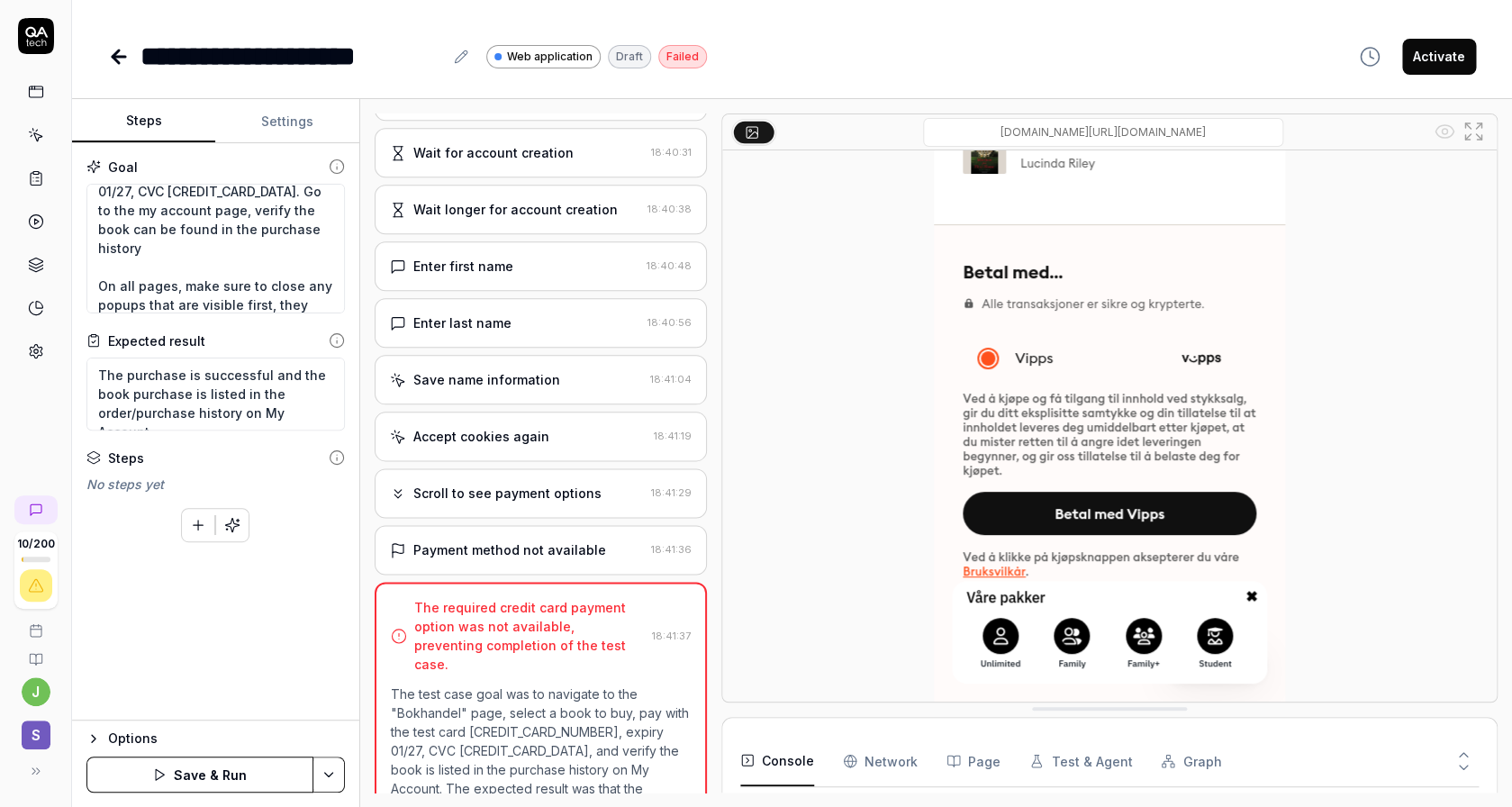
click at [204, 781] on button "Save & Run" at bounding box center [200, 774] width 227 height 36
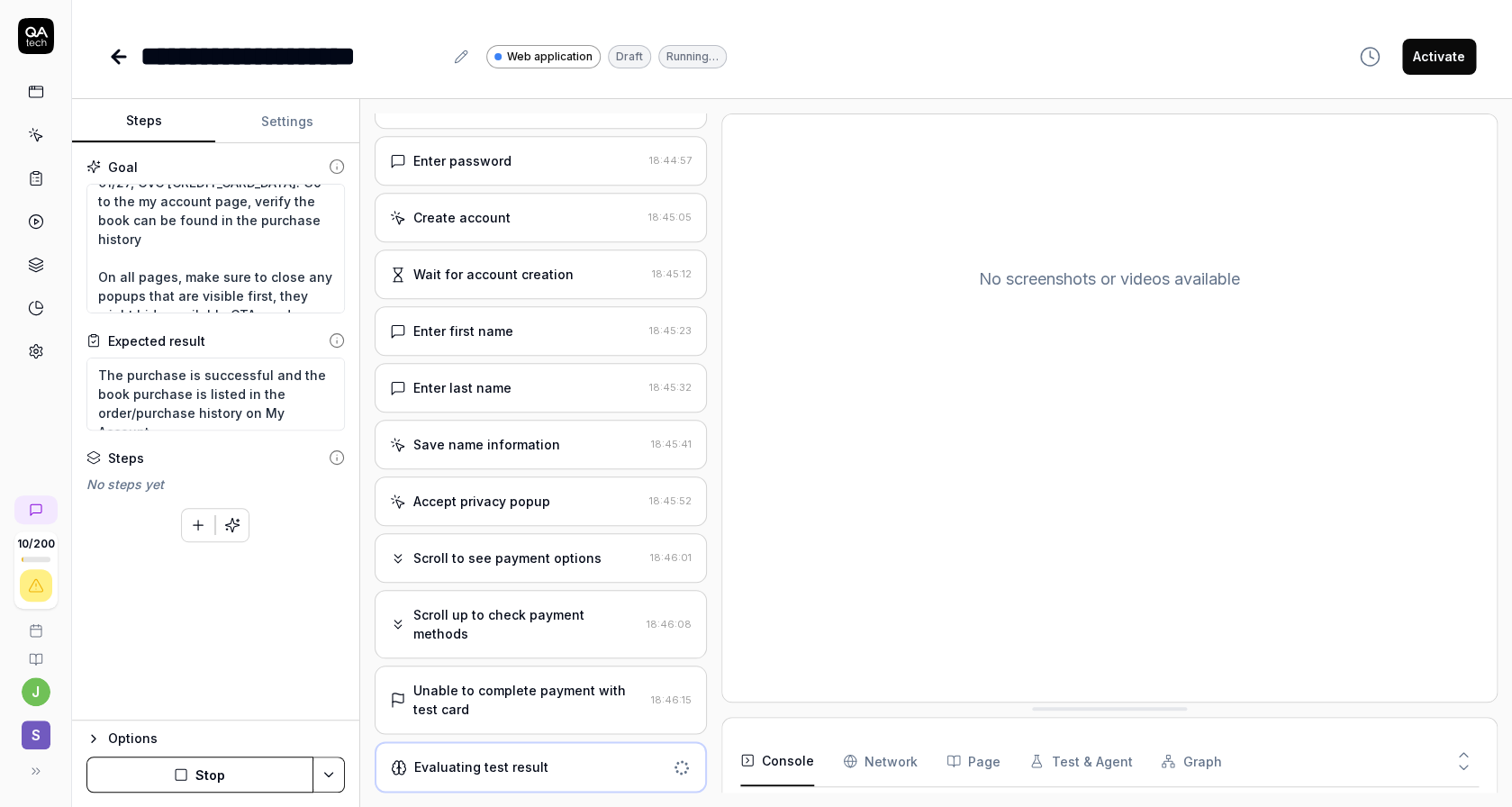
scroll to position [317, 0]
click at [553, 619] on div "Scroll up to check payment methods" at bounding box center [526, 624] width 226 height 38
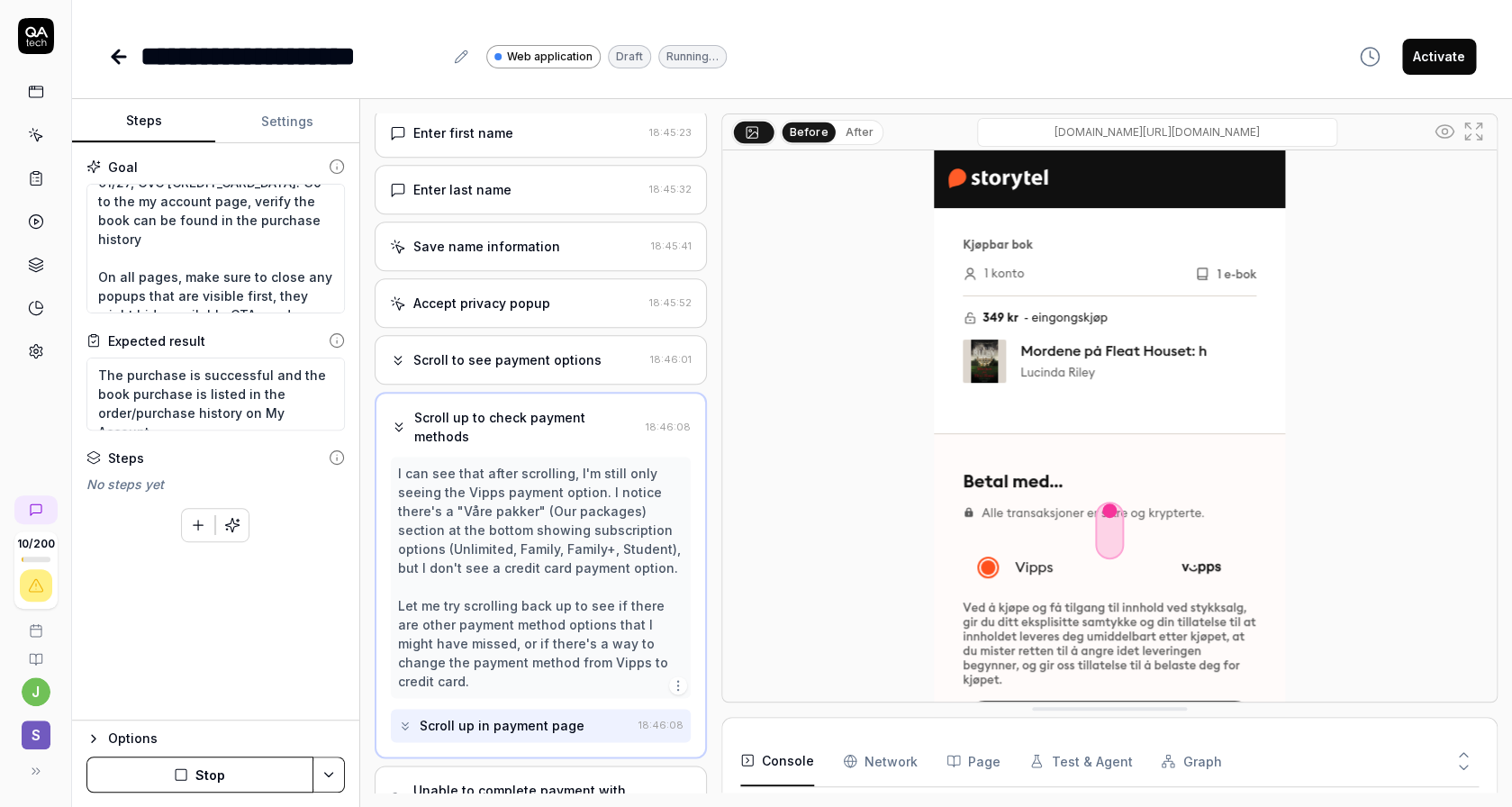
scroll to position [771, 0]
click at [248, 263] on textarea "Navigate to the "Bokhandel" page, select one to buy. At checkout pay with the t…" at bounding box center [216, 249] width 259 height 129
click at [167, 302] on textarea "Navigate to the "Bokhandel" page, select one to buy. At checkout pay with the t…" at bounding box center [216, 249] width 259 height 129
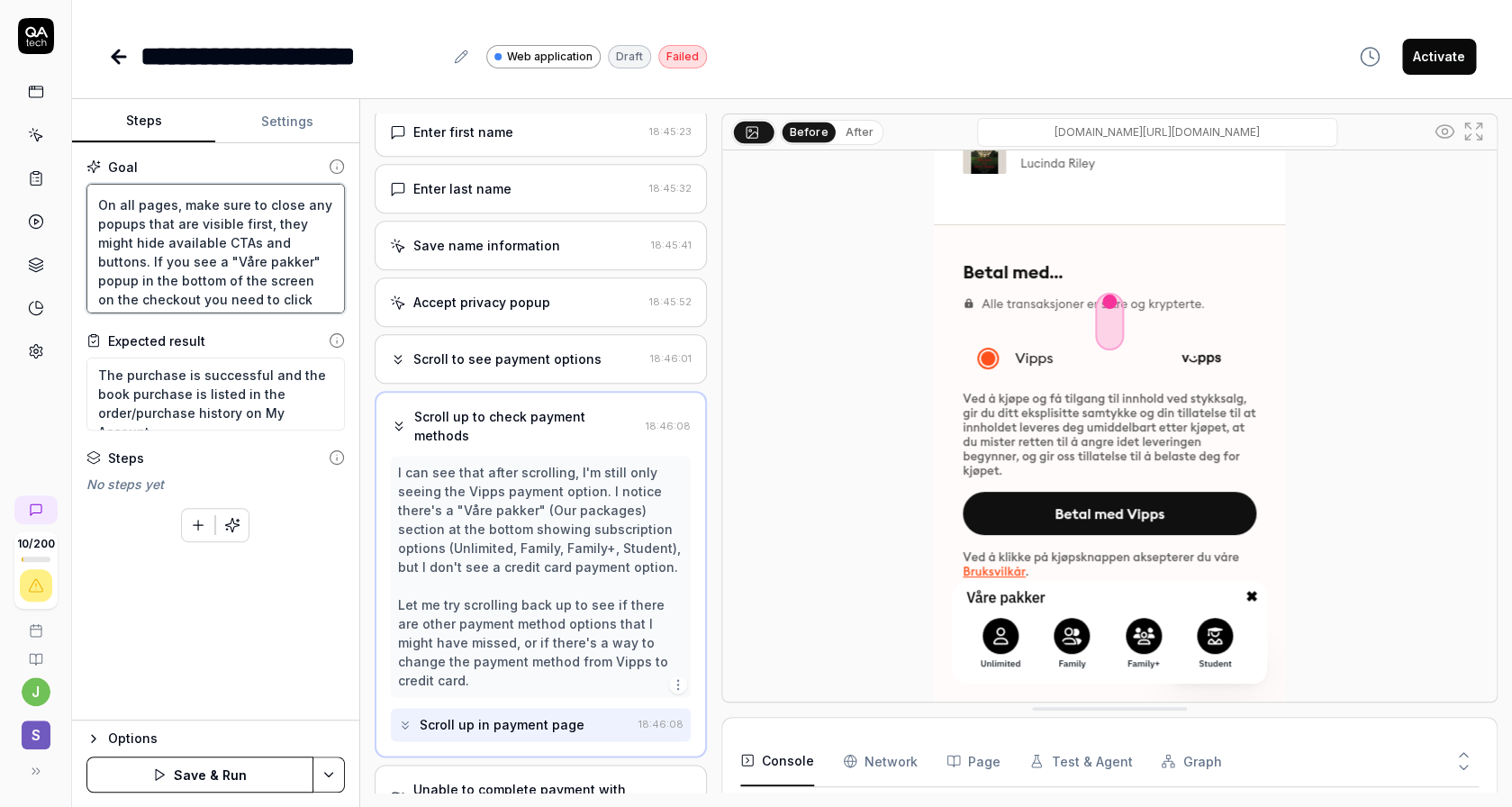
scroll to position [170, 0]
click at [271, 289] on textarea "Navigate to the "Bokhandel" page, select one to buy. At checkout pay with the t…" at bounding box center [216, 249] width 259 height 129
click at [501, 543] on div "I can see that after scrolling, I'm still only seeing the Vipps payment option.…" at bounding box center [540, 576] width 286 height 227
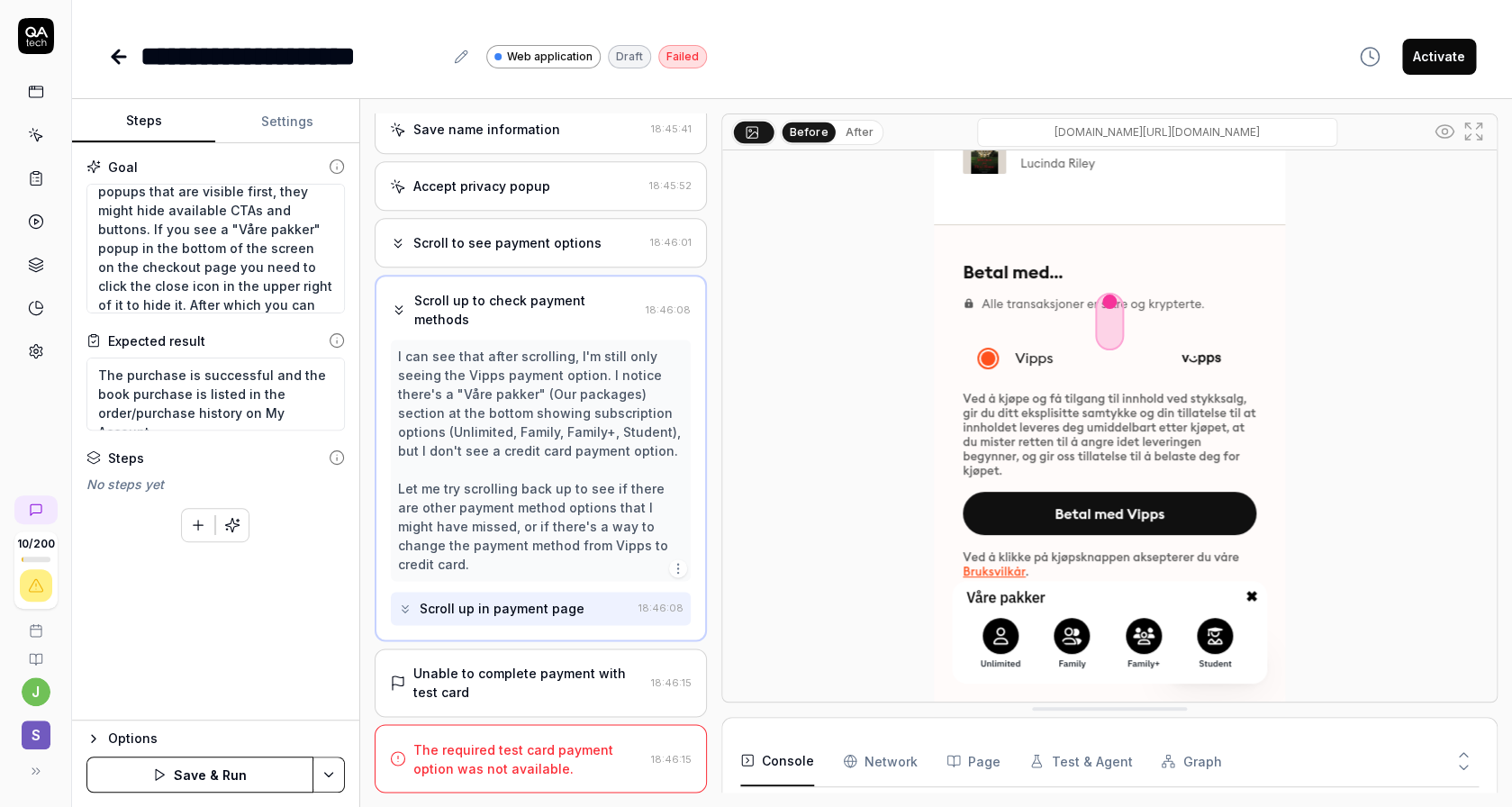
click at [525, 598] on div "Scroll up in payment page" at bounding box center [515, 608] width 233 height 33
click at [204, 299] on textarea "Navigate to the "Bokhandel" page, select one to buy. At checkout pay with the t…" at bounding box center [216, 249] width 259 height 129
click at [208, 777] on button "Save & Run" at bounding box center [200, 774] width 227 height 36
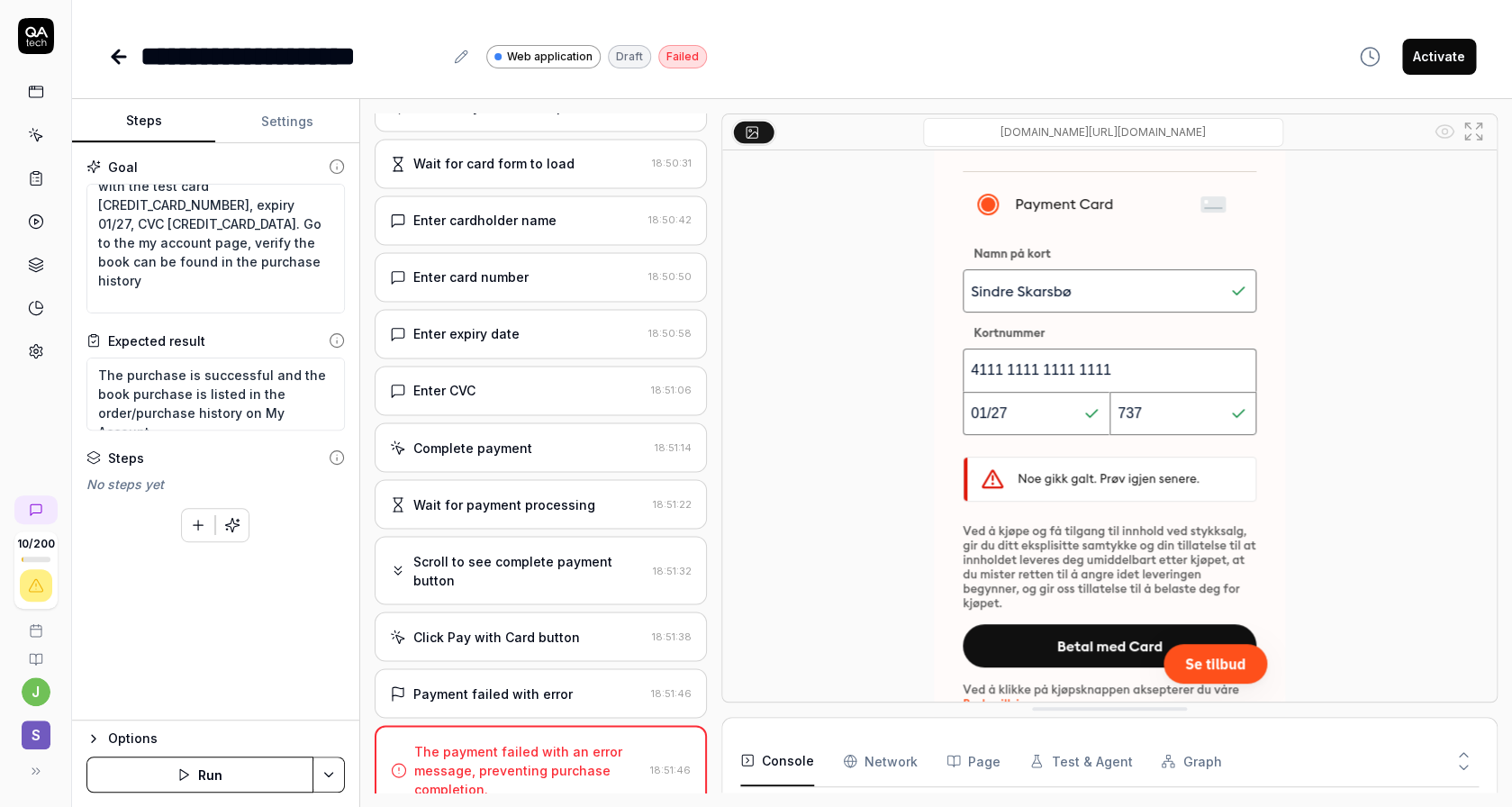
scroll to position [51, 0]
click at [171, 208] on textarea "Navigate to the "Bokhandel" page, select one to buy. At checkout pay with the t…" at bounding box center [216, 249] width 259 height 129
click at [154, 205] on textarea "Navigate to the "Bokhandel" page, select one to buy. At checkout pay with the t…" at bounding box center [216, 249] width 259 height 129
click at [170, 764] on button "Save & Run" at bounding box center [200, 774] width 227 height 36
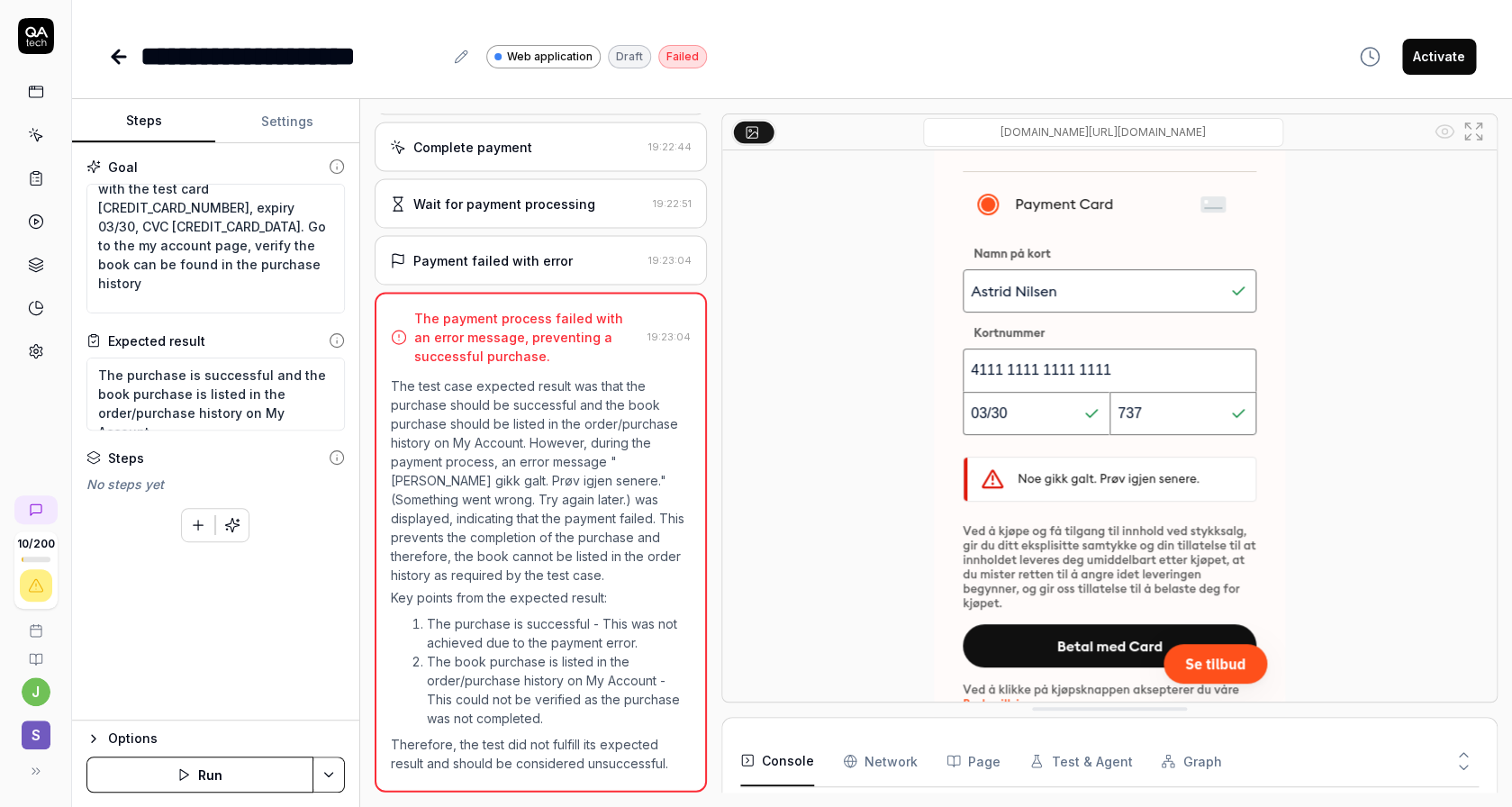
scroll to position [1736, 0]
click at [271, 399] on textarea "The purchase is successful and the book purchase is listed in the order/purchas…" at bounding box center [216, 393] width 259 height 73
click at [271, 275] on textarea "Navigate to the "Bokhandel" page, select one to buy. At checkout pay with the t…" at bounding box center [216, 249] width 259 height 129
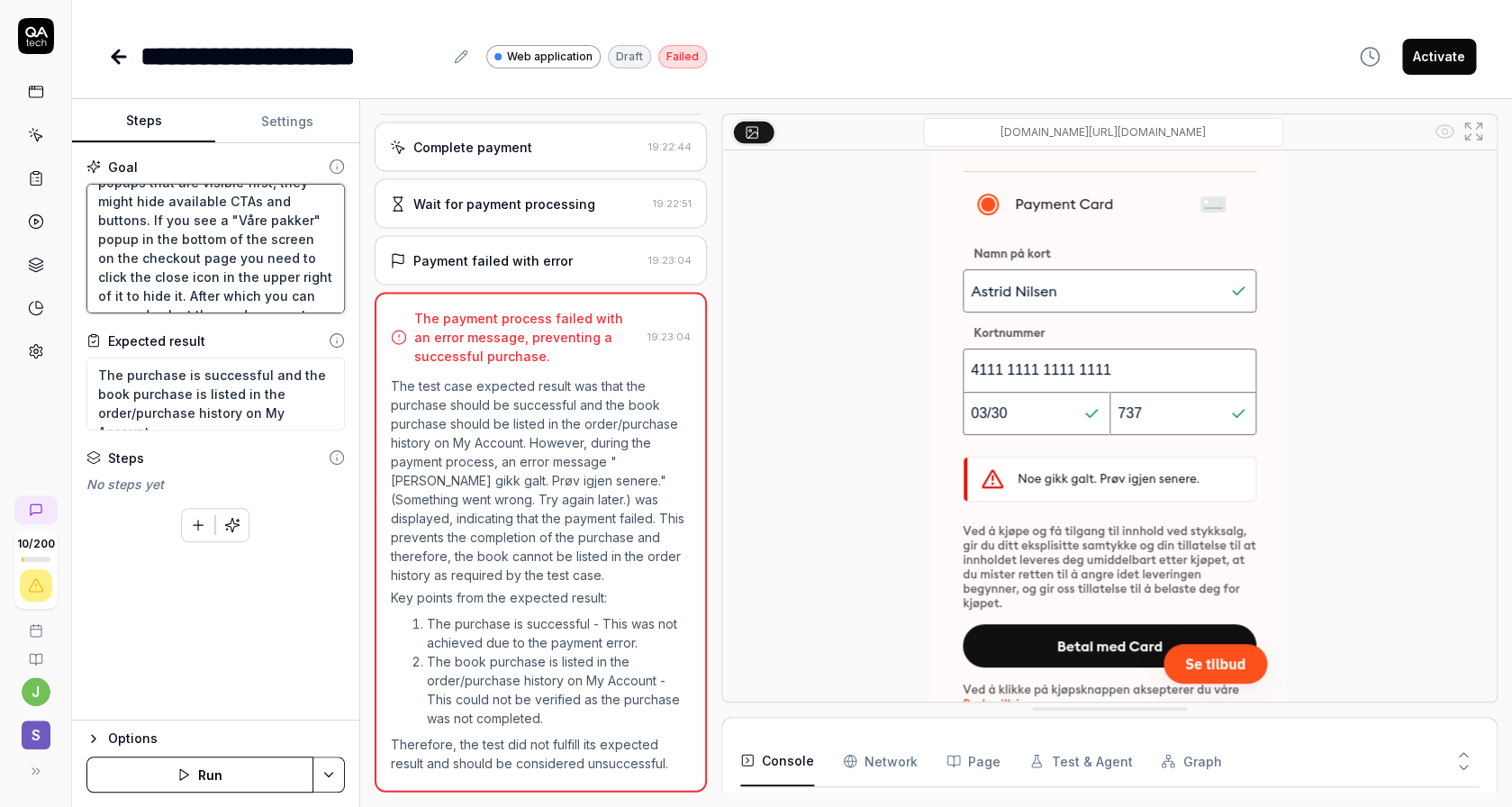
click at [272, 288] on textarea "Navigate to the "Bokhandel" page, select one to buy. At checkout pay with the t…" at bounding box center [216, 249] width 259 height 129
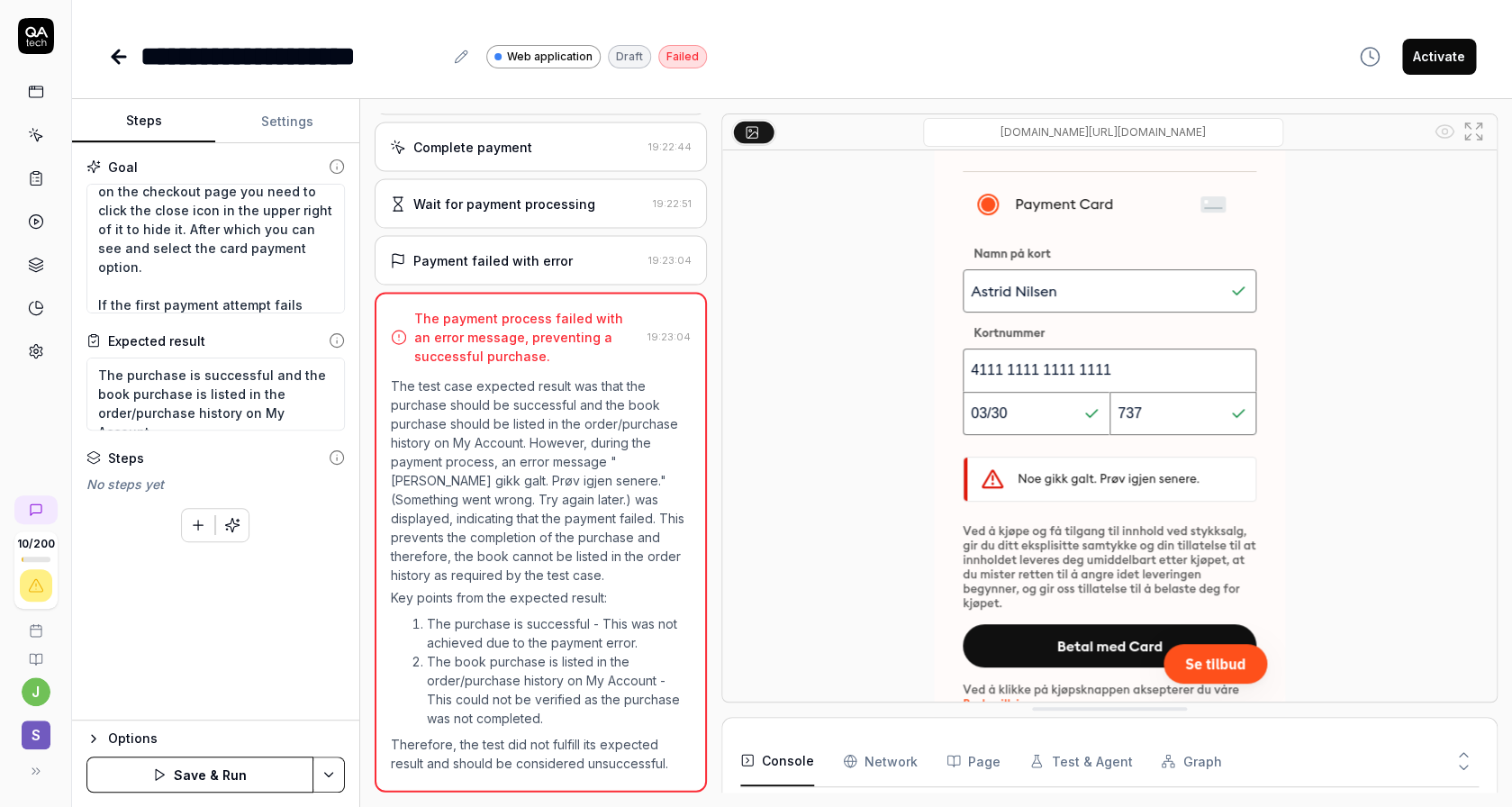
click at [247, 783] on button "Save & Run" at bounding box center [200, 774] width 227 height 36
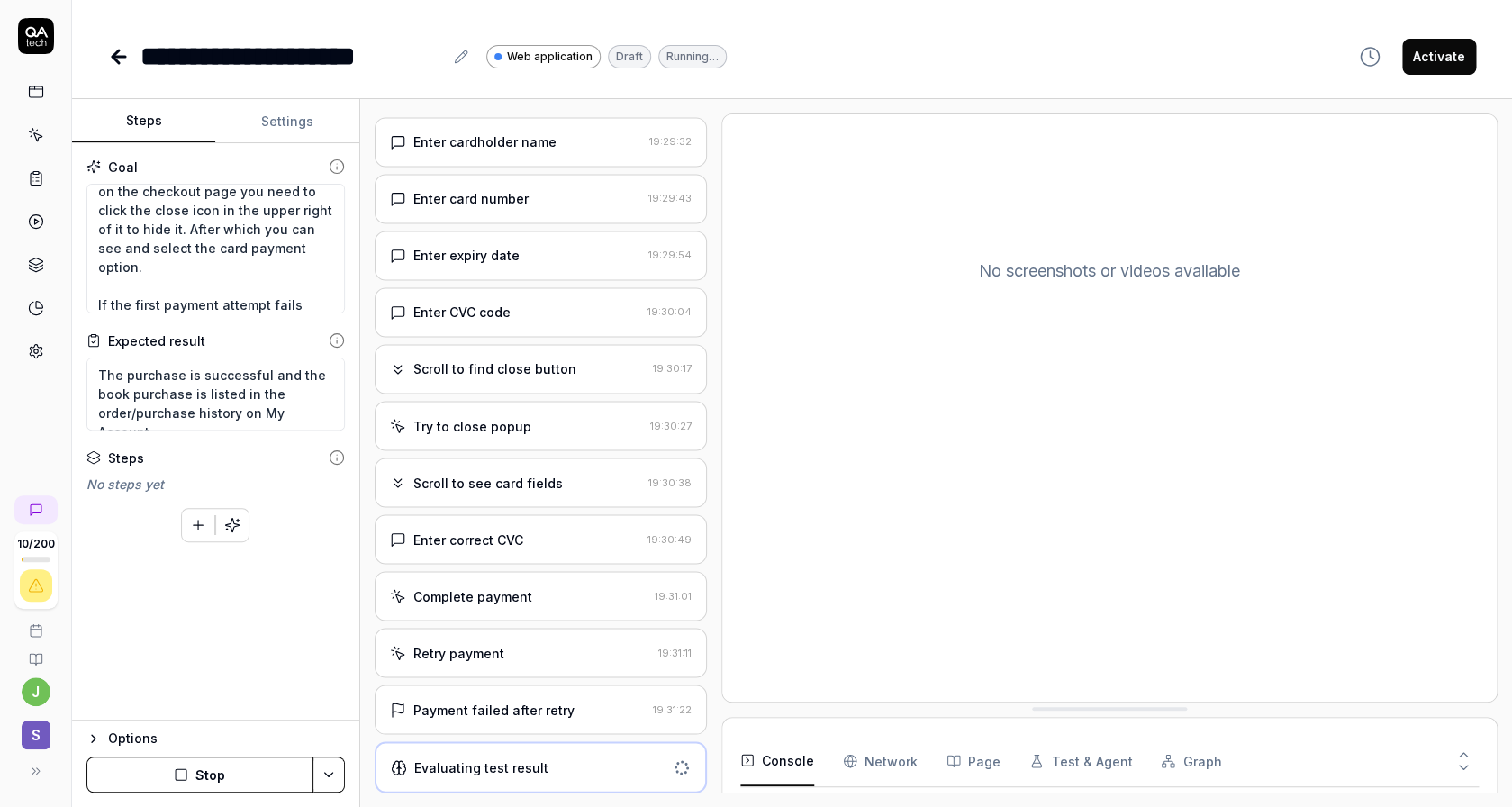
scroll to position [872, 0]
click at [557, 654] on div "Retry payment" at bounding box center [521, 652] width 261 height 19
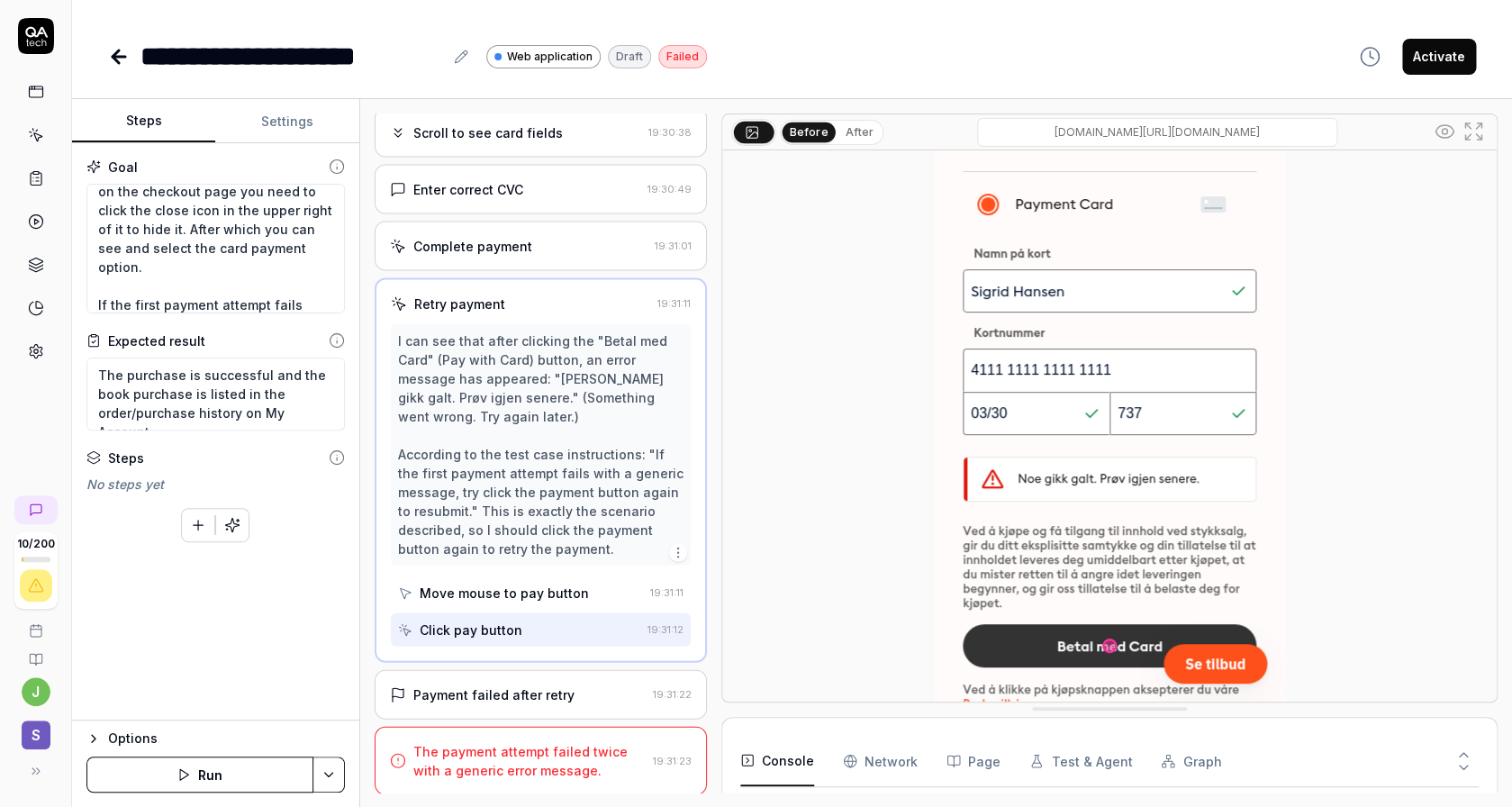
scroll to position [1583, 0]
click at [110, 54] on icon at bounding box center [119, 57] width 22 height 22
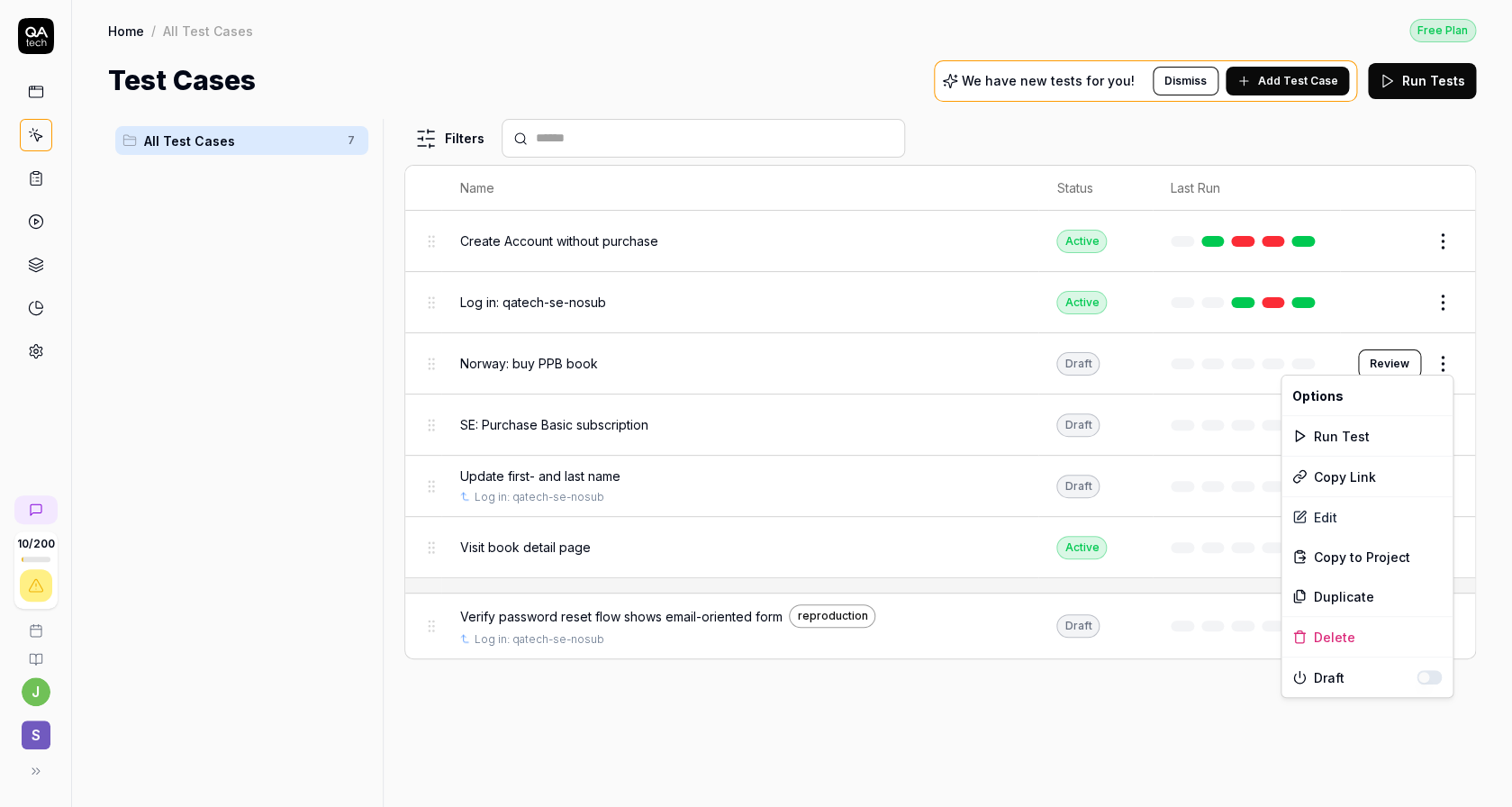
click at [1446, 365] on html "10 / 200 j S Home / All Test Cases Free Plan Home / All Test Cases Free Plan Te…" at bounding box center [756, 403] width 1512 height 807
click at [1349, 430] on div "Run Test" at bounding box center [1368, 436] width 171 height 40
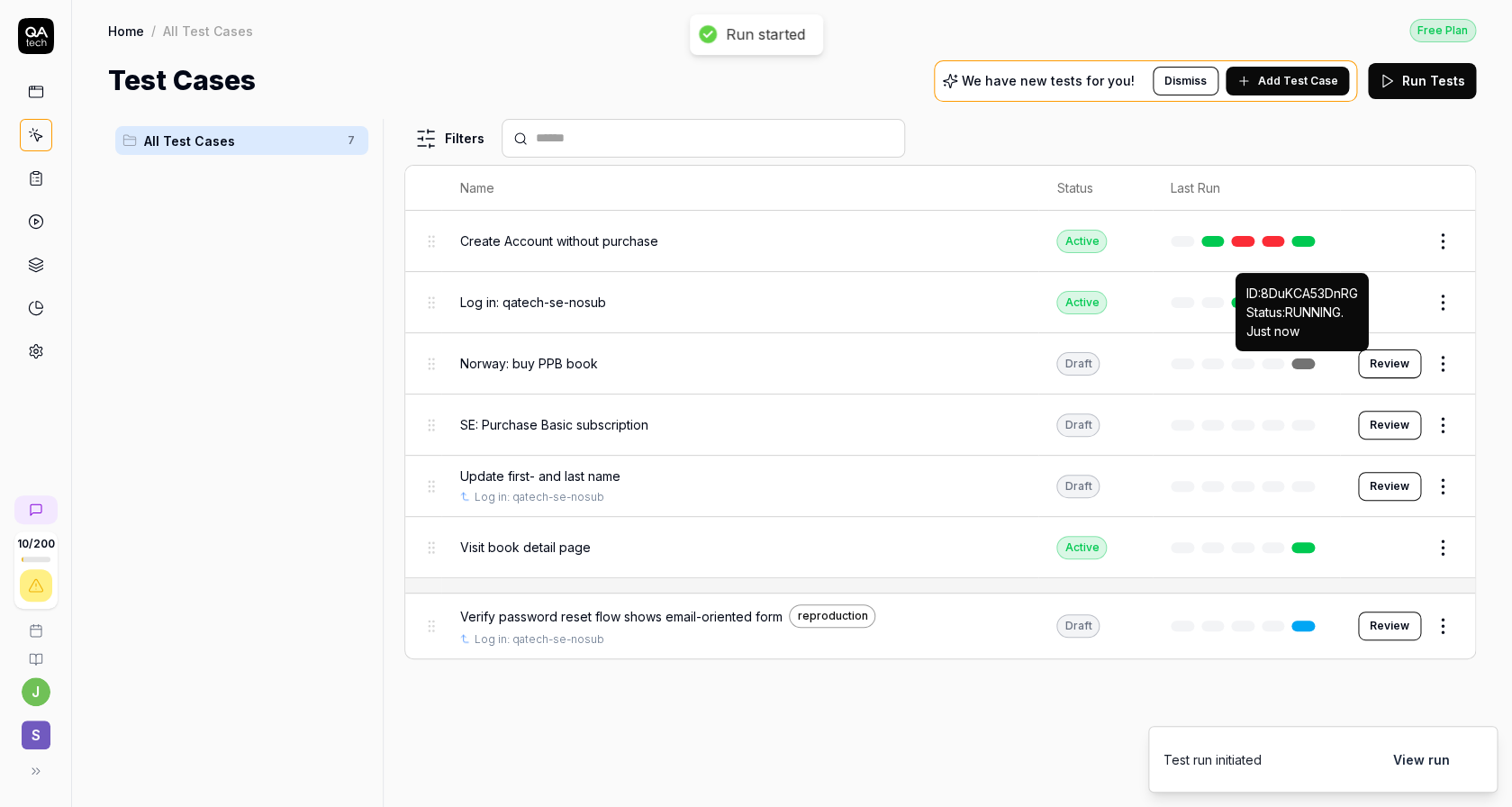
click at [1303, 361] on link at bounding box center [1304, 363] width 24 height 11
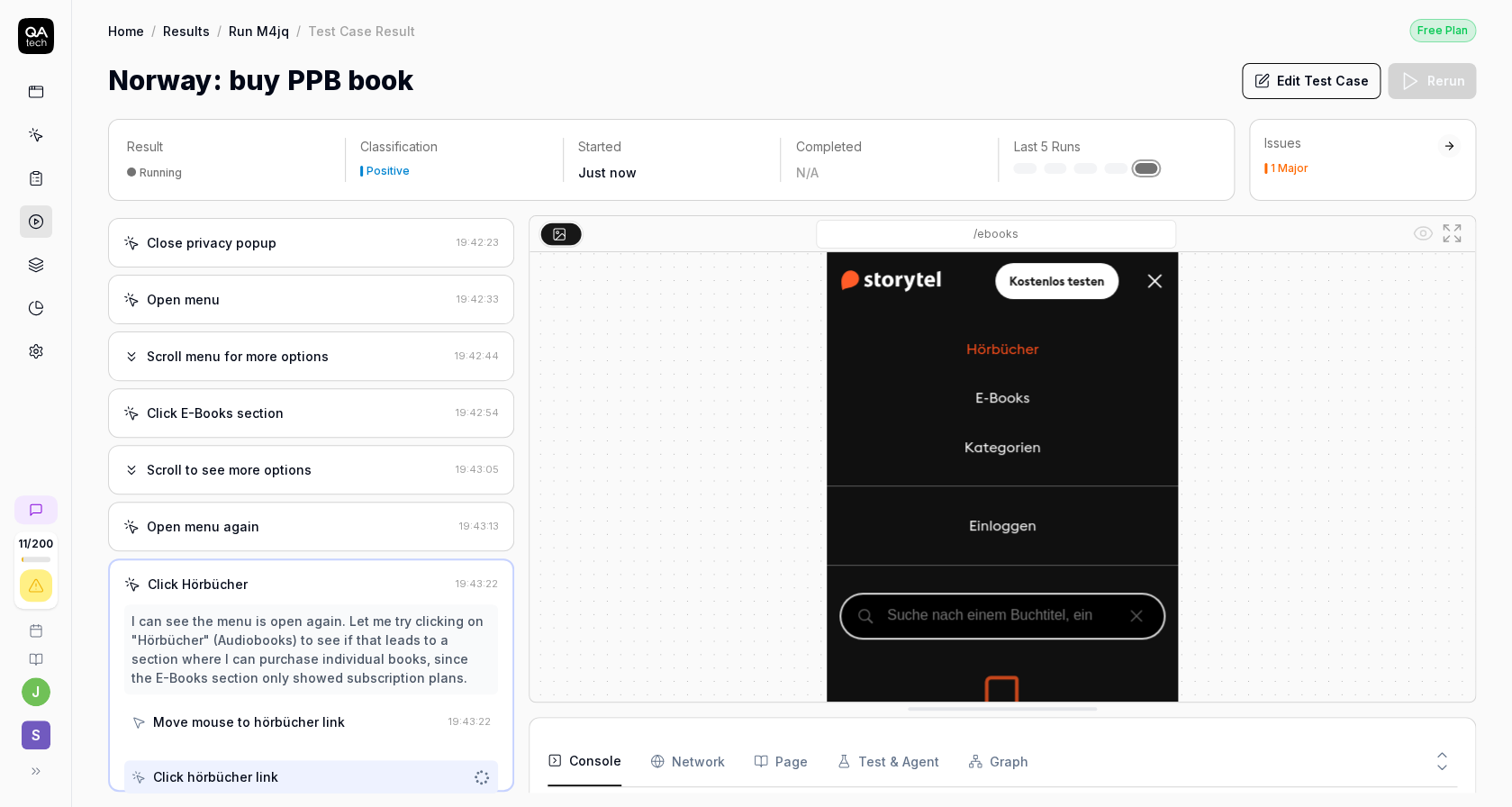
scroll to position [80, 0]
click at [1307, 77] on button "Edit Test Case" at bounding box center [1311, 81] width 138 height 36
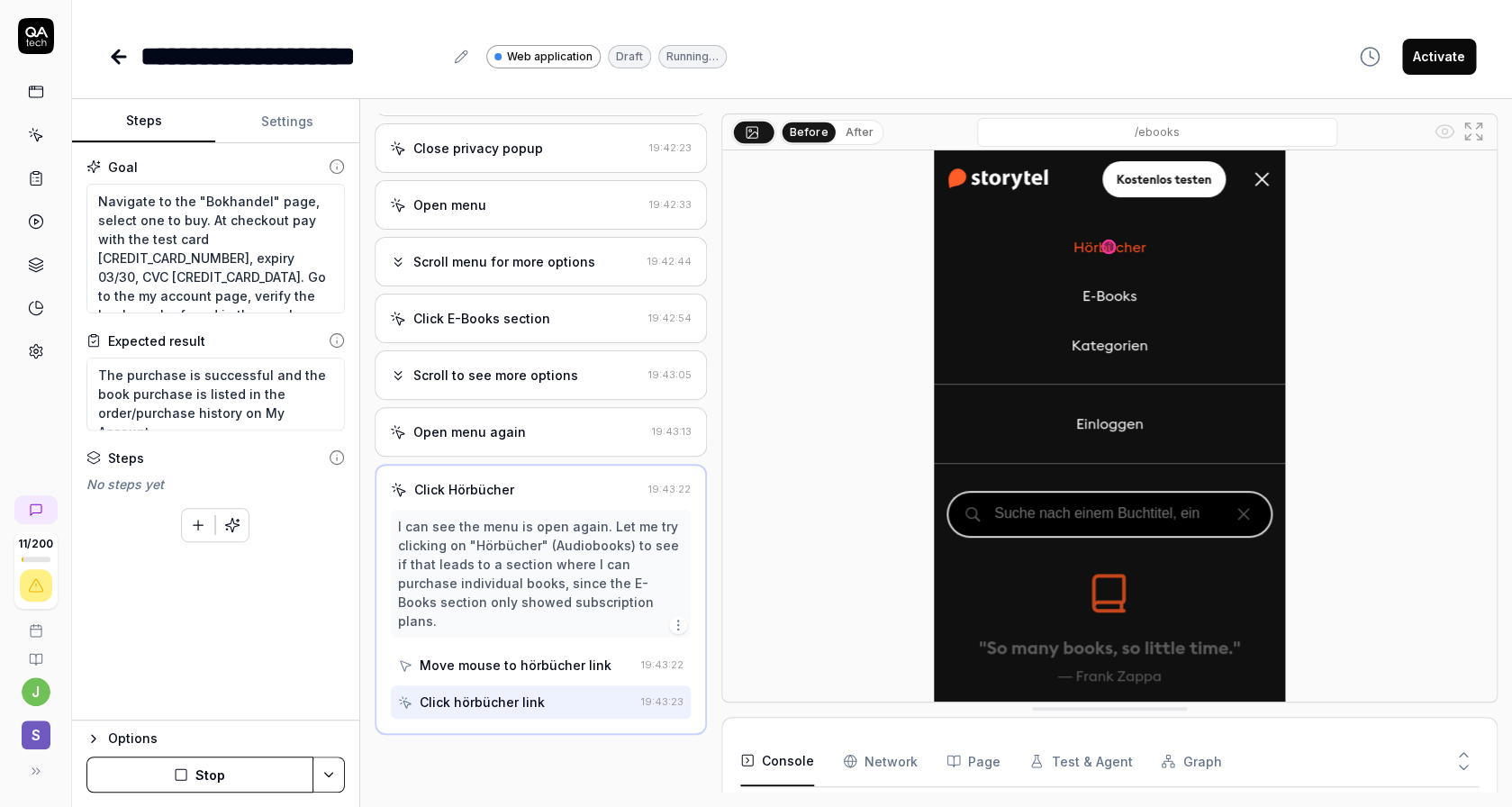
scroll to position [74, 0]
click at [240, 775] on button "Stop" at bounding box center [200, 774] width 227 height 36
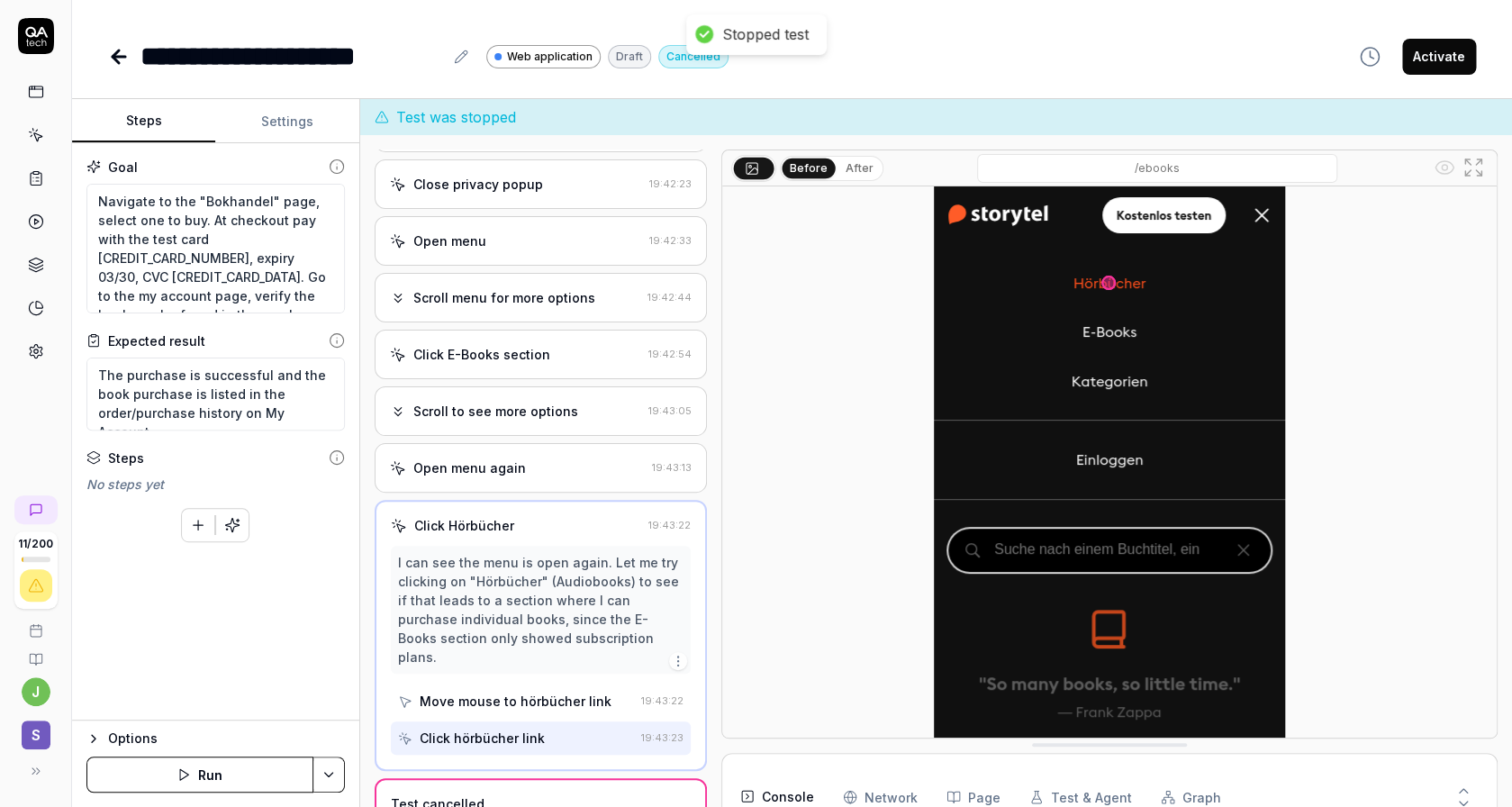
click at [132, 737] on div "Options" at bounding box center [227, 738] width 237 height 22
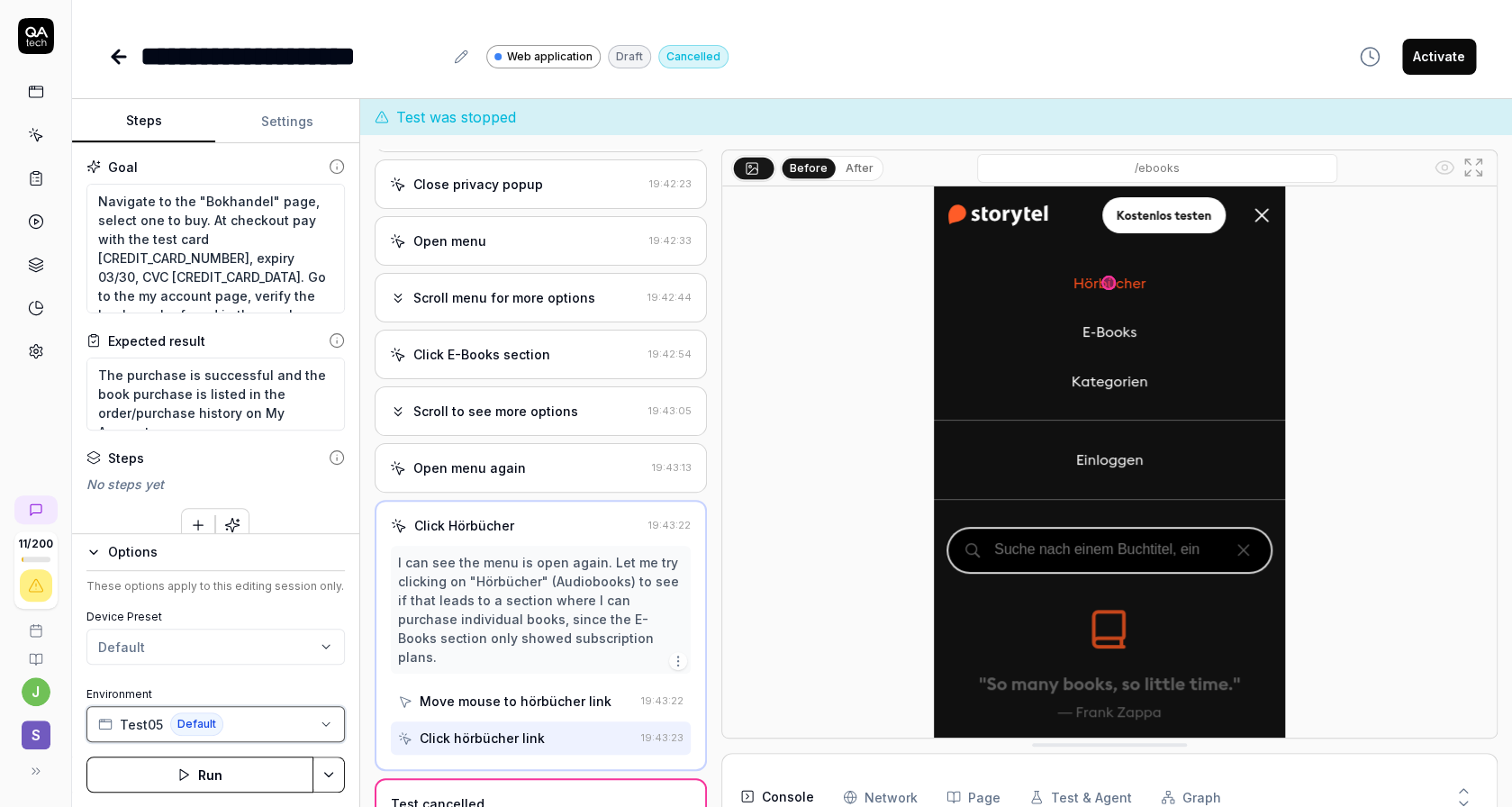
click at [320, 720] on icon "button" at bounding box center [325, 723] width 14 height 14
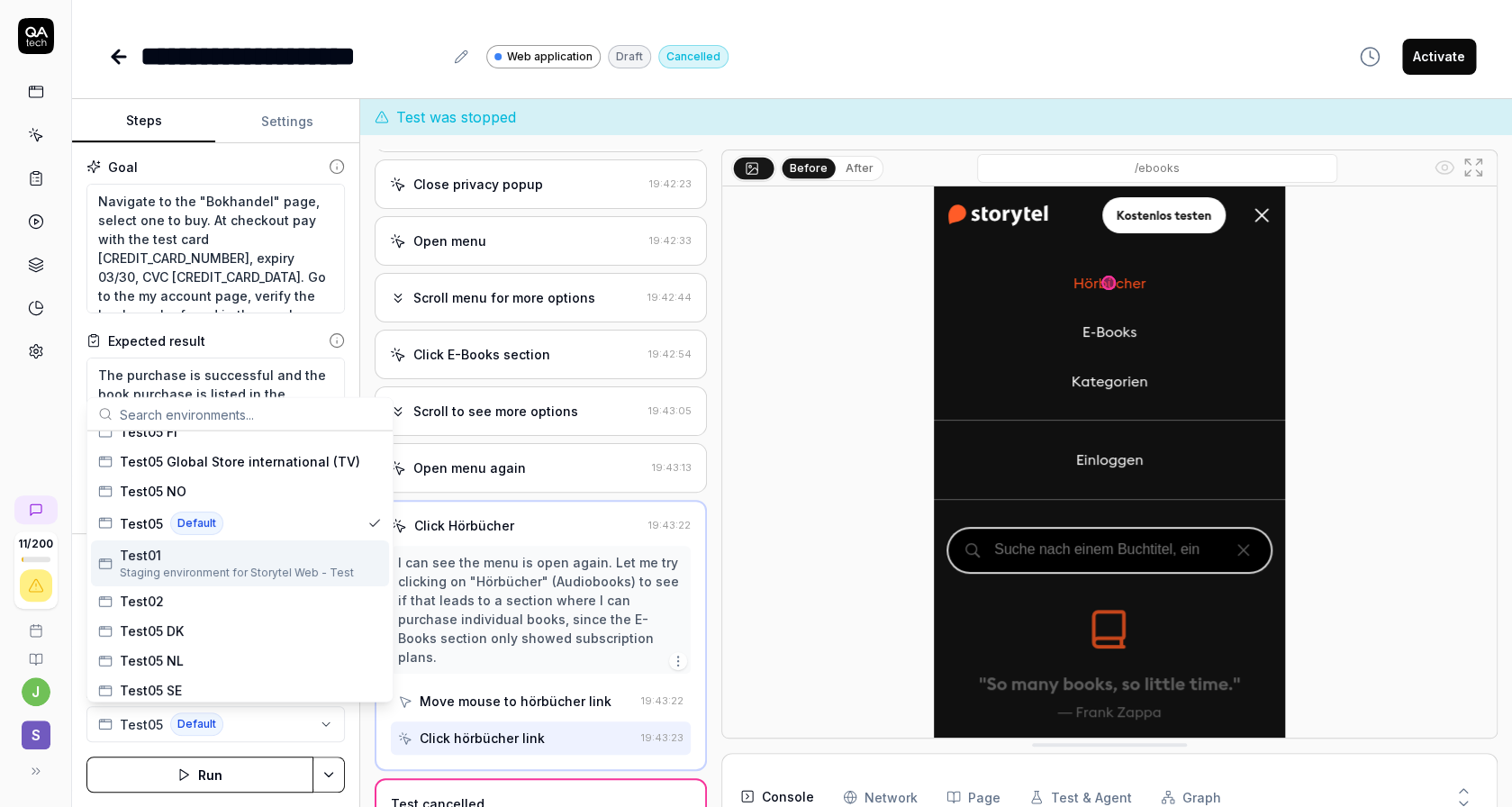
scroll to position [82, 0]
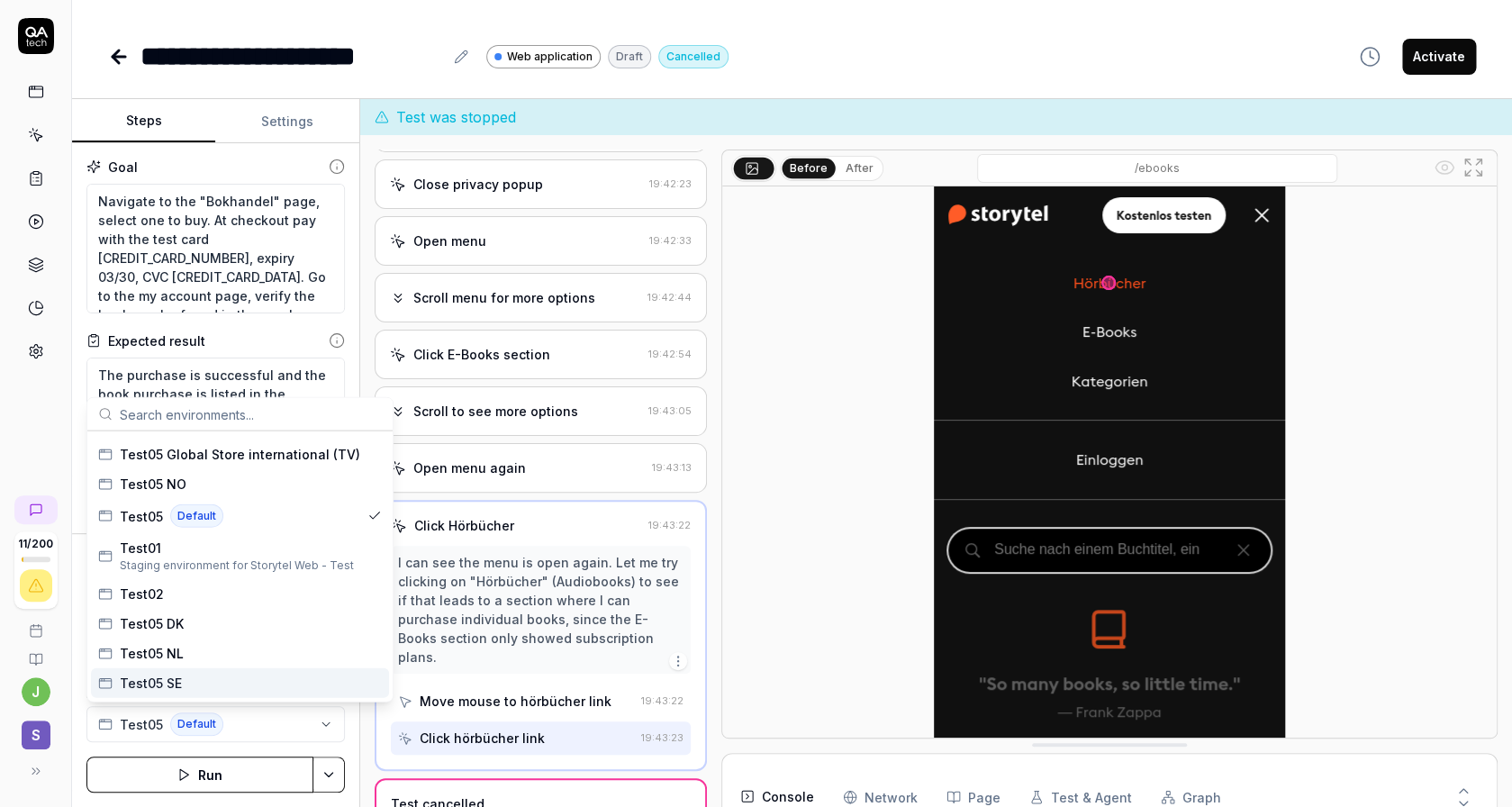
click at [226, 694] on div "Test05 SE" at bounding box center [240, 683] width 299 height 30
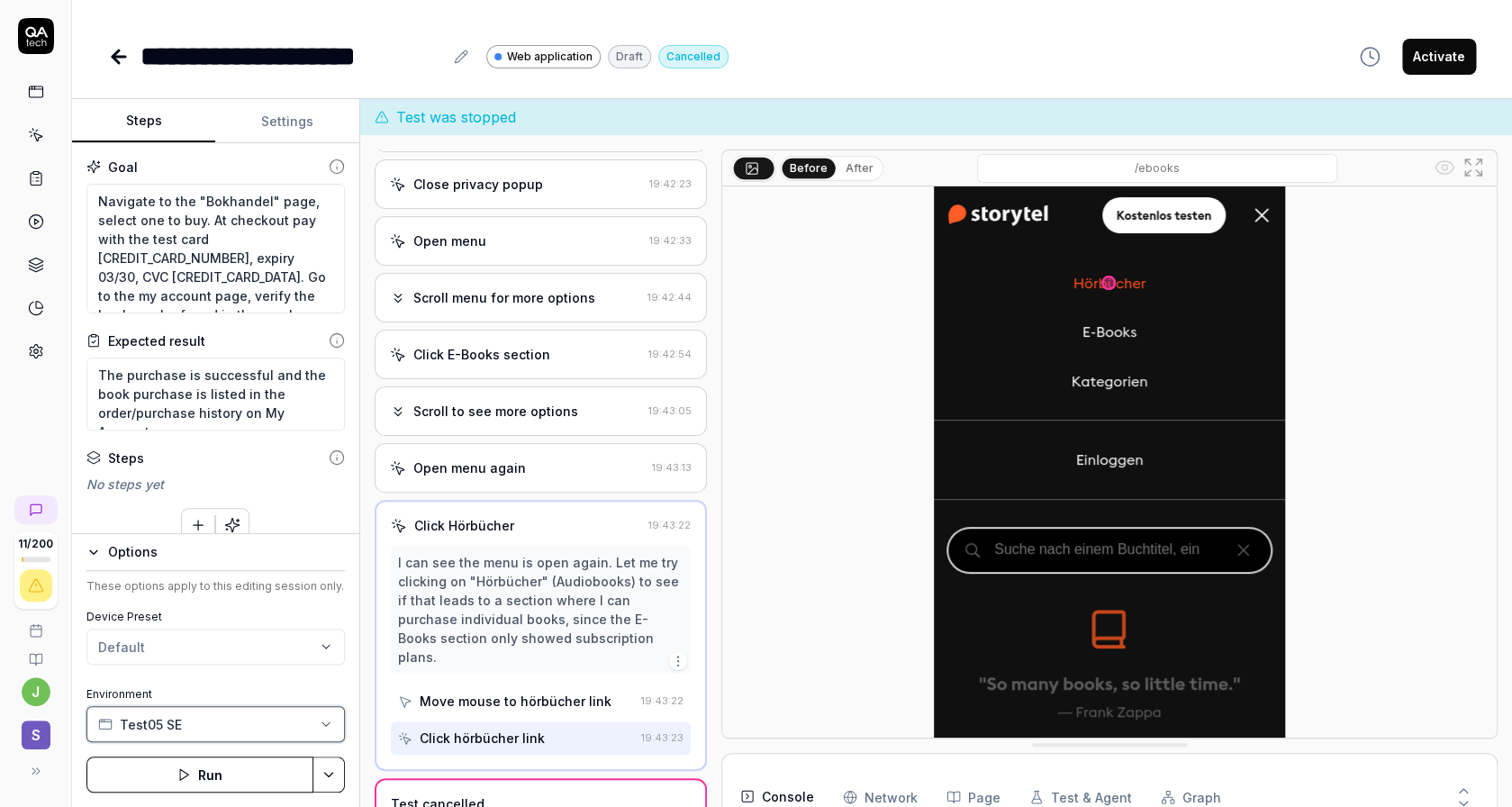
click at [246, 732] on button "Test05 SE" at bounding box center [216, 723] width 259 height 36
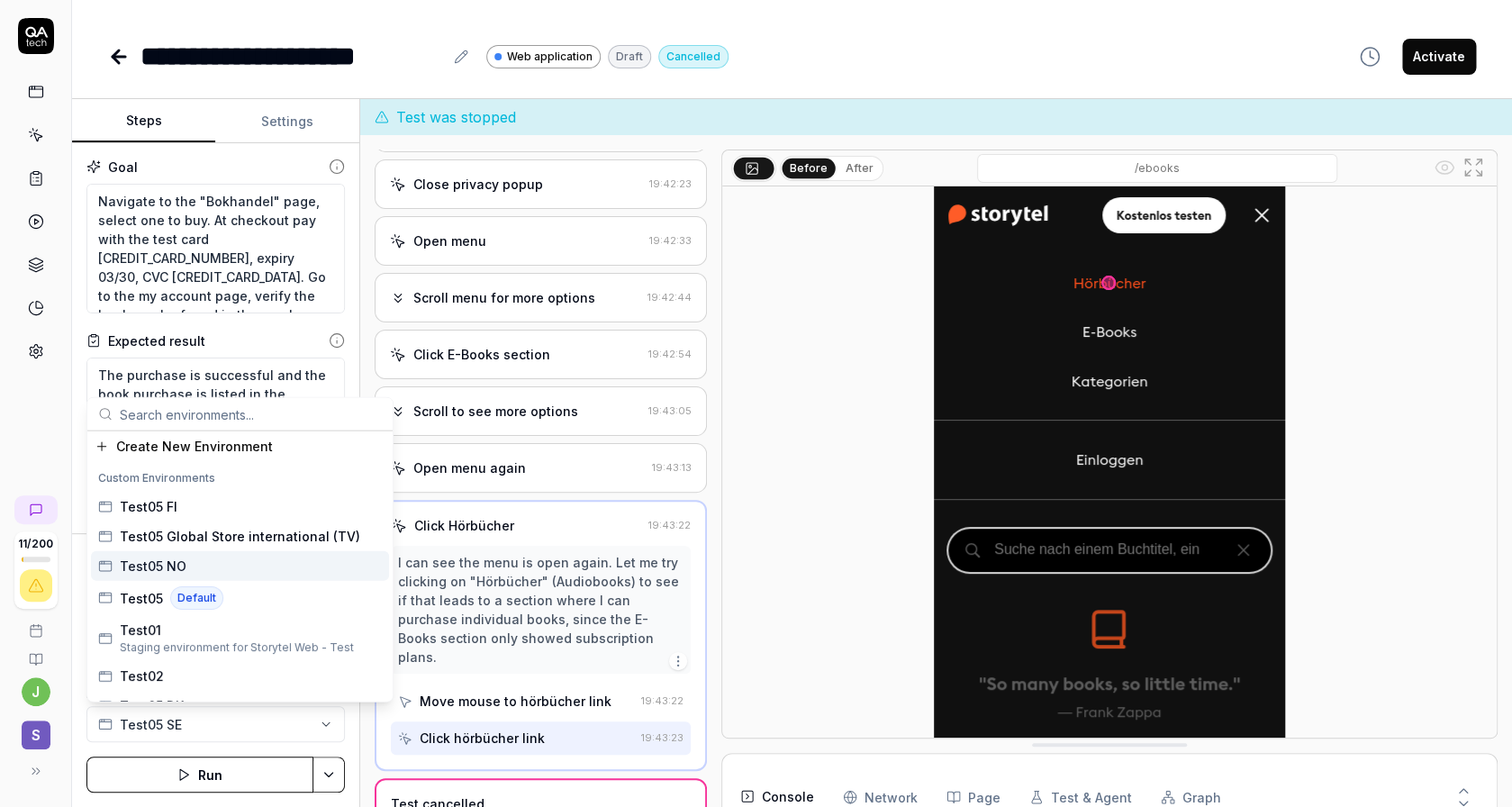
click at [237, 574] on div "Test05 NO" at bounding box center [240, 566] width 299 height 30
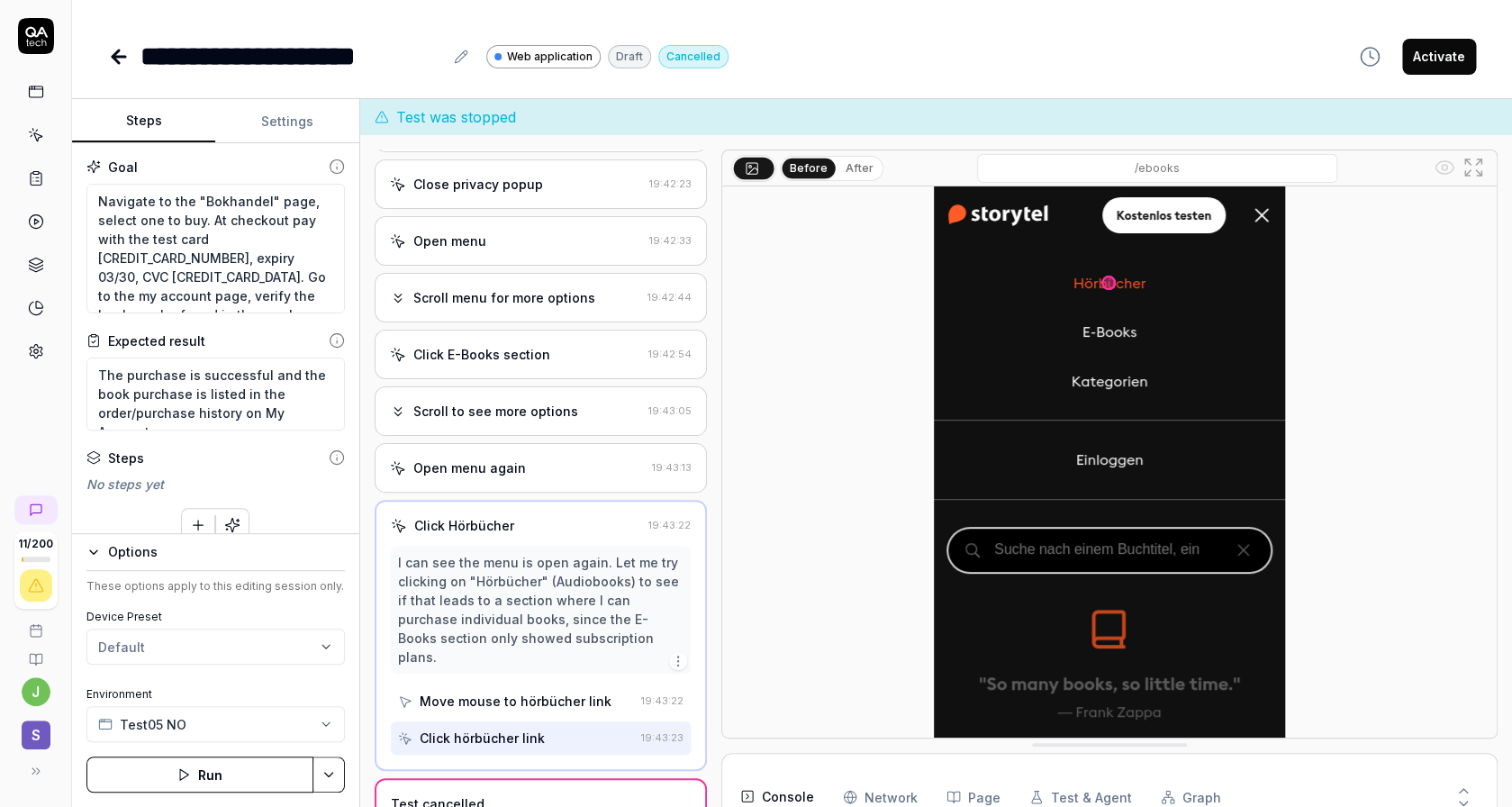
click at [202, 772] on button "Run" at bounding box center [200, 774] width 227 height 36
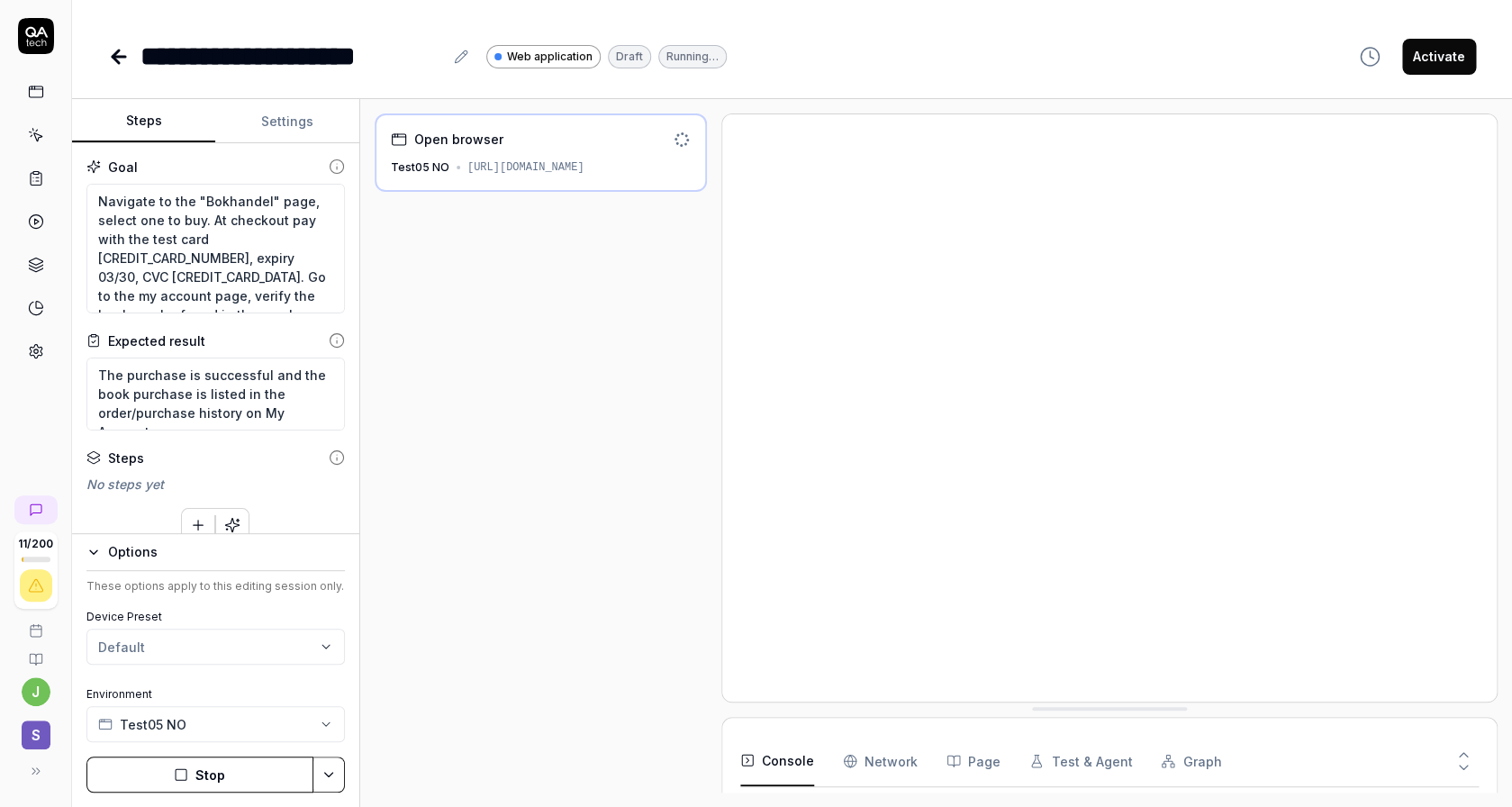
click at [33, 169] on link at bounding box center [36, 178] width 33 height 33
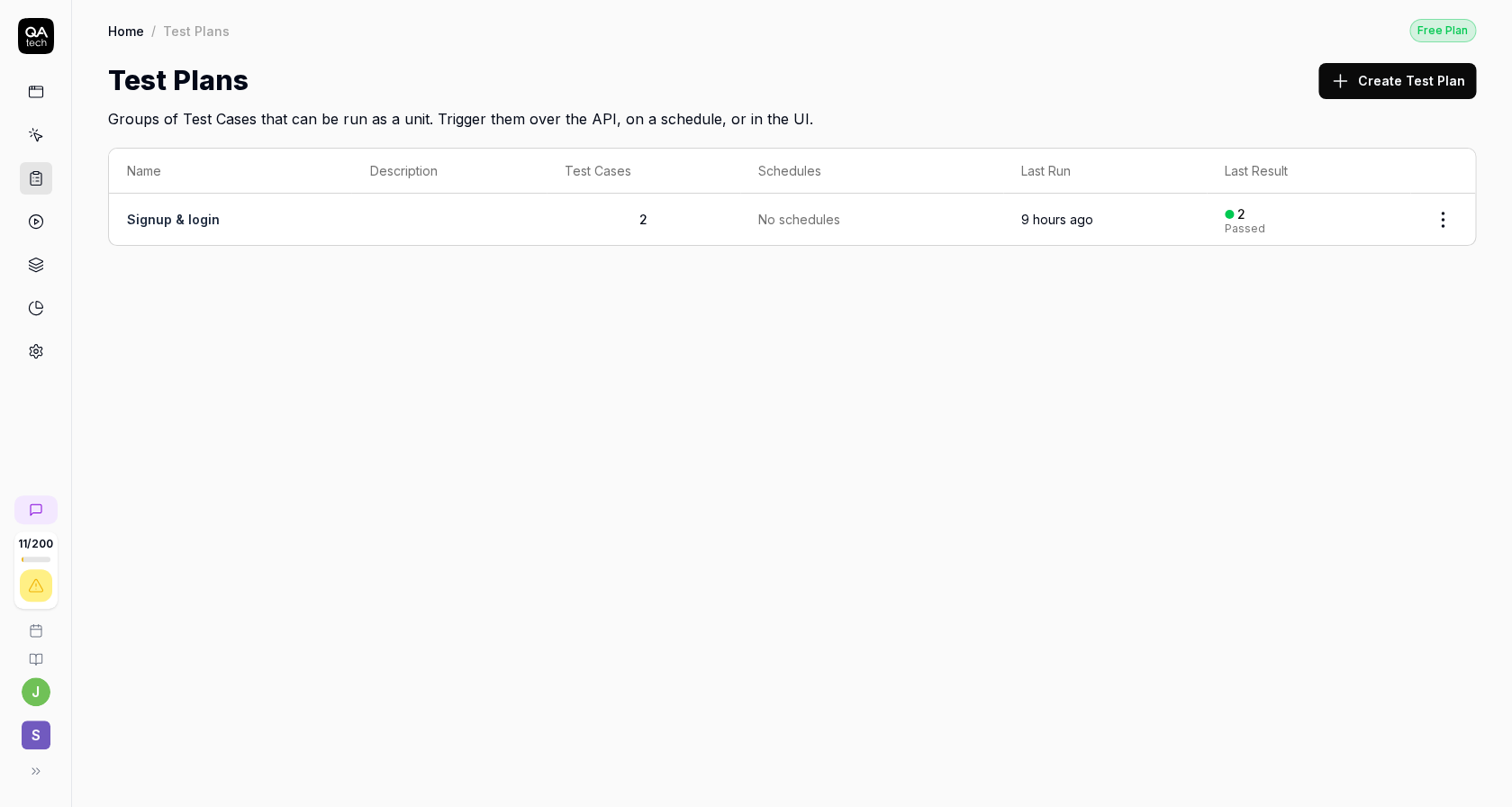
click at [1395, 79] on button "Create Test Plan" at bounding box center [1398, 81] width 157 height 36
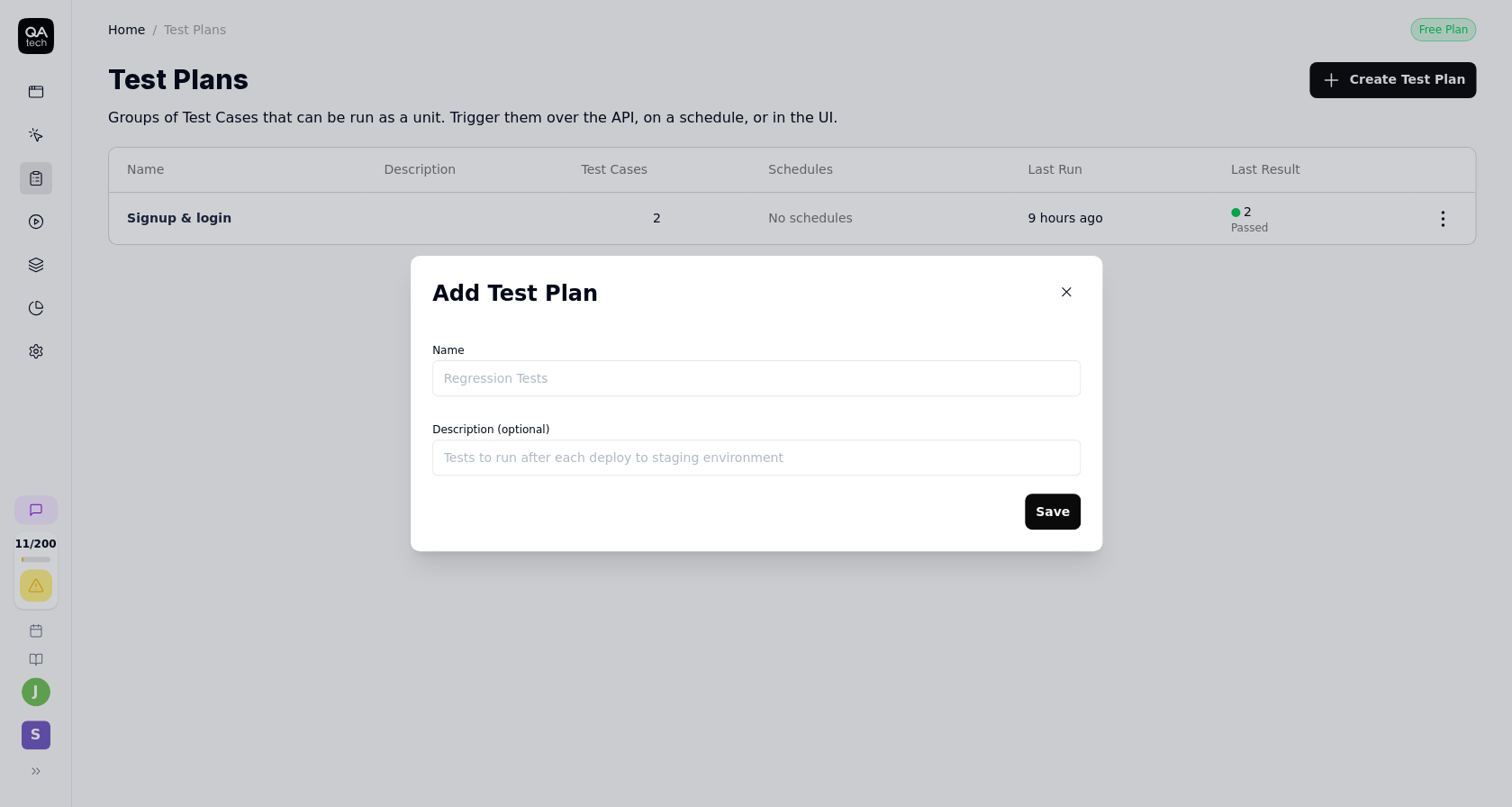
click at [768, 376] on input "Name" at bounding box center [756, 378] width 649 height 36
click at [1021, 506] on form "Name [GEOGRAPHIC_DATA] Description (optional) Save" at bounding box center [756, 434] width 649 height 191
click at [1037, 507] on button "Save" at bounding box center [1052, 511] width 56 height 36
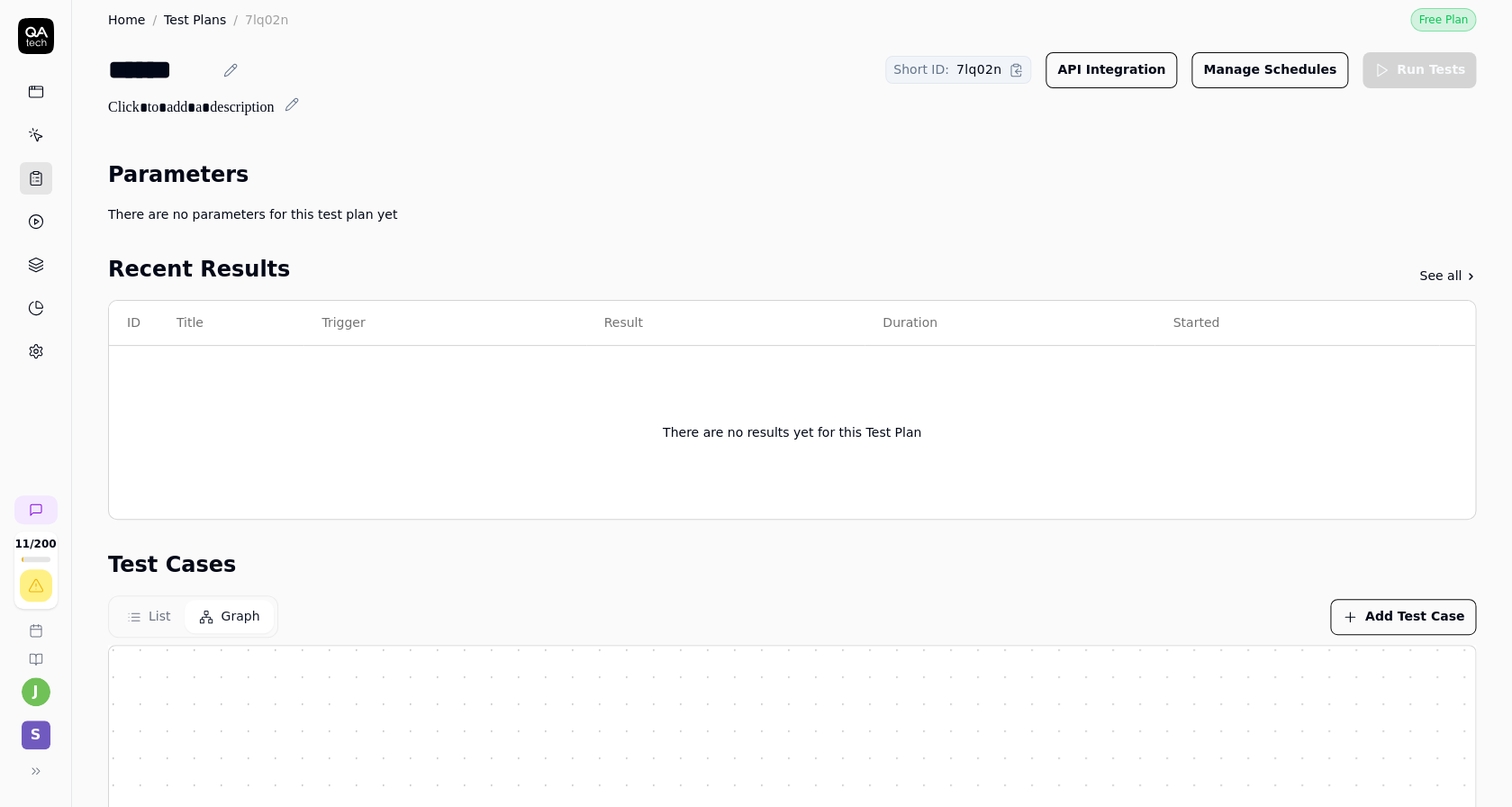
scroll to position [17, 0]
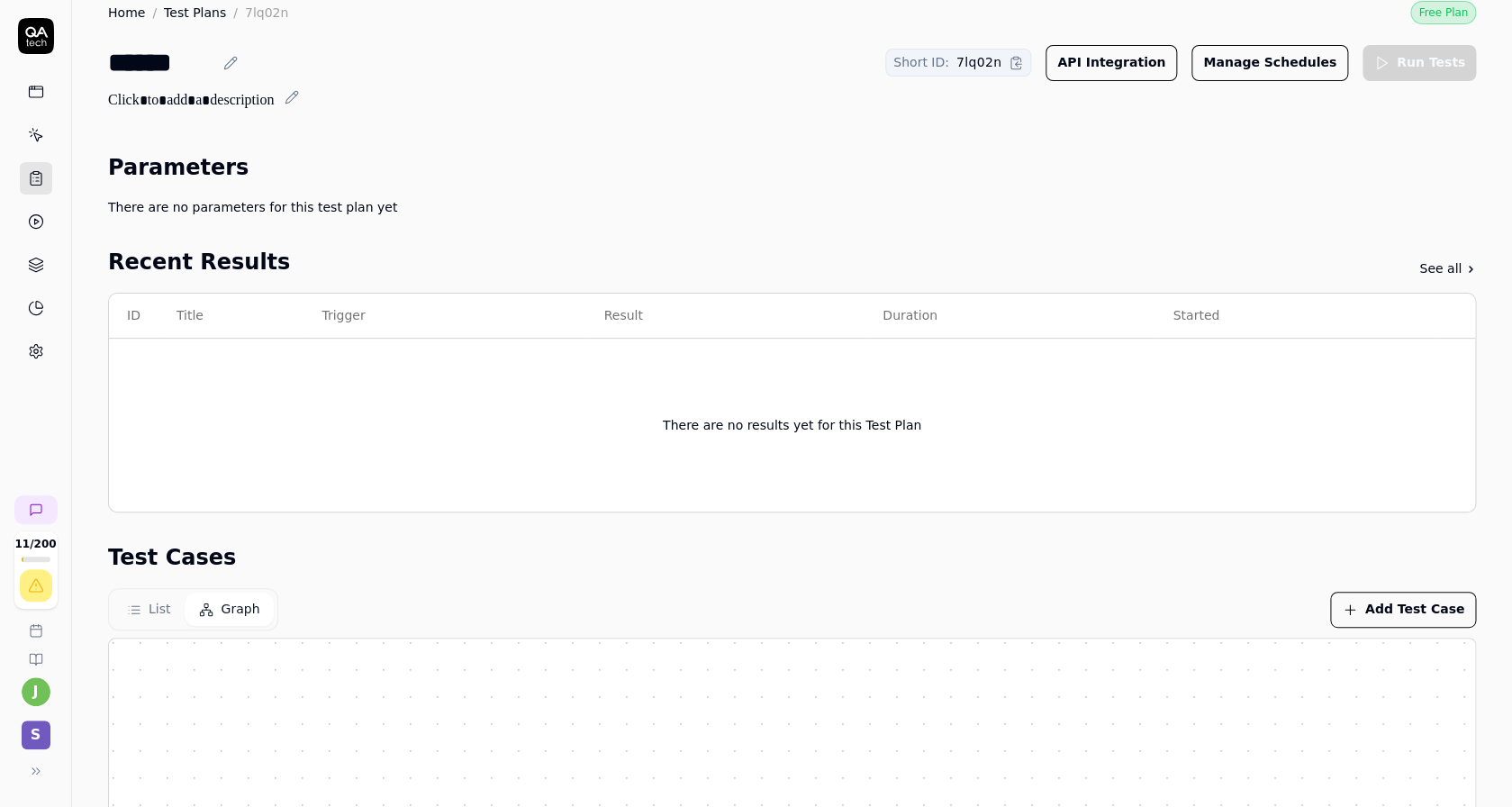
click at [1360, 621] on button "Add Test Case" at bounding box center [1404, 610] width 146 height 36
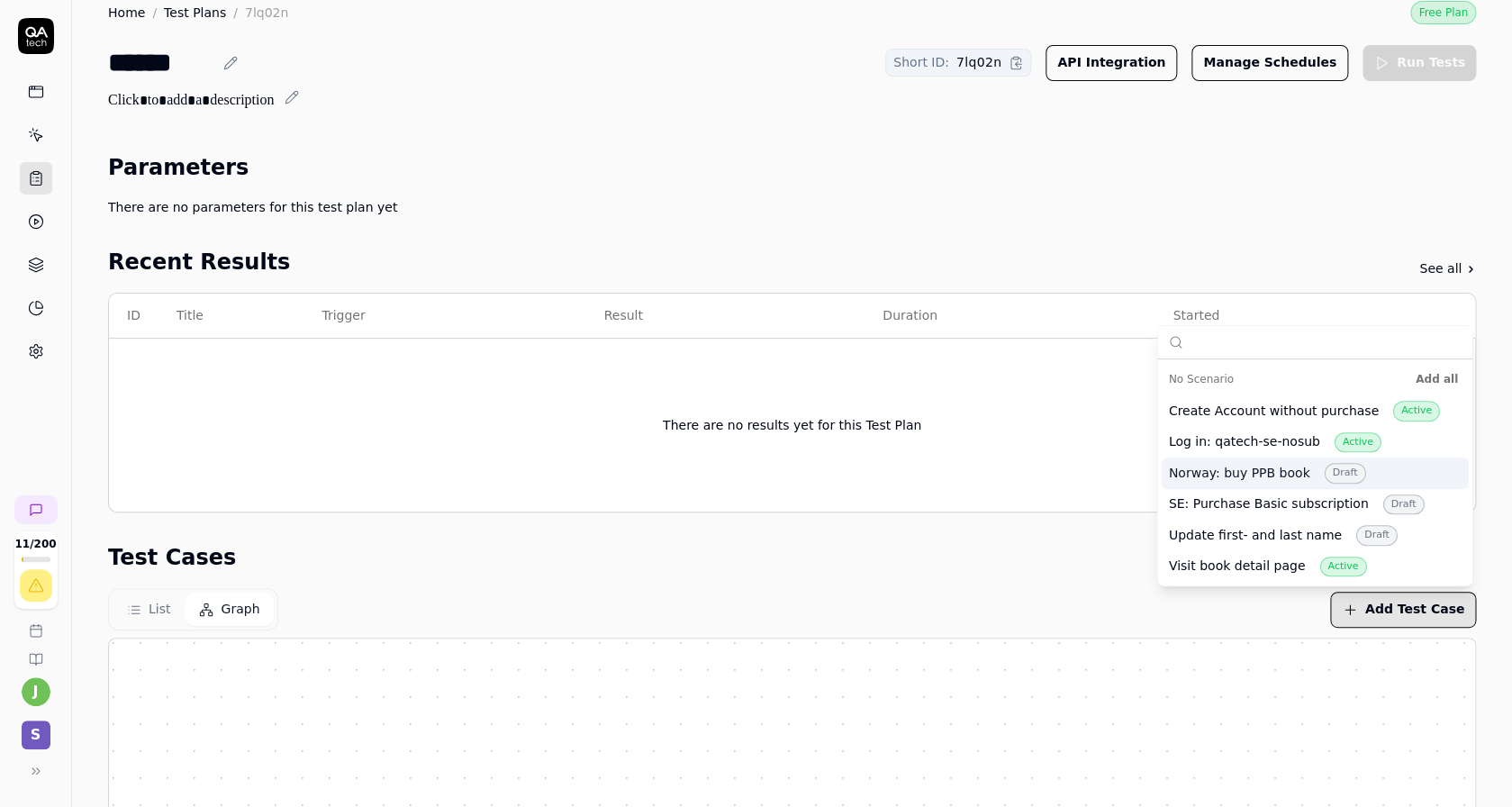
click at [1230, 482] on div "Norway: buy PPB book Draft" at bounding box center [1268, 473] width 197 height 21
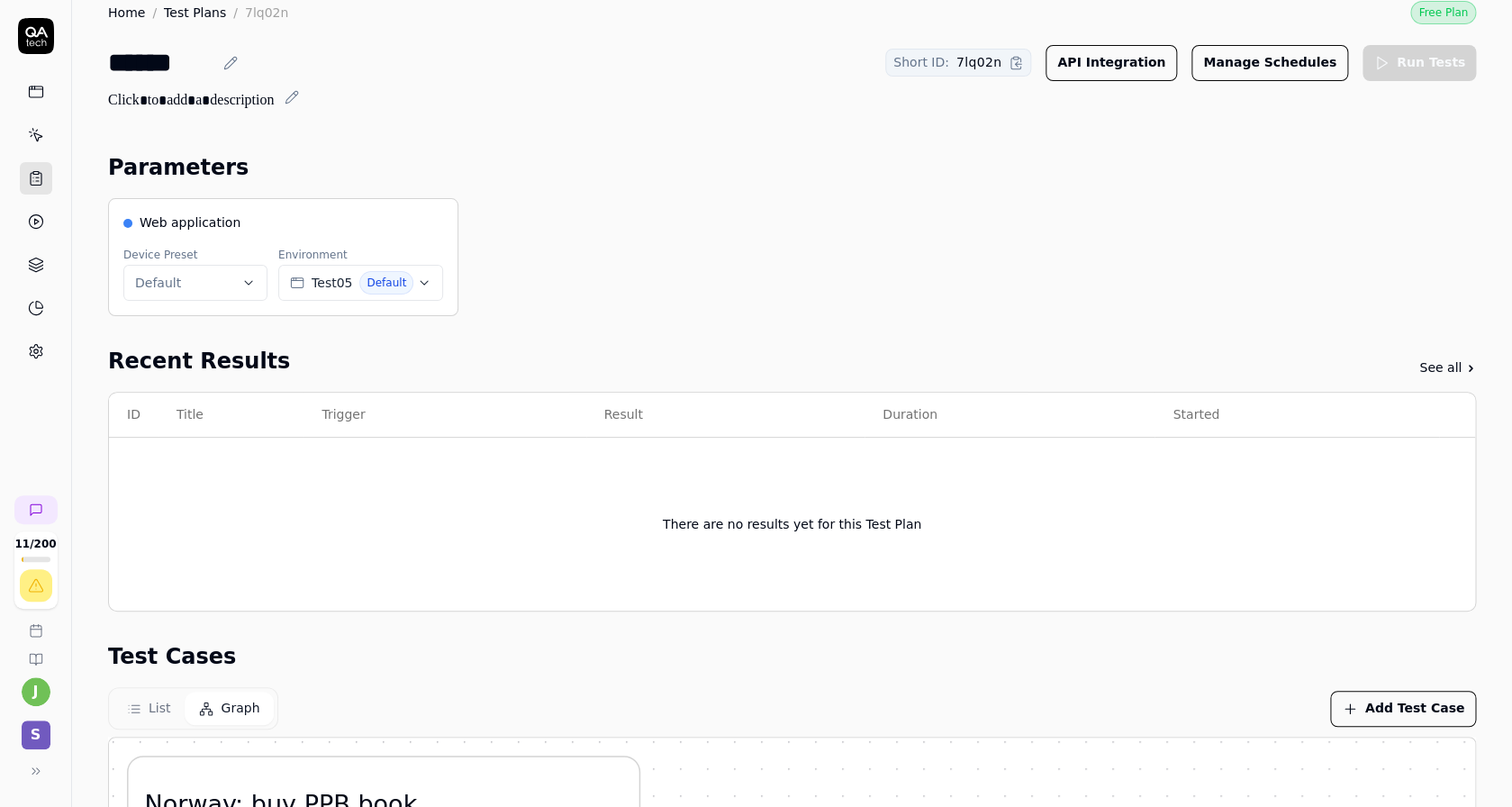
click at [515, 166] on div "Parameters" at bounding box center [792, 167] width 1369 height 33
click at [332, 281] on span "Test05" at bounding box center [331, 283] width 41 height 19
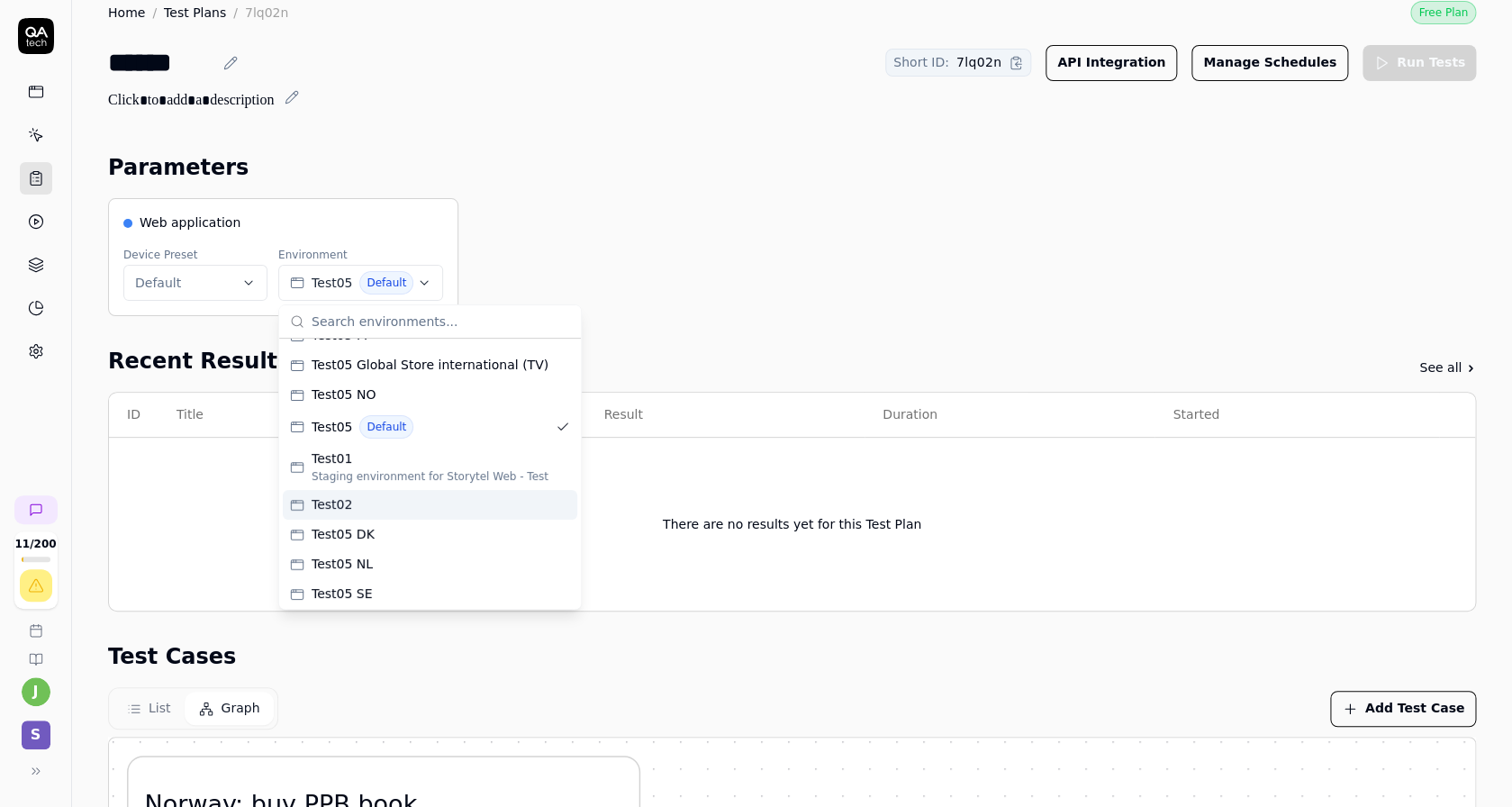
scroll to position [82, 0]
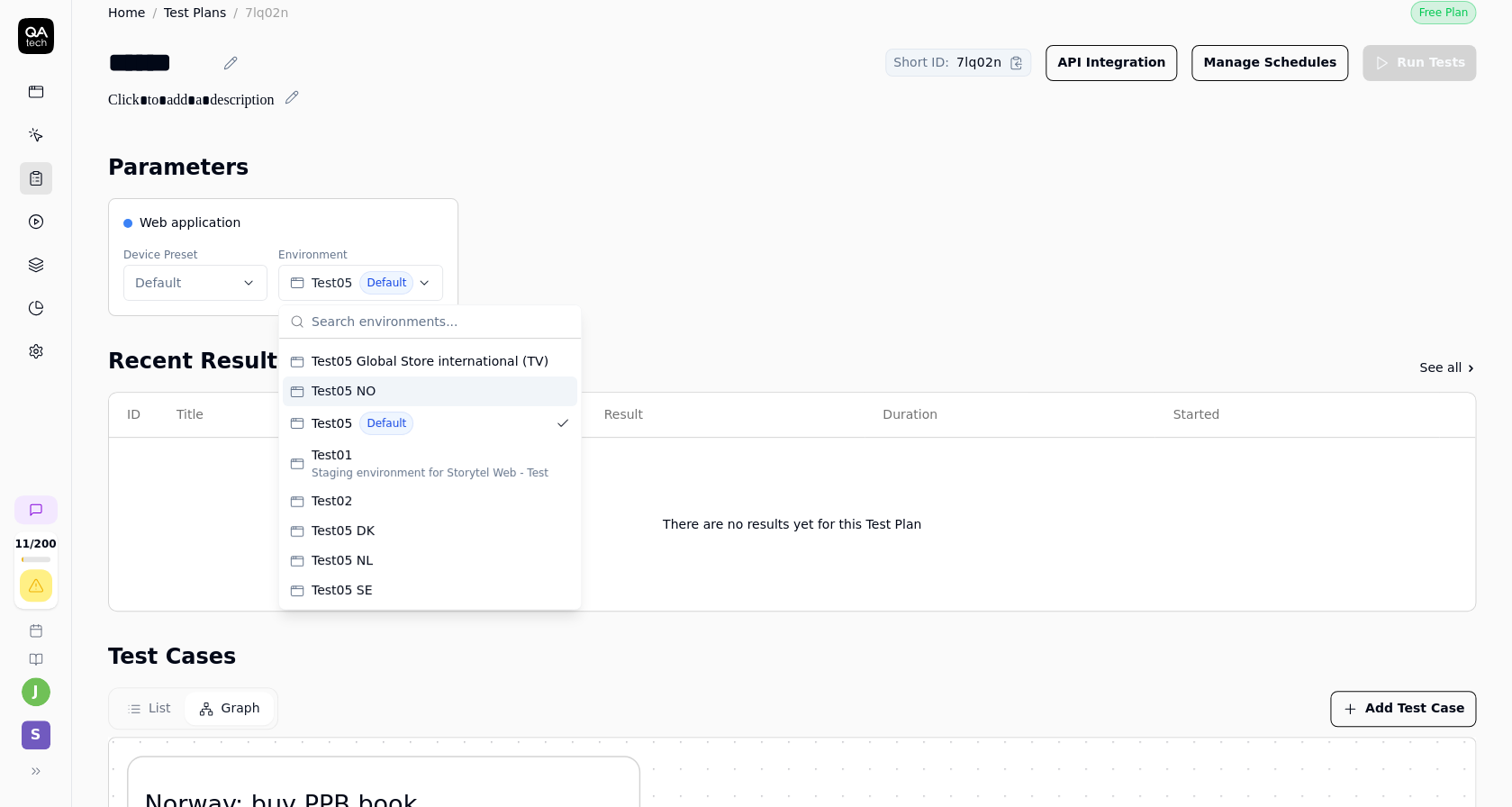
click at [422, 384] on div "Test05 NO" at bounding box center [430, 391] width 295 height 30
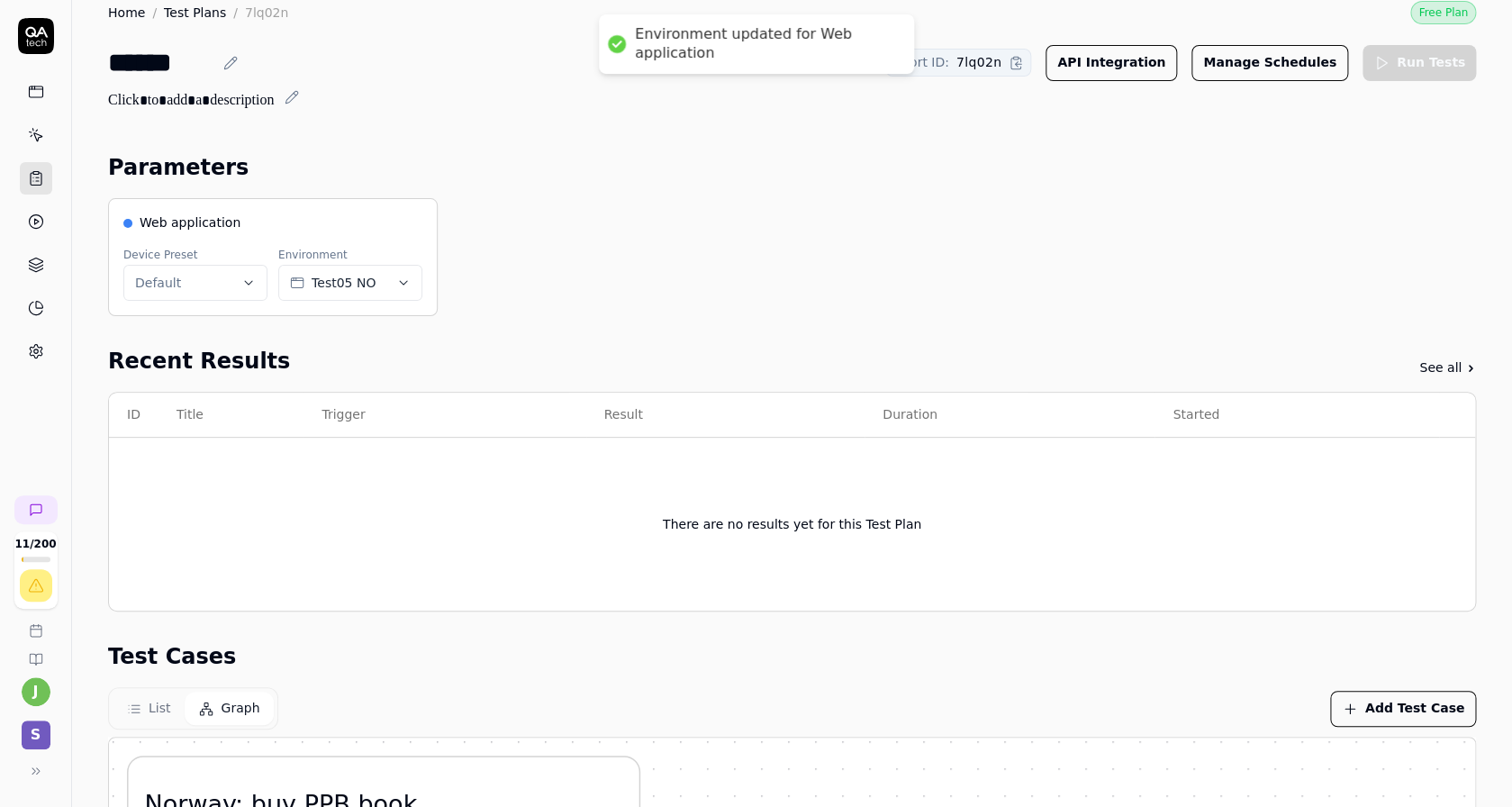
click at [735, 270] on div "Web application Device Preset Default Environment Test05 NO" at bounding box center [792, 257] width 1369 height 118
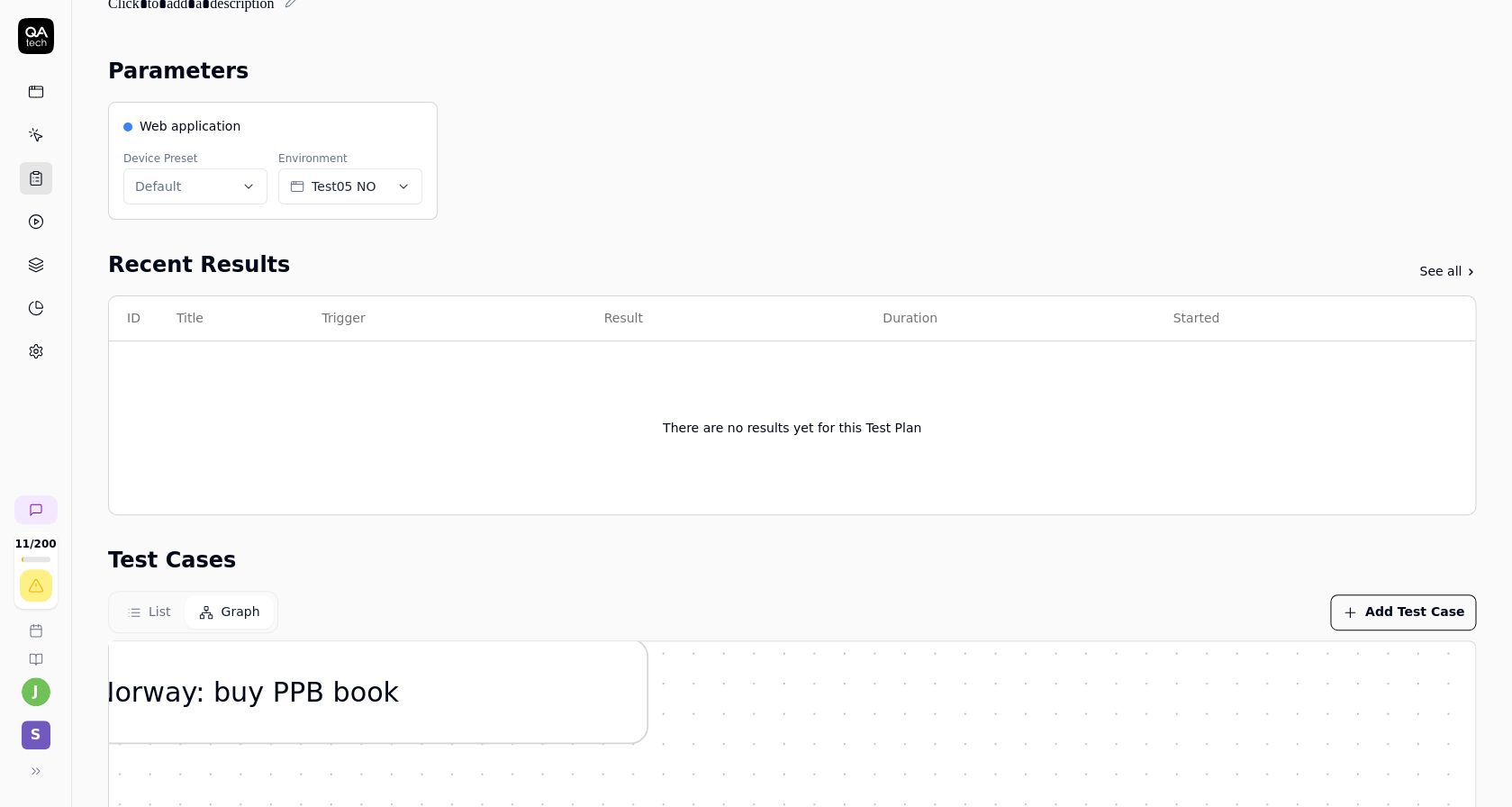
scroll to position [0, 0]
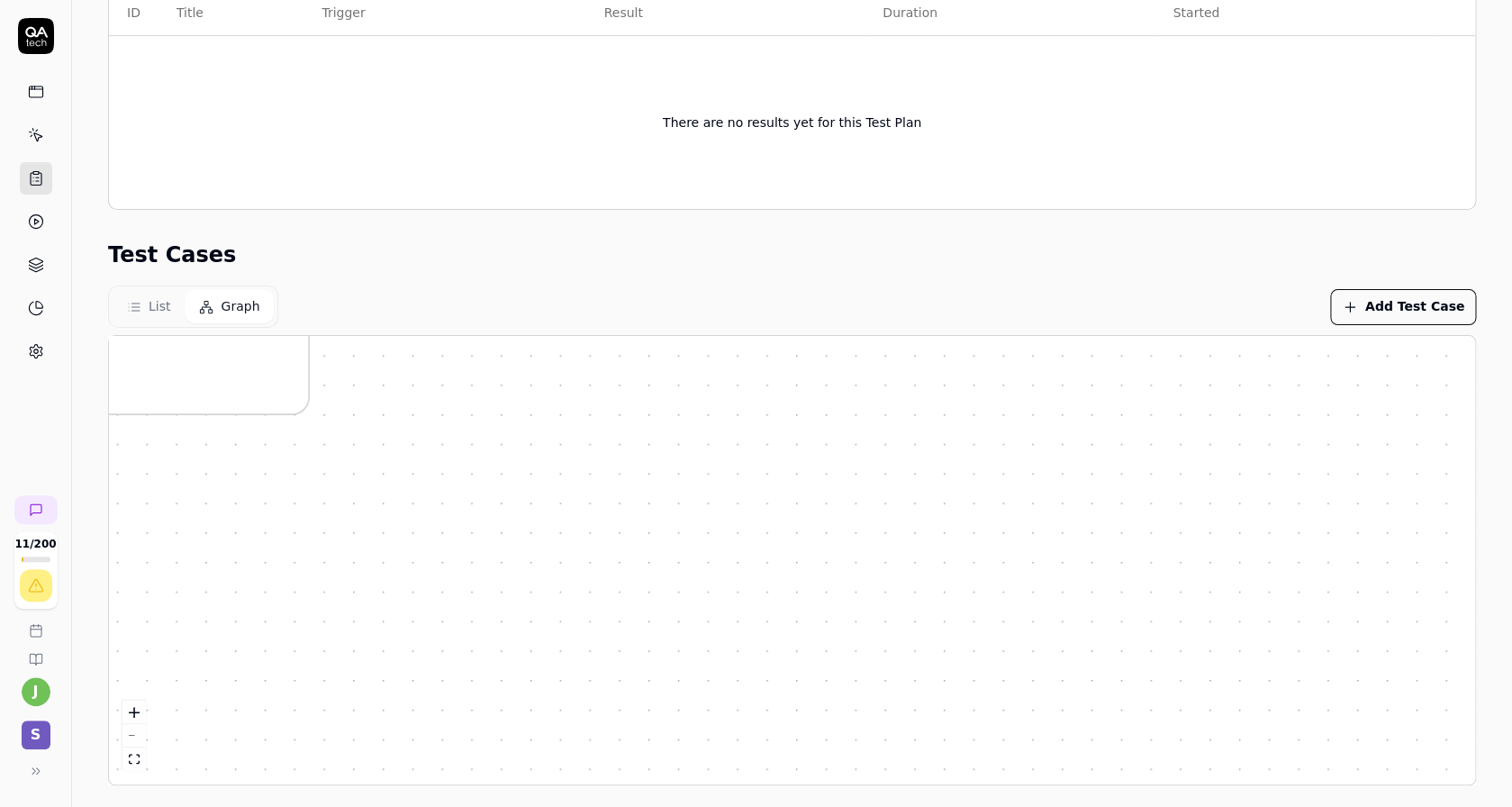
drag, startPoint x: 645, startPoint y: 537, endPoint x: 308, endPoint y: 521, distance: 337.4
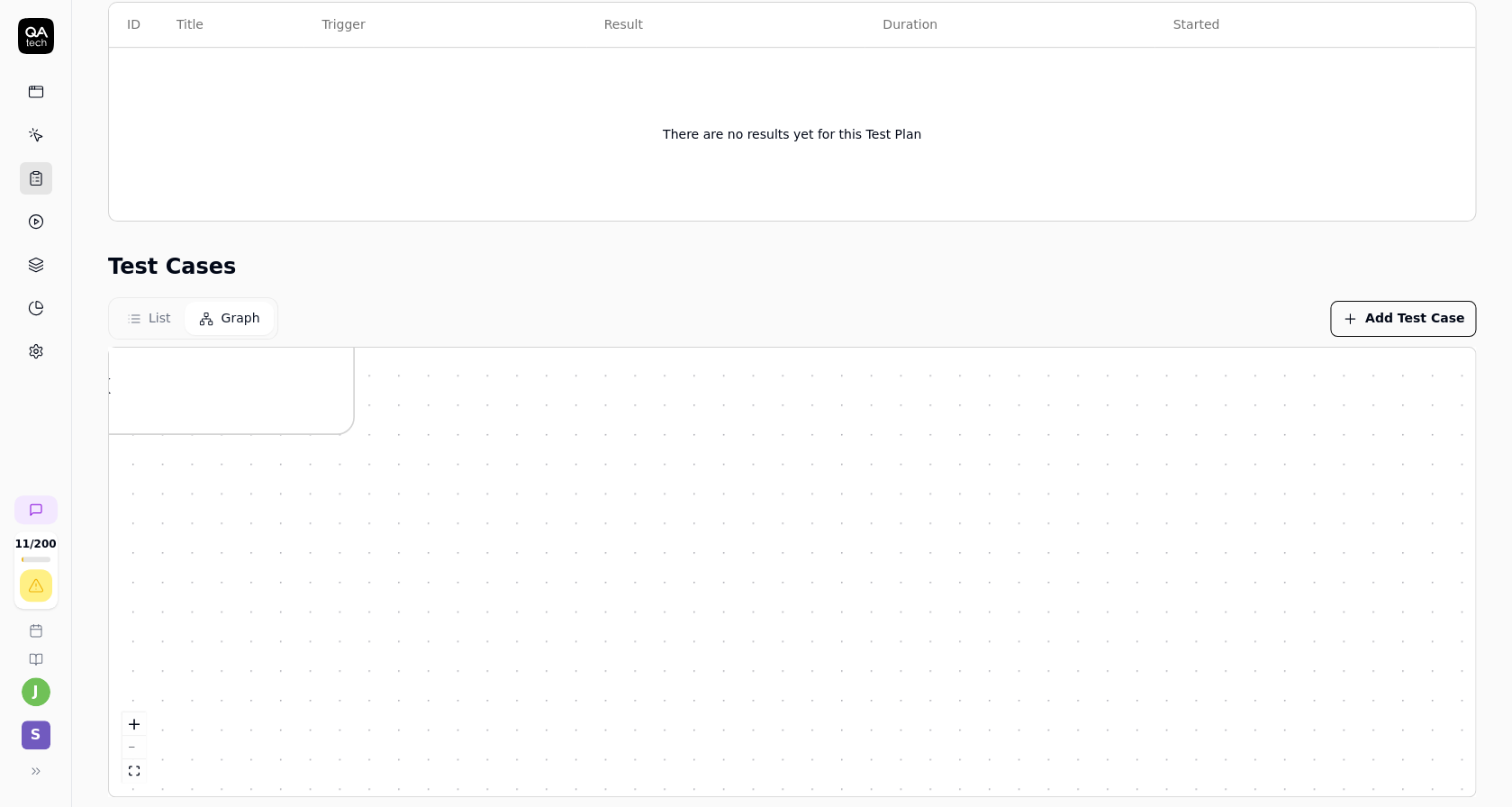
scroll to position [432, 0]
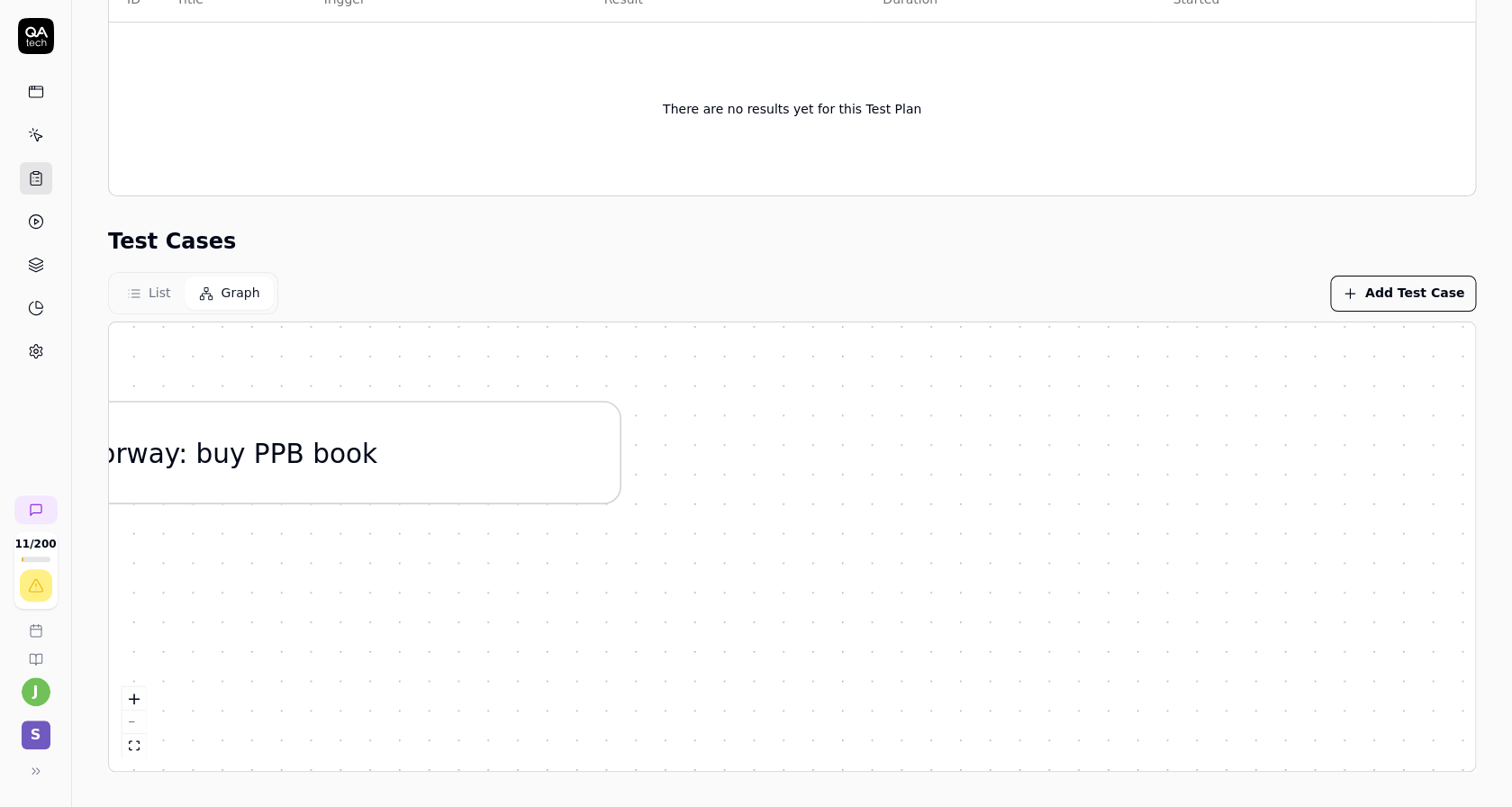
drag, startPoint x: 380, startPoint y: 525, endPoint x: 734, endPoint y: 598, distance: 361.4
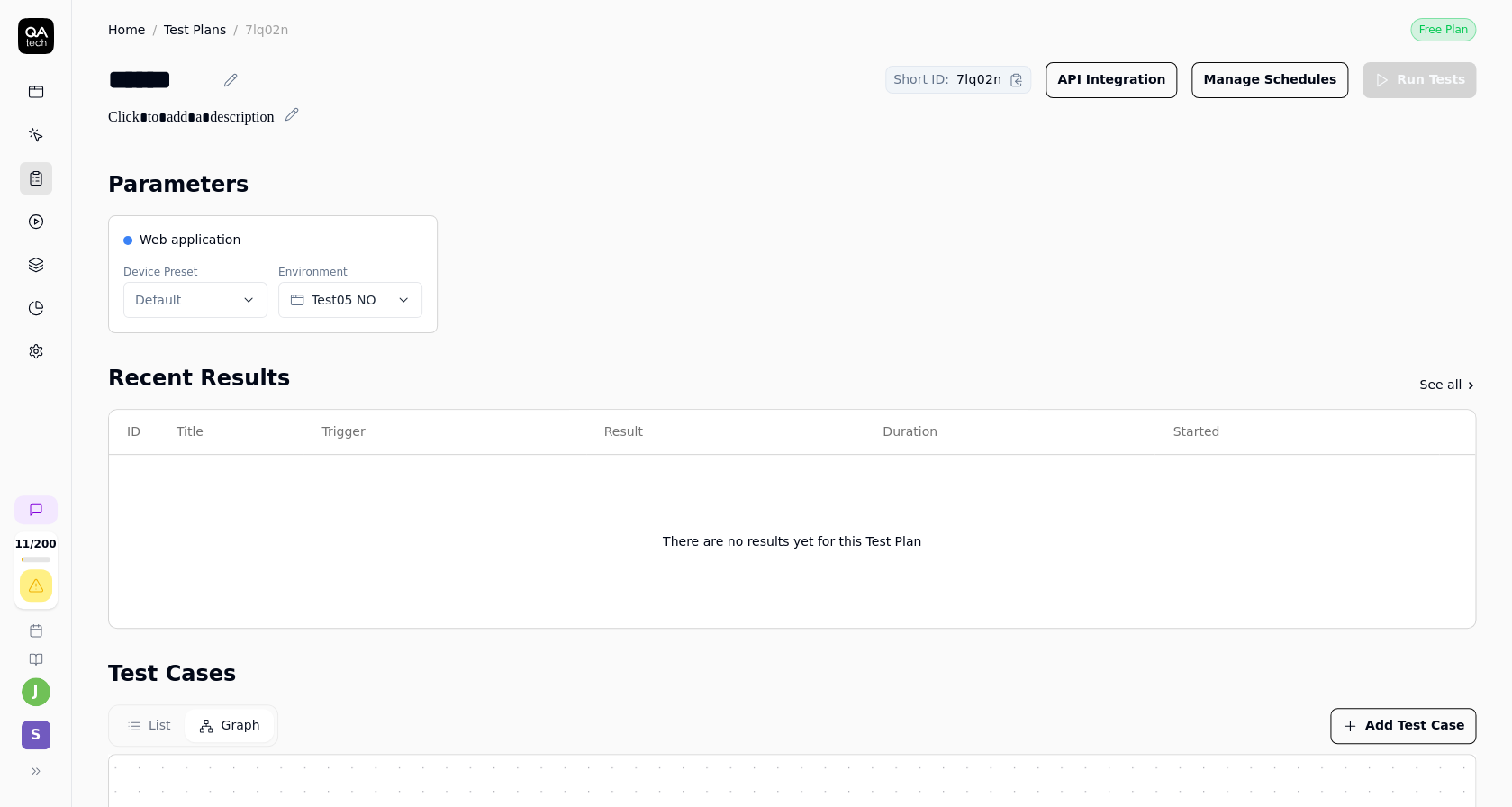
click at [791, 296] on div "Web application Device Preset Default Environment Test05 NO" at bounding box center [792, 274] width 1369 height 118
click at [171, 21] on div "Home / Test Plans / 7lq02n Free Plan" at bounding box center [792, 30] width 1369 height 24
click at [176, 24] on link "Test Plans" at bounding box center [195, 30] width 62 height 18
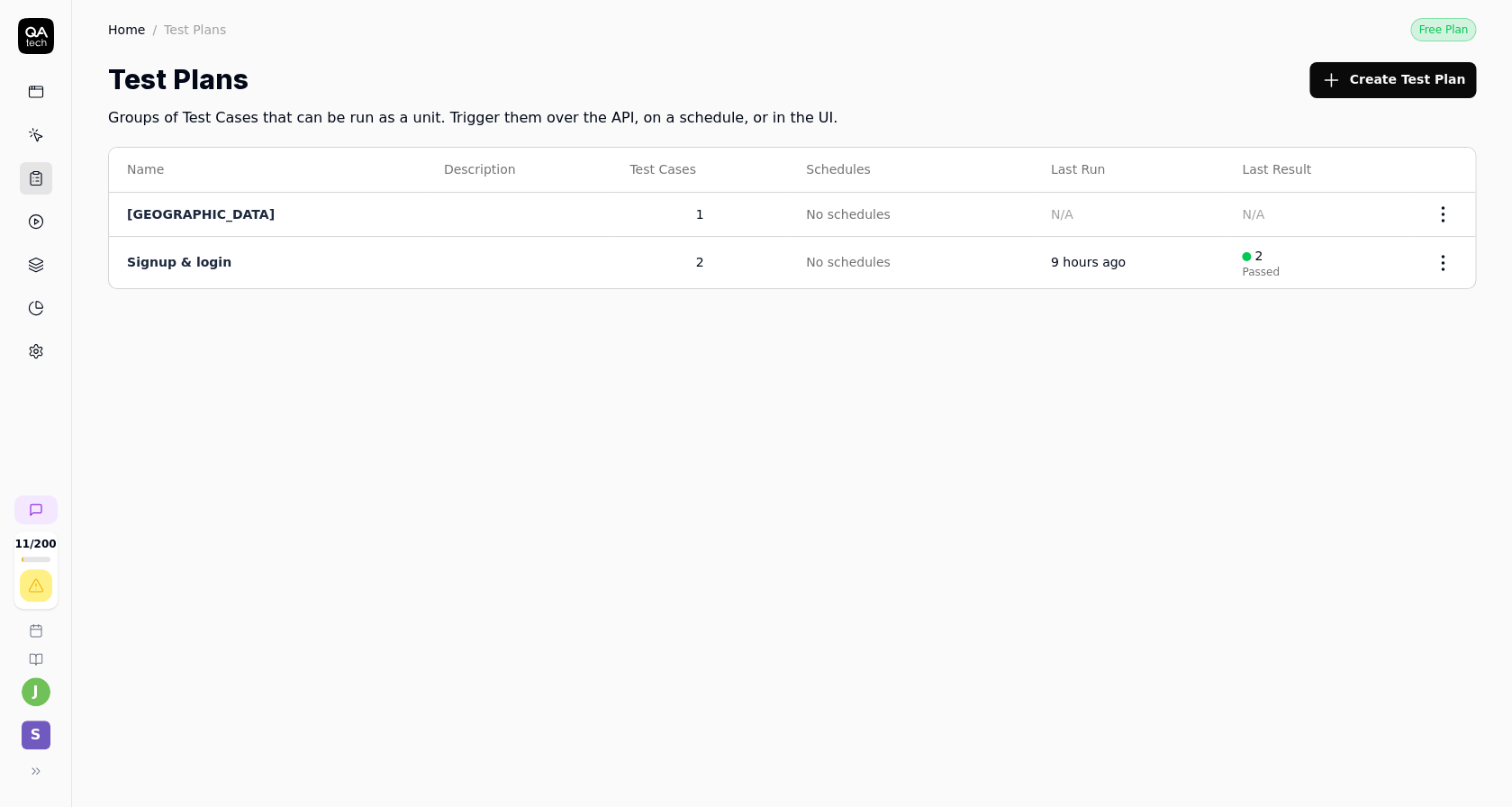
click at [1434, 216] on html "11 / 200 j S Home / Test Plans Free Plan Home / Test Plans Free Plan Test Plans…" at bounding box center [756, 403] width 1512 height 807
click at [972, 355] on html "11 / 200 j S Home / Test Plans Free Plan Home / Test Plans Free Plan Test Plans…" at bounding box center [756, 403] width 1512 height 807
click at [124, 215] on td "[GEOGRAPHIC_DATA]" at bounding box center [267, 215] width 318 height 44
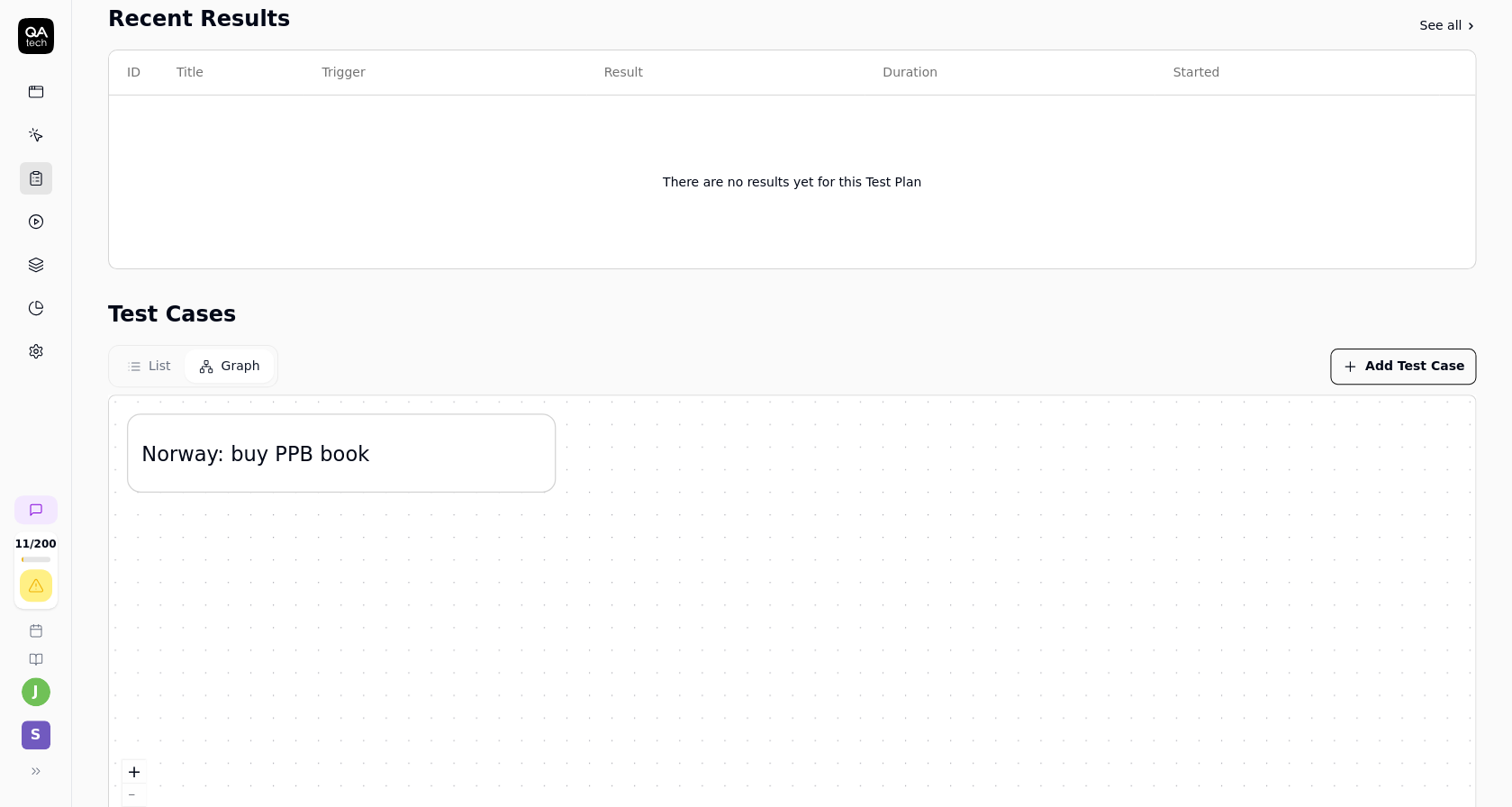
scroll to position [368, 0]
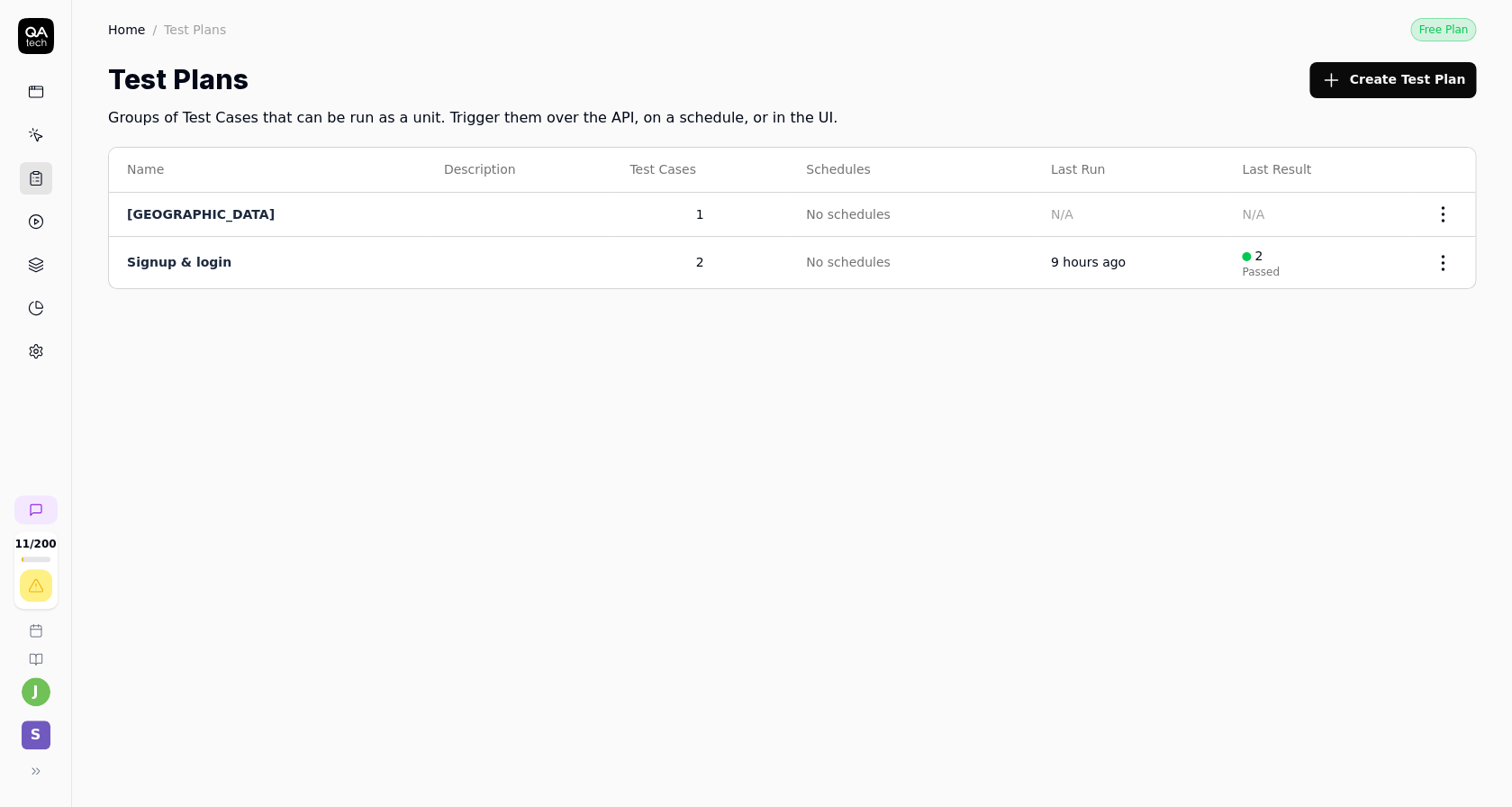
click at [152, 95] on h1 "Test Plans" at bounding box center [178, 80] width 140 height 41
click at [153, 125] on h2 "Groups of Test Cases that can be run as a unit. Trigger them over the API, on a…" at bounding box center [792, 113] width 1369 height 29
click at [48, 127] on link at bounding box center [36, 134] width 33 height 33
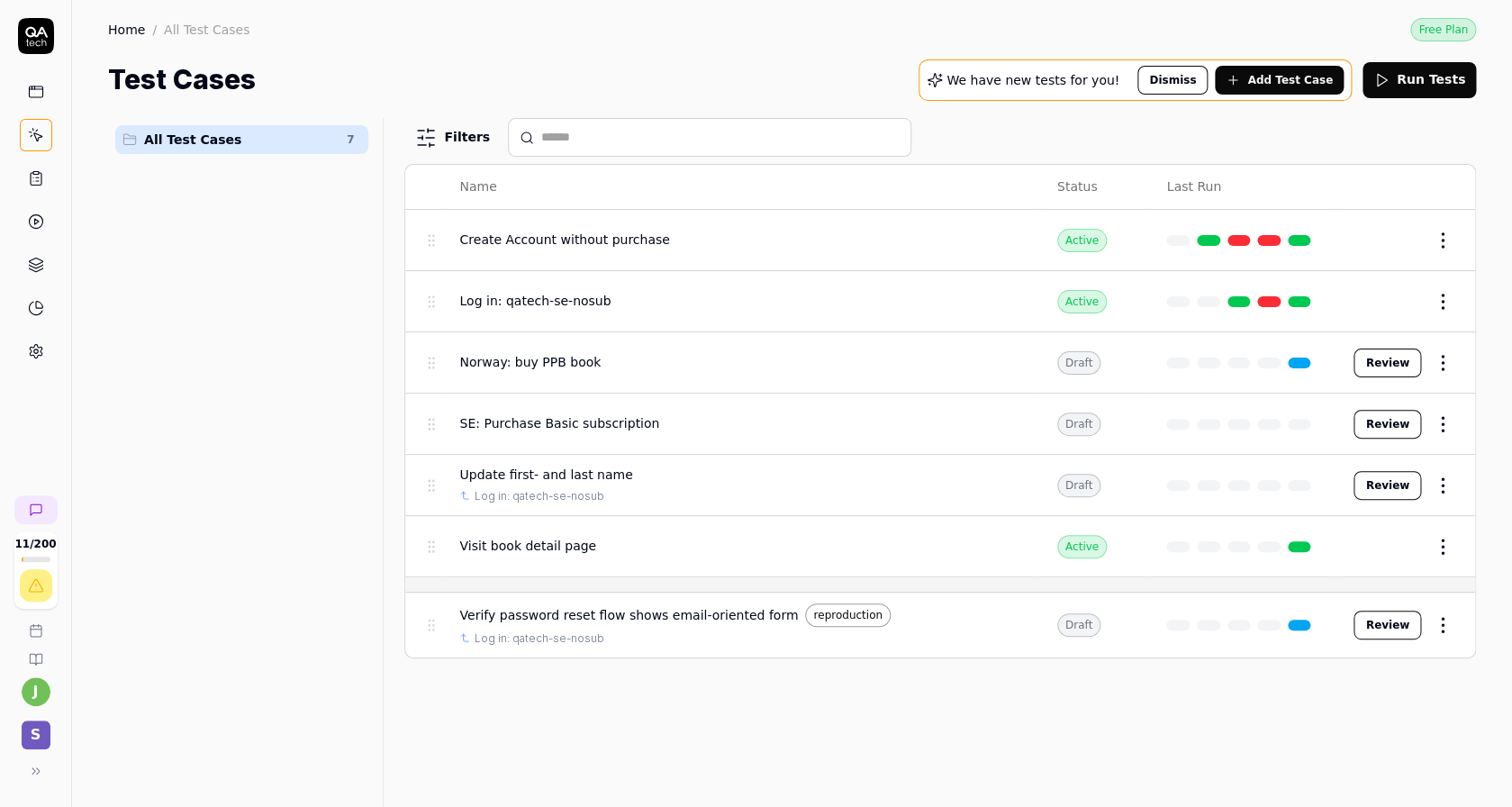
click at [640, 353] on div "Norway: buy PPB book" at bounding box center [741, 362] width 561 height 19
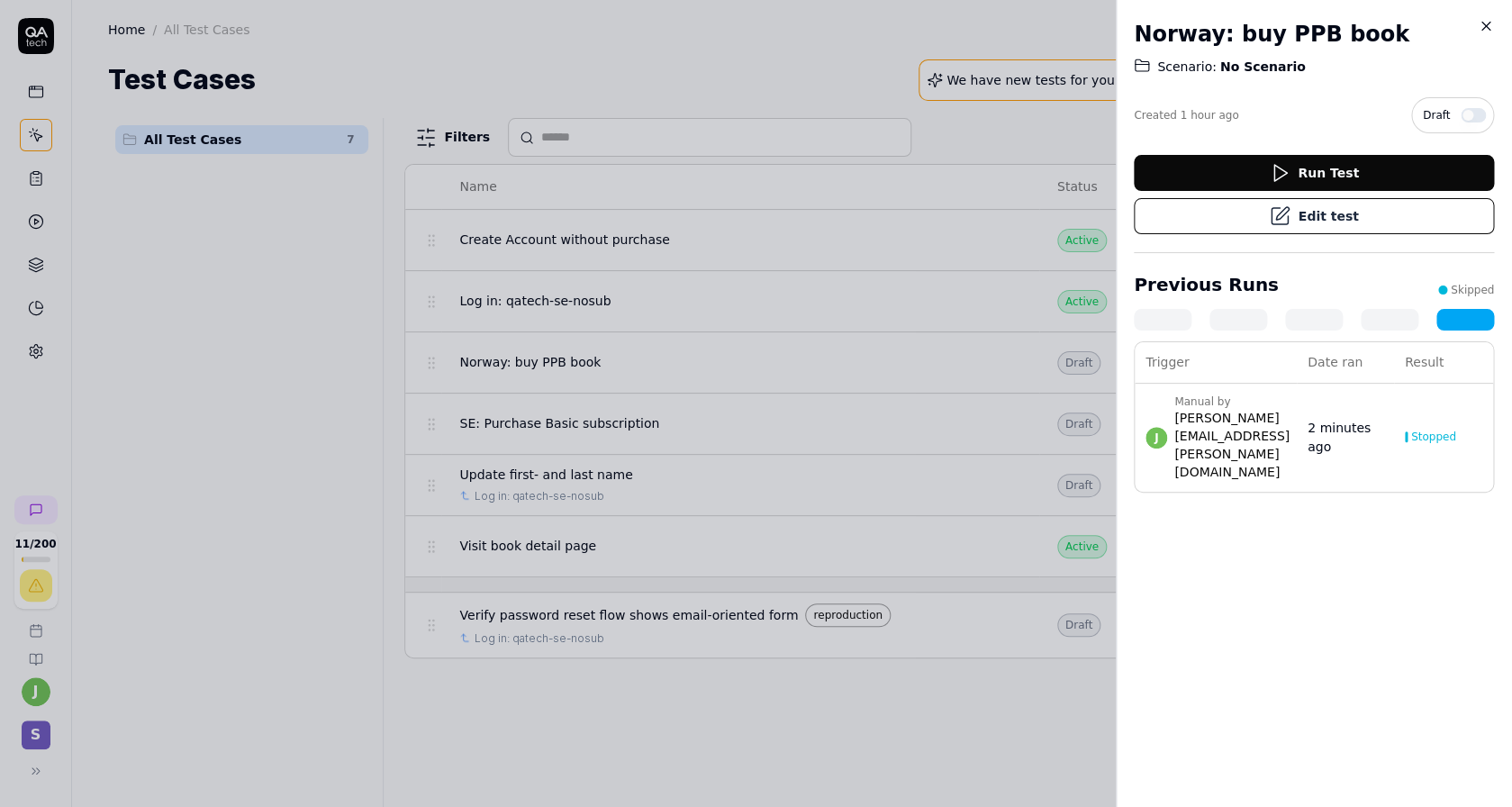
click at [1450, 319] on link at bounding box center [1465, 319] width 58 height 22
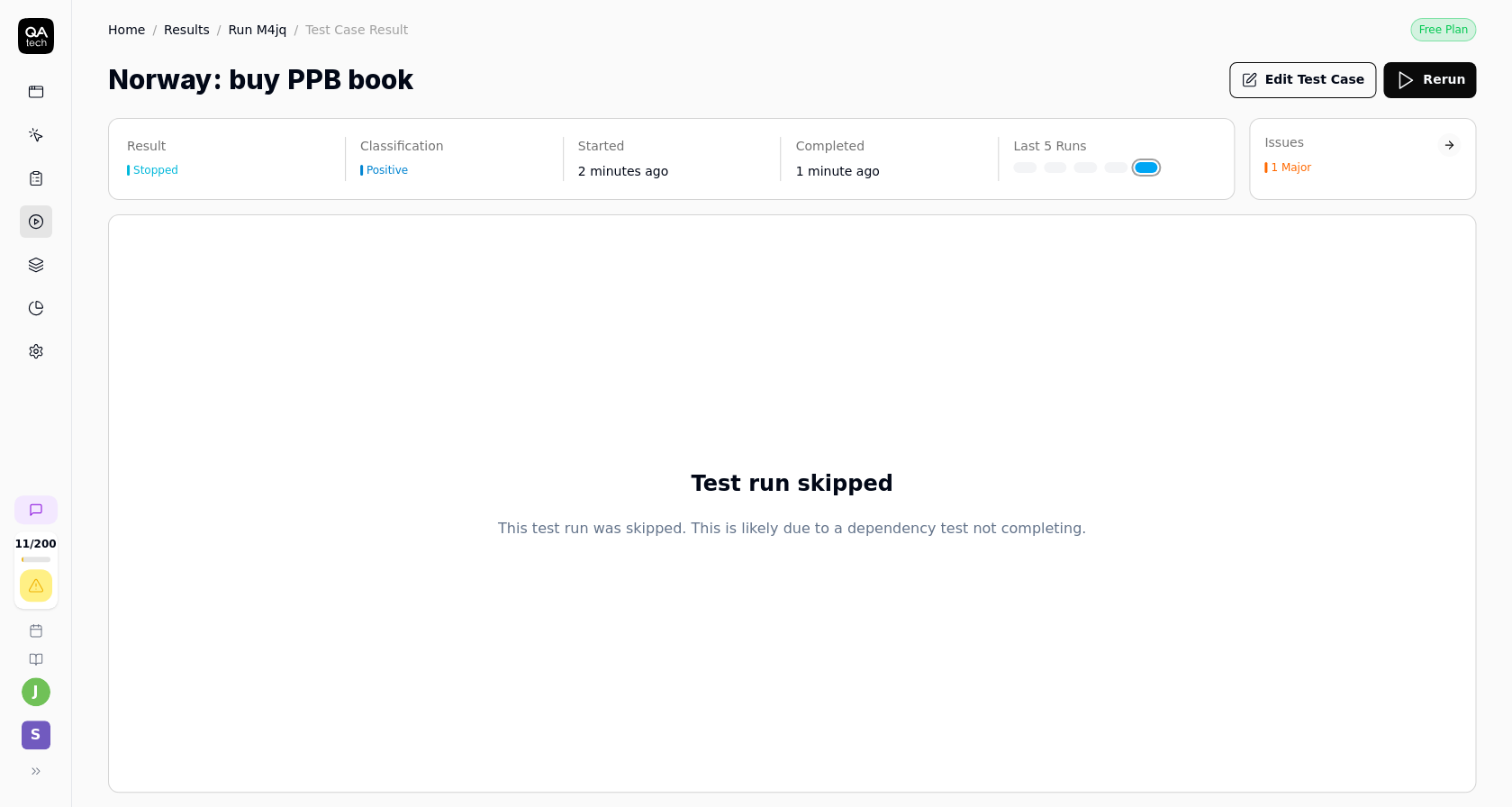
click at [1327, 87] on button "Edit Test Case" at bounding box center [1303, 80] width 147 height 36
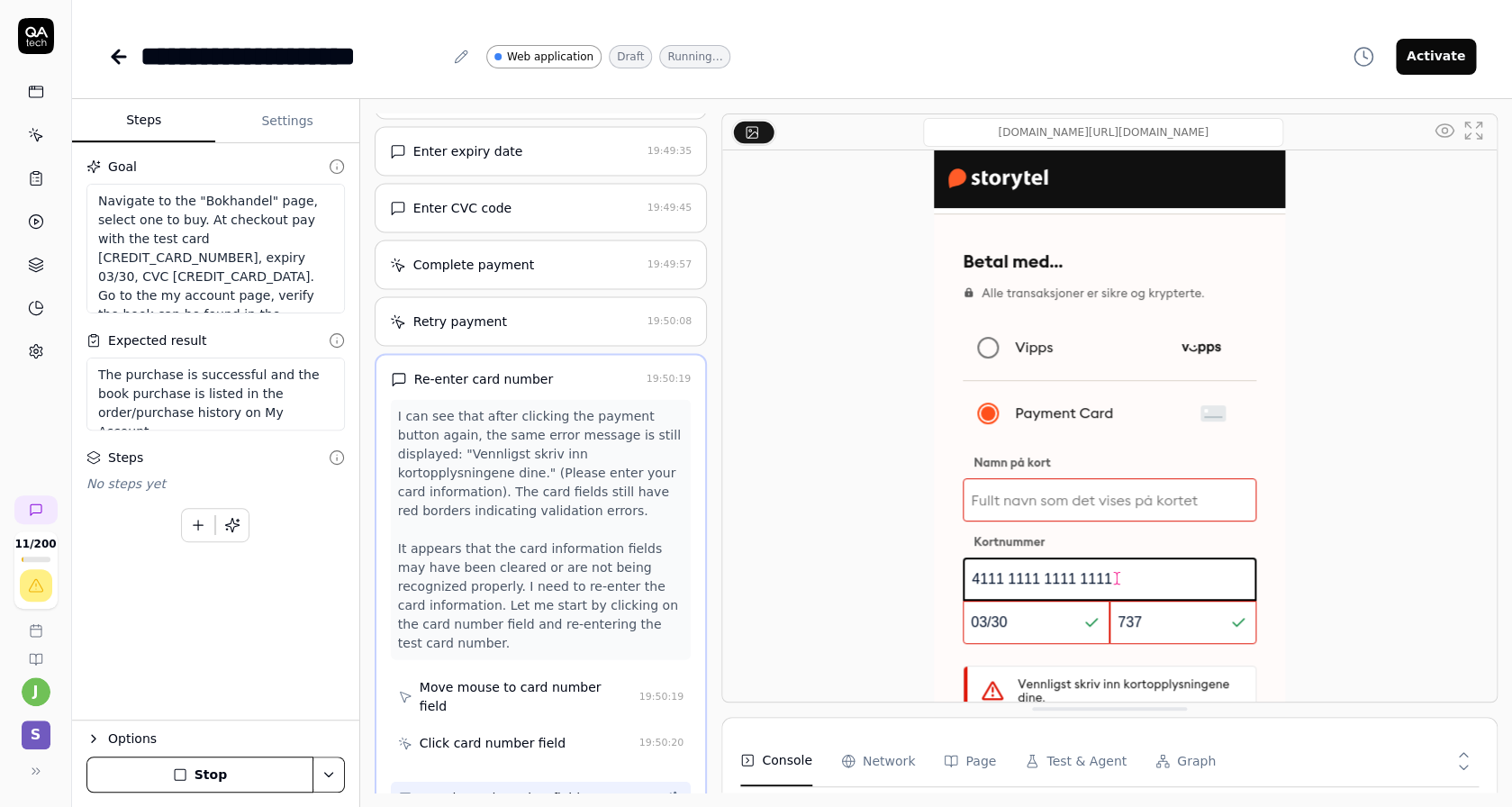
scroll to position [1563, 0]
